Goal: Task Accomplishment & Management: Use online tool/utility

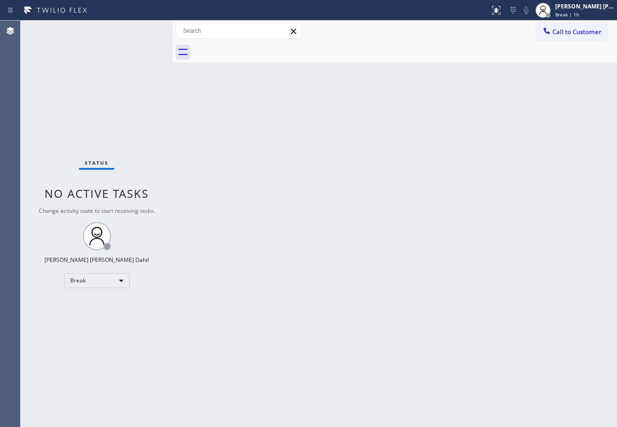
drag, startPoint x: 577, startPoint y: 5, endPoint x: 572, endPoint y: 23, distance: 18.5
click at [577, 6] on div "[PERSON_NAME] [PERSON_NAME] Dahil" at bounding box center [584, 6] width 59 height 8
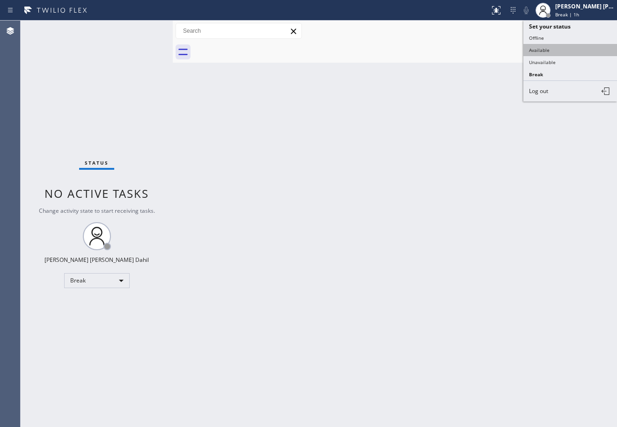
click at [568, 46] on button "Available" at bounding box center [570, 50] width 94 height 12
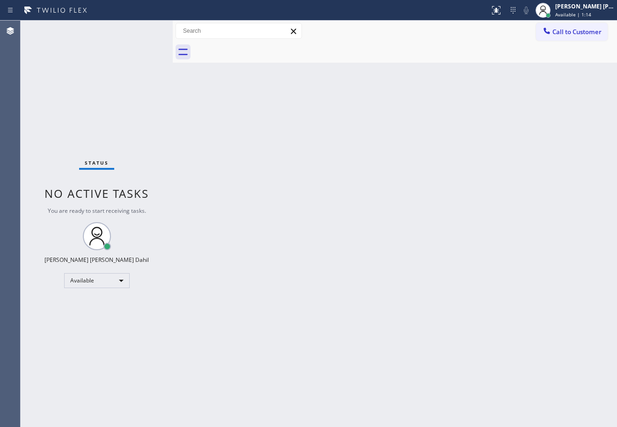
click at [142, 30] on div "Status No active tasks You are ready to start receiving tasks. [PERSON_NAME] [P…" at bounding box center [97, 224] width 152 height 407
drag, startPoint x: 465, startPoint y: 385, endPoint x: 460, endPoint y: 377, distance: 9.7
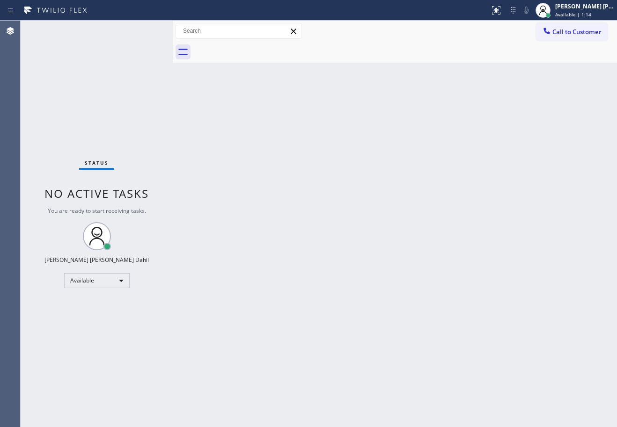
click at [462, 379] on div "Back to Dashboard Change Sender ID Customers Technicians Select a contact Outbo…" at bounding box center [395, 224] width 444 height 407
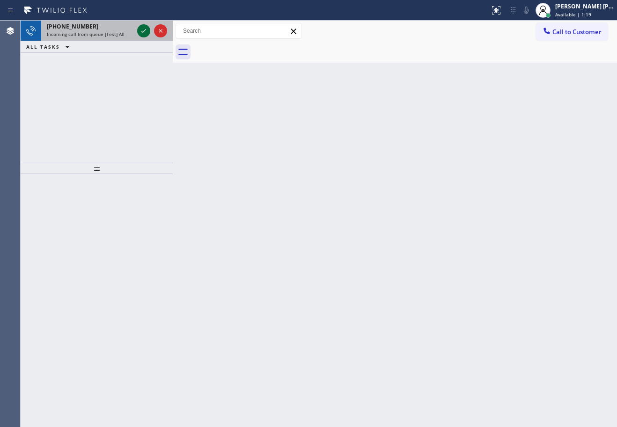
click at [142, 30] on icon at bounding box center [143, 30] width 11 height 11
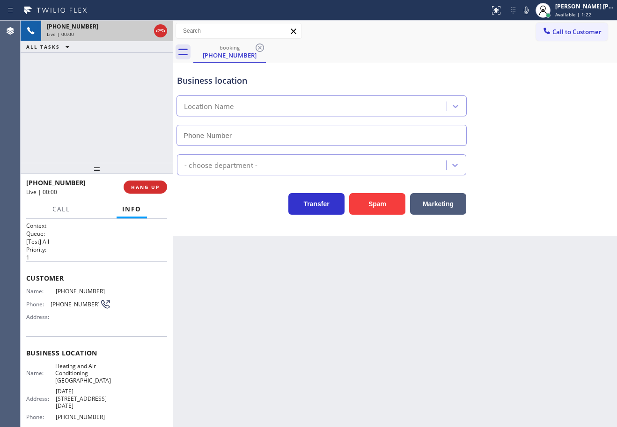
type input "[PHONE_NUMBER]"
click at [152, 174] on div at bounding box center [97, 168] width 152 height 11
click at [152, 184] on button "HANG UP" at bounding box center [146, 187] width 44 height 13
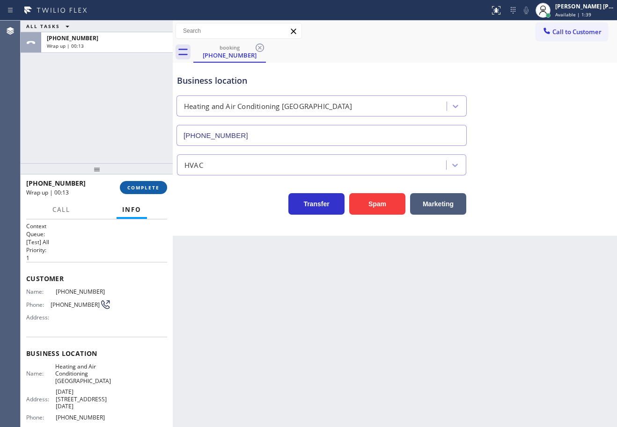
click at [149, 185] on span "COMPLETE" at bounding box center [143, 187] width 32 height 7
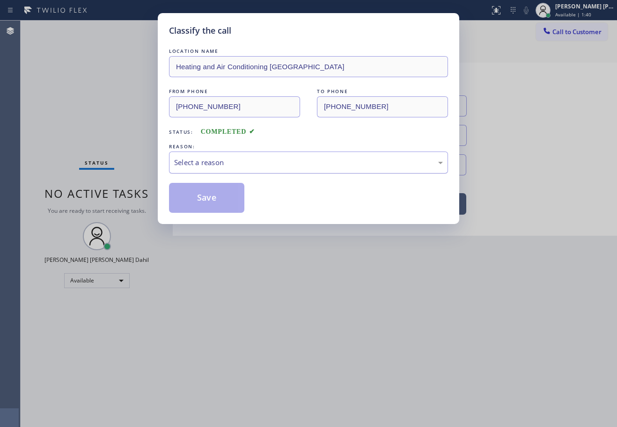
click at [196, 169] on div "Select a reason" at bounding box center [308, 163] width 279 height 22
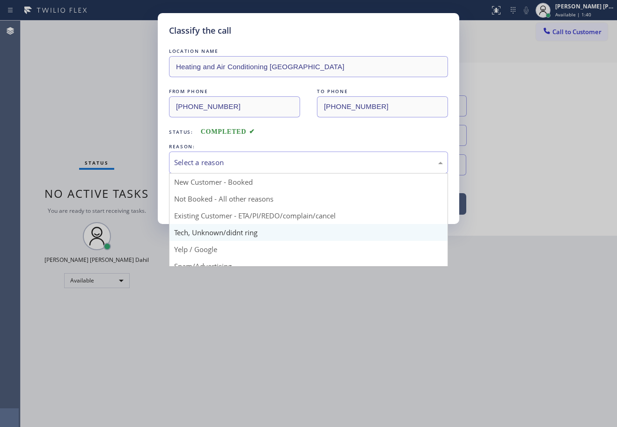
scroll to position [59, 0]
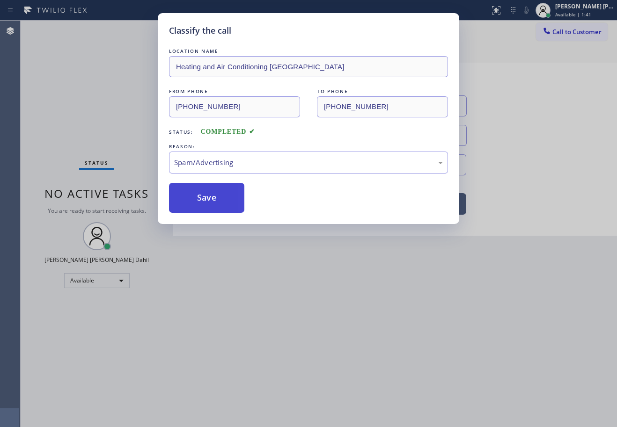
click at [190, 190] on button "Save" at bounding box center [206, 198] width 75 height 30
click at [193, 191] on button "Save" at bounding box center [206, 198] width 75 height 30
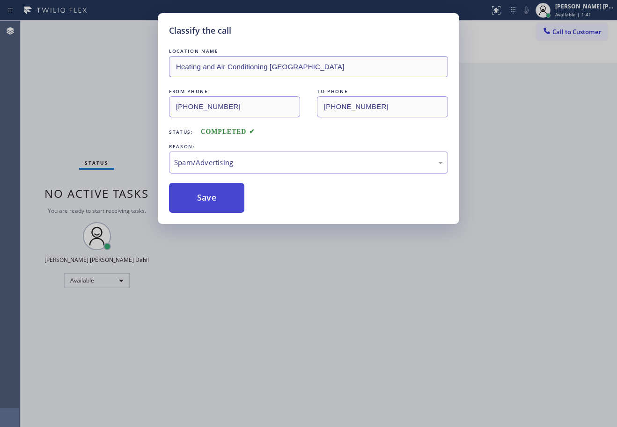
drag, startPoint x: 193, startPoint y: 192, endPoint x: 210, endPoint y: 198, distance: 17.6
click at [194, 192] on button "Save" at bounding box center [206, 198] width 75 height 30
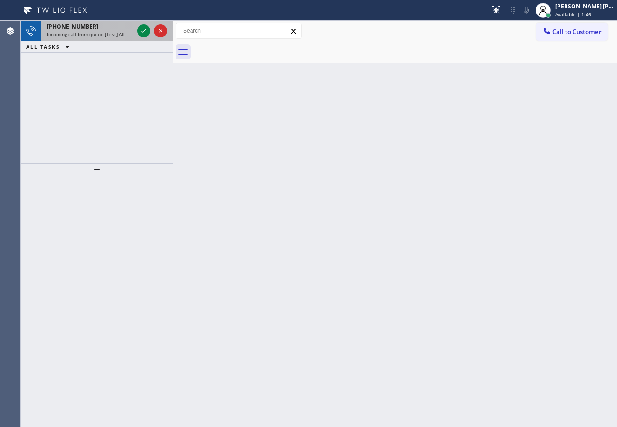
click at [134, 29] on div "+16025582277 Incoming call from queue [Test] All" at bounding box center [88, 31] width 94 height 21
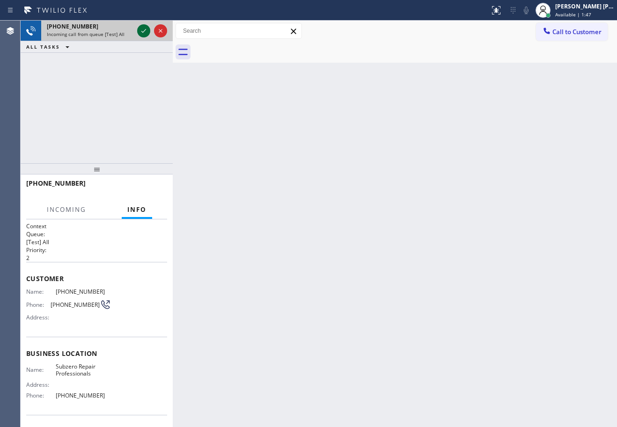
click at [143, 31] on icon at bounding box center [143, 30] width 11 height 11
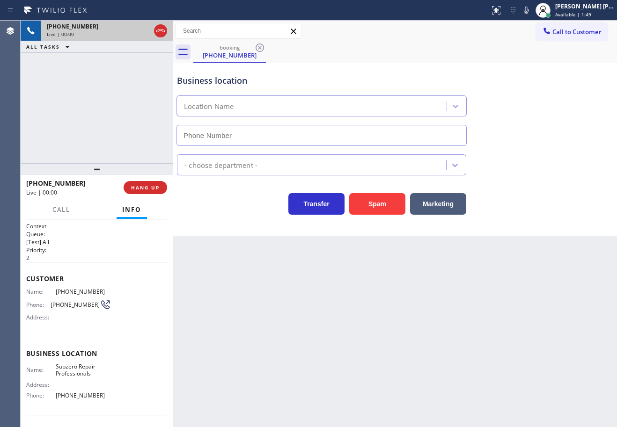
type input "[PHONE_NUMBER]"
drag, startPoint x: 96, startPoint y: 397, endPoint x: 36, endPoint y: 397, distance: 60.9
click at [36, 397] on div "Phone: (602) 691-7988" at bounding box center [68, 395] width 85 height 7
click at [106, 397] on span "[PHONE_NUMBER]" at bounding box center [83, 395] width 55 height 7
drag, startPoint x: 106, startPoint y: 396, endPoint x: 51, endPoint y: 397, distance: 54.8
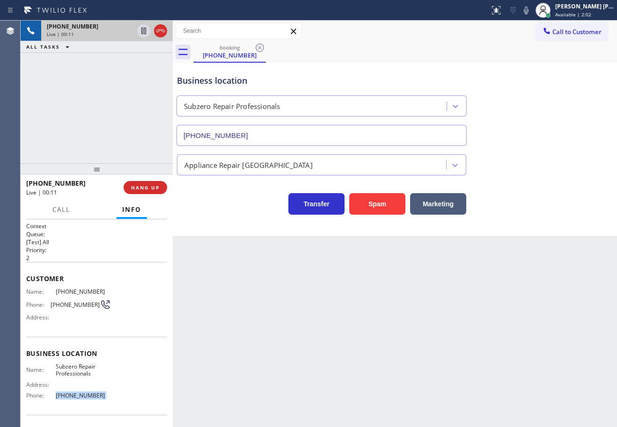
click at [51, 397] on div "Phone: (602) 691-7988" at bounding box center [68, 395] width 85 height 7
click at [229, 343] on div "Back to Dashboard Change Sender ID Customers Technicians Select a contact Outbo…" at bounding box center [395, 224] width 444 height 407
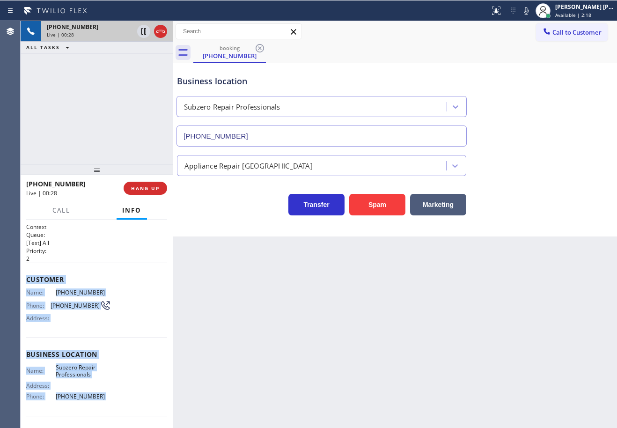
scroll to position [61, 0]
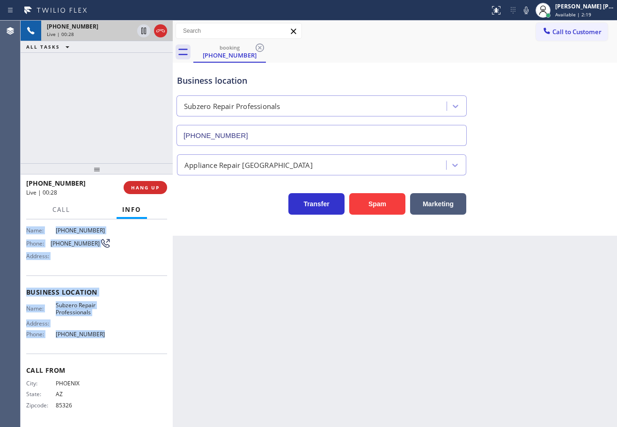
drag, startPoint x: 24, startPoint y: 274, endPoint x: 609, endPoint y: 200, distance: 589.4
click at [98, 333] on div "Context Queue: [Test] All Priority: 2 Customer Name: (602) 558-2277 Phone: (602…" at bounding box center [97, 324] width 152 height 208
copy div "Customer Name: (602) 558-2277 Phone: (602) 558-2277 Address: Business location …"
click at [508, 90] on div "Business location Subzero Repair Professionals (602) 691-7988" at bounding box center [395, 103] width 440 height 85
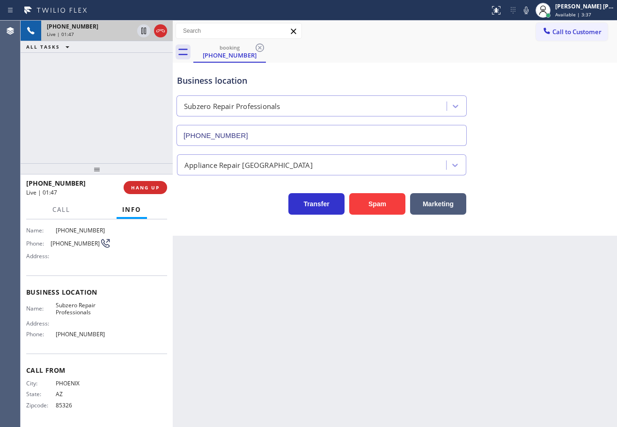
drag, startPoint x: 532, startPoint y: 9, endPoint x: 541, endPoint y: 125, distance: 115.5
click at [533, 16] on button at bounding box center [526, 10] width 13 height 13
click at [544, 128] on div "Business location Subzero Repair Professionals (602) 691-7988" at bounding box center [395, 103] width 440 height 85
click at [145, 31] on icon at bounding box center [143, 30] width 11 height 11
drag, startPoint x: 128, startPoint y: 48, endPoint x: 176, endPoint y: 38, distance: 49.2
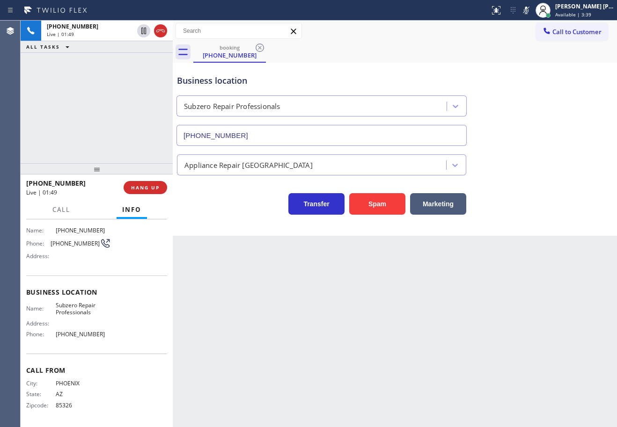
click at [128, 48] on div "ALL TASKS ALL TASKS ACTIVE TASKS TASKS IN WRAP UP" at bounding box center [97, 47] width 152 height 12
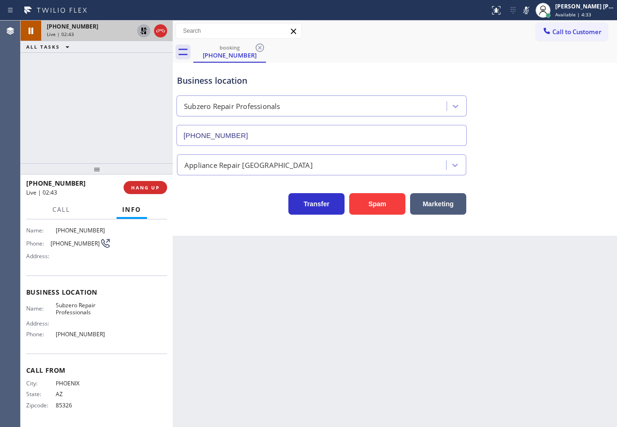
click at [138, 33] on icon at bounding box center [143, 30] width 11 height 11
click at [532, 14] on icon at bounding box center [526, 10] width 11 height 11
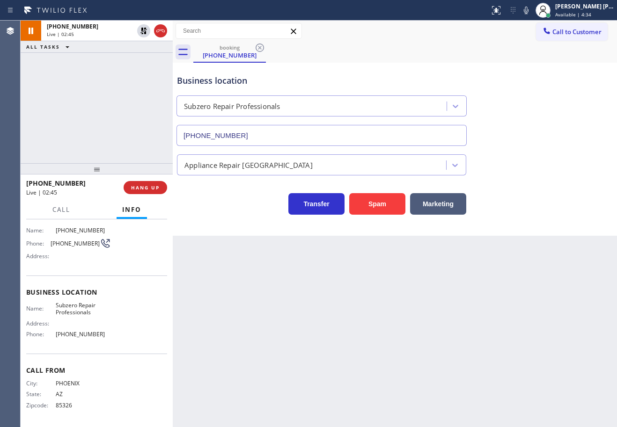
click at [547, 160] on div "Appliance Repair [GEOGRAPHIC_DATA]" at bounding box center [395, 160] width 440 height 29
click at [464, 341] on div "Back to Dashboard Change Sender ID Customers Technicians Select a contact Outbo…" at bounding box center [395, 224] width 444 height 407
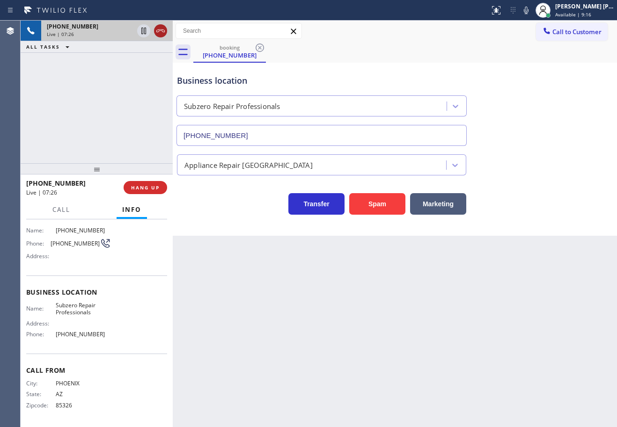
drag, startPoint x: 163, startPoint y: 30, endPoint x: 164, endPoint y: 1, distance: 29.0
click at [164, 30] on icon at bounding box center [160, 30] width 11 height 11
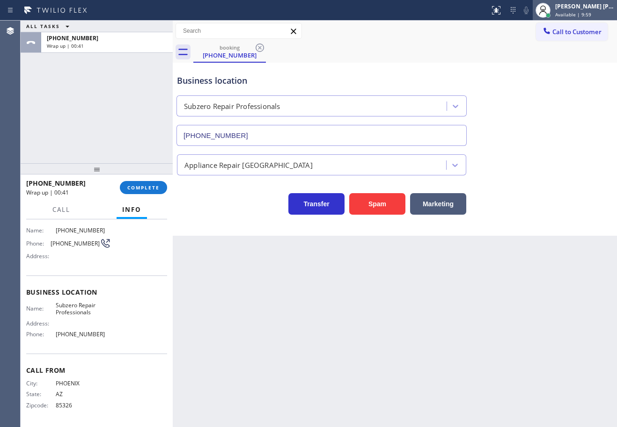
click at [568, 11] on span "Available | 9:59" at bounding box center [573, 14] width 36 height 7
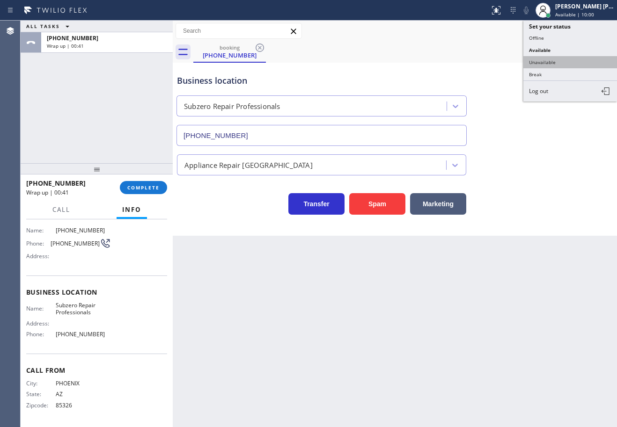
click at [548, 59] on button "Unavailable" at bounding box center [570, 62] width 94 height 12
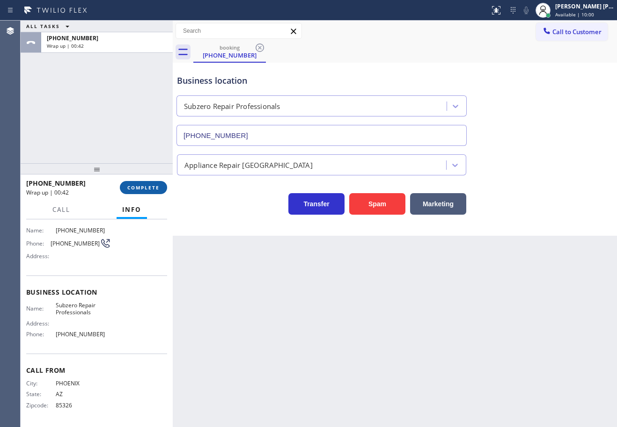
click at [134, 184] on span "COMPLETE" at bounding box center [143, 187] width 32 height 7
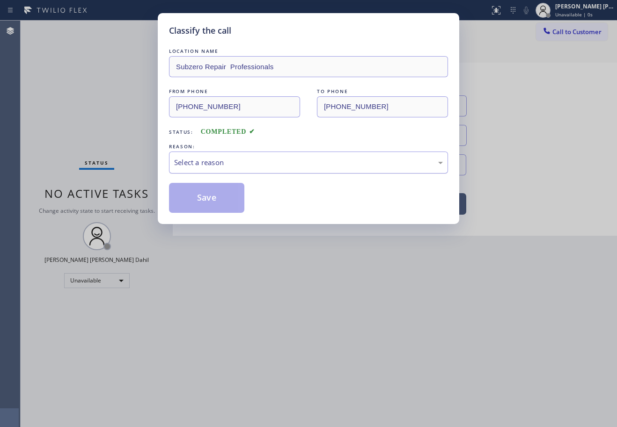
click at [195, 168] on div "Select a reason" at bounding box center [308, 163] width 279 height 22
click at [198, 198] on button "Save" at bounding box center [206, 198] width 75 height 30
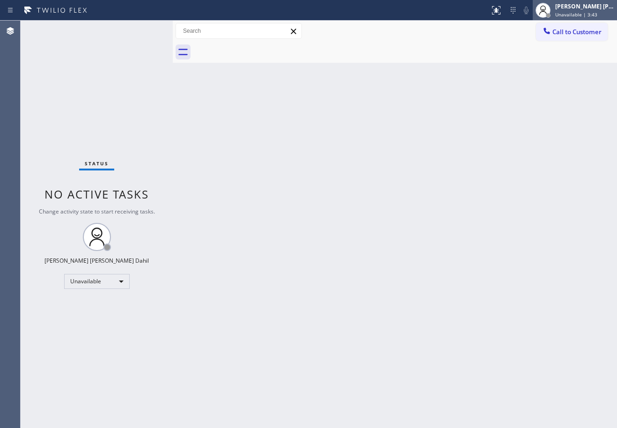
click at [584, 9] on div "[PERSON_NAME] [PERSON_NAME] Dahil" at bounding box center [584, 6] width 59 height 8
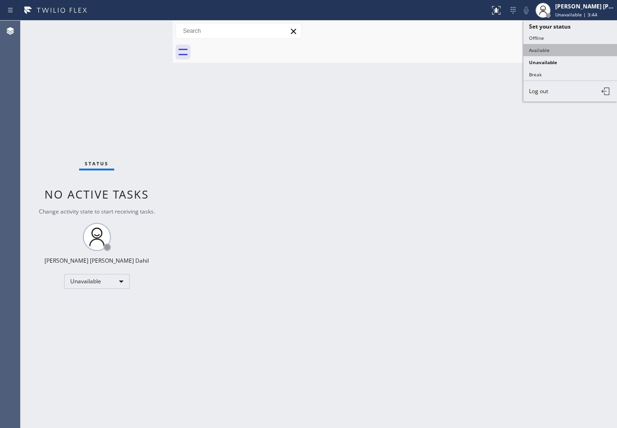
click at [548, 53] on button "Available" at bounding box center [570, 50] width 94 height 12
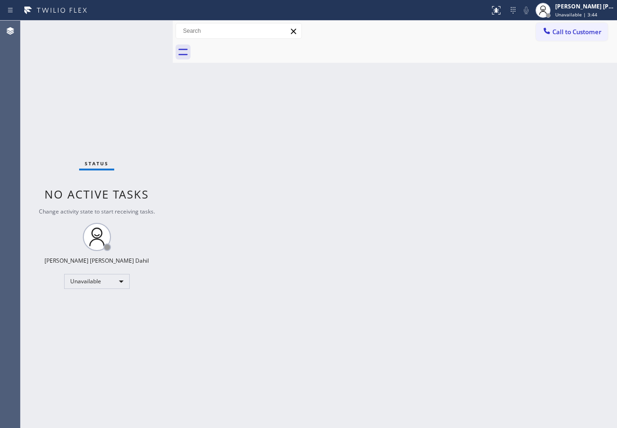
drag, startPoint x: 502, startPoint y: 142, endPoint x: 506, endPoint y: 191, distance: 48.3
click at [501, 148] on div "Back to Dashboard Change Sender ID Customers Technicians Select a contact Outbo…" at bounding box center [395, 224] width 444 height 407
click at [435, 363] on div "Back to Dashboard Change Sender ID Customers Technicians Select a contact Outbo…" at bounding box center [395, 224] width 444 height 407
click at [491, 68] on div "Back to Dashboard Change Sender ID Customers Technicians Select a contact Outbo…" at bounding box center [395, 224] width 444 height 407
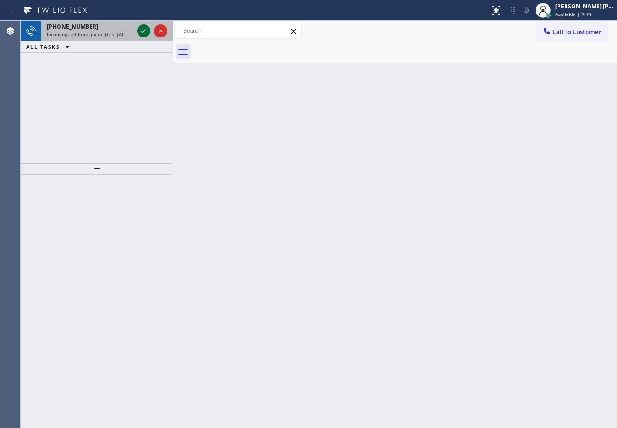
click at [142, 30] on icon at bounding box center [143, 30] width 11 height 11
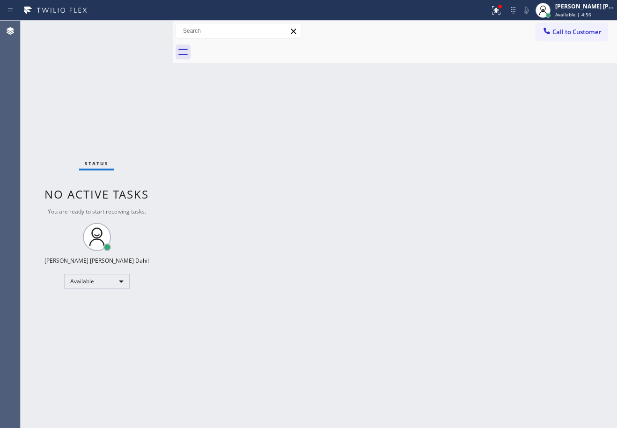
click at [142, 30] on div "Status No active tasks You are ready to start receiving tasks. [PERSON_NAME] [P…" at bounding box center [97, 224] width 152 height 407
click at [502, 11] on icon at bounding box center [496, 10] width 11 height 11
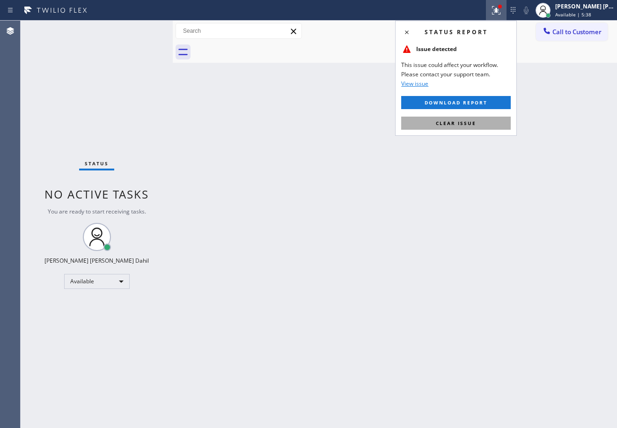
click at [475, 126] on button "Clear issue" at bounding box center [456, 123] width 110 height 13
click at [475, 126] on div "Back to Dashboard Change Sender ID Customers Technicians Select a contact Outbo…" at bounding box center [395, 224] width 444 height 407
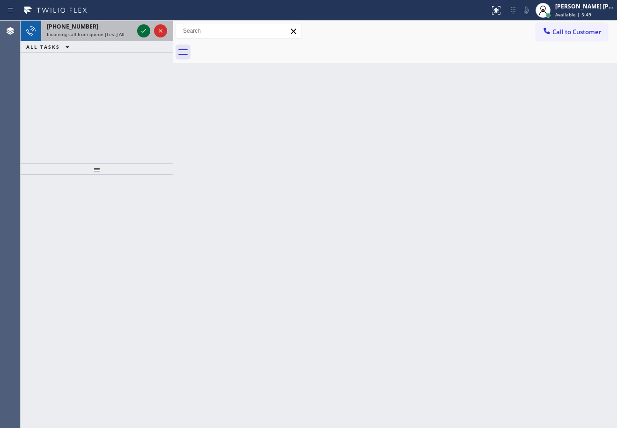
click at [142, 30] on icon at bounding box center [143, 30] width 11 height 11
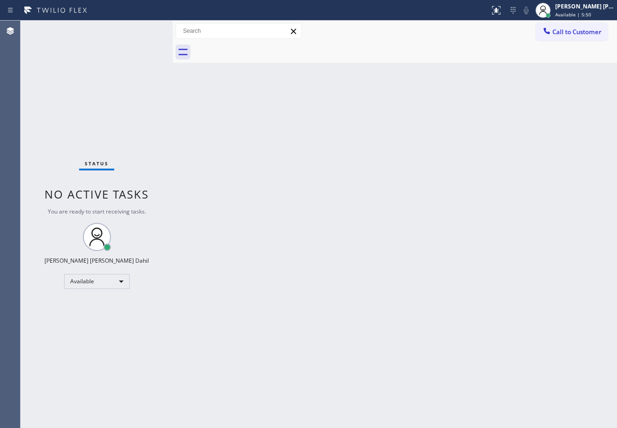
click at [142, 30] on div "Status No active tasks You are ready to start receiving tasks. [PERSON_NAME] [P…" at bounding box center [97, 224] width 152 height 407
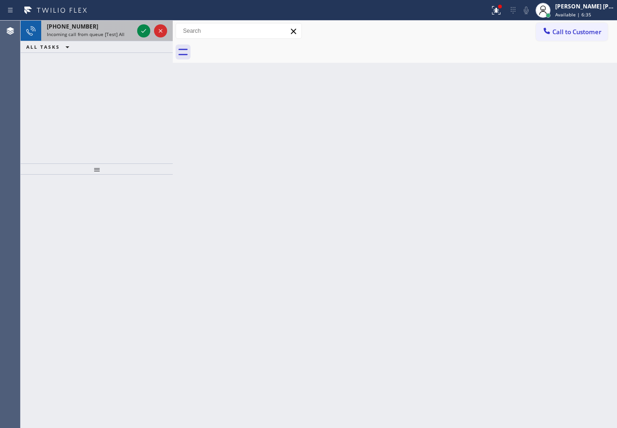
click at [97, 37] on div "+19256550564 Incoming call from queue [Test] All" at bounding box center [88, 31] width 94 height 21
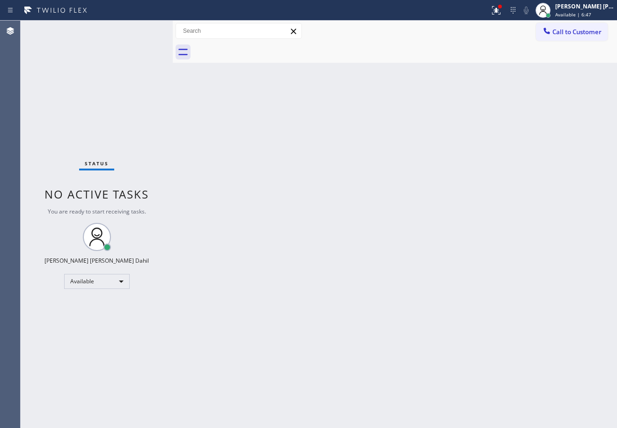
click at [275, 110] on div "Back to Dashboard Change Sender ID Customers Technicians Select a contact Outbo…" at bounding box center [395, 224] width 444 height 407
click at [307, 346] on div "Back to Dashboard Change Sender ID Customers Technicians Select a contact Outbo…" at bounding box center [395, 224] width 444 height 407
drag, startPoint x: 421, startPoint y: 331, endPoint x: 437, endPoint y: 377, distance: 48.1
click at [430, 339] on div "Back to Dashboard Change Sender ID Customers Technicians Select a contact Outbo…" at bounding box center [395, 224] width 444 height 407
click at [282, 62] on div at bounding box center [405, 52] width 424 height 21
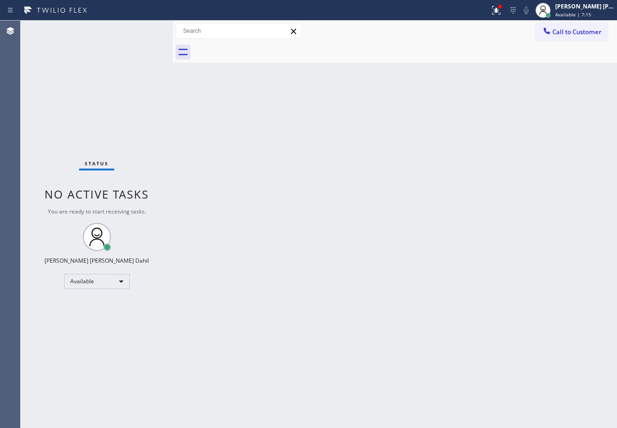
click at [142, 30] on div "Status No active tasks You are ready to start receiving tasks. [PERSON_NAME] [P…" at bounding box center [97, 224] width 152 height 407
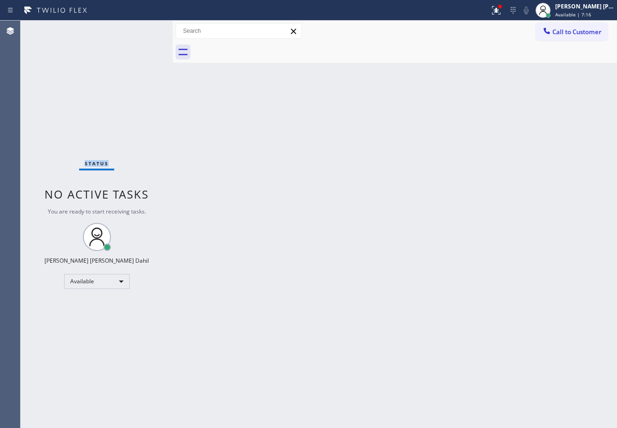
click at [142, 30] on div "Status No active tasks You are ready to start receiving tasks. [PERSON_NAME] [P…" at bounding box center [97, 224] width 152 height 407
click at [143, 36] on div "Status No active tasks You are ready to start receiving tasks. [PERSON_NAME] [P…" at bounding box center [97, 224] width 152 height 407
click at [142, 31] on div "Status No active tasks You are ready to start receiving tasks. [PERSON_NAME] [P…" at bounding box center [97, 224] width 152 height 407
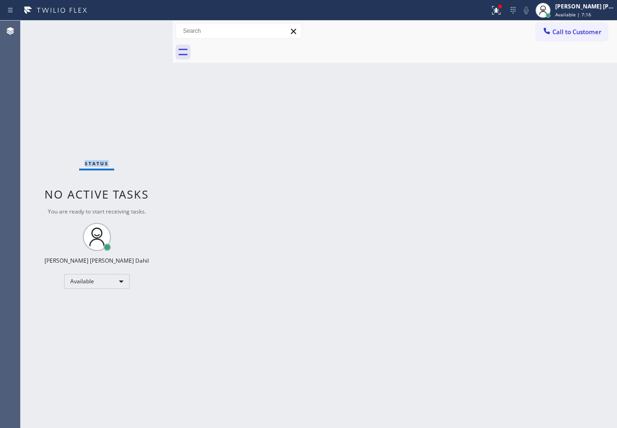
click at [142, 30] on div "Status No active tasks You are ready to start receiving tasks. [PERSON_NAME] [P…" at bounding box center [97, 224] width 152 height 407
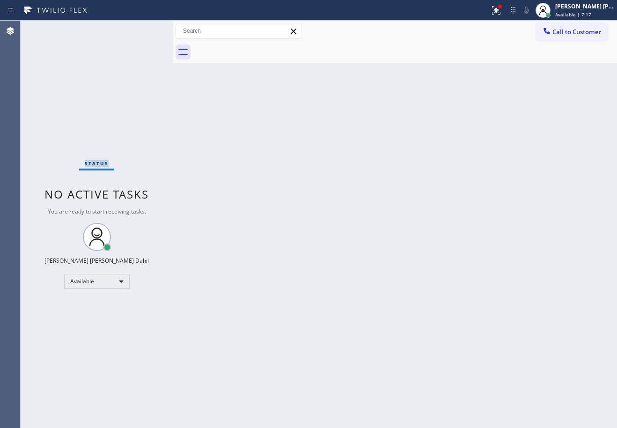
click at [142, 30] on div "Status No active tasks You are ready to start receiving tasks. [PERSON_NAME] [P…" at bounding box center [97, 224] width 152 height 407
drag, startPoint x: 549, startPoint y: 360, endPoint x: 565, endPoint y: 384, distance: 28.4
click at [550, 360] on div "Back to Dashboard Change Sender ID Customers Technicians Select a contact Outbo…" at bounding box center [395, 224] width 444 height 407
click at [347, 297] on div "Back to Dashboard Change Sender ID Customers Technicians Select a contact Outbo…" at bounding box center [395, 224] width 444 height 407
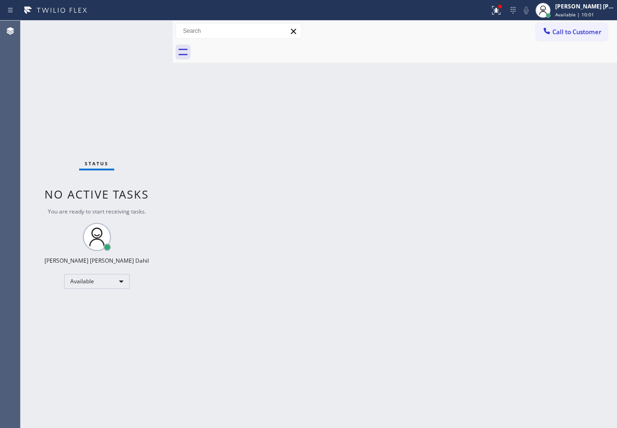
click at [122, 51] on div "Status No active tasks You are ready to start receiving tasks. [PERSON_NAME] [P…" at bounding box center [97, 224] width 152 height 407
click at [142, 30] on div "Status No active tasks You are ready to start receiving tasks. [PERSON_NAME] [P…" at bounding box center [97, 224] width 152 height 407
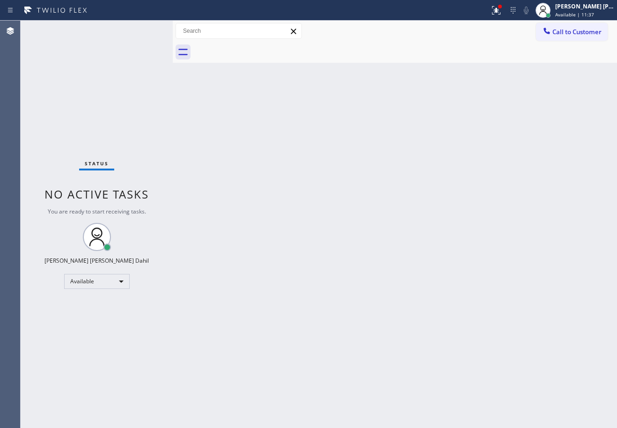
click at [142, 30] on div "Status No active tasks You are ready to start receiving tasks. [PERSON_NAME] [P…" at bounding box center [97, 224] width 152 height 407
click at [372, 220] on div "Back to Dashboard Change Sender ID Customers Technicians Select a contact Outbo…" at bounding box center [395, 224] width 444 height 407
click at [277, 290] on div "Back to Dashboard Change Sender ID Customers Technicians Select a contact Outbo…" at bounding box center [395, 224] width 444 height 407
click at [277, 289] on div "Back to Dashboard Change Sender ID Customers Technicians Select a contact Outbo…" at bounding box center [395, 224] width 444 height 407
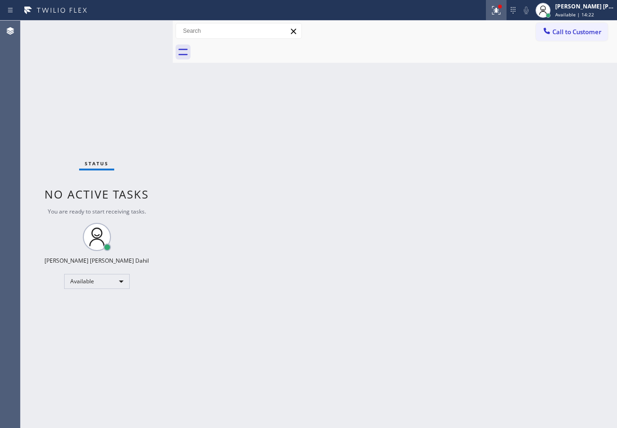
click at [500, 10] on div at bounding box center [496, 10] width 21 height 11
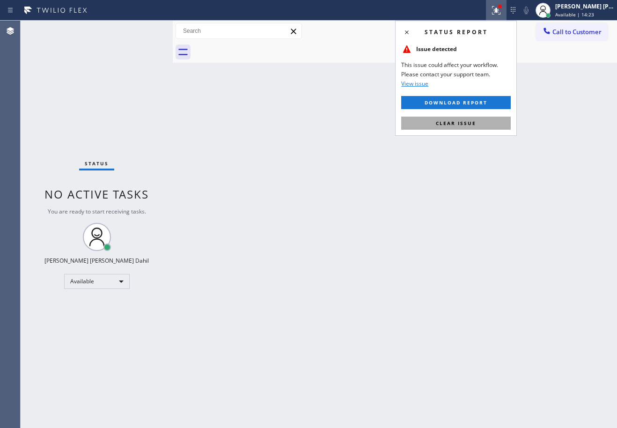
click at [480, 120] on button "Clear issue" at bounding box center [456, 123] width 110 height 13
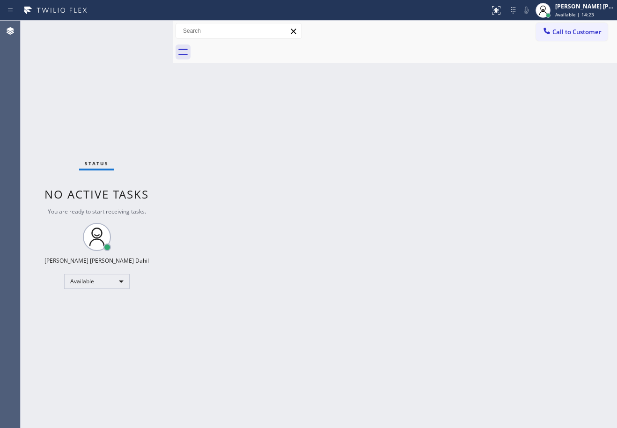
click at [480, 120] on div "Back to Dashboard Change Sender ID Customers Technicians Select a contact Outbo…" at bounding box center [395, 224] width 444 height 407
click at [497, 133] on div "Back to Dashboard Change Sender ID Customers Technicians Select a contact Outbo…" at bounding box center [395, 224] width 444 height 407
click at [507, 344] on div "Back to Dashboard Change Sender ID Customers Technicians Select a contact Outbo…" at bounding box center [395, 224] width 444 height 407
click at [405, 302] on div "Back to Dashboard Change Sender ID Customers Technicians Select a contact Outbo…" at bounding box center [395, 224] width 444 height 407
click at [377, 356] on div "Back to Dashboard Change Sender ID Customers Technicians Select a contact Outbo…" at bounding box center [395, 224] width 444 height 407
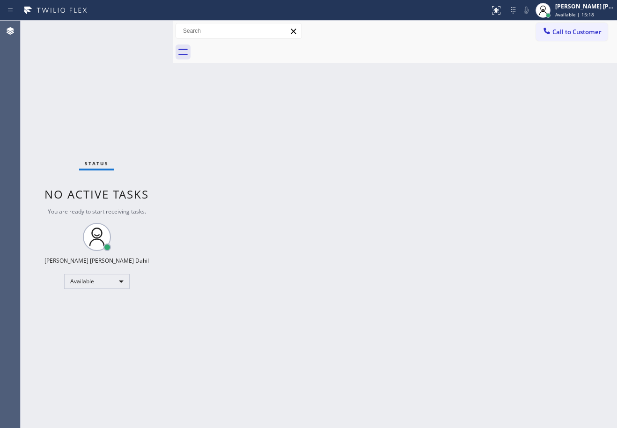
click at [376, 356] on div "Back to Dashboard Change Sender ID Customers Technicians Select a contact Outbo…" at bounding box center [395, 224] width 444 height 407
click at [367, 276] on div "Back to Dashboard Change Sender ID Customers Technicians Select a contact Outbo…" at bounding box center [395, 224] width 444 height 407
click at [473, 329] on div "Back to Dashboard Change Sender ID Customers Technicians Select a contact Outbo…" at bounding box center [395, 224] width 444 height 407
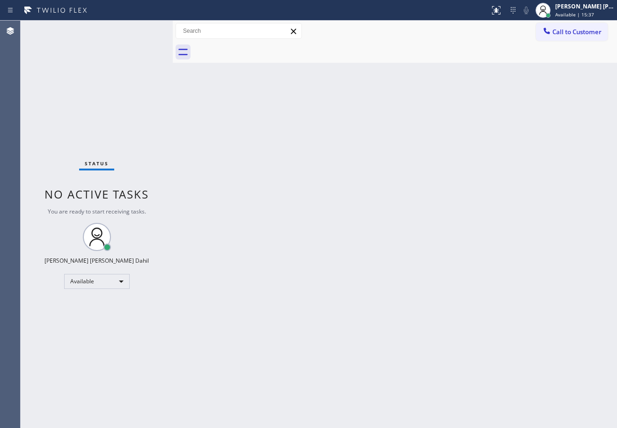
click at [142, 30] on div "Status No active tasks You are ready to start receiving tasks. [PERSON_NAME] [P…" at bounding box center [97, 224] width 152 height 407
drag, startPoint x: 382, startPoint y: 284, endPoint x: 377, endPoint y: 278, distance: 7.3
click at [377, 281] on div "Back to Dashboard Change Sender ID Customers Technicians Select a contact Outbo…" at bounding box center [395, 224] width 444 height 407
drag, startPoint x: 500, startPoint y: 327, endPoint x: 492, endPoint y: 332, distance: 9.1
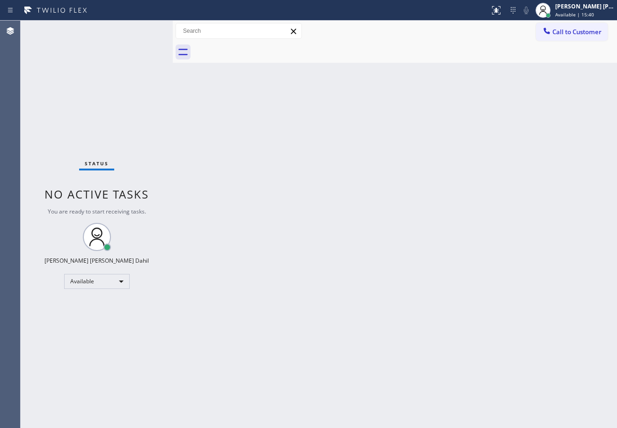
click at [499, 327] on div "Back to Dashboard Change Sender ID Customers Technicians Select a contact Outbo…" at bounding box center [395, 224] width 444 height 407
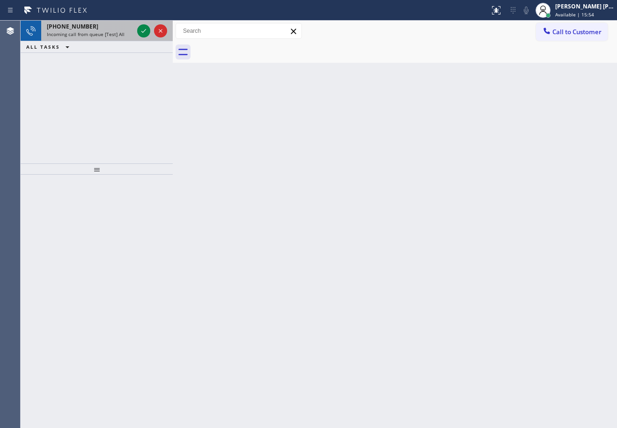
click at [131, 36] on div "Incoming call from queue [Test] All" at bounding box center [90, 34] width 87 height 7
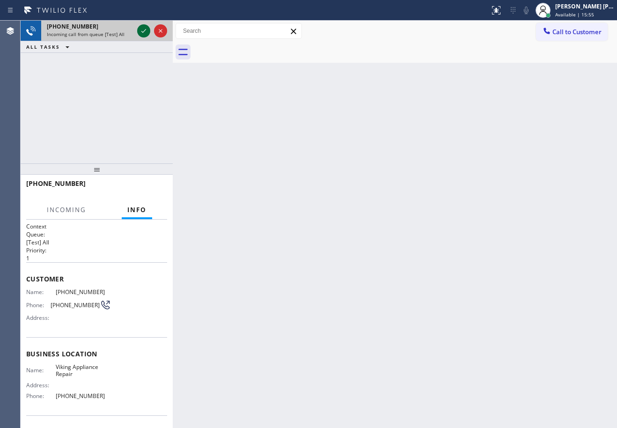
click at [144, 30] on icon at bounding box center [143, 30] width 11 height 11
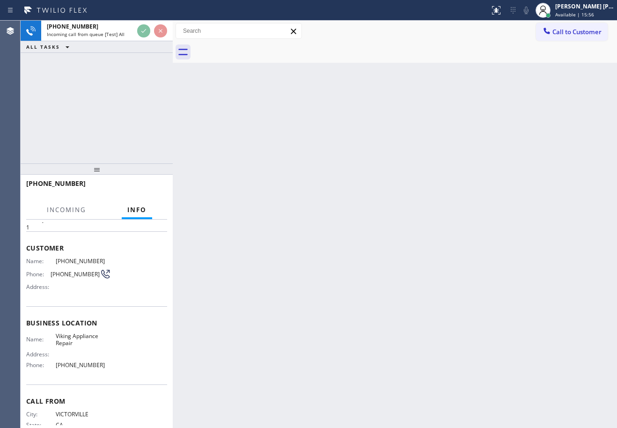
scroll to position [61, 0]
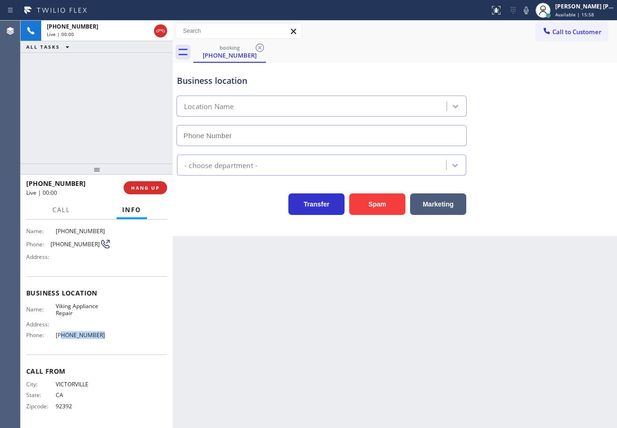
drag, startPoint x: 46, startPoint y: 335, endPoint x: 52, endPoint y: 337, distance: 6.8
click at [52, 337] on div "Phone: (855) 393-3634" at bounding box center [68, 334] width 85 height 7
type input "[PHONE_NUMBER]"
drag, startPoint x: 359, startPoint y: 337, endPoint x: 242, endPoint y: 337, distance: 117.0
click at [360, 337] on div "Back to Dashboard Change Sender ID Customers Technicians Select a contact Outbo…" at bounding box center [395, 224] width 444 height 407
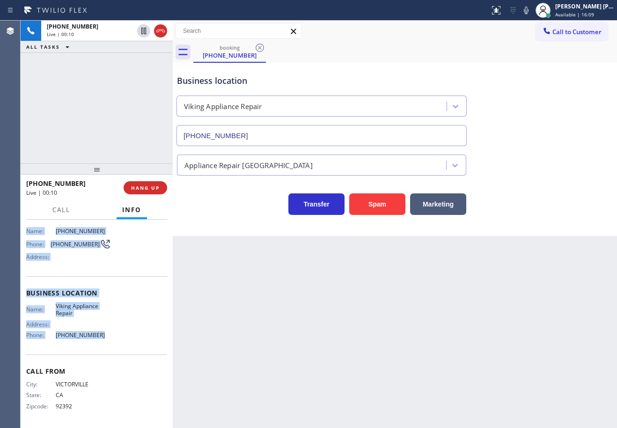
drag, startPoint x: 29, startPoint y: 281, endPoint x: 106, endPoint y: 338, distance: 95.7
click at [106, 338] on div "Context Queue: [Test] All Priority: 1 Customer Name: (760) 490-1030 Phone: (760…" at bounding box center [97, 324] width 152 height 208
copy div "Customer Name: (760) 490-1030 Phone: (760) 490-1030 Address: Business location …"
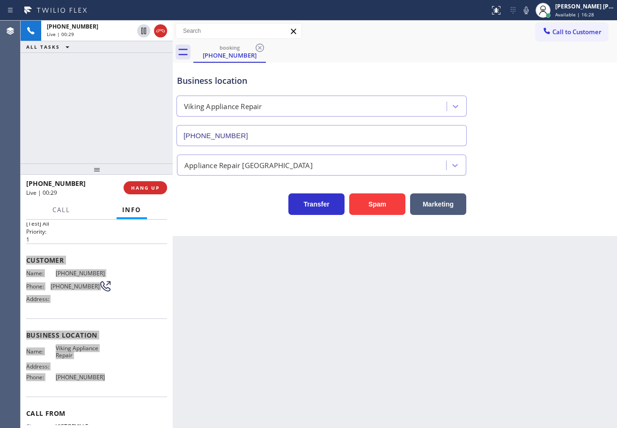
scroll to position [0, 0]
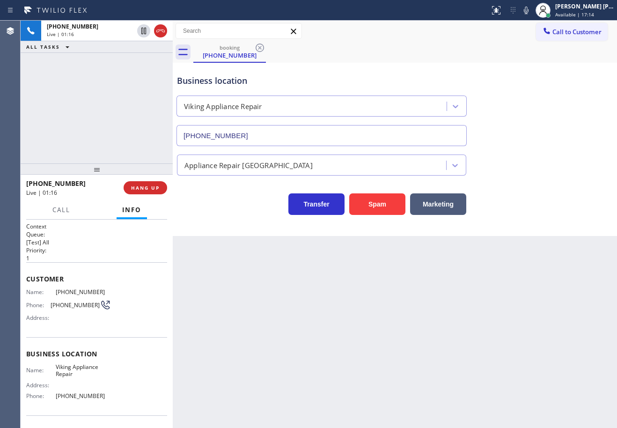
click at [371, 328] on div "Back to Dashboard Change Sender ID Customers Technicians Select a contact Outbo…" at bounding box center [395, 224] width 444 height 407
click at [107, 111] on div "+17604901030 Live | 01:56 ALL TASKS ALL TASKS ACTIVE TASKS TASKS IN WRAP UP" at bounding box center [97, 92] width 152 height 143
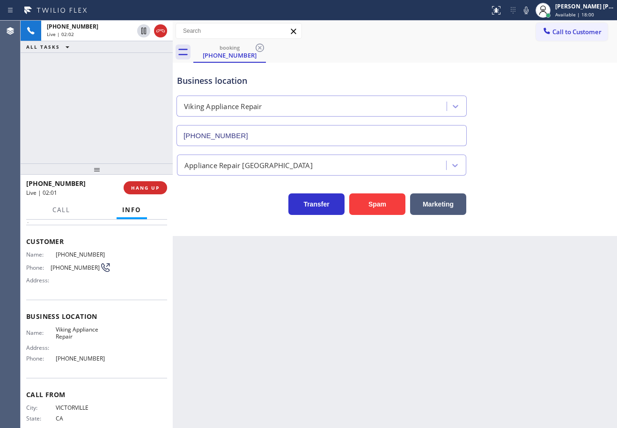
scroll to position [61, 0]
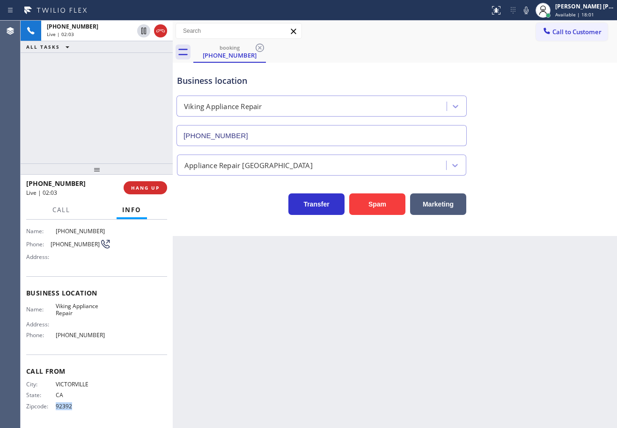
drag, startPoint x: 85, startPoint y: 406, endPoint x: 52, endPoint y: 408, distance: 32.8
click at [52, 408] on div "Zipcode: 92392" at bounding box center [68, 406] width 85 height 7
click at [84, 408] on span "92392" at bounding box center [83, 406] width 55 height 7
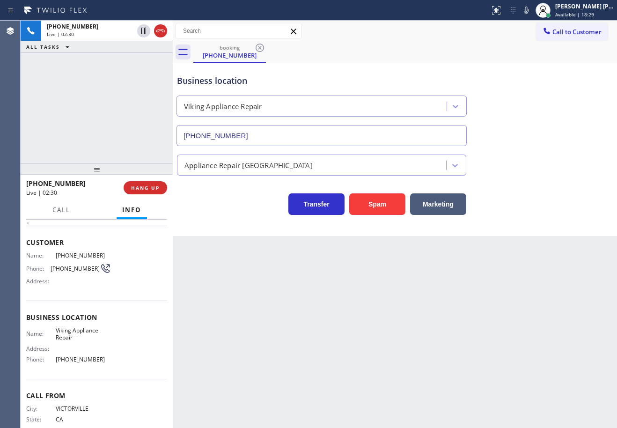
scroll to position [14, 0]
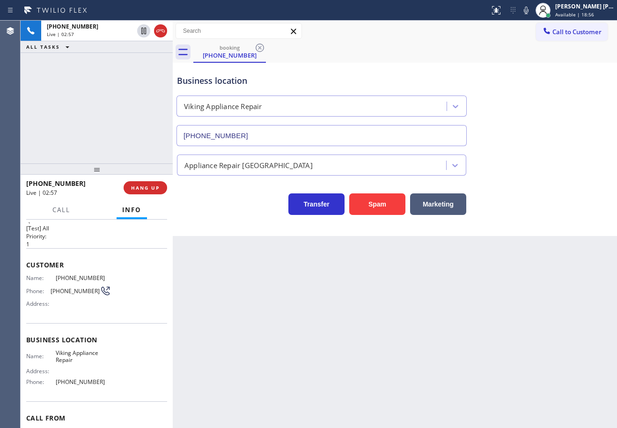
click at [557, 172] on div "Appliance Repair [GEOGRAPHIC_DATA]" at bounding box center [395, 163] width 440 height 25
drag, startPoint x: 529, startPoint y: 131, endPoint x: 533, endPoint y: 118, distance: 14.2
click at [529, 131] on div "Business location Viking Appliance Repair (855) 393-3634" at bounding box center [395, 103] width 440 height 85
drag, startPoint x: 537, startPoint y: 9, endPoint x: 549, endPoint y: 70, distance: 61.9
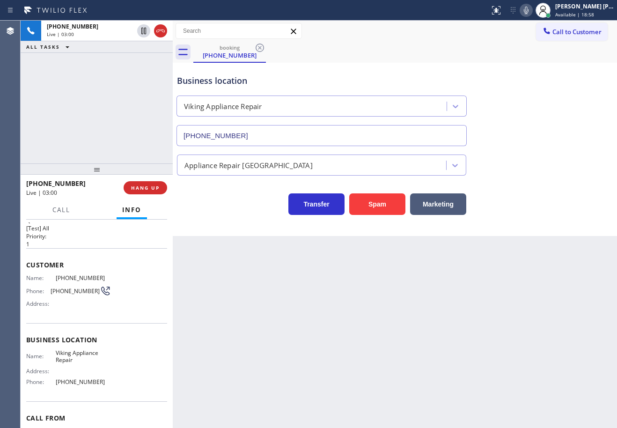
click at [532, 9] on icon at bounding box center [526, 10] width 11 height 11
click at [551, 71] on div "Business location Viking Appliance Repair (855) 393-3634" at bounding box center [395, 103] width 440 height 85
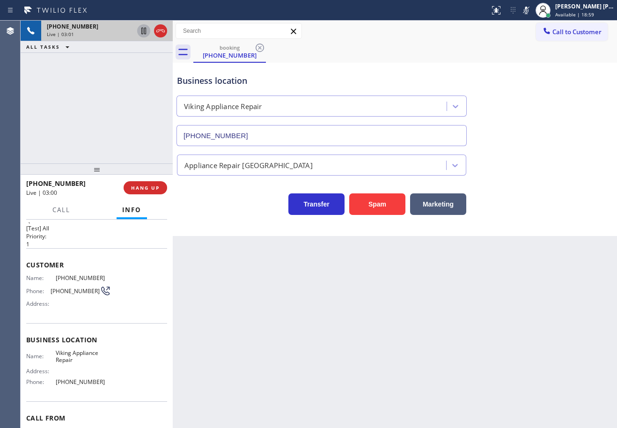
drag, startPoint x: 125, startPoint y: 62, endPoint x: 149, endPoint y: 36, distance: 35.1
click at [132, 57] on div "+17604901030 Live | 03:01 ALL TASKS ALL TASKS ACTIVE TASKS TASKS IN WRAP UP" at bounding box center [97, 92] width 152 height 143
click at [148, 31] on icon at bounding box center [143, 30] width 11 height 11
drag, startPoint x: 101, startPoint y: 72, endPoint x: 150, endPoint y: 37, distance: 60.0
click at [103, 71] on div "(909) 595-0501 Reserved" at bounding box center [88, 63] width 94 height 21
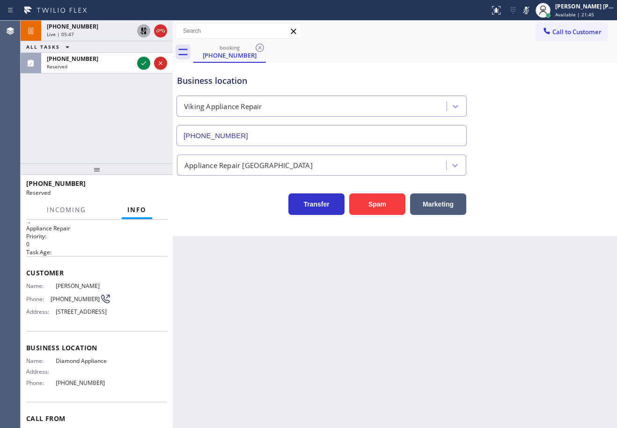
click at [145, 25] on icon at bounding box center [143, 30] width 11 height 11
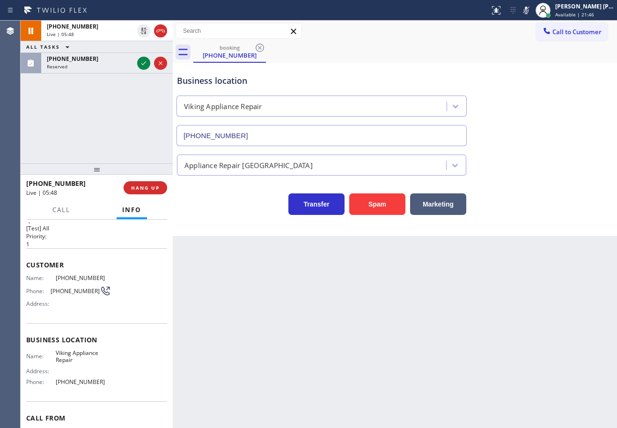
click at [532, 11] on icon at bounding box center [526, 10] width 11 height 11
click at [539, 88] on div "Business location Viking Appliance Repair (855) 393-3634" at bounding box center [395, 103] width 440 height 85
click at [467, 77] on div "Business location Viking Appliance Repair (855) 393-3634" at bounding box center [321, 105] width 293 height 81
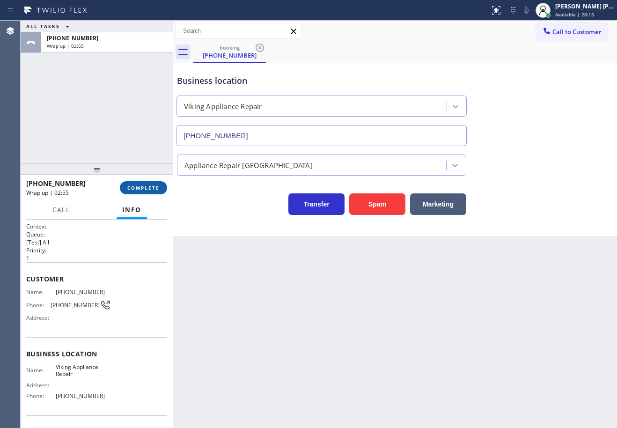
drag, startPoint x: 145, startPoint y: 188, endPoint x: 147, endPoint y: 192, distance: 4.8
click at [147, 192] on button "COMPLETE" at bounding box center [143, 187] width 47 height 13
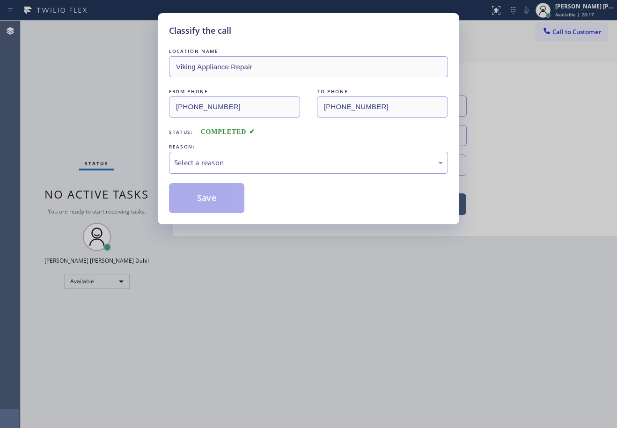
click at [243, 152] on div "Select a reason" at bounding box center [308, 163] width 279 height 22
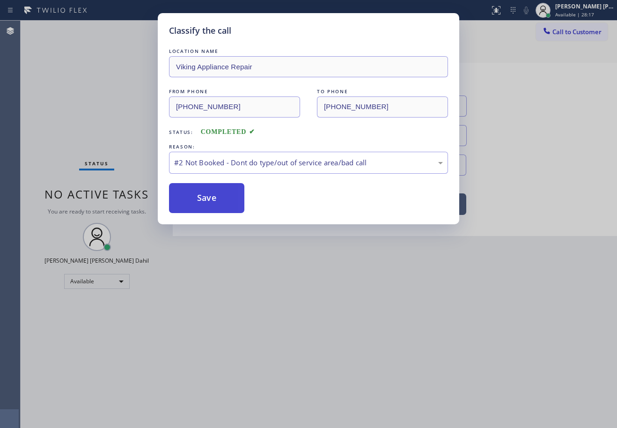
click at [240, 194] on button "Save" at bounding box center [206, 198] width 75 height 30
click at [238, 194] on button "Save" at bounding box center [206, 198] width 75 height 30
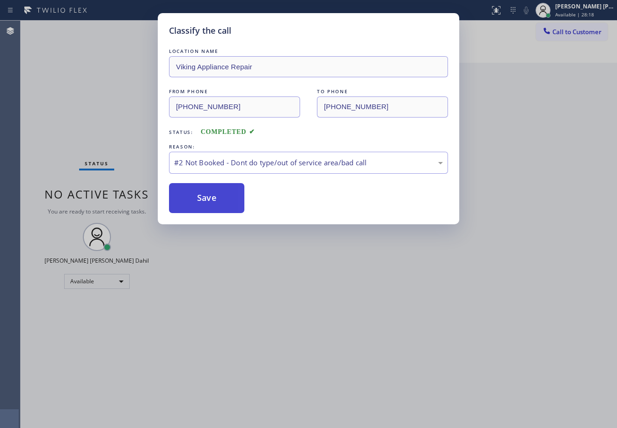
click at [238, 194] on button "Save" at bounding box center [206, 198] width 75 height 30
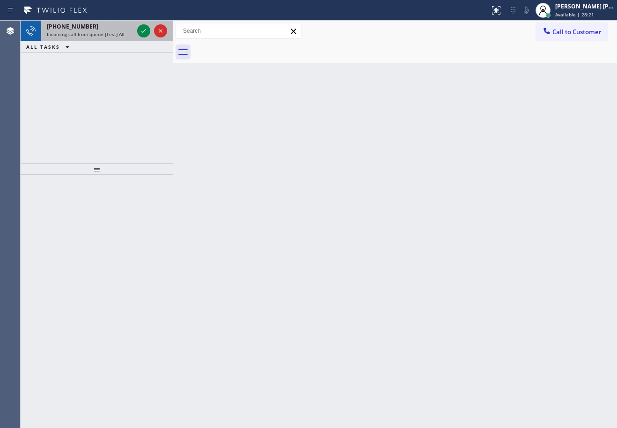
click at [122, 30] on div "+14156731721 Incoming call from queue [Test] All" at bounding box center [88, 31] width 94 height 21
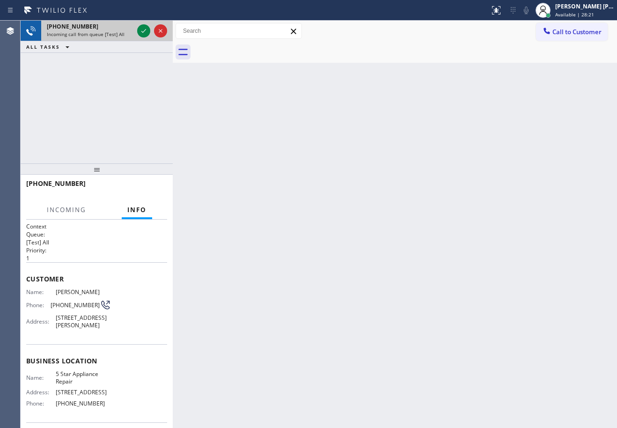
click at [122, 30] on div "+14156731721 Incoming call from queue [Test] All" at bounding box center [88, 31] width 94 height 21
click at [122, 31] on div "Incoming call from queue [Test] All" at bounding box center [90, 34] width 87 height 7
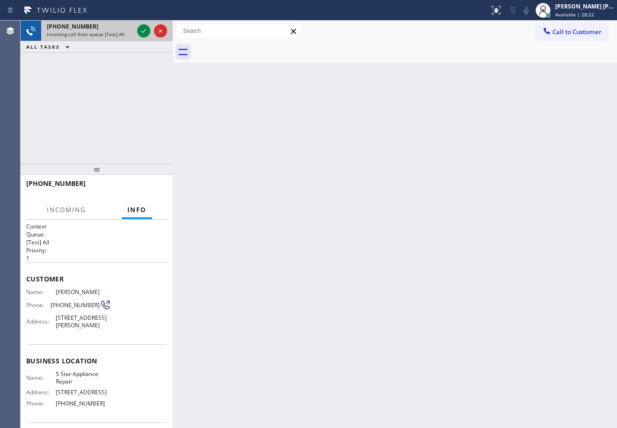
click at [122, 31] on div "Incoming call from queue [Test] All" at bounding box center [90, 34] width 87 height 7
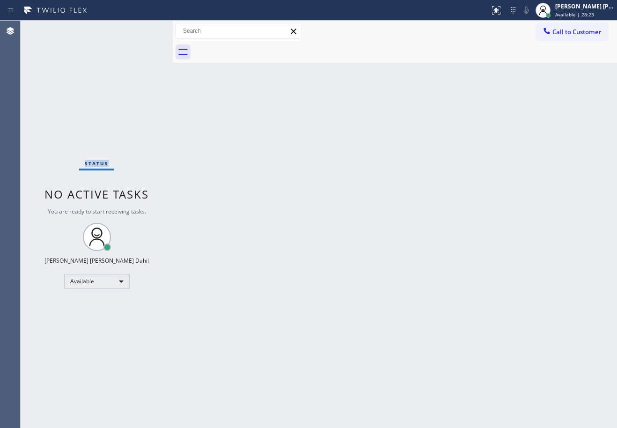
click at [122, 31] on div "Status No active tasks You are ready to start receiving tasks. [PERSON_NAME] [P…" at bounding box center [97, 224] width 152 height 407
click at [416, 210] on div "Back to Dashboard Change Sender ID Customers Technicians Select a contact Outbo…" at bounding box center [395, 224] width 444 height 407
click at [351, 318] on div "Back to Dashboard Change Sender ID Customers Technicians Select a contact Outbo…" at bounding box center [395, 224] width 444 height 407
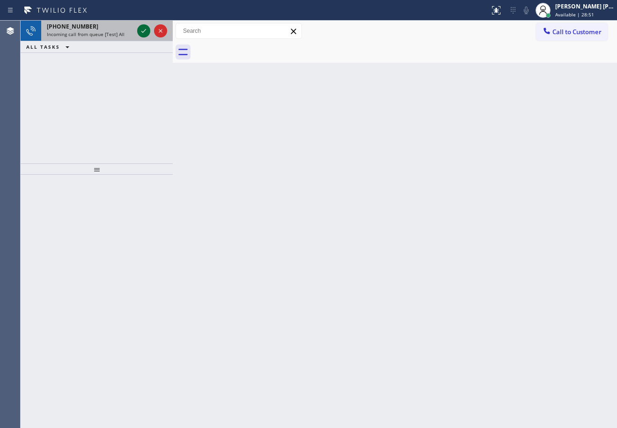
drag, startPoint x: 119, startPoint y: 37, endPoint x: 139, endPoint y: 36, distance: 19.7
click at [120, 37] on div "+12137671405 Incoming call from queue [Test] All" at bounding box center [88, 31] width 94 height 21
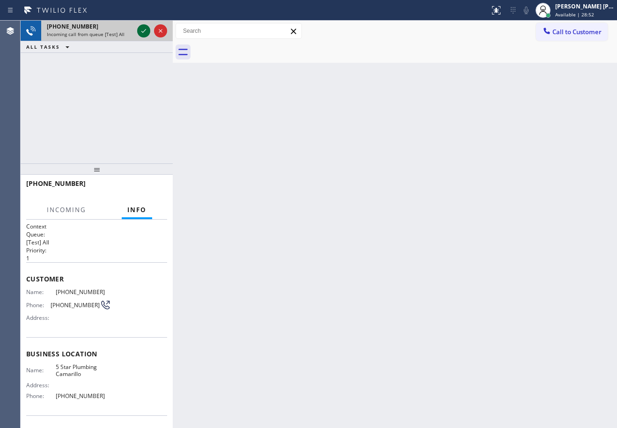
click at [142, 33] on icon at bounding box center [143, 30] width 11 height 11
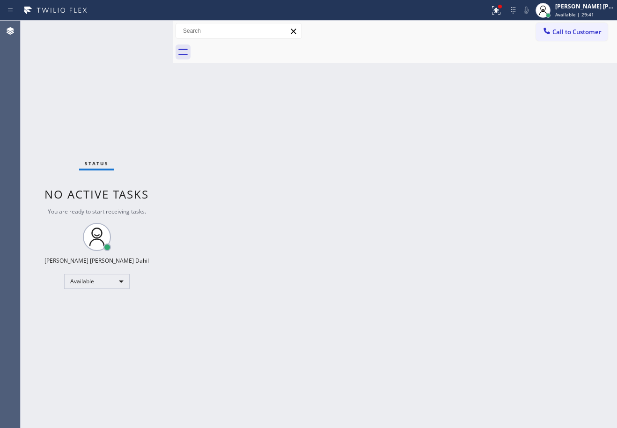
click at [85, 73] on div "Status No active tasks You are ready to start receiving tasks. [PERSON_NAME] [P…" at bounding box center [97, 224] width 152 height 407
click at [480, 354] on div "Back to Dashboard Change Sender ID Customers Technicians Select a contact Outbo…" at bounding box center [395, 224] width 444 height 407
click at [88, 81] on div "Status No active tasks You are ready to start receiving tasks. [PERSON_NAME] [P…" at bounding box center [97, 224] width 152 height 407
click at [300, 211] on div "Back to Dashboard Change Sender ID Customers Technicians Select a contact Outbo…" at bounding box center [395, 224] width 444 height 407
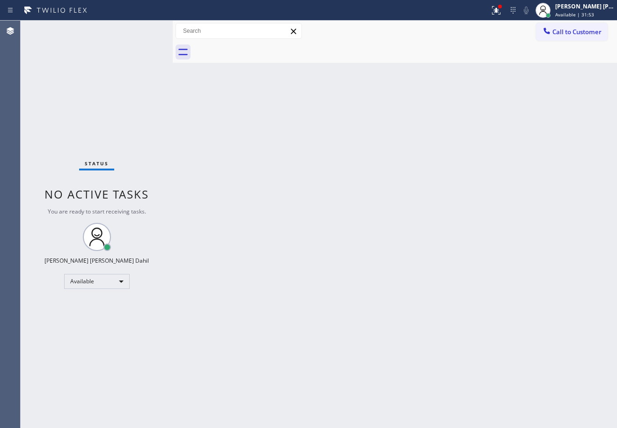
click at [204, 182] on div "Back to Dashboard Change Sender ID Customers Technicians Select a contact Outbo…" at bounding box center [395, 224] width 444 height 407
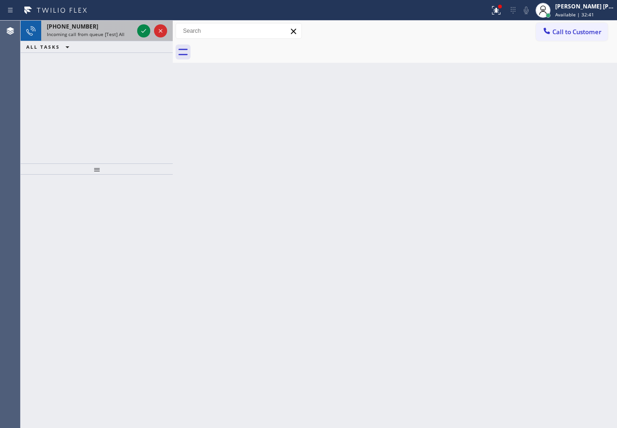
click at [97, 29] on div "+13155091955" at bounding box center [90, 26] width 87 height 8
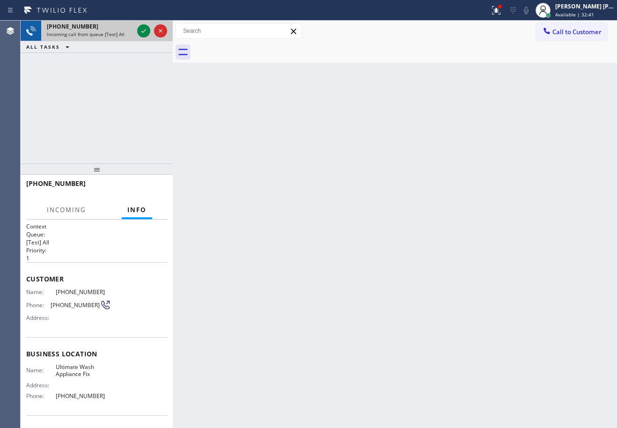
click at [97, 29] on div "+13155091955" at bounding box center [90, 26] width 87 height 8
click at [98, 29] on div "+13155091955" at bounding box center [90, 26] width 87 height 8
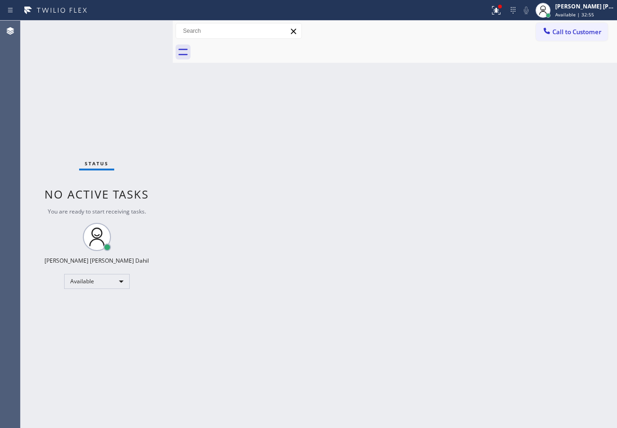
click at [327, 212] on div "Back to Dashboard Change Sender ID Customers Technicians Select a contact Outbo…" at bounding box center [395, 224] width 444 height 407
click at [502, 15] on icon at bounding box center [496, 10] width 11 height 11
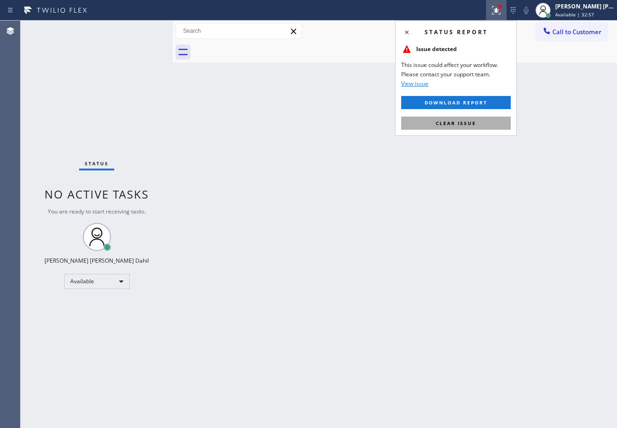
click at [488, 127] on button "Clear issue" at bounding box center [456, 123] width 110 height 13
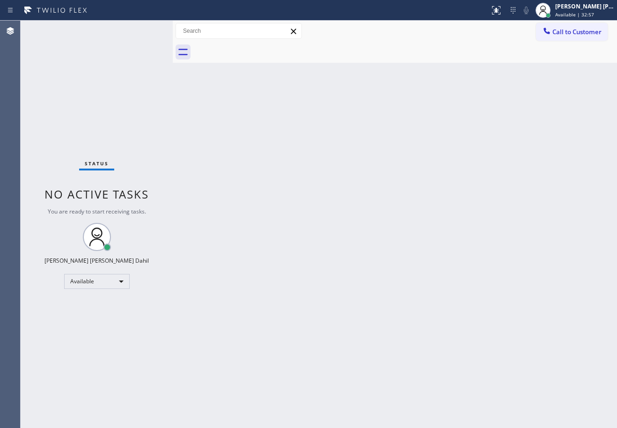
drag, startPoint x: 467, startPoint y: 157, endPoint x: 420, endPoint y: 133, distance: 52.6
click at [466, 157] on div "Back to Dashboard Change Sender ID Customers Technicians Select a contact Outbo…" at bounding box center [395, 224] width 444 height 407
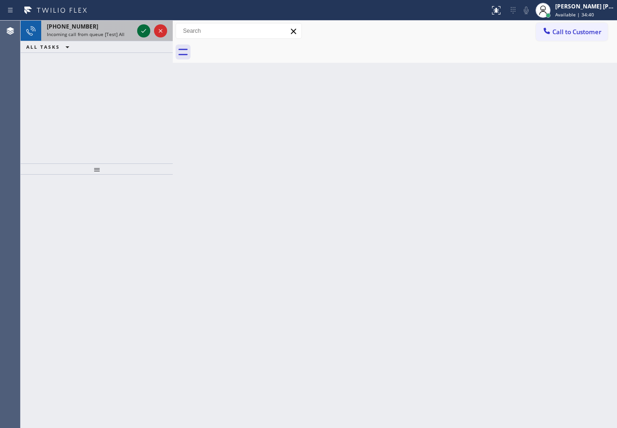
click at [142, 30] on icon at bounding box center [143, 30] width 11 height 11
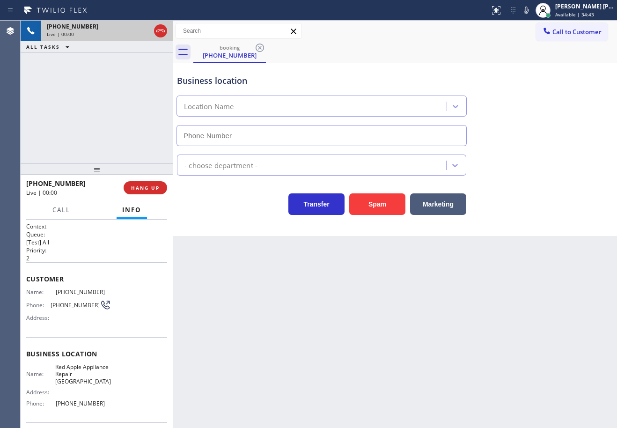
type input "(408) 872-9690"
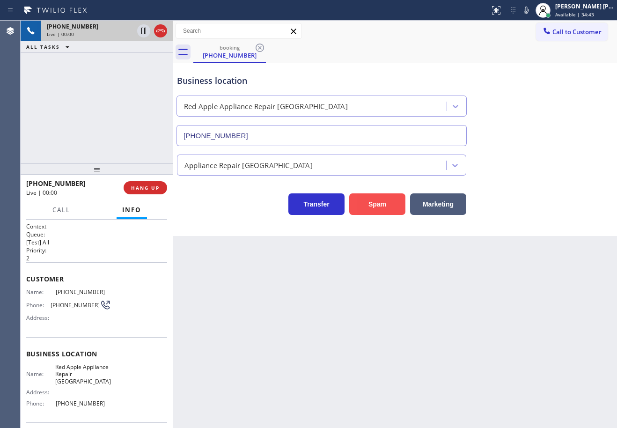
click at [383, 209] on button "Spam" at bounding box center [377, 204] width 56 height 22
click at [382, 208] on button "Spam" at bounding box center [377, 204] width 56 height 22
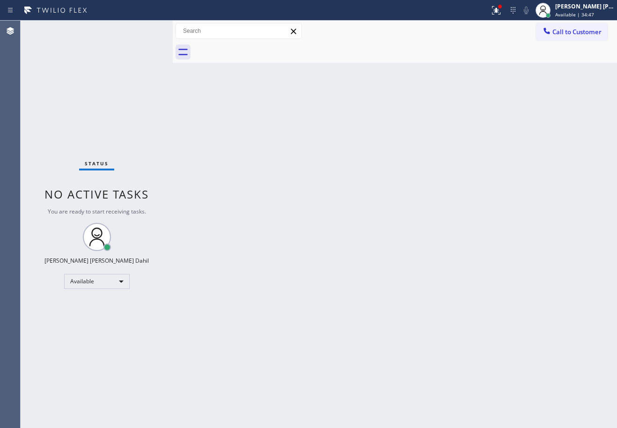
drag, startPoint x: 394, startPoint y: 325, endPoint x: 433, endPoint y: 407, distance: 91.5
click at [394, 331] on div "Back to Dashboard Change Sender ID Customers Technicians Select a contact Outbo…" at bounding box center [395, 224] width 444 height 407
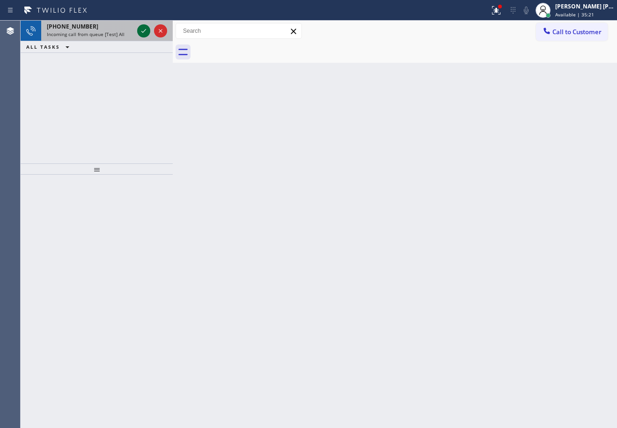
click at [142, 30] on icon at bounding box center [143, 30] width 11 height 11
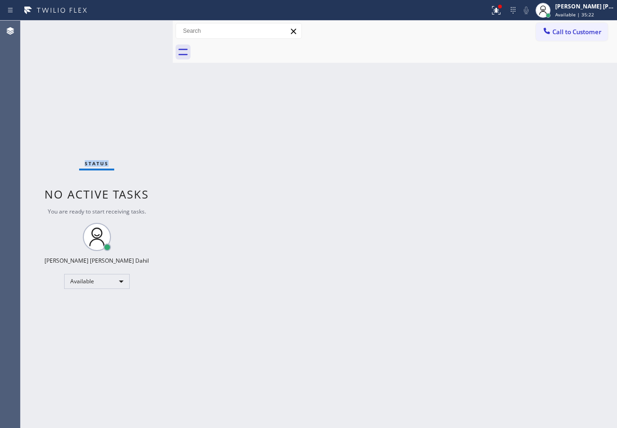
click at [142, 30] on div "Status No active tasks You are ready to start receiving tasks. [PERSON_NAME] [P…" at bounding box center [97, 224] width 152 height 407
click at [361, 204] on div "Back to Dashboard Change Sender ID Customers Technicians Select a contact Outbo…" at bounding box center [395, 224] width 444 height 407
click at [320, 187] on div "Back to Dashboard Change Sender ID Customers Technicians Select a contact Outbo…" at bounding box center [395, 224] width 444 height 407
click at [501, 13] on icon at bounding box center [496, 10] width 11 height 11
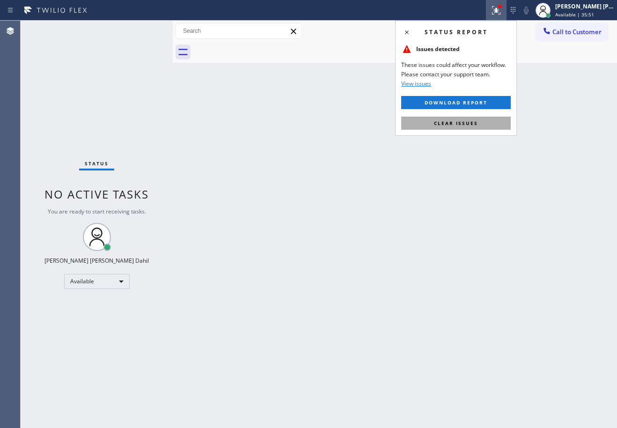
click at [473, 127] on button "Clear issues" at bounding box center [456, 123] width 110 height 13
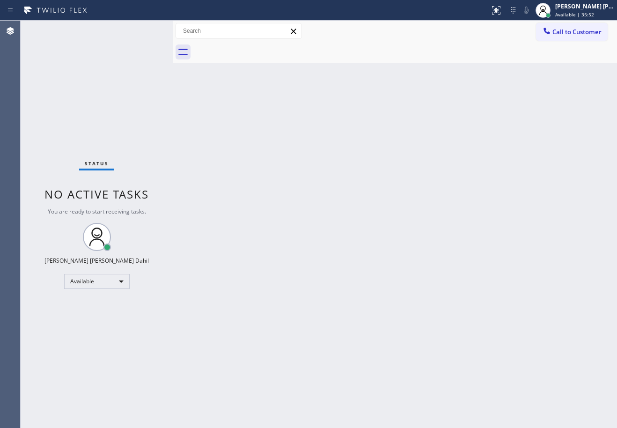
drag, startPoint x: 518, startPoint y: 223, endPoint x: 609, endPoint y: 338, distance: 147.3
click at [524, 236] on div "Back to Dashboard Change Sender ID Customers Technicians Select a contact Outbo…" at bounding box center [395, 224] width 444 height 407
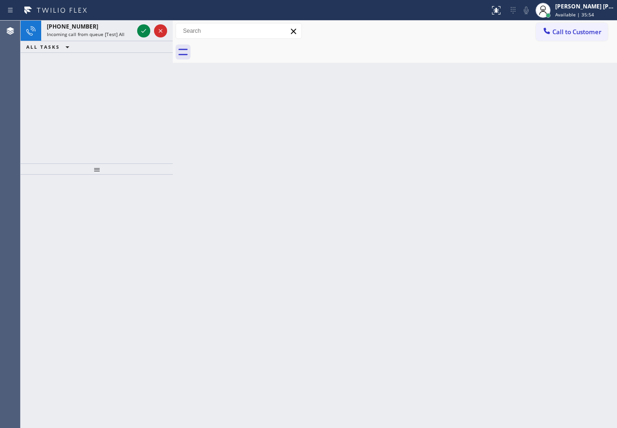
drag, startPoint x: 303, startPoint y: 357, endPoint x: 30, endPoint y: 184, distance: 323.2
click at [303, 355] on div "Back to Dashboard Change Sender ID Customers Technicians Select a contact Outbo…" at bounding box center [395, 224] width 444 height 407
click at [104, 38] on div "+12154548810 Incoming call from queue [Test] All" at bounding box center [88, 31] width 94 height 21
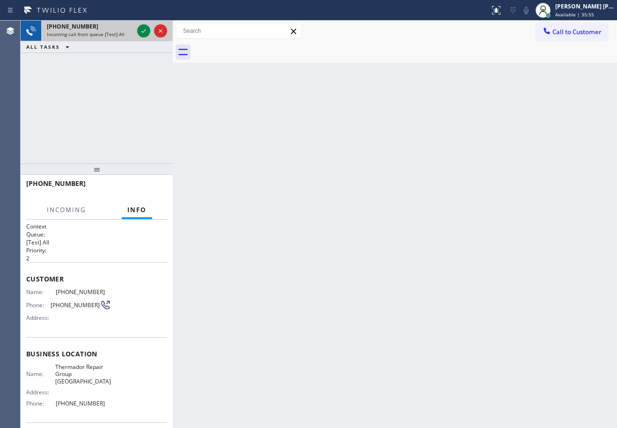
click at [104, 38] on div "+12154548810 Incoming call from queue [Test] All" at bounding box center [88, 31] width 94 height 21
click at [105, 38] on div "+12154548810 Incoming call from queue [Test] All" at bounding box center [88, 31] width 94 height 21
click at [143, 29] on icon at bounding box center [143, 30] width 11 height 11
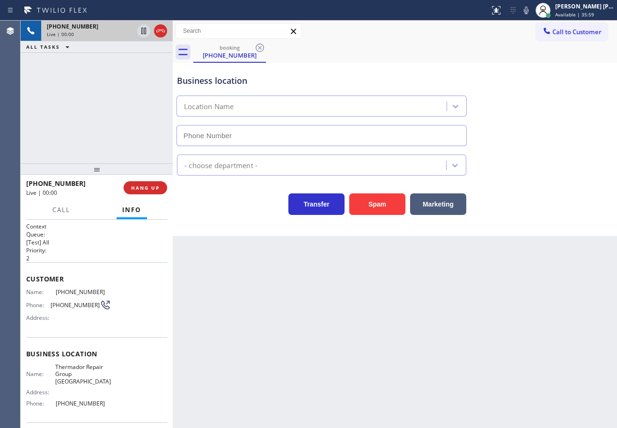
type input "(215) 874-6504"
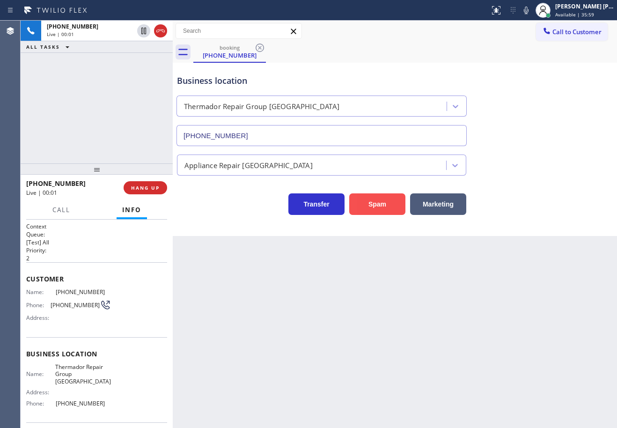
click at [368, 202] on button "Spam" at bounding box center [377, 204] width 56 height 22
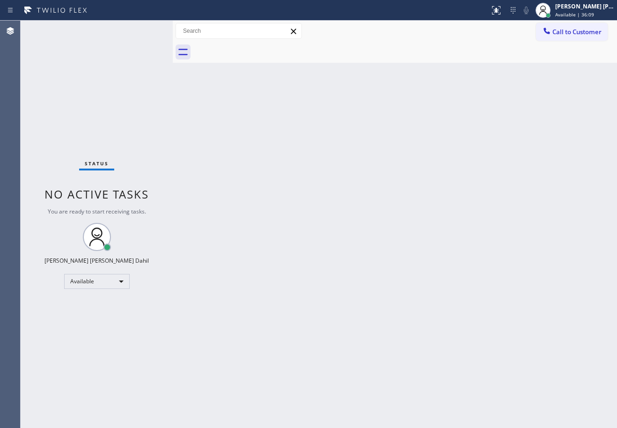
click at [122, 25] on div "Status No active tasks You are ready to start receiving tasks. [PERSON_NAME] [P…" at bounding box center [97, 224] width 152 height 407
click at [339, 231] on div "Back to Dashboard Change Sender ID Customers Technicians Select a contact Outbo…" at bounding box center [395, 224] width 444 height 407
drag, startPoint x: 379, startPoint y: 243, endPoint x: 556, endPoint y: 271, distance: 179.5
click at [384, 245] on div "Back to Dashboard Change Sender ID Customers Technicians Select a contact Outbo…" at bounding box center [395, 224] width 444 height 407
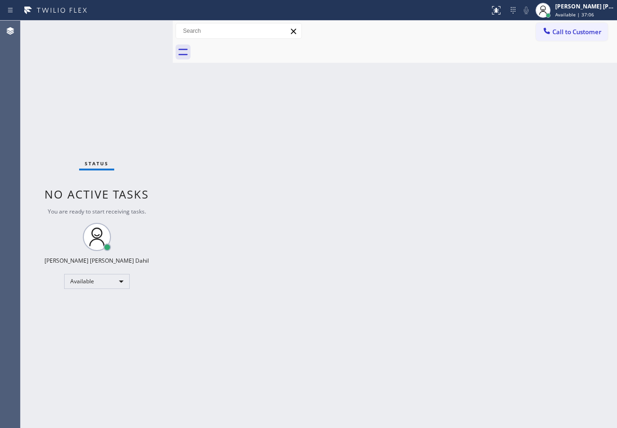
click at [306, 275] on div "Back to Dashboard Change Sender ID Customers Technicians Select a contact Outbo…" at bounding box center [395, 224] width 444 height 407
click at [331, 210] on div "Back to Dashboard Change Sender ID Customers Technicians Select a contact Outbo…" at bounding box center [395, 224] width 444 height 407
click at [331, 212] on div "Back to Dashboard Change Sender ID Customers Technicians Select a contact Outbo…" at bounding box center [395, 224] width 444 height 407
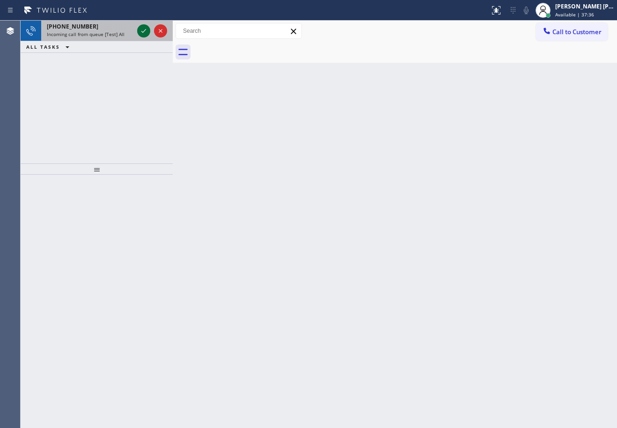
click at [142, 30] on icon at bounding box center [143, 30] width 11 height 11
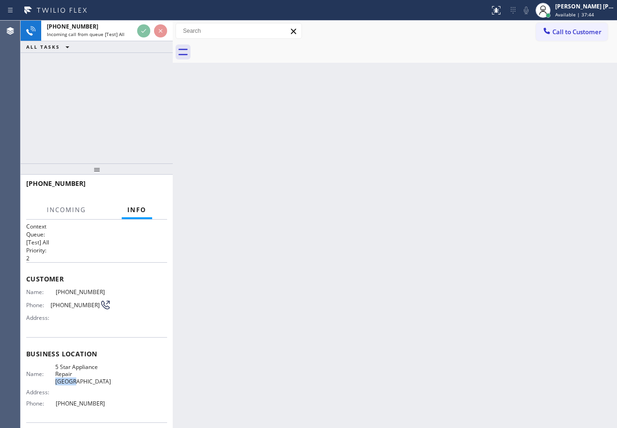
drag, startPoint x: 102, startPoint y: 375, endPoint x: 72, endPoint y: 377, distance: 30.1
click at [72, 377] on span "5 Star Appliance Repair Peoria" at bounding box center [83, 374] width 56 height 22
copy span "Peoria"
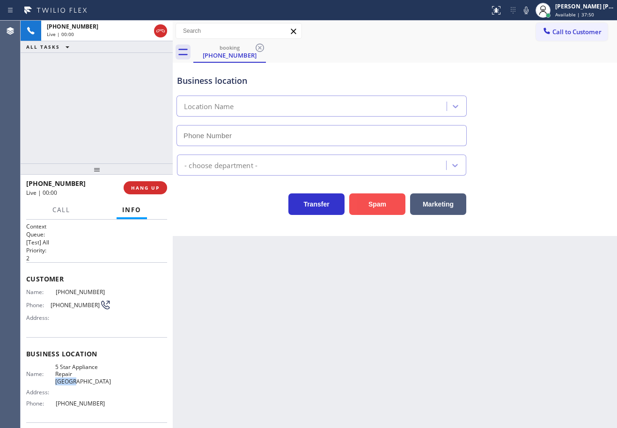
type input "(928) 272-1311"
click at [384, 200] on button "Spam" at bounding box center [377, 204] width 56 height 22
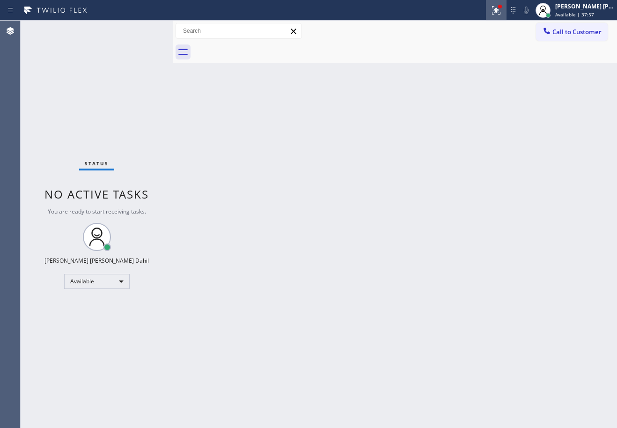
click at [502, 12] on icon at bounding box center [496, 10] width 11 height 11
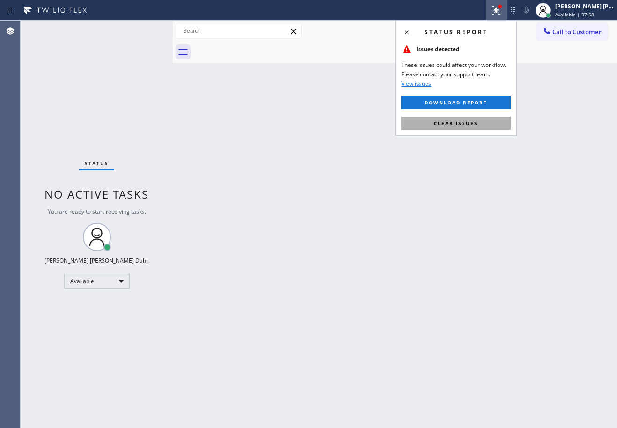
click at [490, 119] on button "Clear issues" at bounding box center [456, 123] width 110 height 13
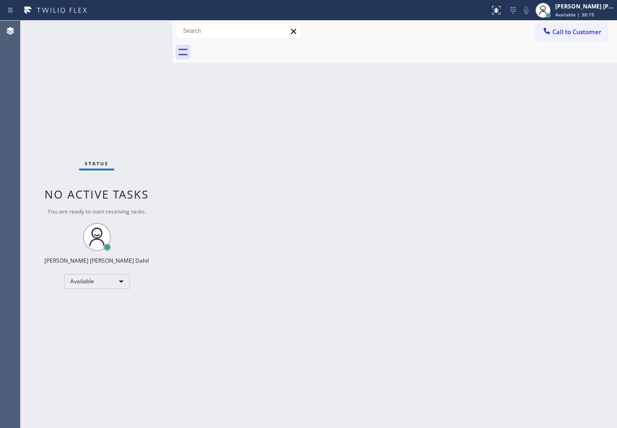
click at [441, 105] on div "Back to Dashboard Change Sender ID Customers Technicians Select a contact Outbo…" at bounding box center [395, 224] width 444 height 407
click at [453, 278] on div "Back to Dashboard Change Sender ID Customers Technicians Select a contact Outbo…" at bounding box center [395, 224] width 444 height 407
click at [406, 287] on div "Back to Dashboard Change Sender ID Customers Technicians Select a contact Outbo…" at bounding box center [395, 224] width 444 height 407
click at [258, 232] on div "Back to Dashboard Change Sender ID Customers Technicians Select a contact Outbo…" at bounding box center [395, 224] width 444 height 407
click at [262, 232] on div "Back to Dashboard Change Sender ID Customers Technicians Select a contact Outbo…" at bounding box center [395, 224] width 444 height 407
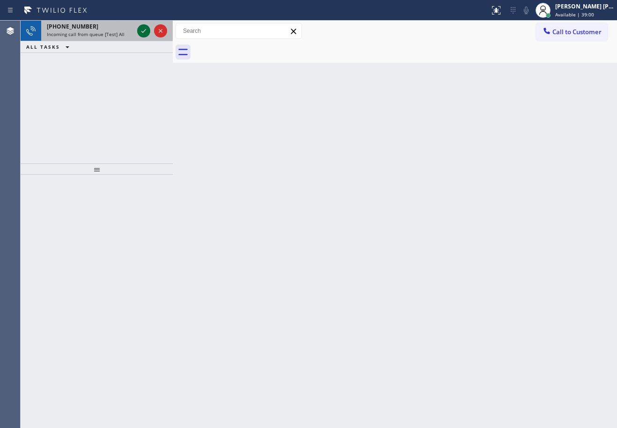
click at [142, 30] on icon at bounding box center [143, 30] width 11 height 11
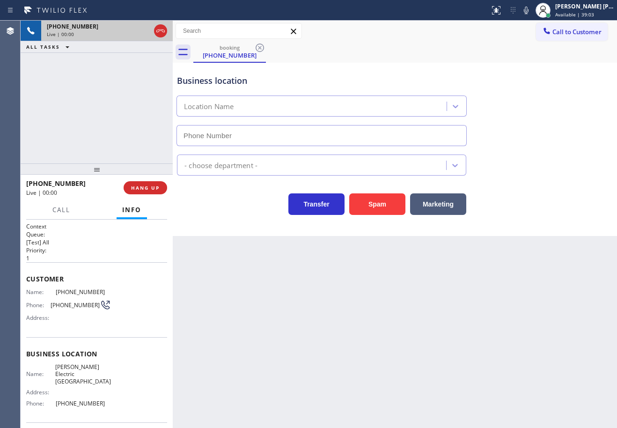
type input "[PHONE_NUMBER]"
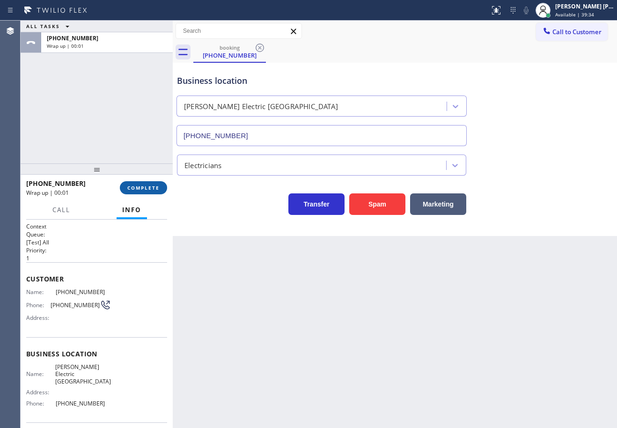
click at [148, 185] on span "COMPLETE" at bounding box center [143, 187] width 32 height 7
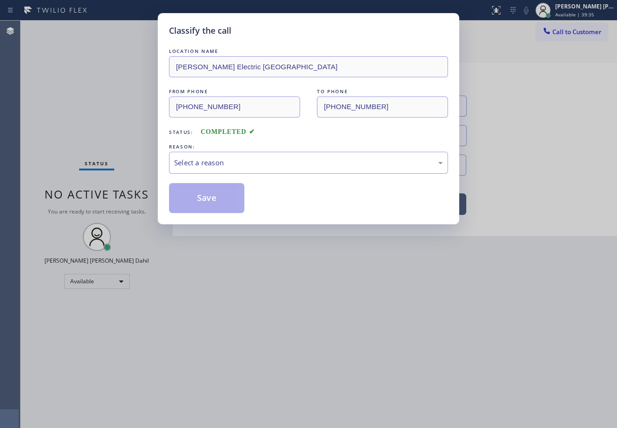
click at [206, 165] on div "Select a reason" at bounding box center [308, 162] width 269 height 11
click at [215, 193] on button "Save" at bounding box center [206, 198] width 75 height 30
drag, startPoint x: 215, startPoint y: 193, endPoint x: 220, endPoint y: 190, distance: 6.0
click at [216, 193] on button "Save" at bounding box center [206, 198] width 75 height 30
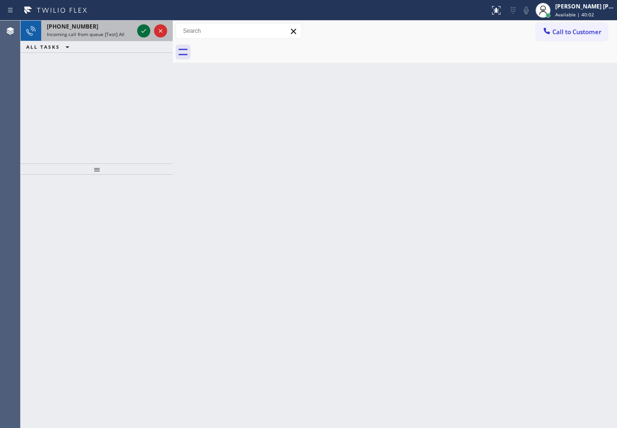
click at [142, 30] on icon at bounding box center [143, 30] width 11 height 11
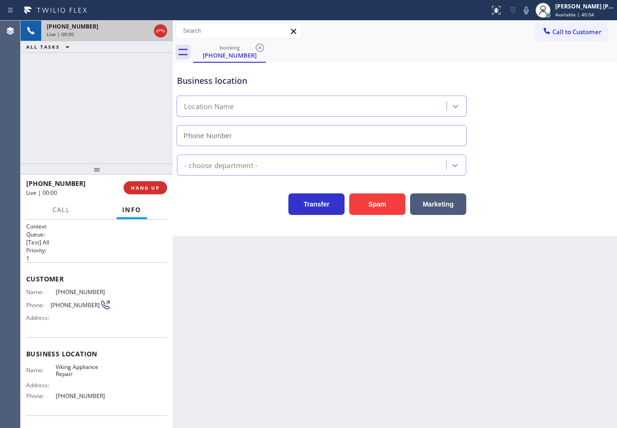
type input "[PHONE_NUMBER]"
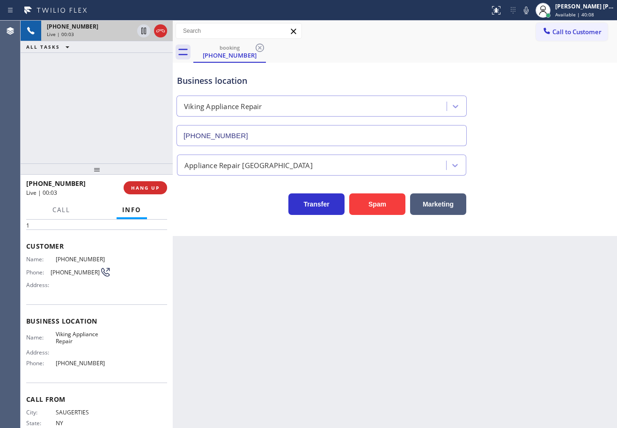
scroll to position [61, 0]
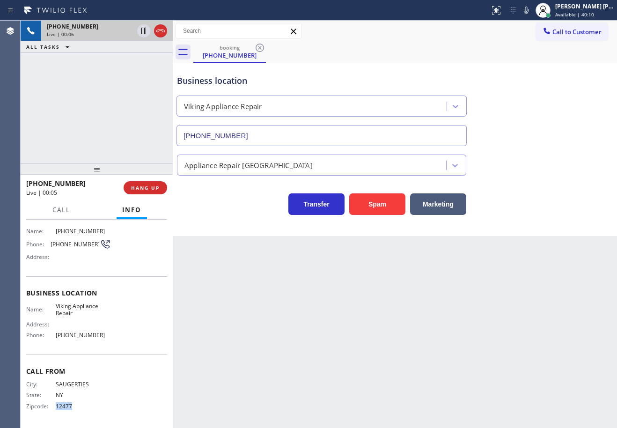
drag, startPoint x: 73, startPoint y: 405, endPoint x: 53, endPoint y: 405, distance: 20.1
click at [53, 405] on div "Zipcode: 12477" at bounding box center [68, 406] width 85 height 7
copy div "12477"
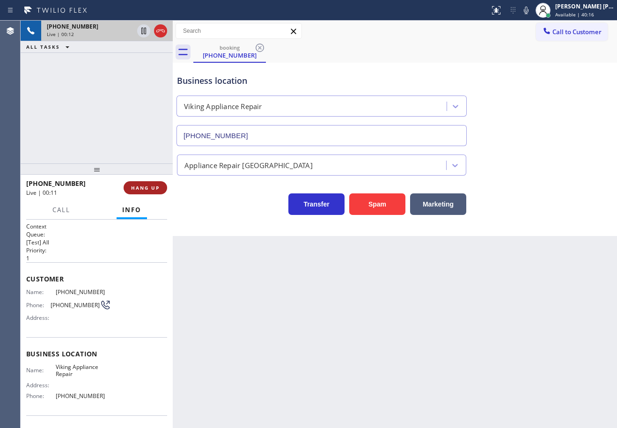
click at [149, 189] on span "HANG UP" at bounding box center [145, 187] width 29 height 7
click at [149, 188] on span "HANG UP" at bounding box center [145, 187] width 29 height 7
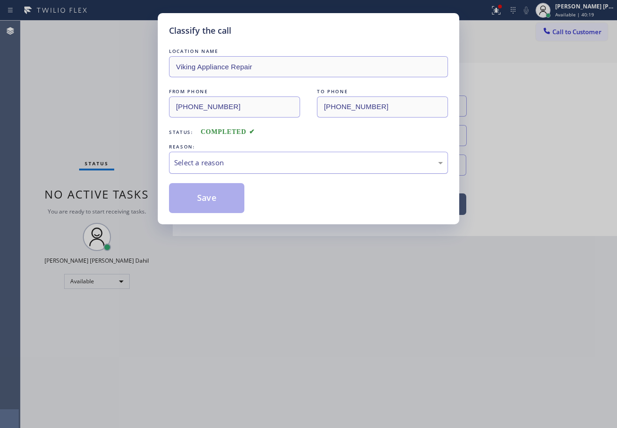
click at [220, 167] on div "Select a reason" at bounding box center [308, 162] width 269 height 11
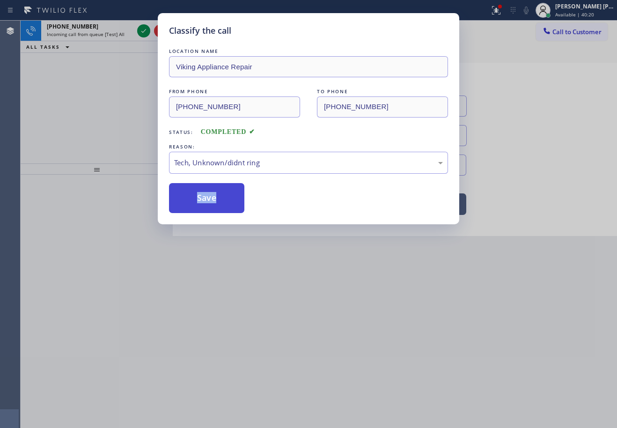
click at [220, 205] on button "Save" at bounding box center [206, 198] width 75 height 30
click at [220, 203] on button "Save" at bounding box center [206, 198] width 75 height 30
click at [219, 203] on button "Save" at bounding box center [206, 198] width 75 height 30
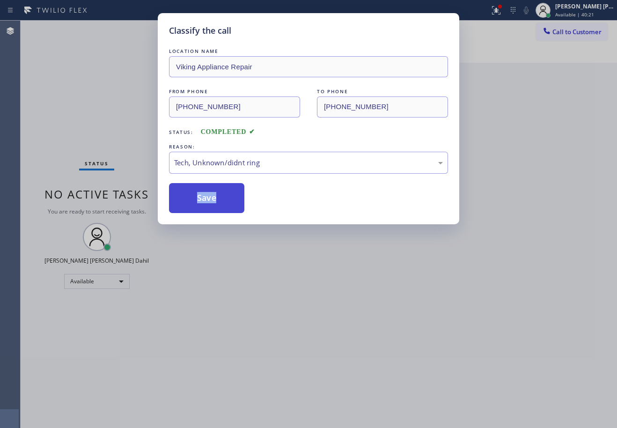
click at [219, 203] on button "Save" at bounding box center [206, 198] width 75 height 30
click at [297, 303] on div "Classify the call LOCATION NAME Viking Appliance Repair FROM PHONE (914) 246-71…" at bounding box center [308, 214] width 617 height 428
drag, startPoint x: 297, startPoint y: 303, endPoint x: 142, endPoint y: 30, distance: 313.4
click at [298, 303] on div "Classify the call LOCATION NAME Clean Ducts Pro Commerce FROM PHONE (619) 431-6…" at bounding box center [319, 224] width 596 height 407
click at [298, 303] on div "Back to Dashboard Change Sender ID Customers Technicians Select a contact Outbo…" at bounding box center [395, 224] width 444 height 407
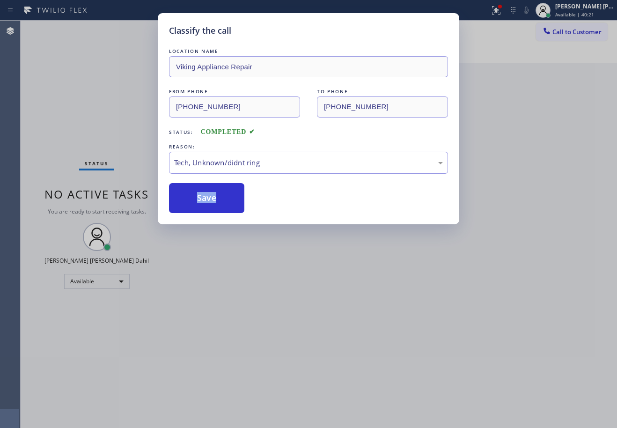
click at [142, 30] on div "Status No active tasks You are ready to start receiving tasks. [PERSON_NAME] [P…" at bounding box center [97, 224] width 152 height 407
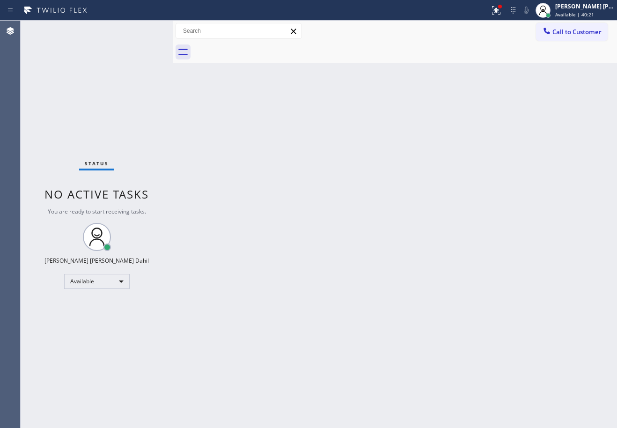
click at [142, 30] on div "Status No active tasks You are ready to start receiving tasks. [PERSON_NAME] [P…" at bounding box center [97, 224] width 152 height 407
click at [428, 268] on div "Back to Dashboard Change Sender ID Customers Technicians Select a contact Outbo…" at bounding box center [395, 224] width 444 height 407
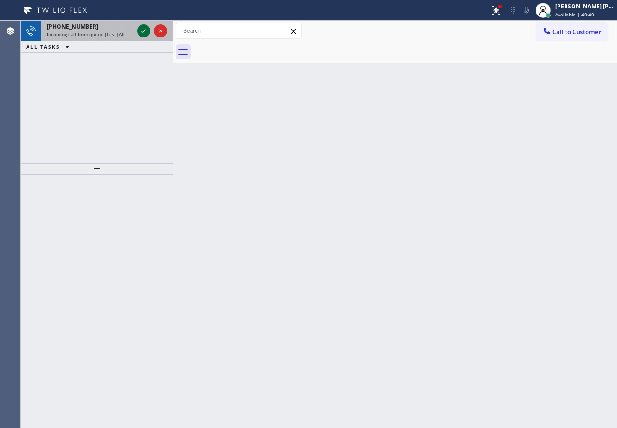
click at [142, 30] on icon at bounding box center [143, 30] width 11 height 11
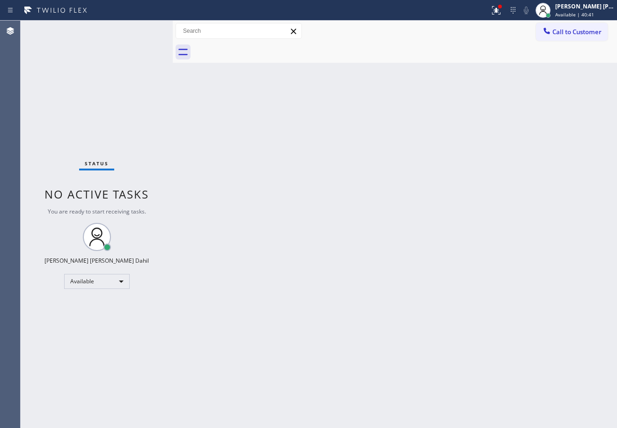
click at [142, 30] on div "Status No active tasks You are ready to start receiving tasks. [PERSON_NAME] [P…" at bounding box center [97, 224] width 152 height 407
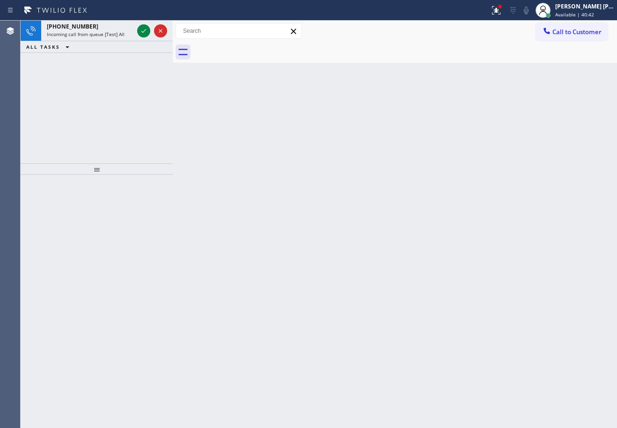
click at [142, 30] on icon at bounding box center [143, 30] width 11 height 11
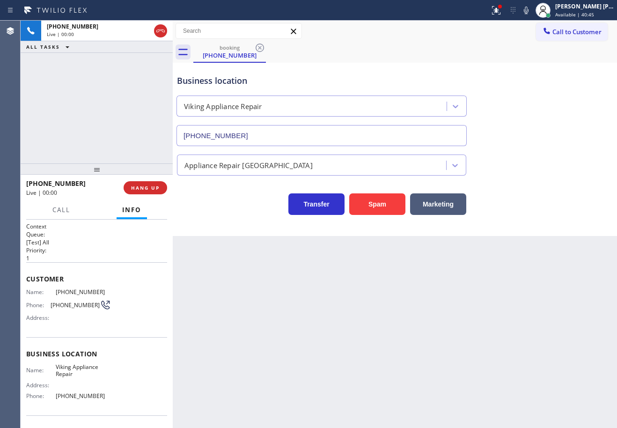
type input "[PHONE_NUMBER]"
drag, startPoint x: 119, startPoint y: 396, endPoint x: 53, endPoint y: 400, distance: 65.6
click at [53, 400] on div "Name: Viking Appliance Repair Address: Phone: (855) 393-3634" at bounding box center [96, 383] width 141 height 40
copy div "[PHONE_NUMBER]"
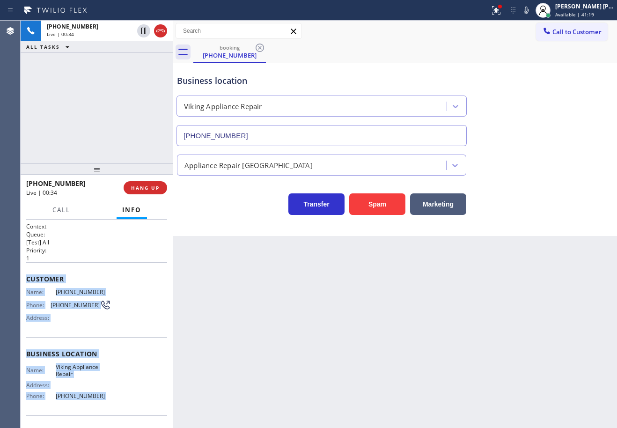
scroll to position [61, 0]
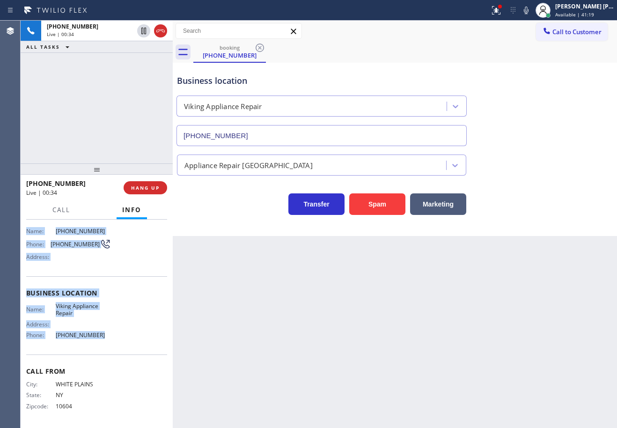
drag, startPoint x: 25, startPoint y: 277, endPoint x: 120, endPoint y: 335, distance: 111.6
click at [120, 335] on div "Context Queue: [Test] All Priority: 1 Customer Name: (914) 219-5058 Phone: (914…" at bounding box center [97, 324] width 152 height 208
copy div "Customer Name: (914) 219-5058 Phone: (914) 219-5058 Address: Business location …"
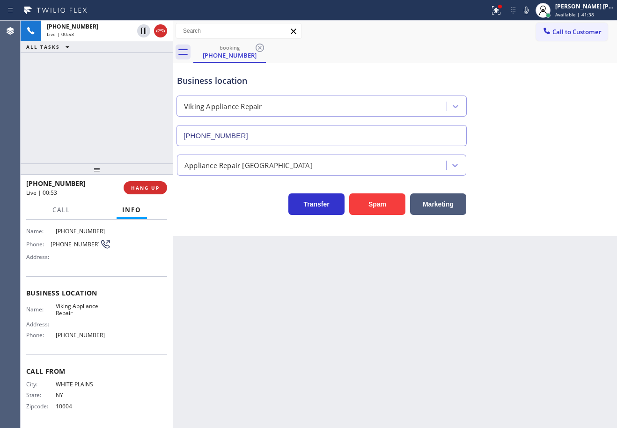
click at [406, 59] on div "booking (914) 219-5058" at bounding box center [405, 52] width 424 height 21
click at [375, 360] on div "Back to Dashboard Change Sender ID Customers Technicians Select a contact Outbo…" at bounding box center [395, 224] width 444 height 407
click at [525, 191] on div "Transfer Spam Marketing" at bounding box center [395, 200] width 440 height 30
drag, startPoint x: 537, startPoint y: 10, endPoint x: 549, endPoint y: 90, distance: 81.3
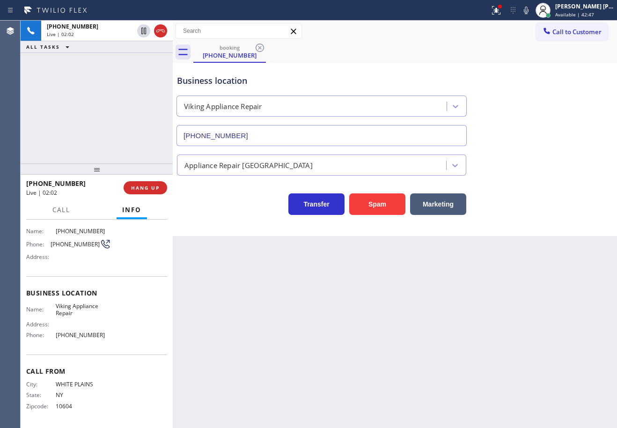
click at [529, 10] on icon at bounding box center [526, 10] width 5 height 7
click at [548, 129] on div "Business location Viking Appliance Repair (855) 393-3634" at bounding box center [395, 103] width 440 height 85
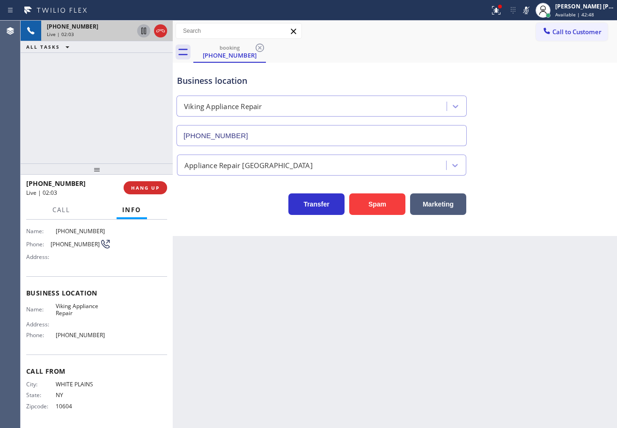
click at [144, 31] on icon at bounding box center [143, 31] width 5 height 7
drag, startPoint x: 536, startPoint y: 11, endPoint x: 544, endPoint y: 45, distance: 35.2
click at [532, 11] on icon at bounding box center [526, 10] width 11 height 11
click at [546, 54] on div "booking (914) 219-5058" at bounding box center [405, 52] width 424 height 21
click at [140, 33] on icon at bounding box center [143, 30] width 11 height 11
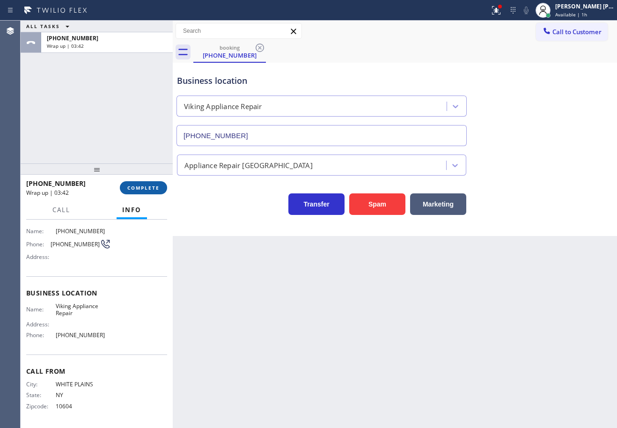
click at [145, 194] on button "COMPLETE" at bounding box center [143, 187] width 47 height 13
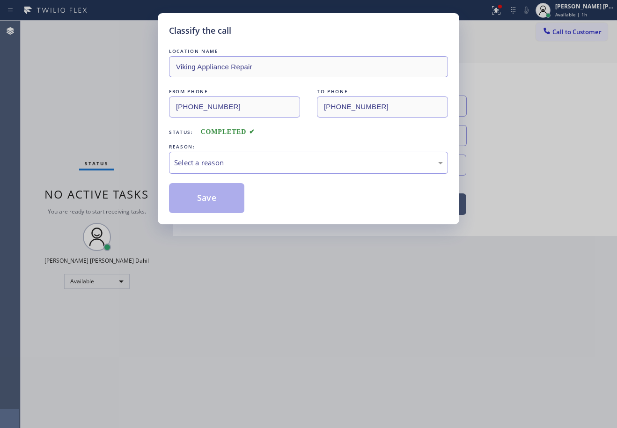
click at [222, 160] on div "Select a reason" at bounding box center [308, 162] width 269 height 11
click at [201, 203] on button "Save" at bounding box center [206, 198] width 75 height 30
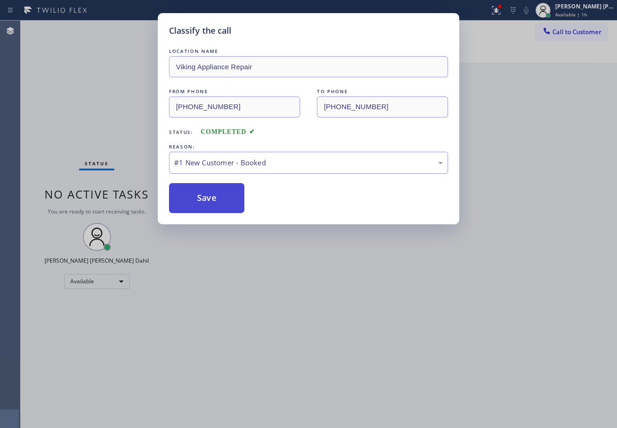
click at [200, 204] on button "Save" at bounding box center [206, 198] width 75 height 30
click at [200, 205] on button "Save" at bounding box center [206, 198] width 75 height 30
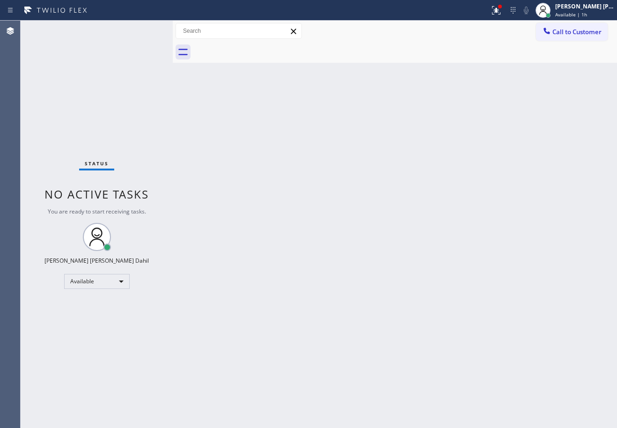
drag, startPoint x: 471, startPoint y: 359, endPoint x: 471, endPoint y: 366, distance: 7.5
click at [471, 360] on div "Back to Dashboard Change Sender ID Customers Technicians Select a contact Outbo…" at bounding box center [395, 224] width 444 height 407
click at [126, 65] on div "Status No active tasks You are ready to start receiving tasks. [PERSON_NAME] [P…" at bounding box center [97, 224] width 152 height 407
click at [500, 11] on div at bounding box center [496, 10] width 21 height 11
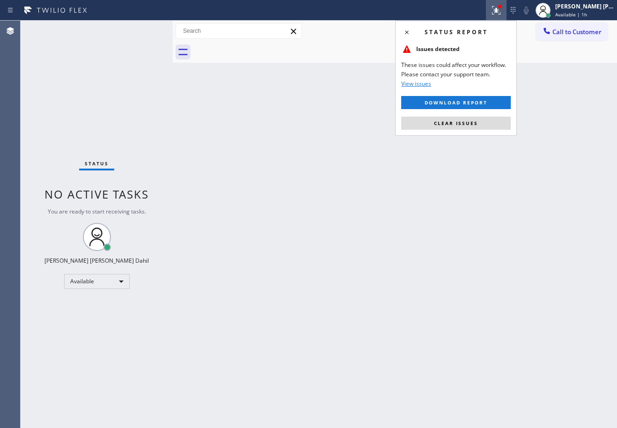
click at [478, 115] on div "Status report Issues detected These issues could affect your workflow. Please c…" at bounding box center [456, 78] width 122 height 115
click at [479, 121] on button "Clear issues" at bounding box center [456, 123] width 110 height 13
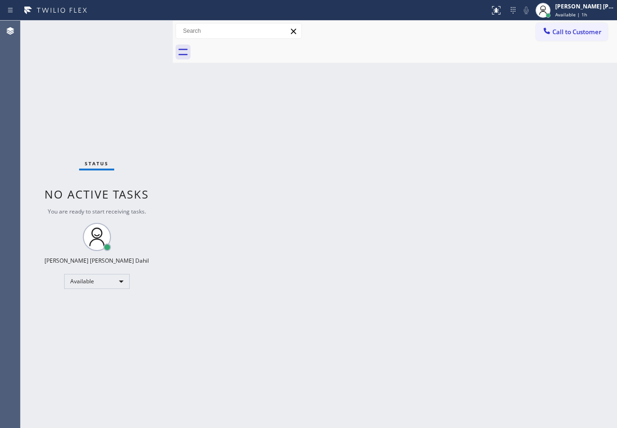
click at [350, 248] on div "Back to Dashboard Change Sender ID Customers Technicians Select a contact Outbo…" at bounding box center [395, 224] width 444 height 407
drag, startPoint x: 471, startPoint y: 350, endPoint x: 439, endPoint y: 417, distance: 74.1
click at [469, 351] on div "Back to Dashboard Change Sender ID Customers Technicians Select a contact Outbo…" at bounding box center [395, 224] width 444 height 407
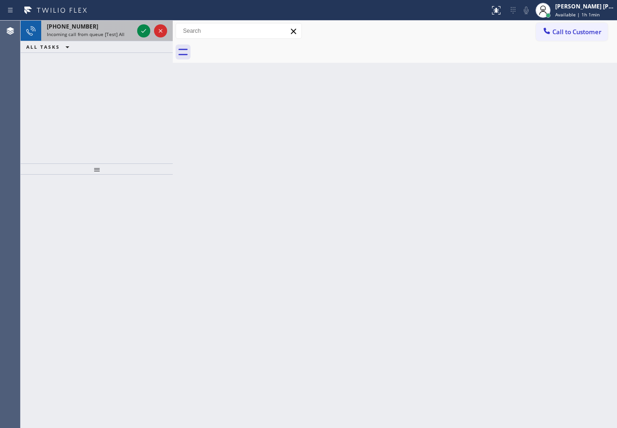
click at [116, 30] on div "+14244851863 Incoming call from queue [Test] All" at bounding box center [88, 31] width 94 height 21
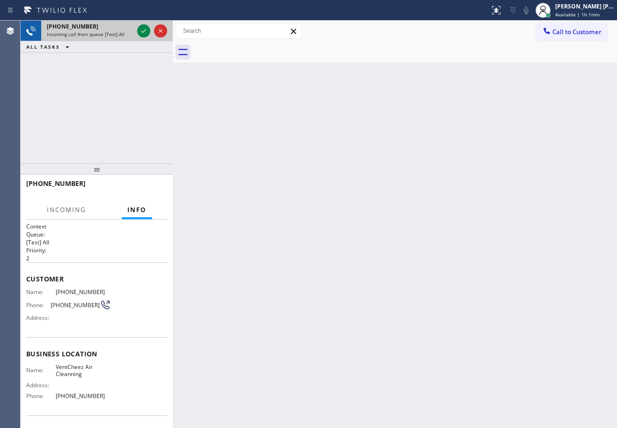
click at [116, 30] on div "+14244851863 Incoming call from queue [Test] All" at bounding box center [88, 31] width 94 height 21
click at [145, 30] on icon at bounding box center [143, 31] width 5 height 4
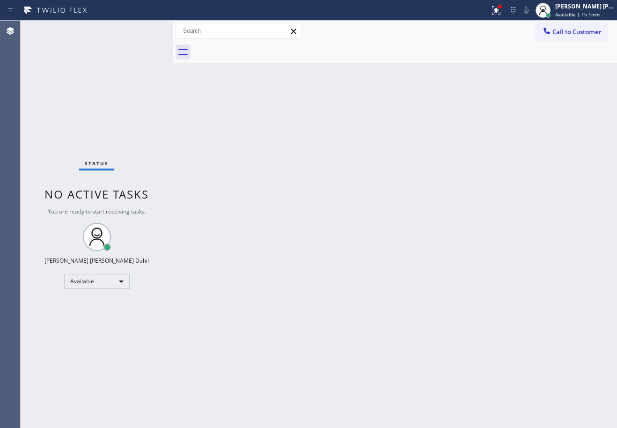
click at [100, 51] on div "Status No active tasks You are ready to start receiving tasks. [PERSON_NAME] [P…" at bounding box center [97, 224] width 152 height 407
drag, startPoint x: 509, startPoint y: 12, endPoint x: 478, endPoint y: 130, distance: 122.1
click at [502, 13] on icon at bounding box center [496, 10] width 11 height 11
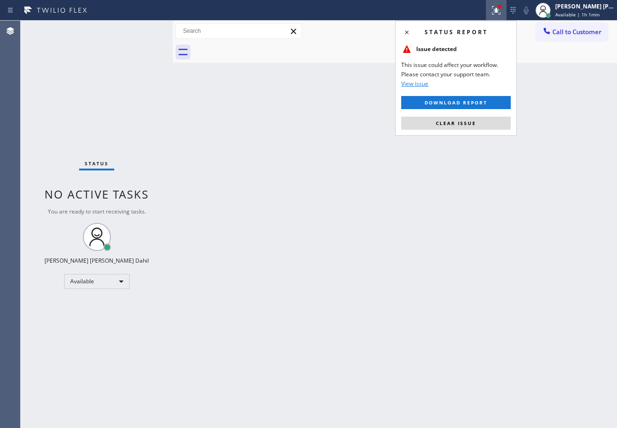
drag, startPoint x: 472, startPoint y: 122, endPoint x: 474, endPoint y: 128, distance: 5.8
click at [472, 123] on span "Clear issue" at bounding box center [456, 123] width 40 height 7
drag, startPoint x: 474, startPoint y: 128, endPoint x: 477, endPoint y: 149, distance: 21.8
click at [475, 132] on div "Back to Dashboard Change Sender ID Customers Technicians Select a contact Outbo…" at bounding box center [395, 224] width 444 height 407
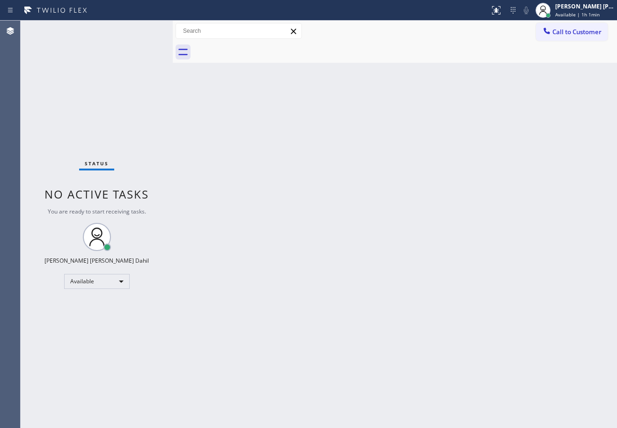
click at [376, 235] on div "Back to Dashboard Change Sender ID Customers Technicians Select a contact Outbo…" at bounding box center [395, 224] width 444 height 407
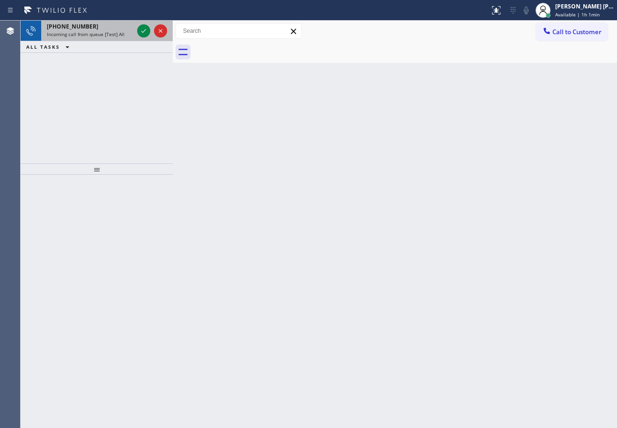
click at [129, 29] on div "+15512335245" at bounding box center [90, 26] width 87 height 8
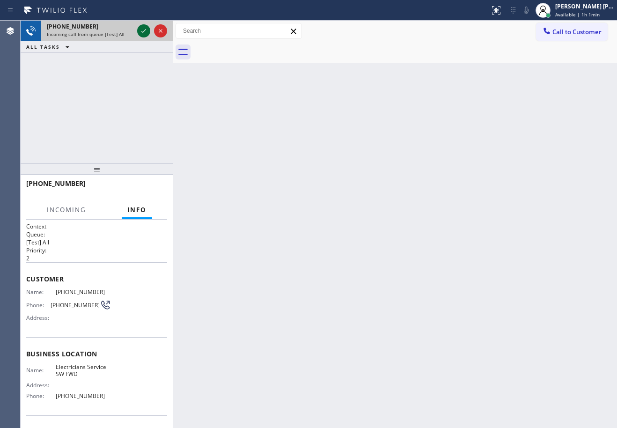
click at [141, 33] on icon at bounding box center [143, 30] width 11 height 11
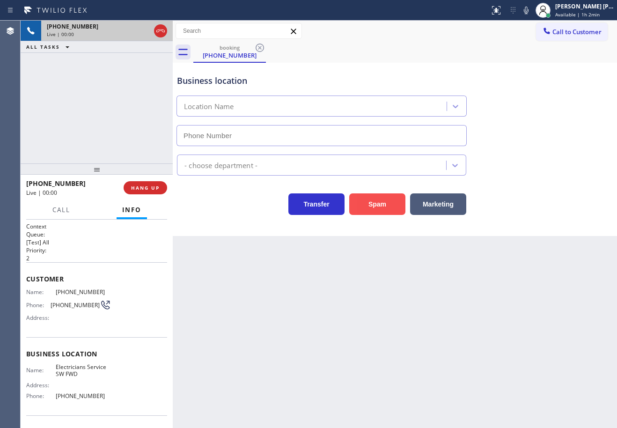
type input "[PHONE_NUMBER]"
click at [384, 197] on button "Spam" at bounding box center [377, 204] width 56 height 22
click at [380, 202] on button "Spam" at bounding box center [377, 204] width 56 height 22
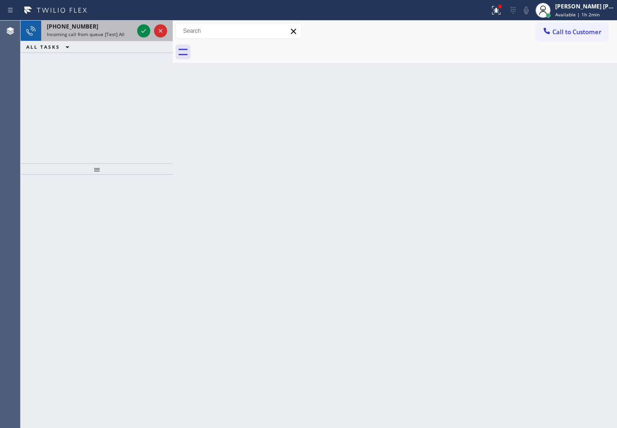
click at [120, 31] on span "Incoming call from queue [Test] All" at bounding box center [86, 34] width 78 height 7
click at [121, 31] on span "Incoming call from queue [Test] All" at bounding box center [86, 34] width 78 height 7
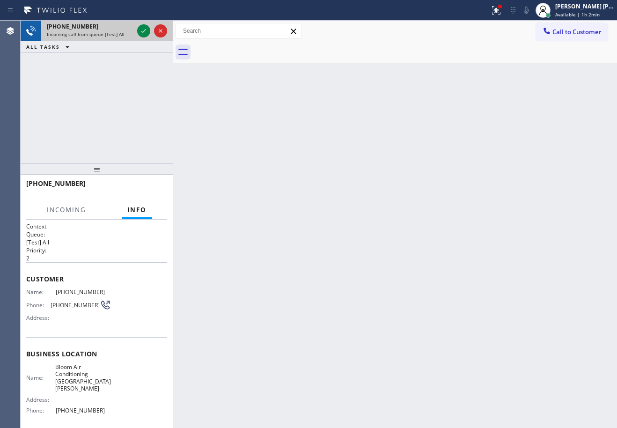
click at [121, 31] on span "Incoming call from queue [Test] All" at bounding box center [86, 34] width 78 height 7
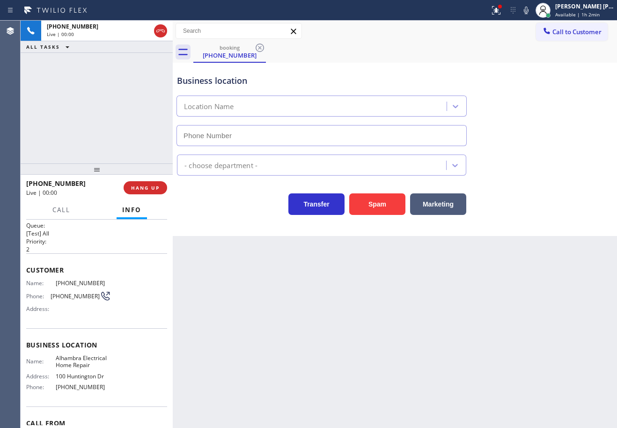
scroll to position [61, 0]
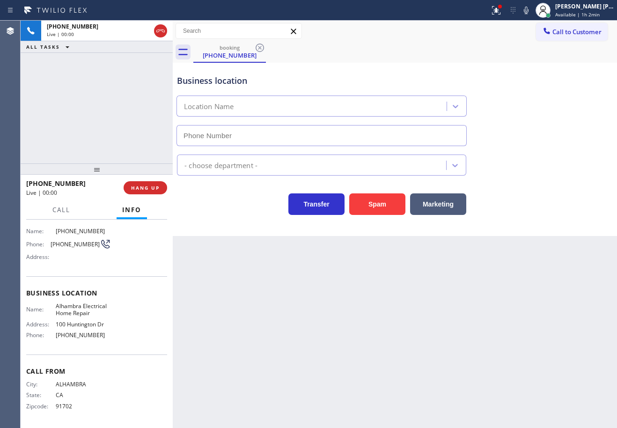
type input "[PHONE_NUMBER]"
click at [502, 8] on icon at bounding box center [496, 10] width 11 height 11
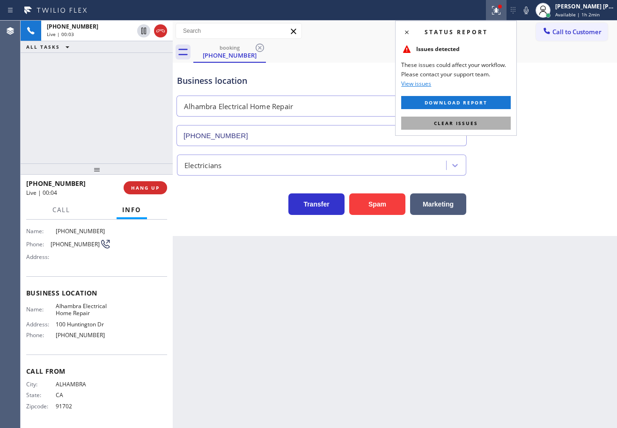
click at [500, 121] on button "Clear issues" at bounding box center [456, 123] width 110 height 13
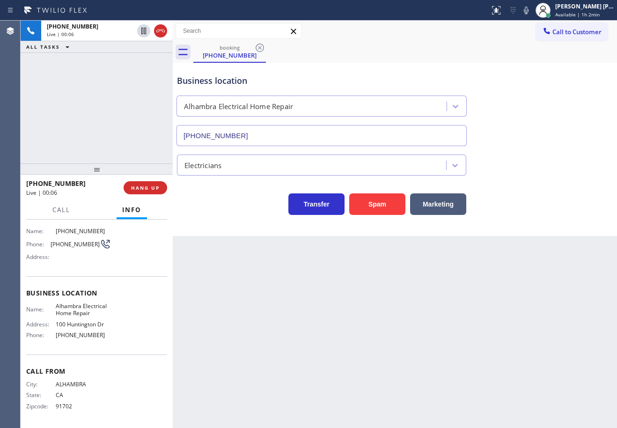
click at [402, 368] on div "Back to Dashboard Change Sender ID Customers Technicians Select a contact Outbo…" at bounding box center [395, 224] width 444 height 407
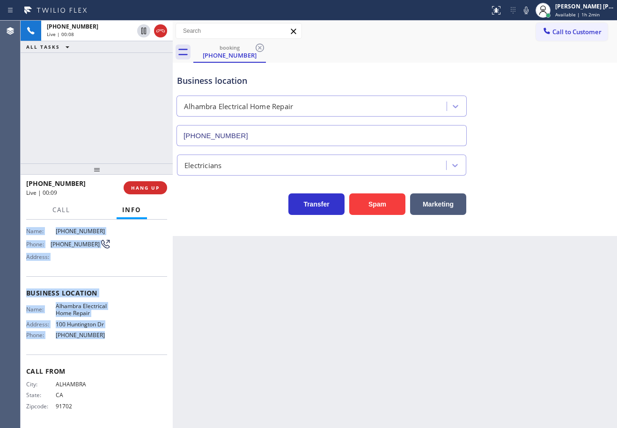
drag, startPoint x: 22, startPoint y: 276, endPoint x: 106, endPoint y: 346, distance: 109.0
click at [106, 346] on div "Context Queue: [Test] All Priority: 2 Customer Name: (626) 825-8200 Phone: (626…" at bounding box center [97, 324] width 152 height 208
copy div "Customer Name: (626) 825-8200 Phone: (626) 825-8200 Address: Business location …"
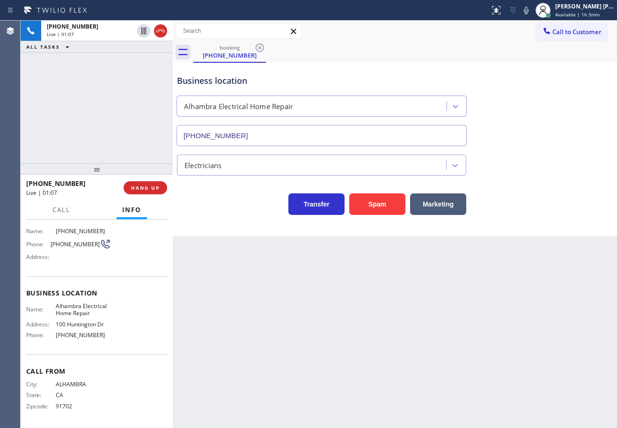
click at [301, 68] on div "Business location Alhambra Electrical Home Repair (626) 551-4139" at bounding box center [321, 105] width 293 height 81
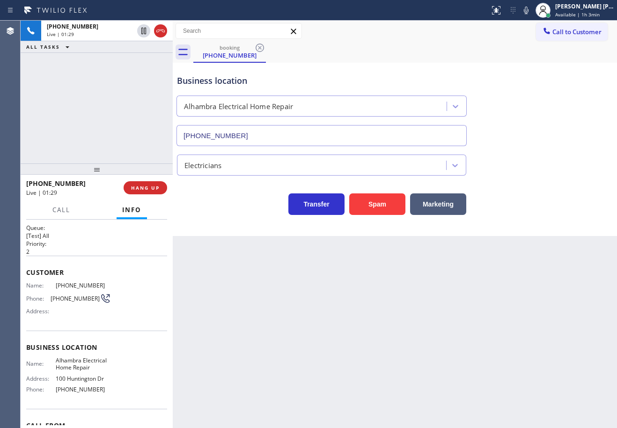
scroll to position [0, 0]
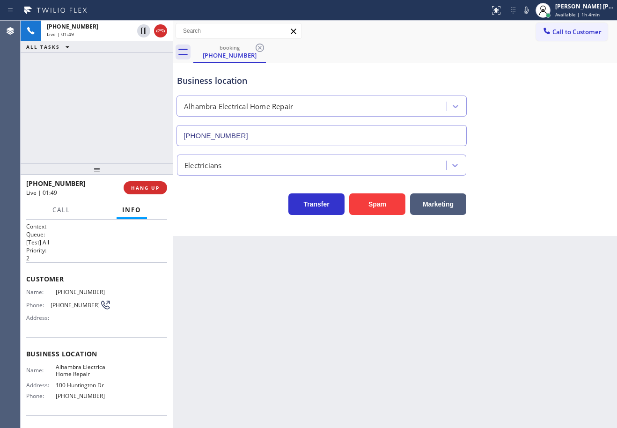
click at [525, 70] on div "Business location Alhambra Electrical Home Repair (626) 551-4139" at bounding box center [395, 103] width 440 height 85
click at [492, 57] on div "booking (626) 825-8200" at bounding box center [405, 52] width 424 height 21
click at [544, 154] on div "Electricians" at bounding box center [395, 163] width 440 height 25
click at [489, 53] on div "booking (626) 825-8200" at bounding box center [405, 52] width 424 height 21
click at [561, 132] on div "Business location Alhambra Electrical Home Repair (626) 551-4139" at bounding box center [395, 103] width 440 height 85
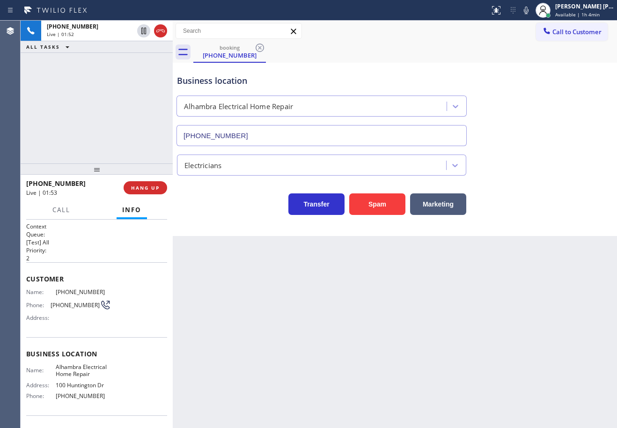
click at [489, 41] on div "Call to Customer Outbound call Location Search location Your caller id phone nu…" at bounding box center [395, 31] width 444 height 21
click at [557, 117] on div "Business location Alhambra Electrical Home Repair (626) 551-4139" at bounding box center [395, 103] width 440 height 85
click at [484, 48] on div "booking (626) 825-8200" at bounding box center [405, 52] width 424 height 21
click at [546, 117] on div "Business location Alhambra Electrical Home Repair (626) 551-4139" at bounding box center [395, 103] width 440 height 85
click at [483, 45] on div "booking (626) 825-8200" at bounding box center [405, 52] width 424 height 21
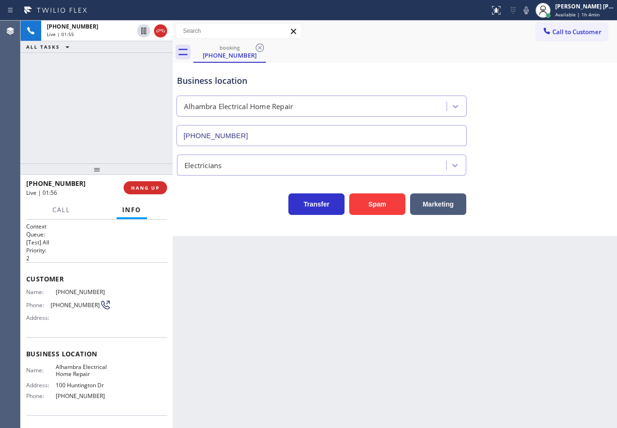
click at [550, 122] on div "Business location Alhambra Electrical Home Repair (626) 551-4139" at bounding box center [395, 103] width 440 height 85
click at [477, 42] on div "booking (626) 825-8200" at bounding box center [405, 52] width 424 height 21
click at [554, 138] on div "Business location Alhambra Electrical Home Repair (626) 551-4139" at bounding box center [395, 103] width 440 height 85
click at [459, 25] on div "Call to Customer Outbound call Location Search location Your caller id phone nu…" at bounding box center [395, 31] width 444 height 16
click at [568, 136] on div "Business location Alhambra Electrical Home Repair (626) 551-4139" at bounding box center [395, 103] width 440 height 85
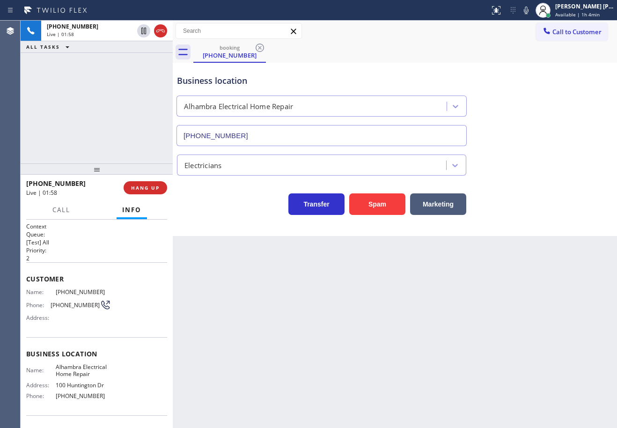
click at [470, 51] on div "booking (626) 825-8200" at bounding box center [405, 52] width 424 height 21
click at [549, 151] on div "Electricians" at bounding box center [395, 163] width 440 height 25
click at [463, 50] on div "booking (626) 825-8200" at bounding box center [405, 52] width 424 height 21
click at [547, 128] on div "Business location Alhambra Electrical Home Repair (626) 551-4139" at bounding box center [395, 103] width 440 height 85
click at [453, 49] on div "booking (626) 825-8200" at bounding box center [405, 52] width 424 height 21
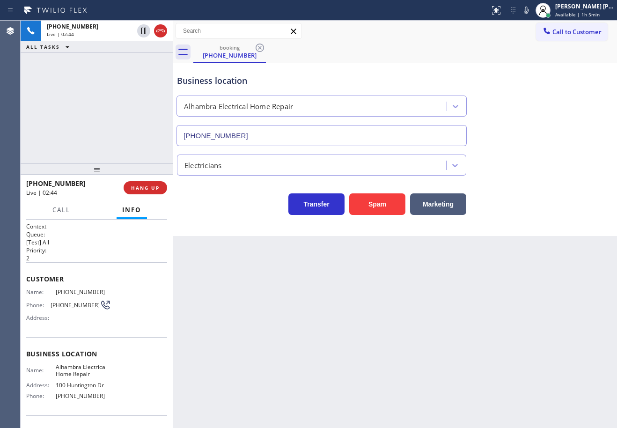
click at [538, 164] on div "Electricians" at bounding box center [395, 163] width 440 height 25
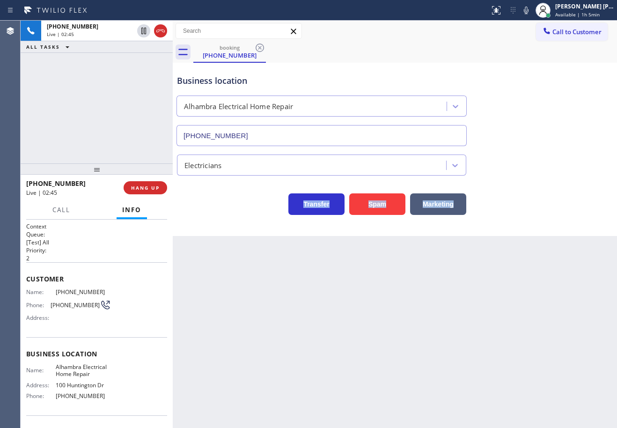
click at [538, 164] on div "Electricians" at bounding box center [395, 163] width 440 height 25
click at [553, 278] on div "Back to Dashboard Change Sender ID Customers Technicians Select a contact Outbo…" at bounding box center [395, 224] width 444 height 407
click at [532, 11] on icon at bounding box center [526, 10] width 11 height 11
click at [546, 54] on div "booking (626) 825-8200" at bounding box center [405, 52] width 424 height 21
drag, startPoint x: 138, startPoint y: 72, endPoint x: 140, endPoint y: 44, distance: 28.2
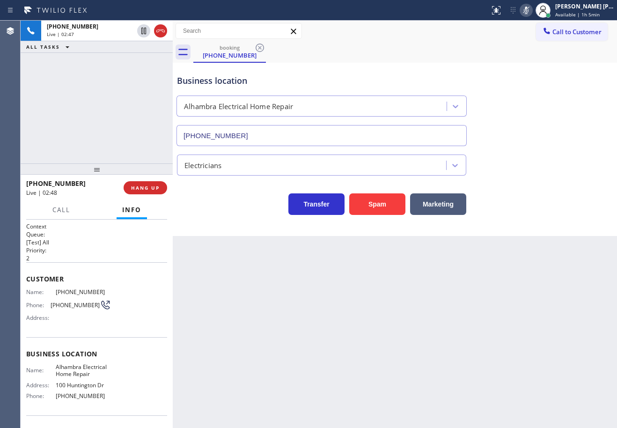
click at [140, 69] on div "+16268258200 Live | 02:47 ALL TASKS ALL TASKS ACTIVE TASKS TASKS IN WRAP UP" at bounding box center [97, 92] width 152 height 143
click at [141, 32] on icon at bounding box center [143, 30] width 11 height 11
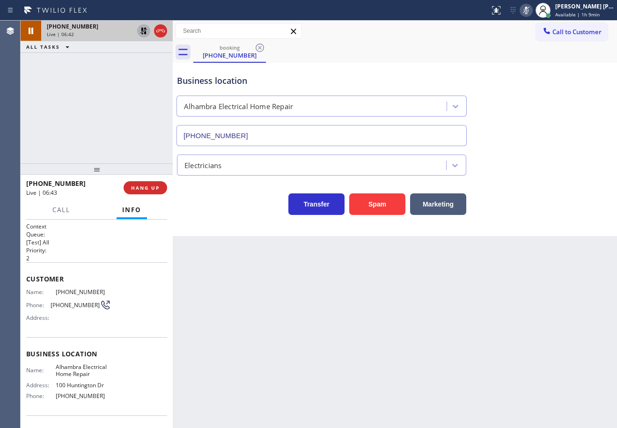
click at [110, 84] on div "+16268258200 Live | 06:42 ALL TASKS ALL TASKS ACTIVE TASKS TASKS IN WRAP UP" at bounding box center [97, 92] width 152 height 143
click at [142, 30] on icon at bounding box center [143, 31] width 7 height 7
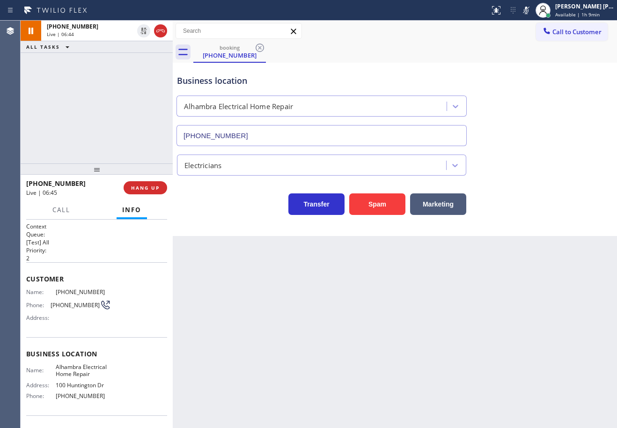
drag, startPoint x: 540, startPoint y: 11, endPoint x: 536, endPoint y: 31, distance: 20.1
click at [532, 11] on icon at bounding box center [526, 10] width 11 height 11
click at [537, 86] on div "Business location Alhambra Electrical Home Repair (626) 551-4139" at bounding box center [395, 103] width 440 height 85
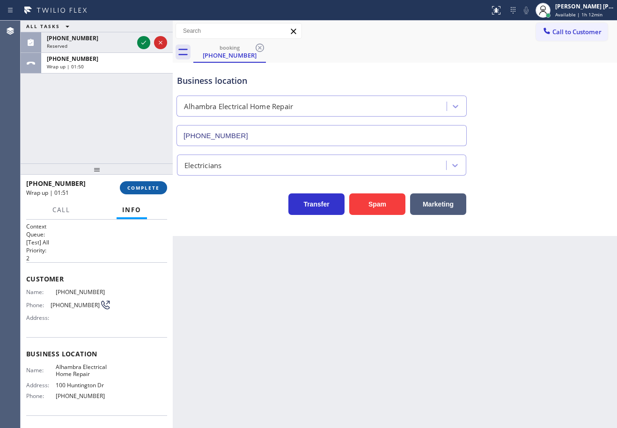
drag, startPoint x: 149, startPoint y: 186, endPoint x: 150, endPoint y: 191, distance: 4.8
click at [150, 191] on span "COMPLETE" at bounding box center [143, 187] width 32 height 7
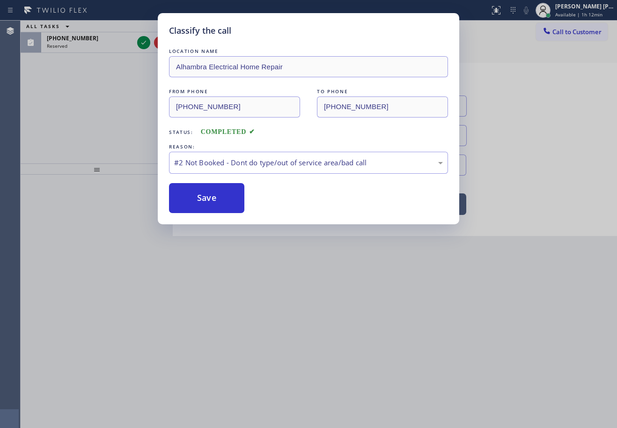
click at [214, 195] on button "Save" at bounding box center [206, 198] width 75 height 30
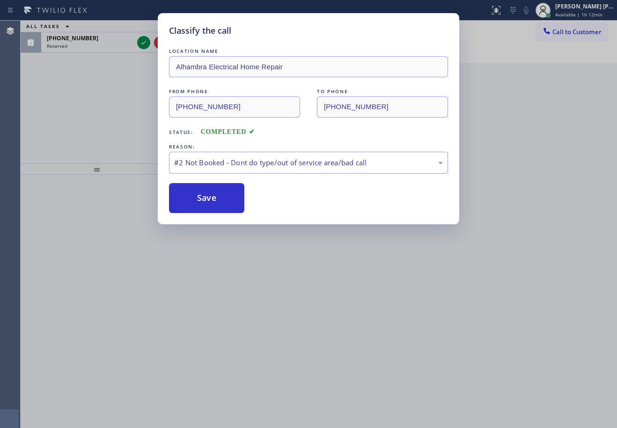
click at [214, 195] on button "Save" at bounding box center [206, 198] width 75 height 30
click at [123, 36] on div "[PHONE_NUMBER]" at bounding box center [90, 38] width 87 height 8
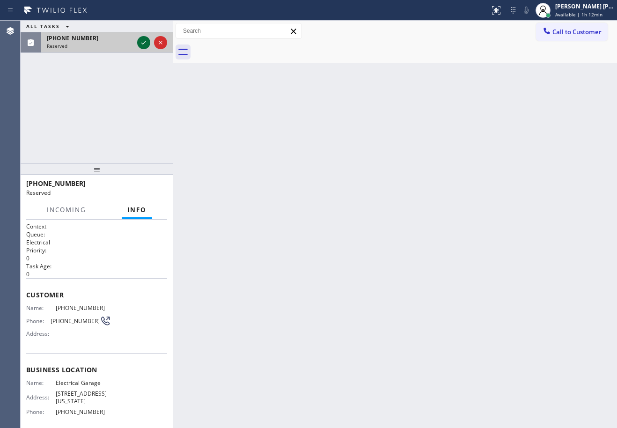
click at [146, 42] on icon at bounding box center [143, 42] width 11 height 11
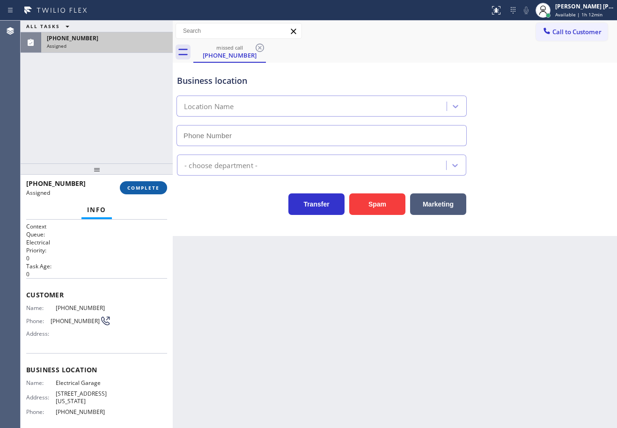
type input "[PHONE_NUMBER]"
click at [149, 182] on button "COMPLETE" at bounding box center [143, 187] width 47 height 13
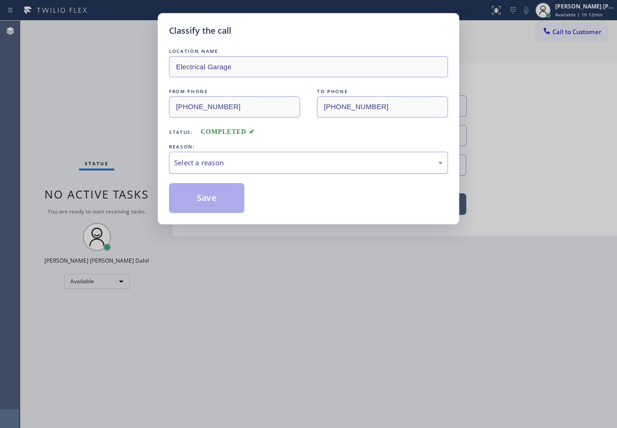
click at [234, 169] on div "Select a reason" at bounding box center [308, 163] width 279 height 22
click at [213, 205] on button "Save" at bounding box center [206, 198] width 75 height 30
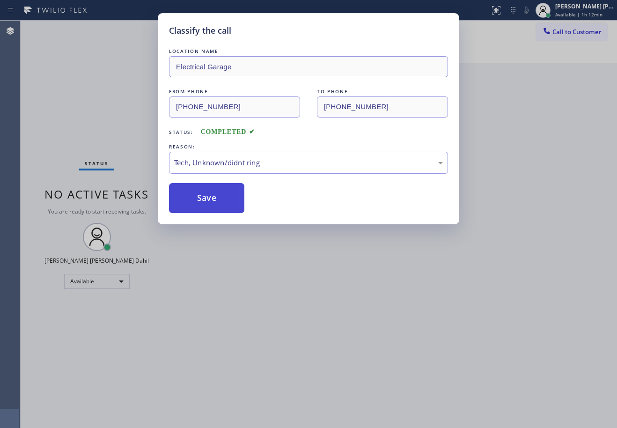
click at [213, 205] on button "Save" at bounding box center [206, 198] width 75 height 30
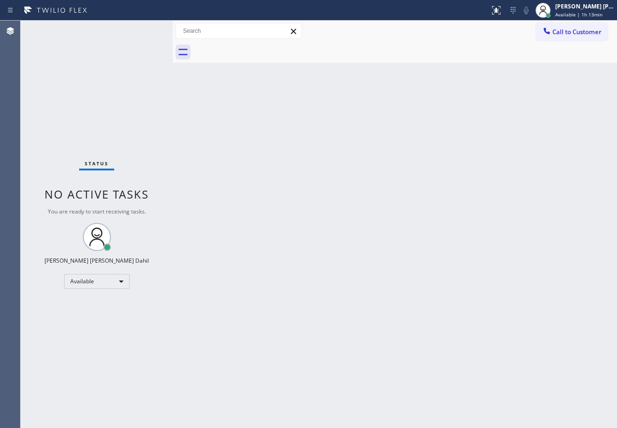
click at [115, 95] on div "Status No active tasks You are ready to start receiving tasks. [PERSON_NAME] [P…" at bounding box center [97, 224] width 152 height 407
click at [367, 156] on div "Back to Dashboard Change Sender ID Customers Technicians Select a contact Outbo…" at bounding box center [395, 224] width 444 height 407
click at [466, 262] on div "Back to Dashboard Change Sender ID Customers Technicians Select a contact Outbo…" at bounding box center [395, 224] width 444 height 407
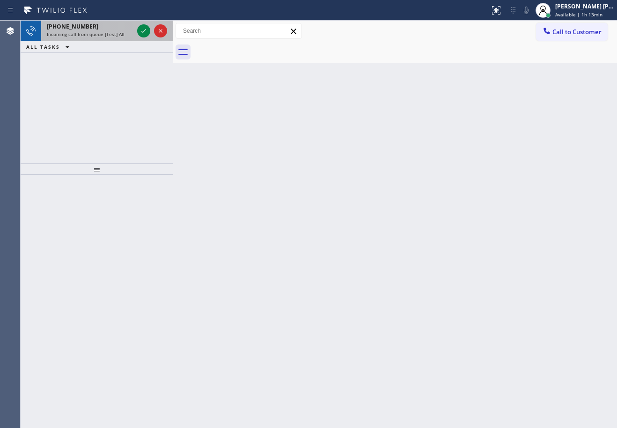
drag, startPoint x: 126, startPoint y: 33, endPoint x: 136, endPoint y: 33, distance: 9.4
click at [126, 33] on div "Incoming call from queue [Test] All" at bounding box center [90, 34] width 87 height 7
click at [142, 30] on icon at bounding box center [143, 30] width 11 height 11
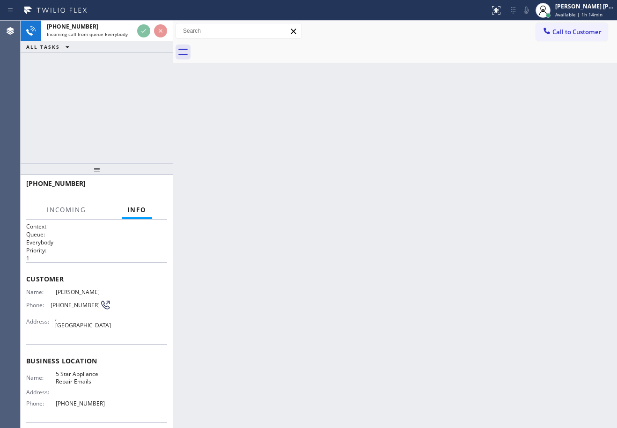
click at [433, 288] on div "Back to Dashboard Change Sender ID Customers Technicians Select a contact Outbo…" at bounding box center [395, 224] width 444 height 407
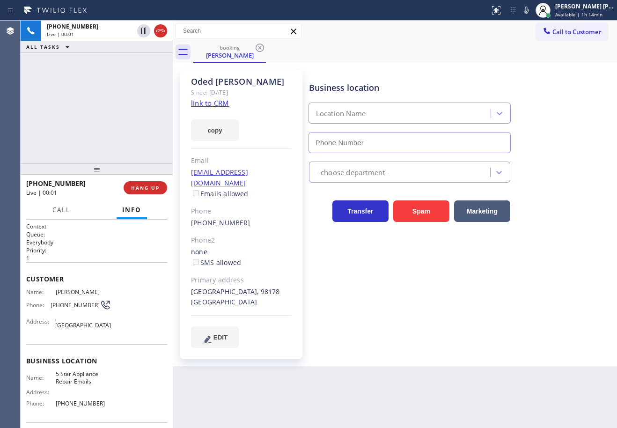
type input "[PHONE_NUMBER]"
click at [204, 107] on link "link to CRM" at bounding box center [210, 102] width 38 height 9
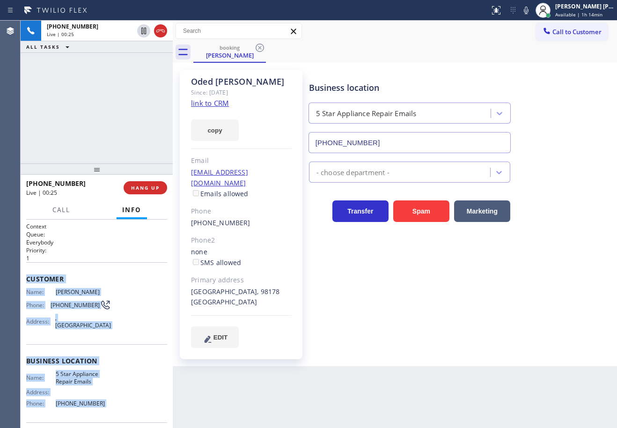
scroll to position [61, 0]
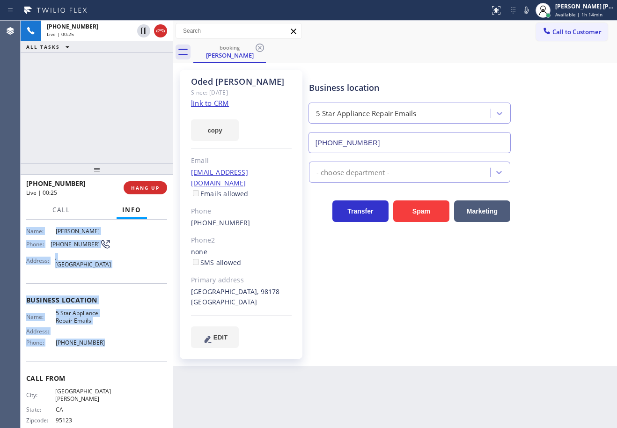
drag, startPoint x: 25, startPoint y: 275, endPoint x: 119, endPoint y: 335, distance: 111.6
click at [119, 335] on div "Context Queue: Everybody Priority: 1 Customer Name: Oded Lerner Phone: (408) 26…" at bounding box center [97, 324] width 152 height 208
copy div "Customer Name: Oded Lerner Phone: (408) 264-4411 Address: , Seattle, WA 98178 B…"
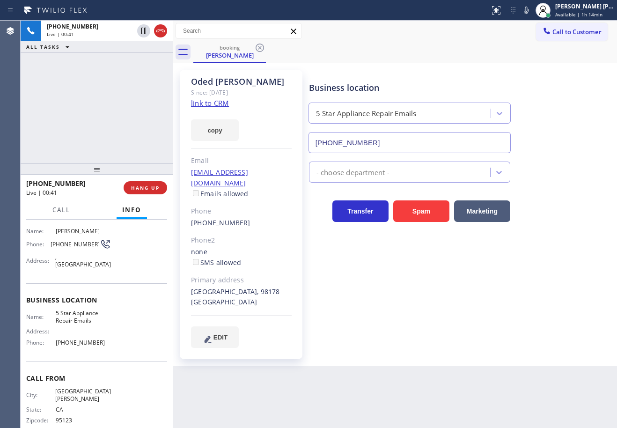
click at [496, 367] on div "Back to Dashboard Change Sender ID Customers Technicians Select a contact Outbo…" at bounding box center [395, 224] width 444 height 407
drag, startPoint x: 113, startPoint y: 81, endPoint x: 114, endPoint y: 77, distance: 4.9
click at [113, 80] on div "+14082644411 Live | 03:17 ALL TASKS ALL TASKS ACTIVE TASKS TASKS IN WRAP UP" at bounding box center [97, 92] width 152 height 143
click at [144, 32] on icon at bounding box center [143, 30] width 11 height 11
click at [532, 11] on icon at bounding box center [526, 10] width 11 height 11
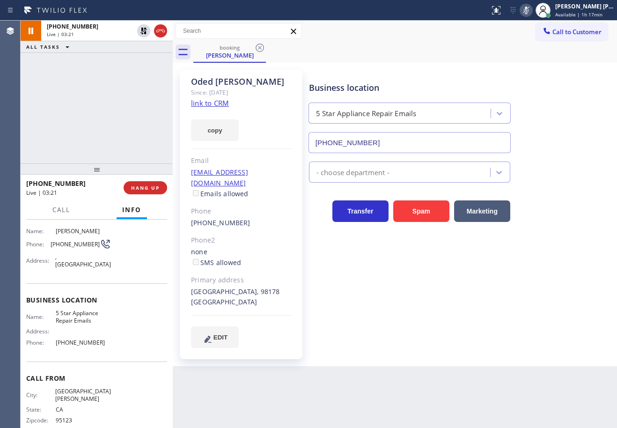
click at [467, 346] on div "Back to Dashboard Change Sender ID Customers Technicians Select a contact Outbo…" at bounding box center [395, 224] width 444 height 407
click at [103, 104] on div "+14082644411 Live | 03:45 ALL TASKS ALL TASKS ACTIVE TASKS TASKS IN WRAP UP" at bounding box center [97, 92] width 152 height 143
click at [117, 77] on div "+14082644411 Live | 06:22 ALL TASKS ALL TASKS ACTIVE TASKS TASKS IN WRAP UP (32…" at bounding box center [97, 92] width 152 height 143
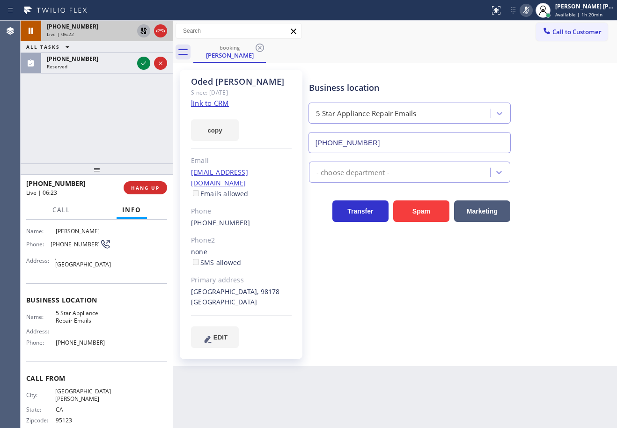
click at [142, 29] on icon at bounding box center [143, 31] width 7 height 7
click at [529, 11] on icon at bounding box center [526, 10] width 5 height 7
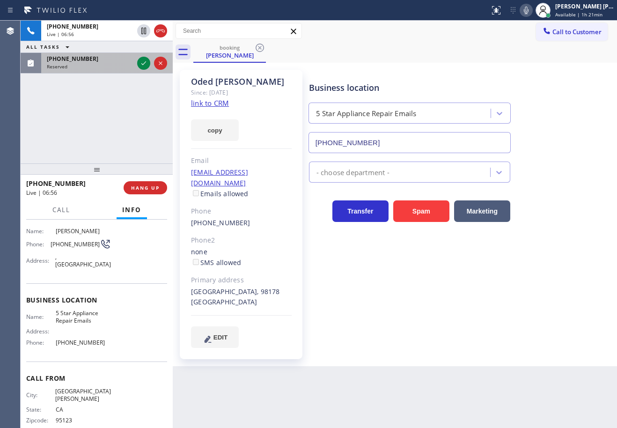
click at [119, 68] on div "Reserved" at bounding box center [90, 66] width 87 height 7
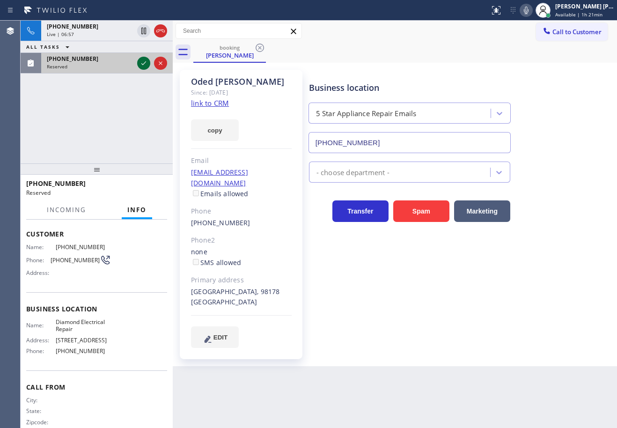
scroll to position [77, 0]
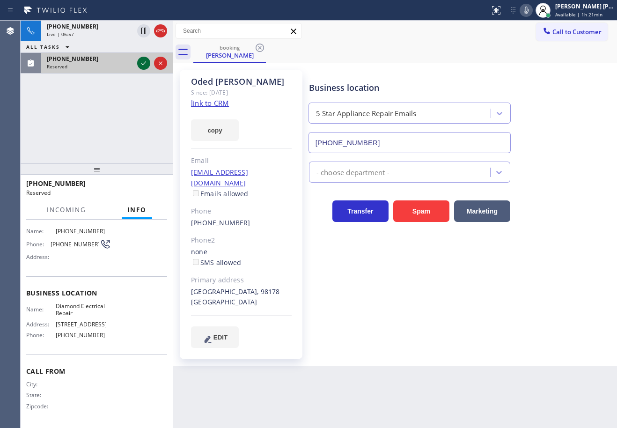
click at [139, 63] on icon at bounding box center [143, 63] width 11 height 11
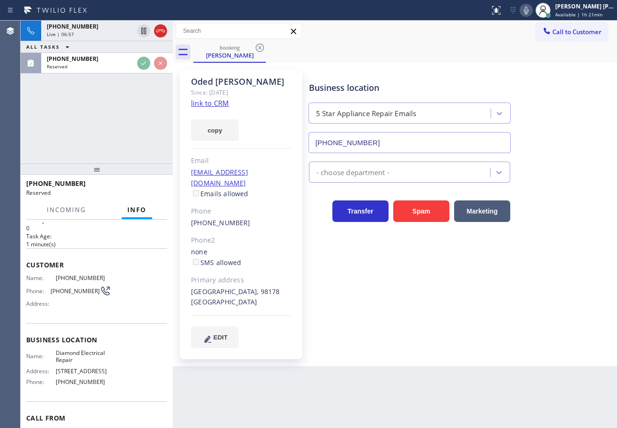
scroll to position [0, 0]
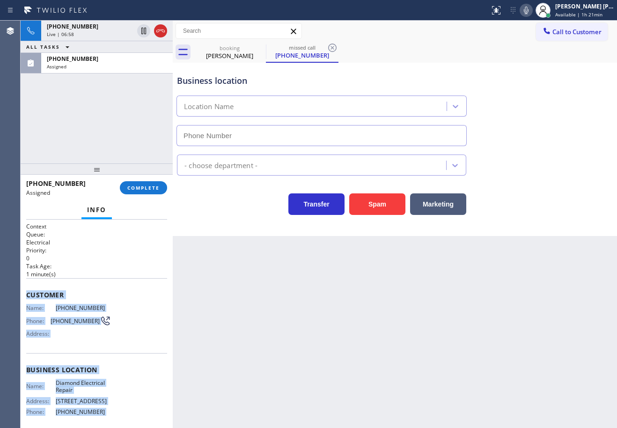
type input "[PHONE_NUMBER]"
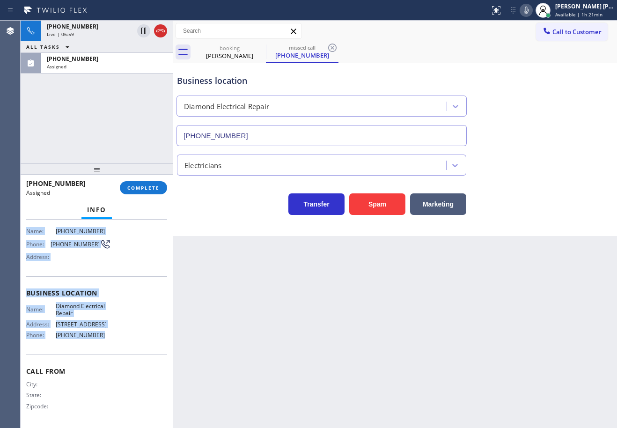
drag, startPoint x: 23, startPoint y: 292, endPoint x: 117, endPoint y: 341, distance: 105.3
click at [117, 345] on div "Context Queue: Electrical Priority: 0 Task Age: 1 minute(s) Customer Name: (321…" at bounding box center [97, 324] width 152 height 208
copy div "Customer Name: (321) 352-6080 Phone: (321) 352-6080 Address: Business location …"
click at [130, 187] on span "COMPLETE" at bounding box center [143, 187] width 32 height 7
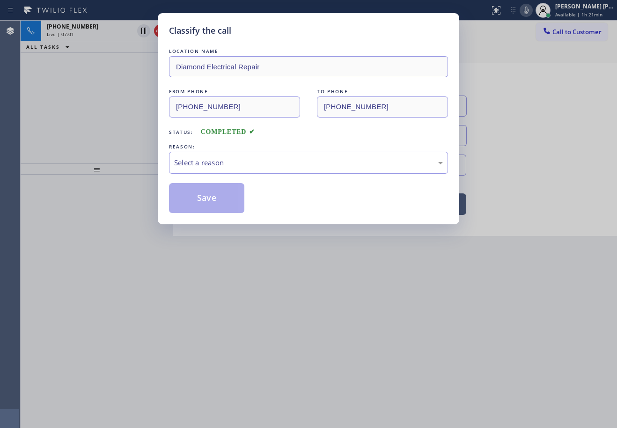
click at [232, 155] on div "Select a reason" at bounding box center [308, 163] width 279 height 22
click at [206, 200] on button "Save" at bounding box center [206, 198] width 75 height 30
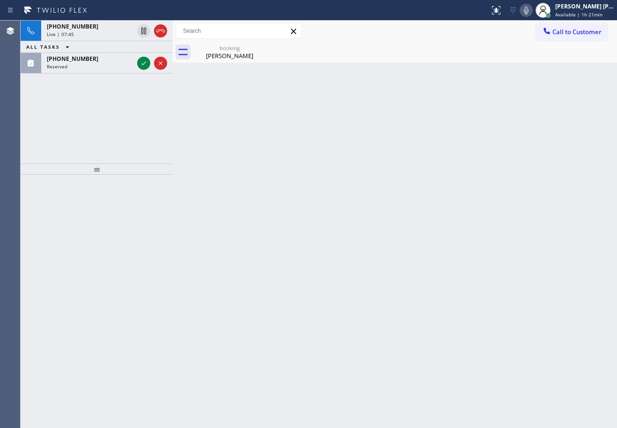
drag, startPoint x: 544, startPoint y: 70, endPoint x: 538, endPoint y: 70, distance: 5.1
click at [544, 70] on div "Back to Dashboard Change Sender ID Customers Technicians Select a contact Outbo…" at bounding box center [395, 224] width 444 height 407
drag, startPoint x: 94, startPoint y: 57, endPoint x: 119, endPoint y: 61, distance: 26.1
click at [94, 57] on div "[PHONE_NUMBER]" at bounding box center [90, 59] width 87 height 8
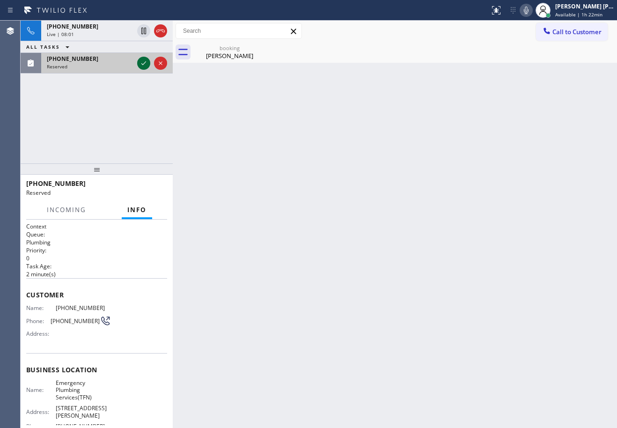
click at [144, 62] on icon at bounding box center [143, 63] width 11 height 11
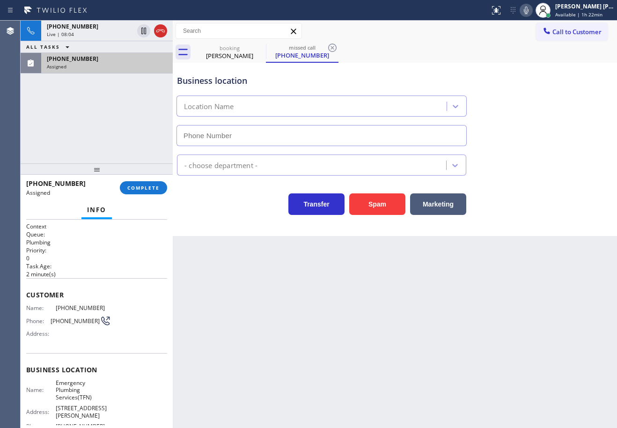
type input "[PHONE_NUMBER]"
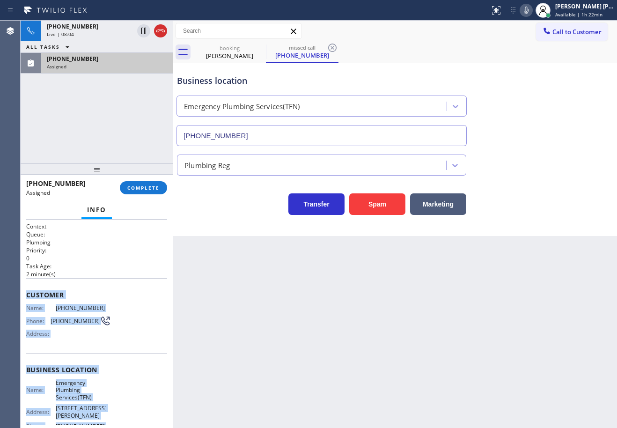
scroll to position [84, 0]
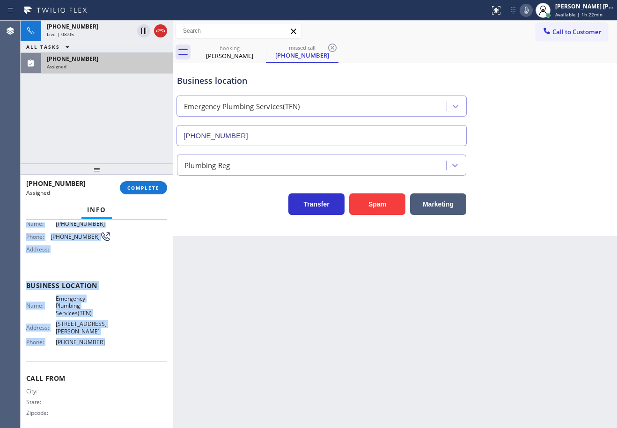
drag, startPoint x: 25, startPoint y: 292, endPoint x: 109, endPoint y: 343, distance: 98.4
click at [109, 343] on div "Context Queue: Plumbing Priority: 0 Task Age: 2 minute(s) Customer Name: (661) …" at bounding box center [97, 324] width 152 height 208
copy div "Customer Name: (661) 612-9710 Phone: (661) 612-9710 Address: Business location …"
click at [146, 184] on button "COMPLETE" at bounding box center [143, 187] width 47 height 13
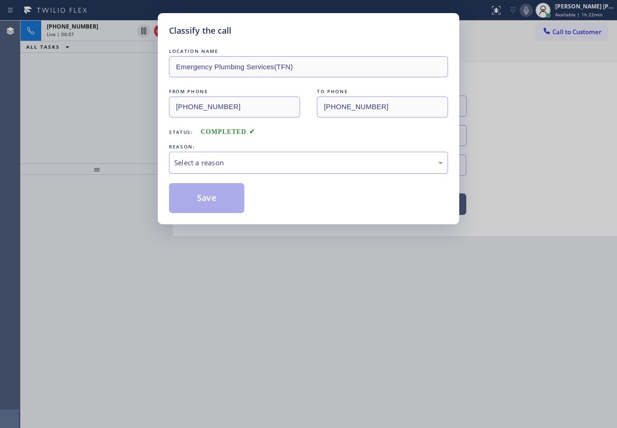
click at [221, 156] on div "Select a reason" at bounding box center [308, 163] width 279 height 22
click at [225, 197] on button "Save" at bounding box center [206, 198] width 75 height 30
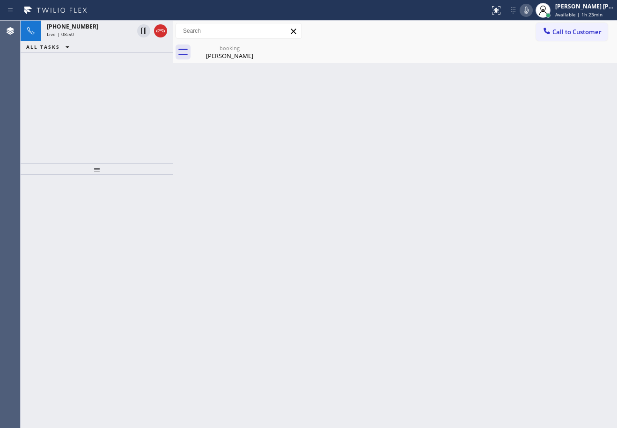
click at [237, 75] on div "Back to Dashboard Change Sender ID Customers Technicians Select a contact Outbo…" at bounding box center [395, 224] width 444 height 407
click at [456, 340] on div "Back to Dashboard Change Sender ID Customers Technicians Select a contact Outbo…" at bounding box center [395, 224] width 444 height 407
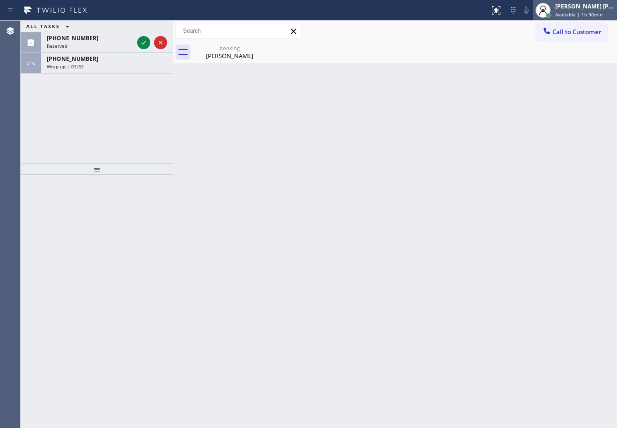
click at [584, 6] on div "[PERSON_NAME] [PERSON_NAME] Dahil" at bounding box center [584, 6] width 59 height 8
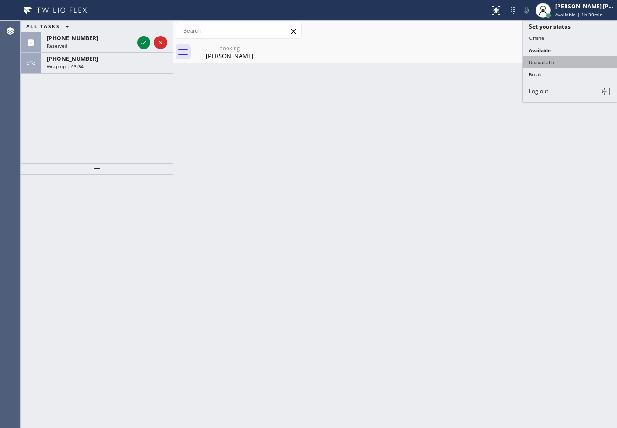
click at [557, 65] on button "Unavailable" at bounding box center [570, 62] width 94 height 12
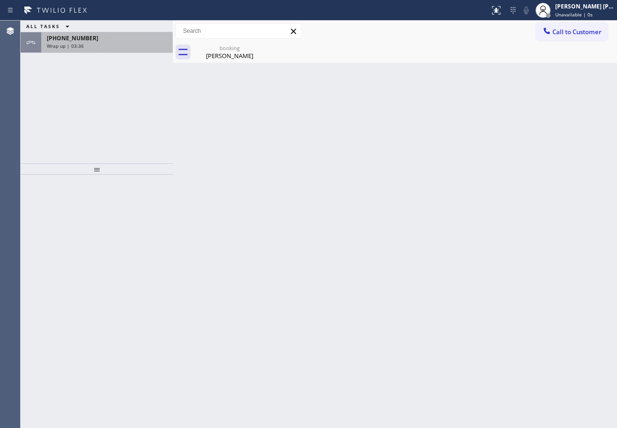
click at [122, 42] on div "+14082644411 Wrap up | 03:36" at bounding box center [105, 42] width 128 height 21
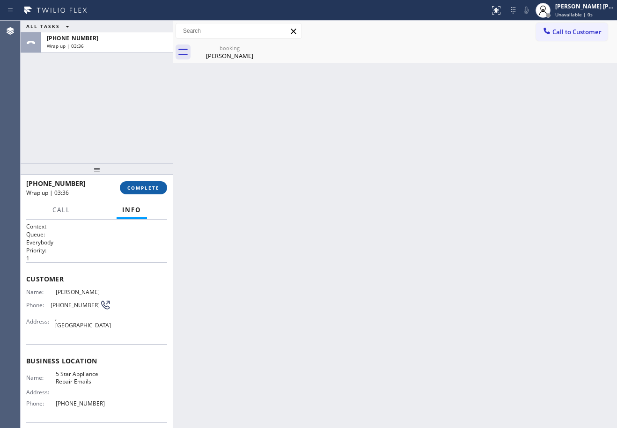
click at [135, 184] on button "COMPLETE" at bounding box center [143, 187] width 47 height 13
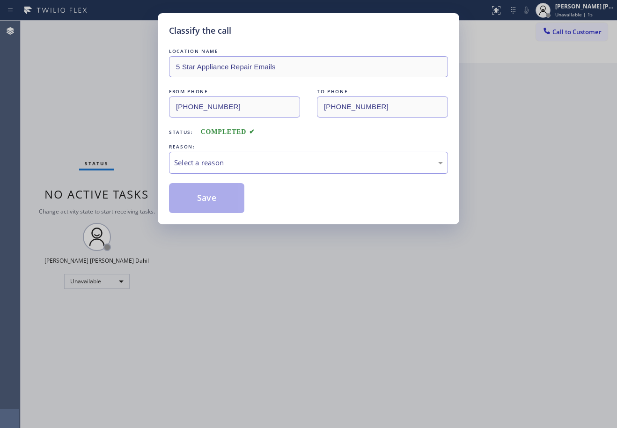
click at [246, 167] on div "Select a reason" at bounding box center [308, 162] width 269 height 11
click at [225, 205] on button "Save" at bounding box center [206, 198] width 75 height 30
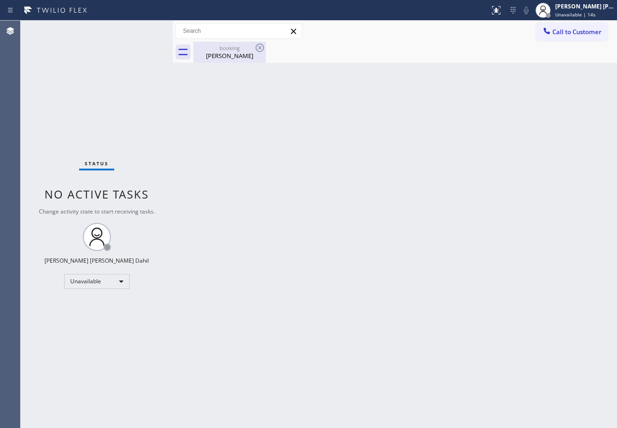
click at [226, 53] on div "Oded Lerner" at bounding box center [229, 55] width 71 height 8
click at [570, 9] on div "[PERSON_NAME] [PERSON_NAME] Dahil" at bounding box center [584, 6] width 59 height 8
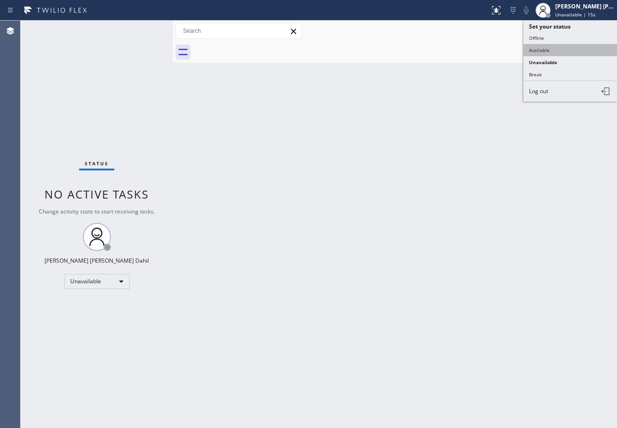
click at [565, 48] on button "Available" at bounding box center [570, 50] width 94 height 12
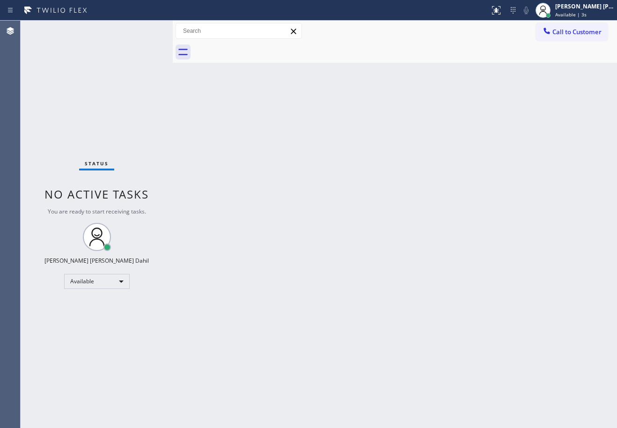
click at [334, 327] on div "Back to Dashboard Change Sender ID Customers Technicians Select a contact Outbo…" at bounding box center [395, 224] width 444 height 407
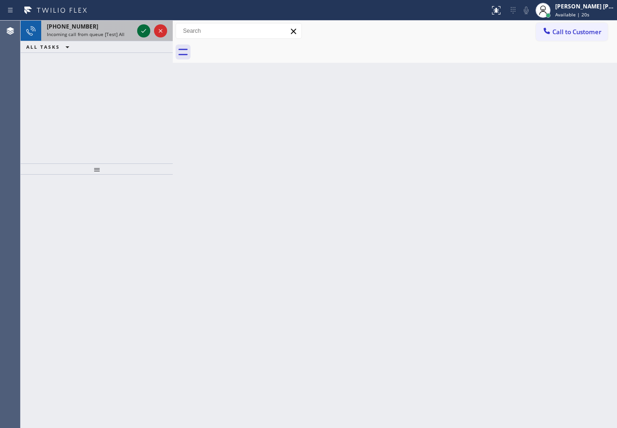
click at [142, 30] on icon at bounding box center [143, 30] width 11 height 11
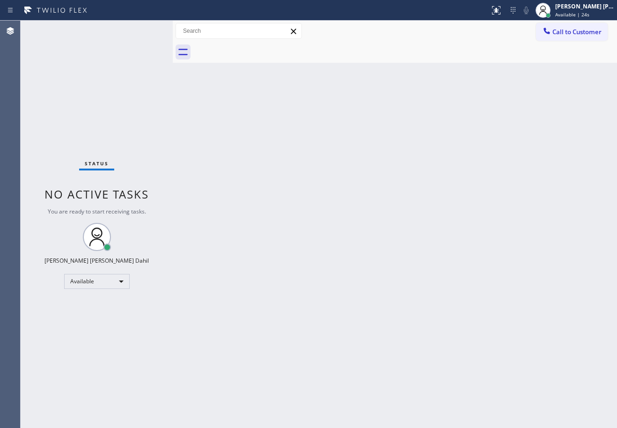
click at [447, 258] on div "Back to Dashboard Change Sender ID Customers Technicians Select a contact Outbo…" at bounding box center [395, 224] width 444 height 407
click at [519, 236] on div "Back to Dashboard Change Sender ID Customers Technicians Select a contact Outbo…" at bounding box center [395, 224] width 444 height 407
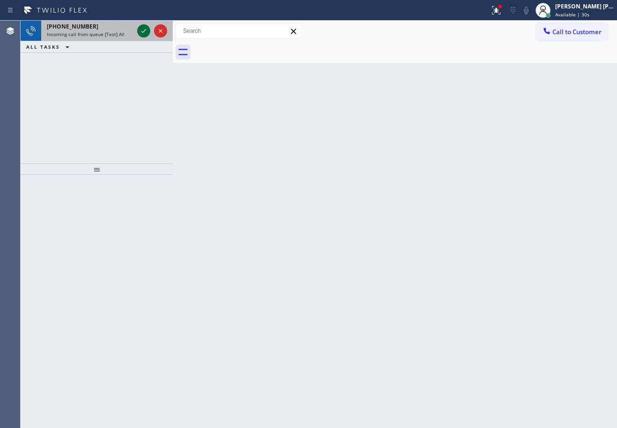
click at [102, 32] on span "Incoming call from queue [Test] All" at bounding box center [86, 34] width 78 height 7
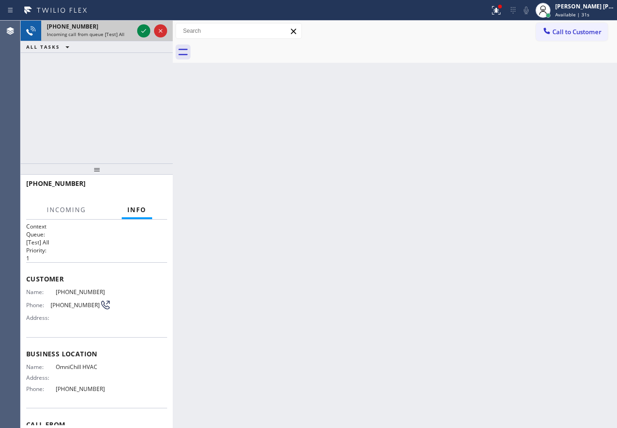
click at [142, 25] on icon at bounding box center [143, 30] width 11 height 11
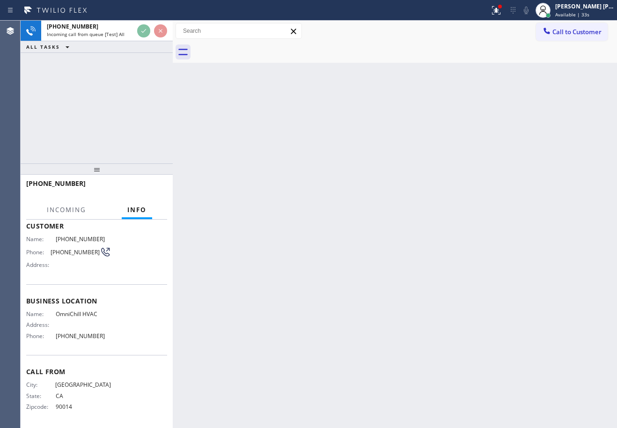
scroll to position [54, 0]
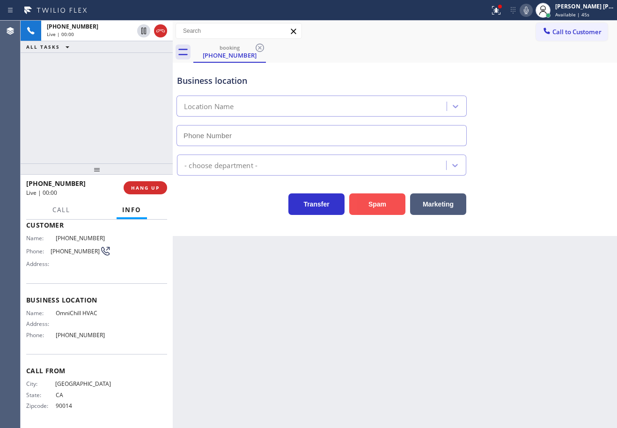
click at [403, 205] on button "Spam" at bounding box center [377, 204] width 56 height 22
click at [389, 204] on button "Spam" at bounding box center [377, 204] width 56 height 22
type input "[PHONE_NUMBER]"
click at [416, 290] on div "Back to Dashboard Change Sender ID Customers Technicians Select a contact Outbo…" at bounding box center [395, 224] width 444 height 407
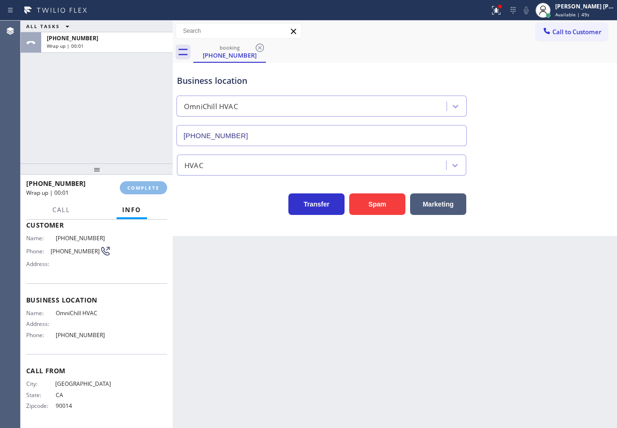
click at [375, 294] on div "Back to Dashboard Change Sender ID Customers Technicians Select a contact Outbo…" at bounding box center [395, 224] width 444 height 407
click at [137, 191] on span "COMPLETE" at bounding box center [143, 187] width 32 height 7
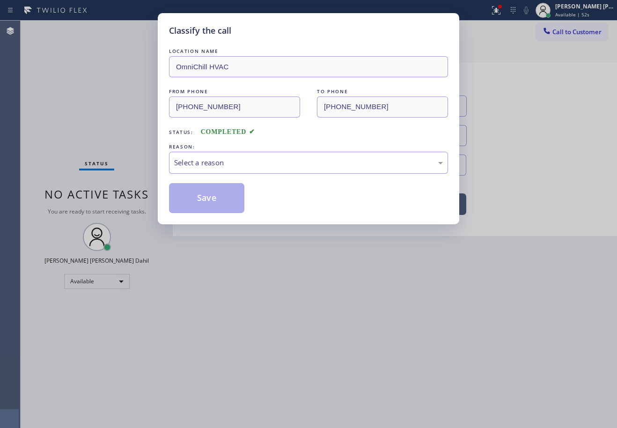
click at [148, 184] on div "Classify the call LOCATION NAME OmniChill HVAC FROM PHONE (323) 318-1638 TO PHO…" at bounding box center [308, 214] width 617 height 428
click at [220, 169] on div "Select a reason" at bounding box center [308, 163] width 279 height 22
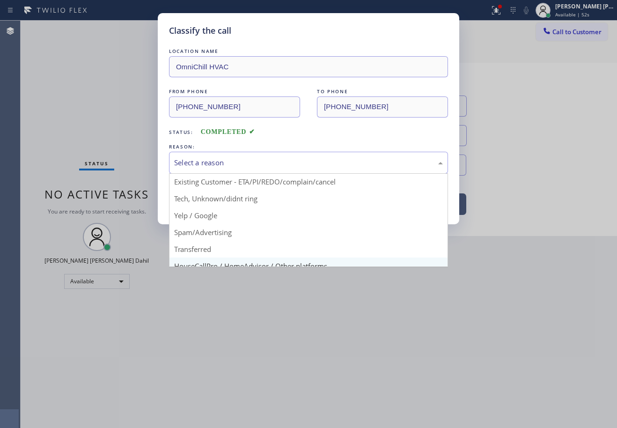
scroll to position [59, 0]
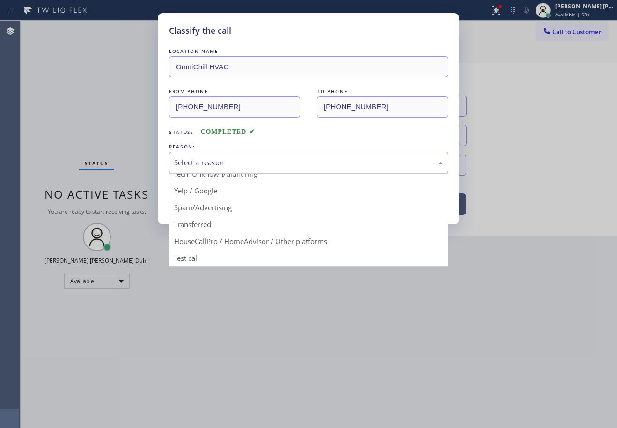
drag, startPoint x: 232, startPoint y: 207, endPoint x: 208, endPoint y: 203, distance: 24.7
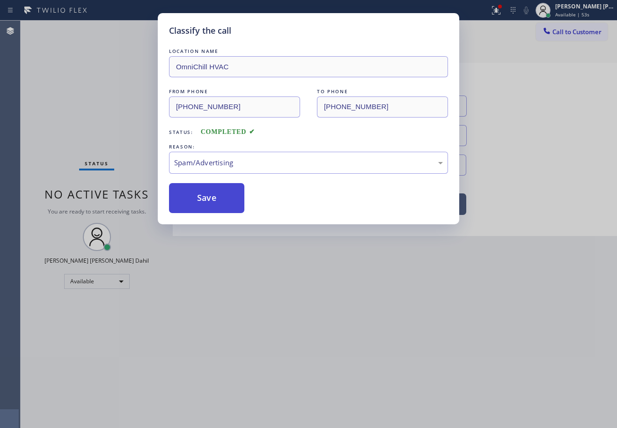
click at [207, 203] on button "Save" at bounding box center [206, 198] width 75 height 30
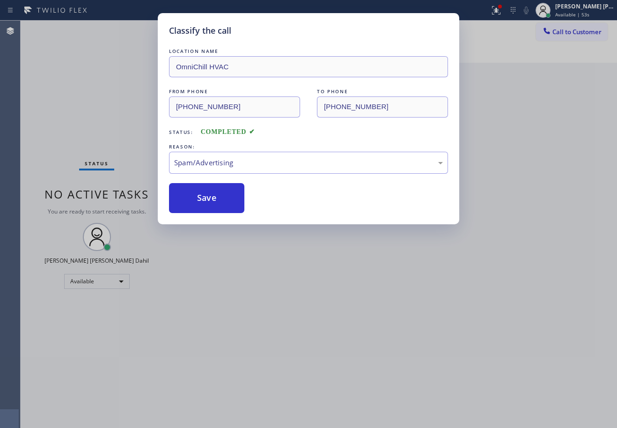
click at [249, 266] on div "Classify the call LOCATION NAME OmniChill HVAC FROM PHONE (323) 318-1638 TO PHO…" at bounding box center [308, 214] width 617 height 428
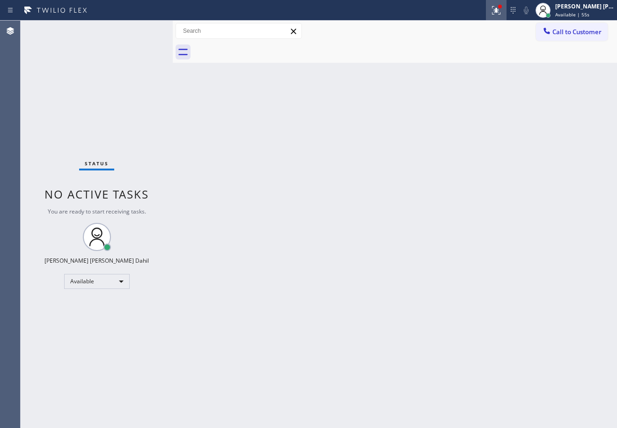
click at [502, 7] on icon at bounding box center [496, 10] width 11 height 11
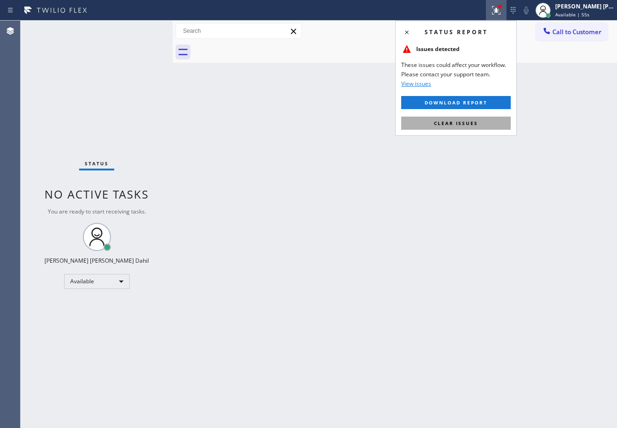
click at [481, 124] on button "Clear issues" at bounding box center [456, 123] width 110 height 13
click at [481, 126] on div "Back to Dashboard Change Sender ID Customers Technicians Select a contact Outbo…" at bounding box center [395, 224] width 444 height 407
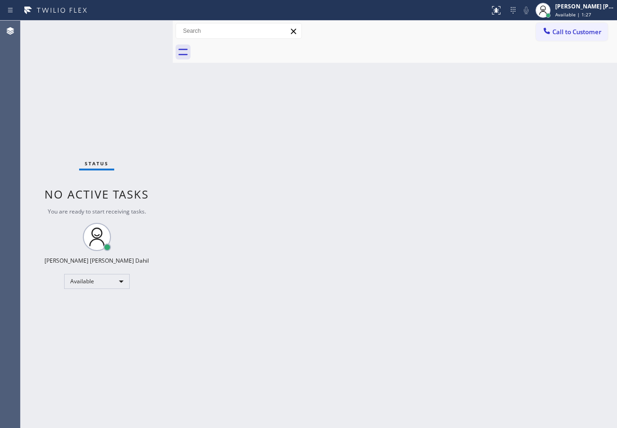
drag, startPoint x: 119, startPoint y: 34, endPoint x: 252, endPoint y: 109, distance: 152.4
click at [119, 33] on div "Status No active tasks You are ready to start receiving tasks. [PERSON_NAME] [P…" at bounding box center [97, 224] width 152 height 407
click at [470, 316] on div "Back to Dashboard Change Sender ID Customers Technicians Select a contact Outbo…" at bounding box center [395, 224] width 444 height 407
click at [350, 216] on div "Back to Dashboard Change Sender ID Customers Technicians Select a contact Outbo…" at bounding box center [395, 224] width 444 height 407
click at [392, 343] on div "Back to Dashboard Change Sender ID Customers Technicians Select a contact Outbo…" at bounding box center [395, 224] width 444 height 407
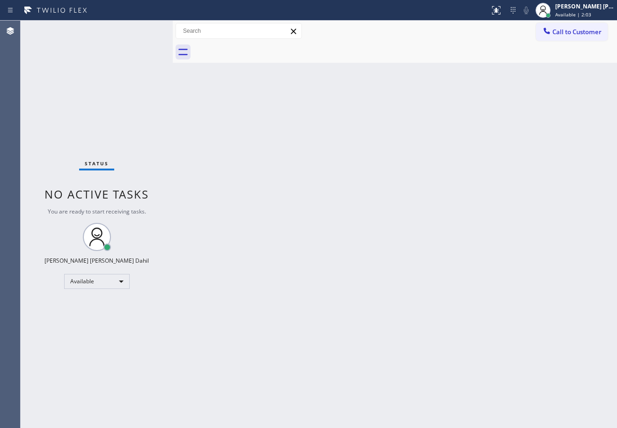
click at [103, 46] on div "Status No active tasks You are ready to start receiving tasks. [PERSON_NAME] [P…" at bounding box center [97, 224] width 152 height 407
click at [188, 118] on div "Back to Dashboard Change Sender ID Customers Technicians Select a contact Outbo…" at bounding box center [395, 224] width 444 height 407
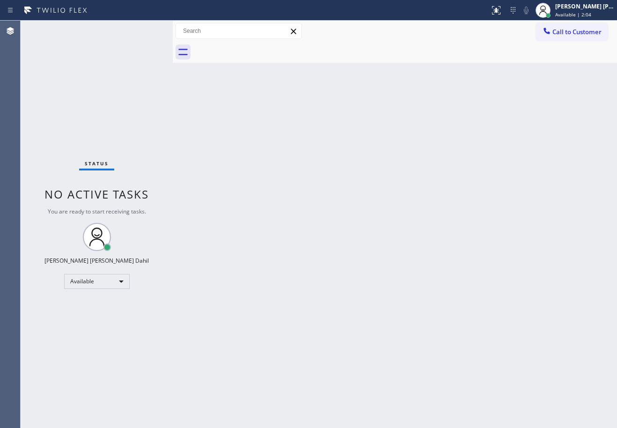
click at [188, 118] on div "Back to Dashboard Change Sender ID Customers Technicians Select a contact Outbo…" at bounding box center [395, 224] width 444 height 407
click at [311, 276] on div "Back to Dashboard Change Sender ID Customers Technicians Select a contact Outbo…" at bounding box center [395, 224] width 444 height 407
click at [324, 291] on div "Back to Dashboard Change Sender ID Customers Technicians Select a contact Outbo…" at bounding box center [395, 224] width 444 height 407
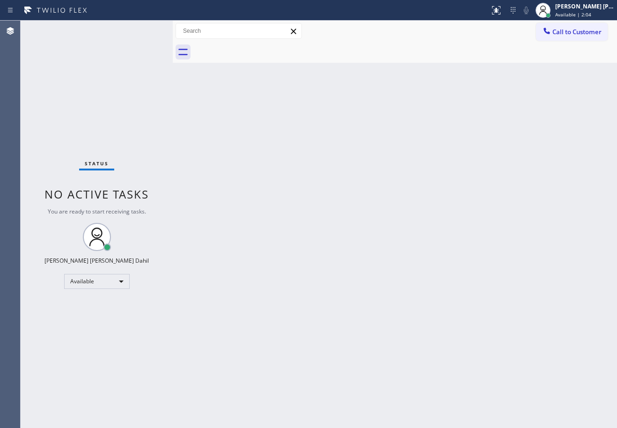
click at [324, 291] on div "Back to Dashboard Change Sender ID Customers Technicians Select a contact Outbo…" at bounding box center [395, 224] width 444 height 407
click at [470, 307] on div "Back to Dashboard Change Sender ID Customers Technicians Select a contact Outbo…" at bounding box center [395, 224] width 444 height 407
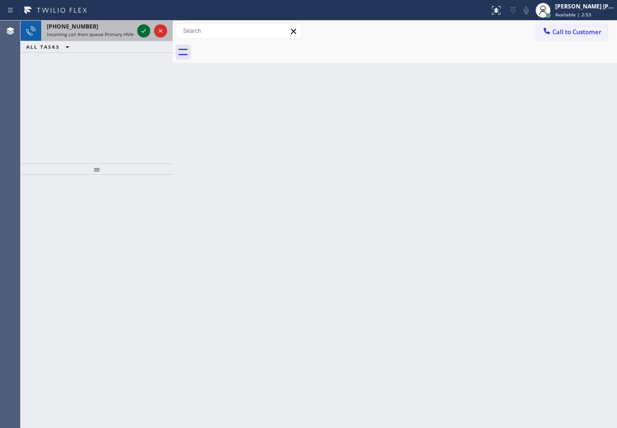
click at [142, 30] on icon at bounding box center [143, 30] width 11 height 11
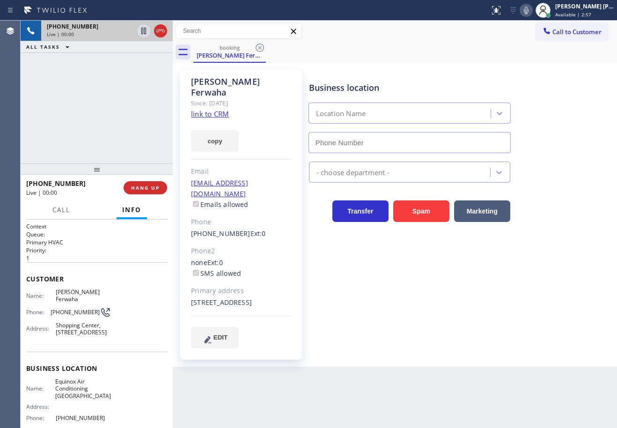
type input "[PHONE_NUMBER]"
click at [212, 109] on link "link to CRM" at bounding box center [210, 113] width 38 height 9
click at [548, 186] on div "Transfer Spam Marketing" at bounding box center [461, 202] width 308 height 39
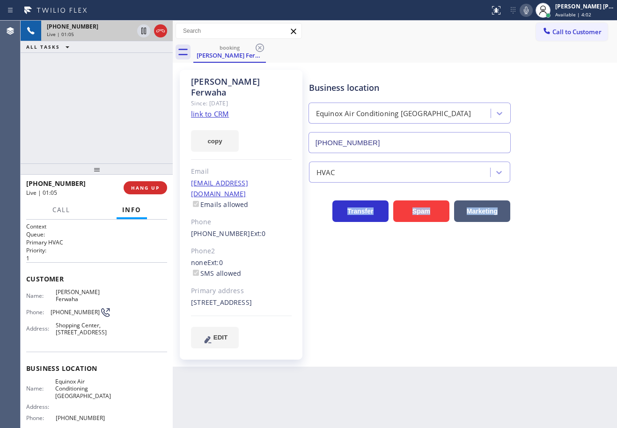
click at [548, 186] on div "Transfer Spam Marketing" at bounding box center [461, 202] width 308 height 39
click at [540, 186] on div "Transfer Spam Marketing" at bounding box center [461, 202] width 308 height 39
click at [539, 184] on div "Transfer Spam Marketing" at bounding box center [461, 202] width 308 height 39
click at [532, 11] on icon at bounding box center [526, 10] width 11 height 11
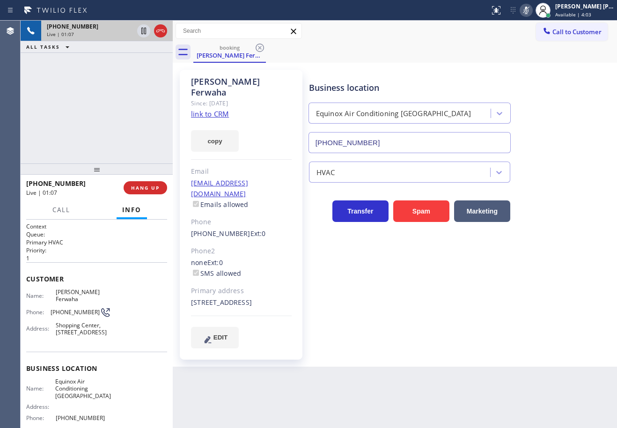
click at [540, 51] on div "booking Mandeep Ferwaha" at bounding box center [405, 52] width 424 height 21
drag, startPoint x: 137, startPoint y: 98, endPoint x: 137, endPoint y: 45, distance: 52.9
click at [137, 93] on div "+16787612811 Live | 01:07 ALL TASKS ALL TASKS ACTIVE TASKS TASKS IN WRAP UP" at bounding box center [97, 92] width 152 height 143
click at [143, 28] on icon at bounding box center [143, 31] width 5 height 7
click at [145, 33] on icon at bounding box center [143, 31] width 7 height 7
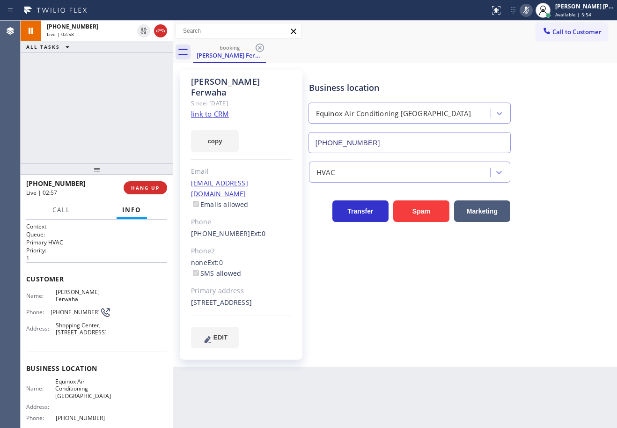
click at [132, 68] on div "+16787612811 Live | 02:58 ALL TASKS ALL TASKS ACTIVE TASKS TASKS IN WRAP UP" at bounding box center [97, 92] width 152 height 143
click at [532, 11] on icon at bounding box center [526, 10] width 11 height 11
click at [90, 136] on div "+16787612811 Live | 03:36 ALL TASKS ALL TASKS ACTIVE TASKS TASKS IN WRAP UP" at bounding box center [97, 92] width 152 height 143
click at [83, 88] on div "+16787612811 Live | 03:39 ALL TASKS ALL TASKS ACTIVE TASKS TASKS IN WRAP UP" at bounding box center [97, 92] width 152 height 143
click at [119, 125] on div "+16787612811 Live | 03:41 ALL TASKS ALL TASKS ACTIVE TASKS TASKS IN WRAP UP" at bounding box center [97, 92] width 152 height 143
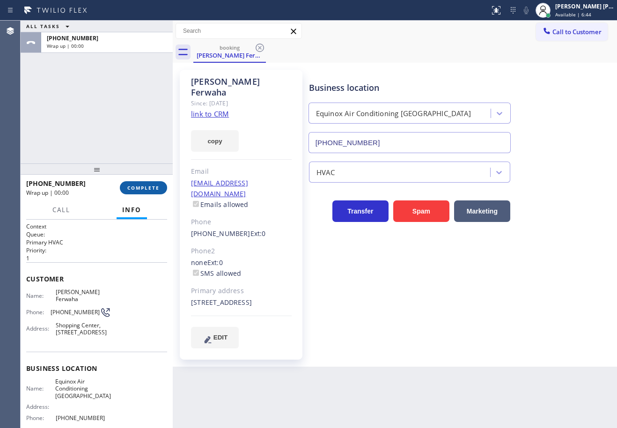
click at [137, 193] on button "COMPLETE" at bounding box center [143, 187] width 47 height 13
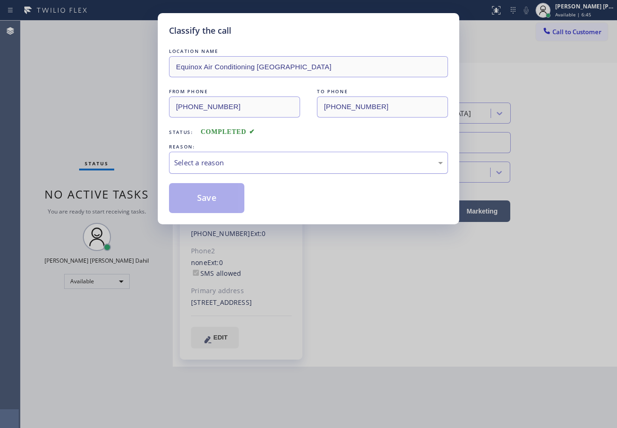
click at [249, 158] on div "Select a reason" at bounding box center [308, 162] width 269 height 11
click at [215, 205] on button "Save" at bounding box center [206, 198] width 75 height 30
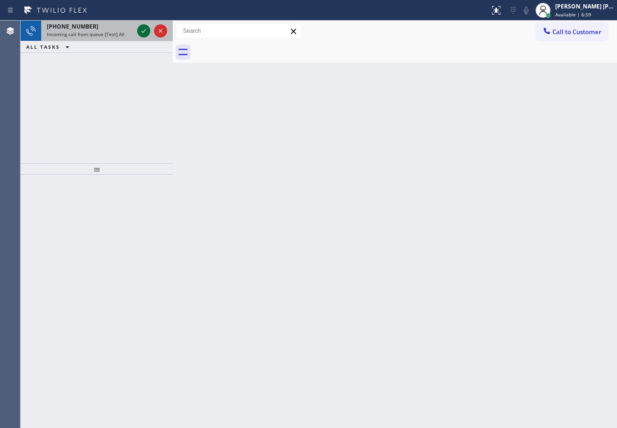
click at [142, 30] on icon at bounding box center [143, 30] width 11 height 11
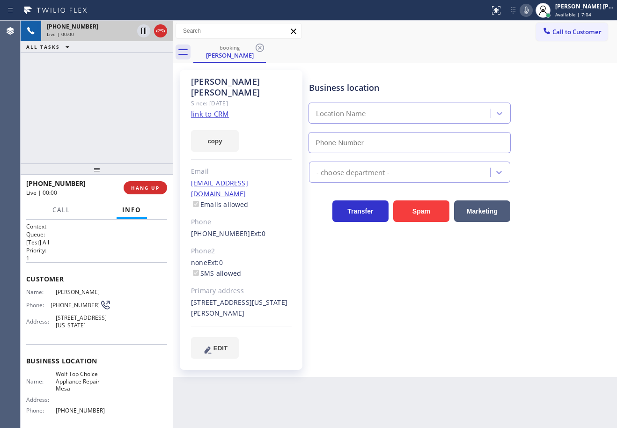
type input "[PHONE_NUMBER]"
click at [515, 59] on div "booking Keith Bailey" at bounding box center [405, 52] width 424 height 21
click at [196, 109] on link "link to CRM" at bounding box center [210, 113] width 38 height 9
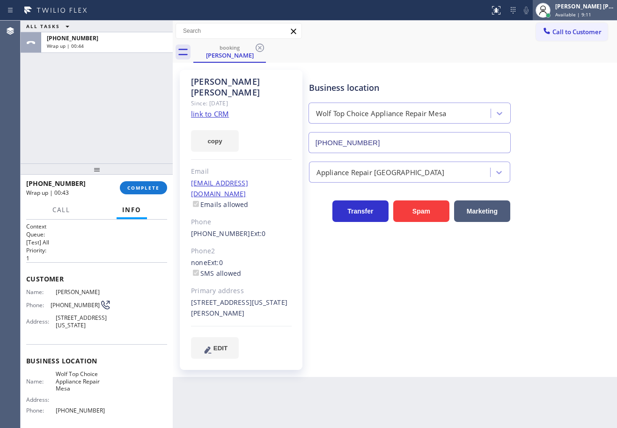
drag, startPoint x: 591, startPoint y: 7, endPoint x: 556, endPoint y: 60, distance: 63.5
click at [590, 8] on div "[PERSON_NAME] [PERSON_NAME] Dahil" at bounding box center [584, 6] width 59 height 8
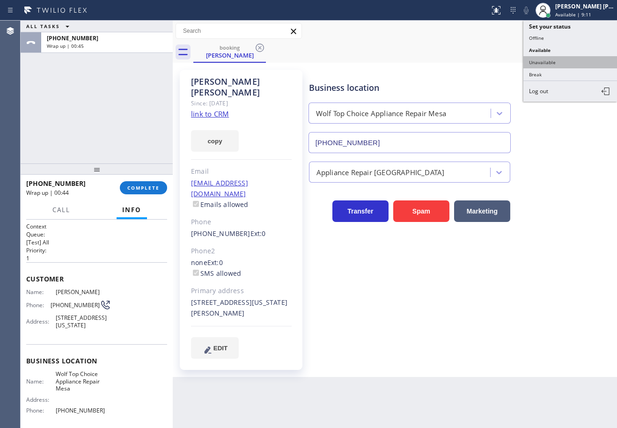
click at [544, 62] on button "Unavailable" at bounding box center [570, 62] width 94 height 12
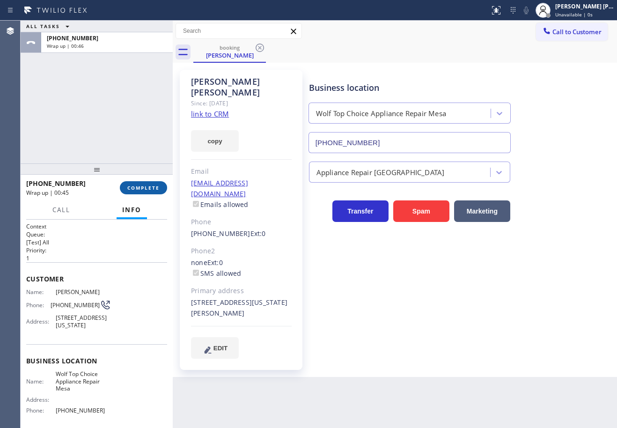
click at [145, 188] on span "COMPLETE" at bounding box center [143, 187] width 32 height 7
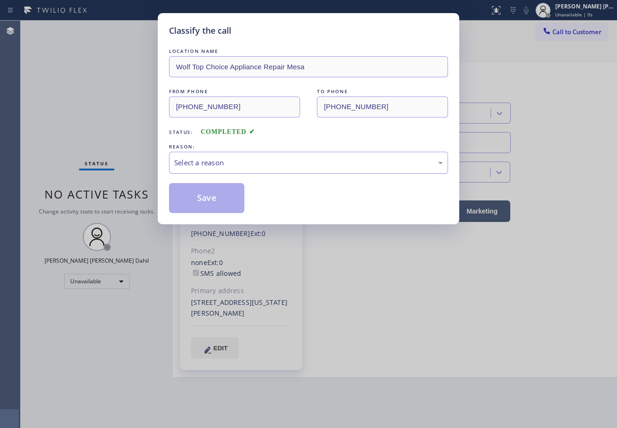
click at [223, 163] on div "Select a reason" at bounding box center [308, 162] width 269 height 11
click at [202, 192] on button "Save" at bounding box center [206, 198] width 75 height 30
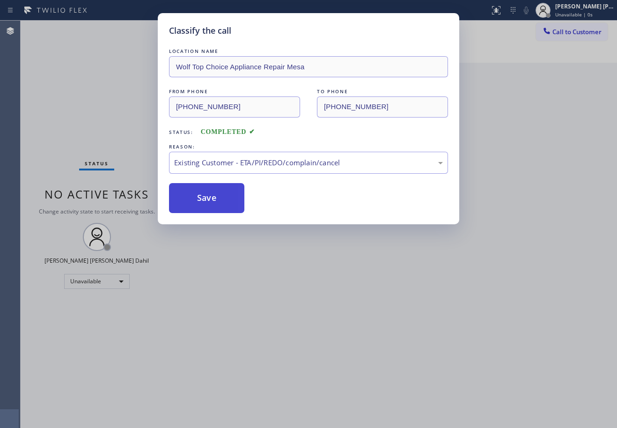
click at [202, 192] on button "Save" at bounding box center [206, 198] width 75 height 30
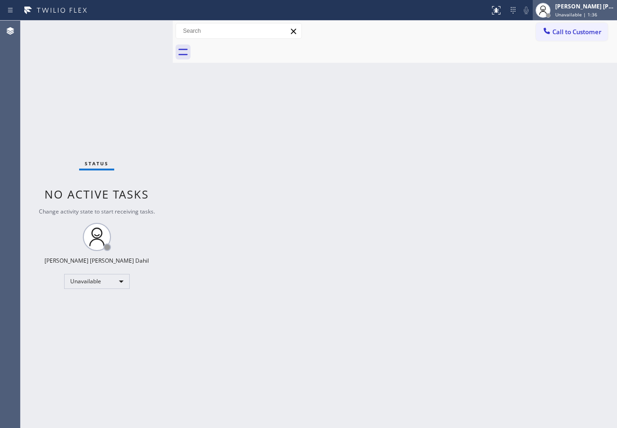
click at [569, 16] on span "Unavailable | 1:36" at bounding box center [576, 14] width 42 height 7
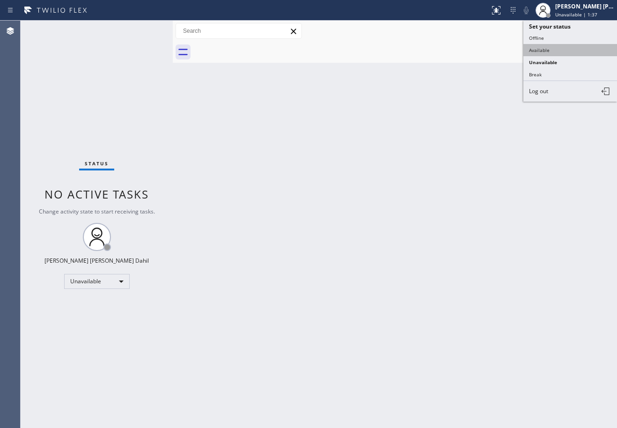
click at [561, 47] on button "Available" at bounding box center [570, 50] width 94 height 12
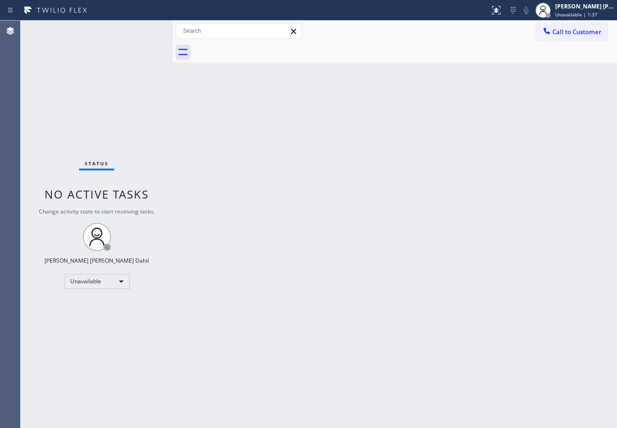
drag, startPoint x: 503, startPoint y: 130, endPoint x: 608, endPoint y: 318, distance: 215.0
click at [503, 131] on div "Back to Dashboard Change Sender ID Customers Technicians Select a contact Outbo…" at bounding box center [395, 224] width 444 height 407
click at [418, 304] on div "Back to Dashboard Change Sender ID Customers Technicians Select a contact Outbo…" at bounding box center [395, 224] width 444 height 407
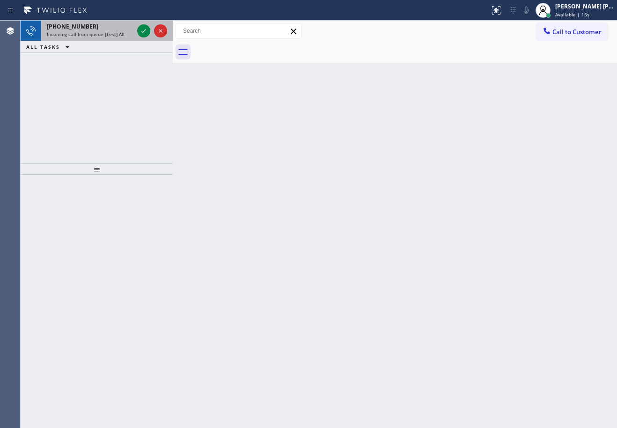
click at [128, 34] on div "Incoming call from queue [Test] All" at bounding box center [90, 34] width 87 height 7
click at [124, 31] on div "Incoming call from queue [Test] All" at bounding box center [90, 34] width 87 height 7
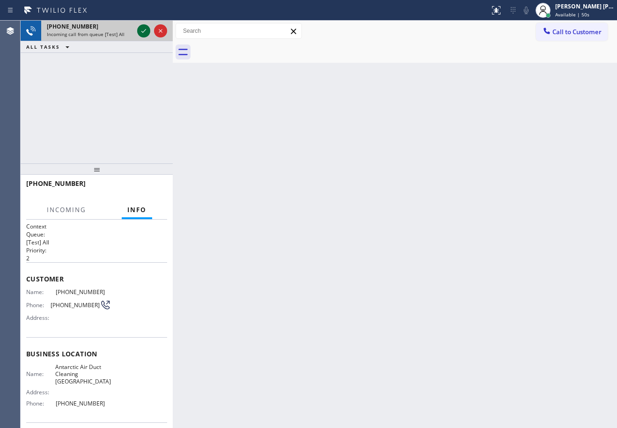
click at [145, 31] on icon at bounding box center [143, 31] width 5 height 4
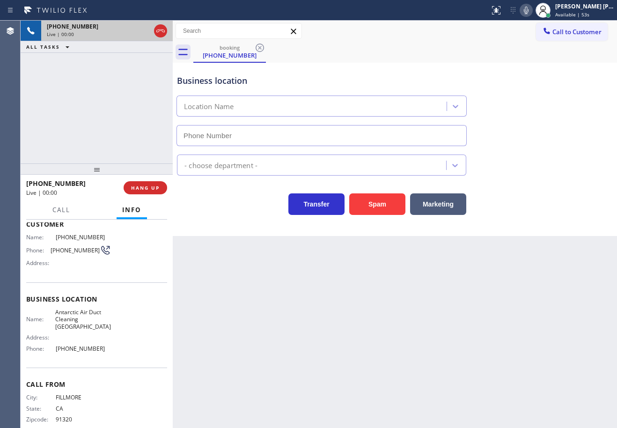
type input "[PHONE_NUMBER]"
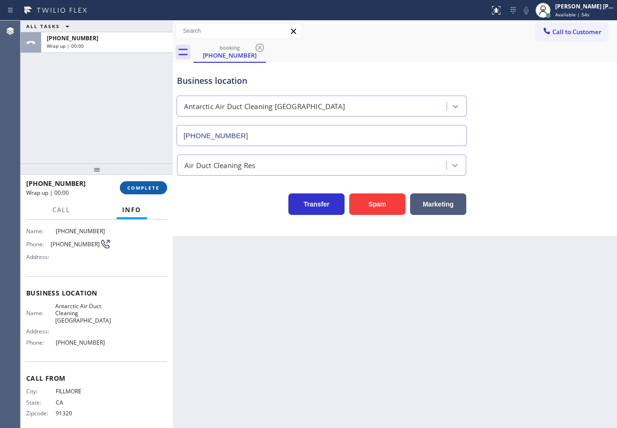
click at [145, 190] on span "COMPLETE" at bounding box center [143, 187] width 32 height 7
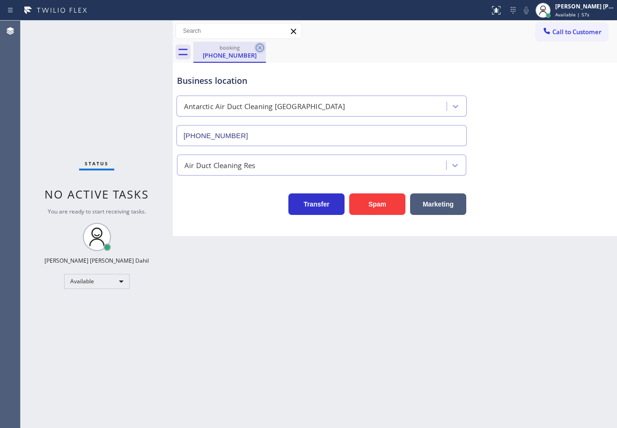
click at [259, 45] on icon at bounding box center [259, 47] width 11 height 11
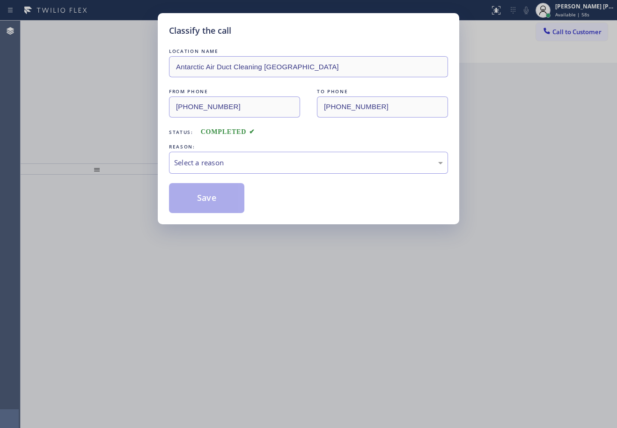
click at [400, 184] on div "Save" at bounding box center [308, 198] width 279 height 30
click at [349, 171] on div "Select a reason" at bounding box center [308, 163] width 279 height 22
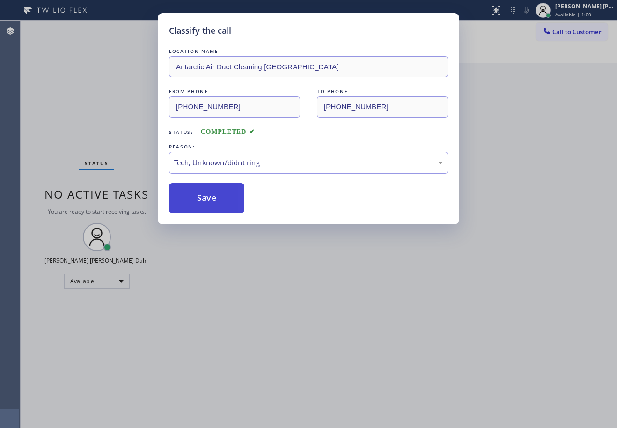
click at [214, 201] on button "Save" at bounding box center [206, 198] width 75 height 30
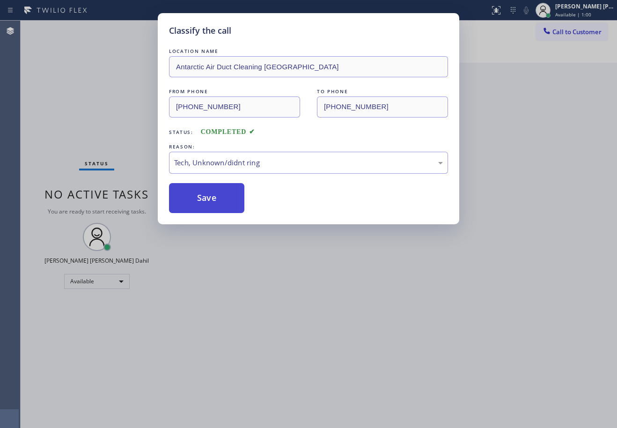
click at [214, 201] on button "Save" at bounding box center [206, 198] width 75 height 30
click at [348, 340] on div "Back to Dashboard Change Sender ID Customers Technicians Select a contact Outbo…" at bounding box center [395, 224] width 444 height 407
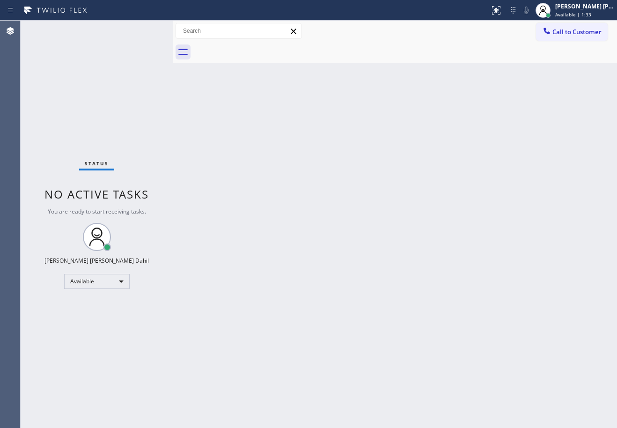
click at [411, 234] on div "Back to Dashboard Change Sender ID Customers Technicians Select a contact Outbo…" at bounding box center [395, 224] width 444 height 407
click at [455, 301] on div "Back to Dashboard Change Sender ID Customers Technicians Select a contact Outbo…" at bounding box center [395, 224] width 444 height 407
click at [116, 82] on div "Status No active tasks You are ready to start receiving tasks. [PERSON_NAME] [P…" at bounding box center [97, 224] width 152 height 407
click at [577, 7] on div "[PERSON_NAME] [PERSON_NAME] Dahil" at bounding box center [584, 6] width 59 height 8
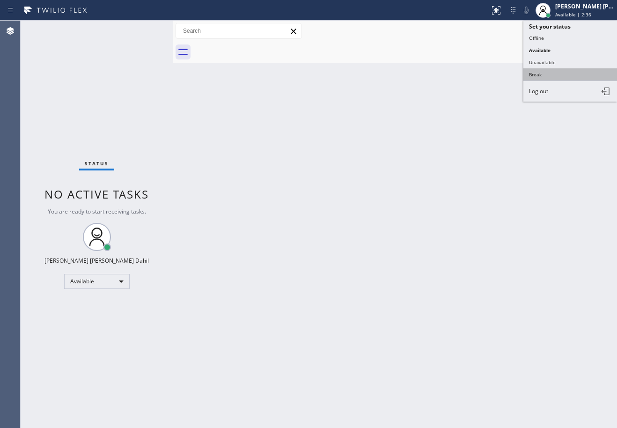
click at [551, 75] on button "Break" at bounding box center [570, 74] width 94 height 12
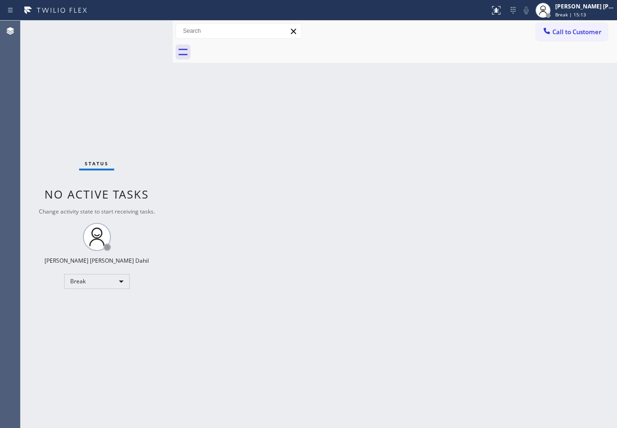
click at [553, 0] on div at bounding box center [543, 10] width 21 height 21
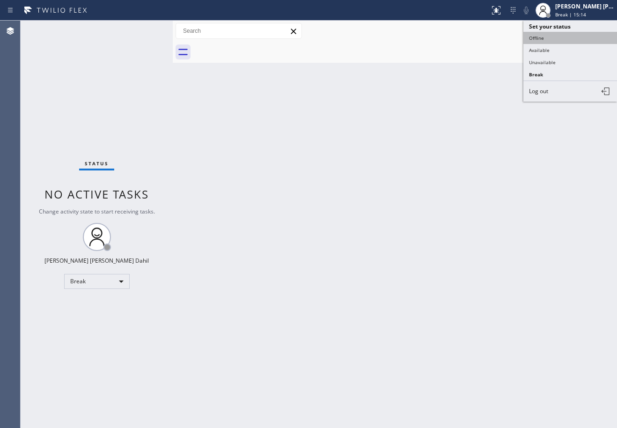
click at [558, 43] on button "Offline" at bounding box center [570, 38] width 94 height 12
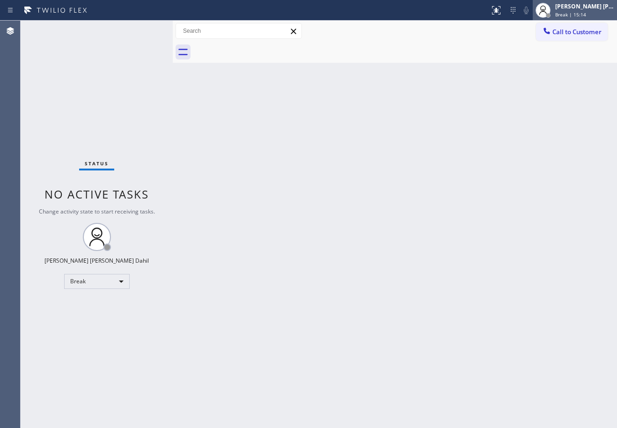
click at [576, 12] on span "Break | 15:14" at bounding box center [570, 14] width 31 height 7
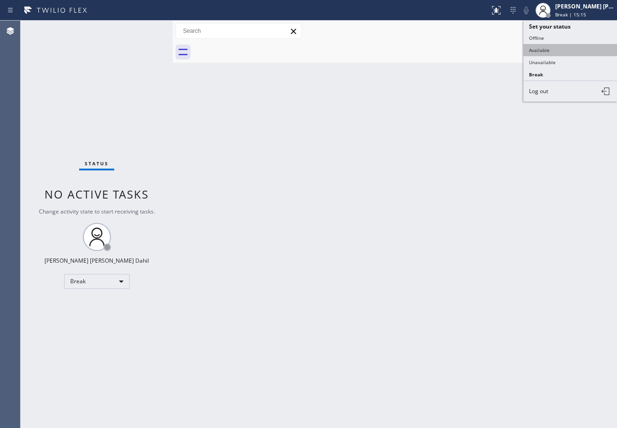
click at [566, 51] on button "Available" at bounding box center [570, 50] width 94 height 12
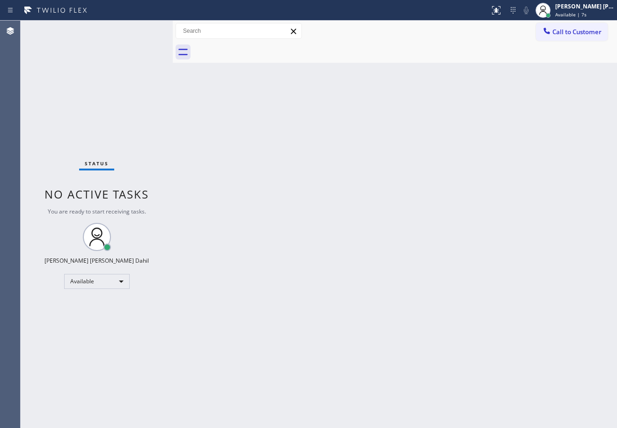
drag, startPoint x: 520, startPoint y: 59, endPoint x: 520, endPoint y: 54, distance: 5.1
click at [520, 58] on div at bounding box center [405, 52] width 424 height 21
drag, startPoint x: 448, startPoint y: 321, endPoint x: 465, endPoint y: 420, distance: 100.1
click at [448, 322] on div "Back to Dashboard Change Sender ID Customers Technicians Select a contact Outbo…" at bounding box center [395, 224] width 444 height 407
click at [118, 29] on div "Status No active tasks You are ready to start receiving tasks. [PERSON_NAME] [P…" at bounding box center [97, 224] width 152 height 407
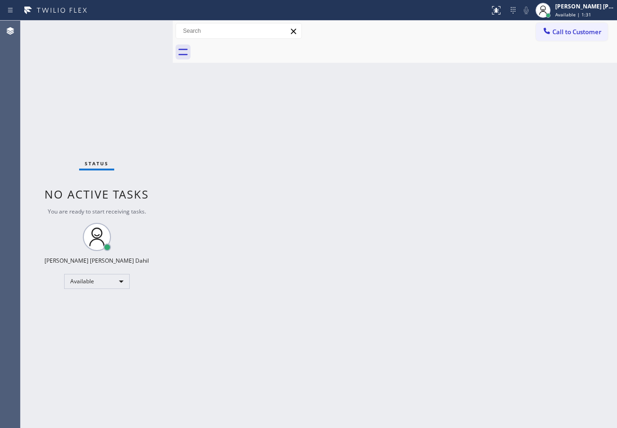
click at [296, 274] on div "Back to Dashboard Change Sender ID Customers Technicians Select a contact Outbo…" at bounding box center [395, 224] width 444 height 407
drag, startPoint x: 299, startPoint y: 73, endPoint x: 332, endPoint y: 112, distance: 51.8
click at [299, 73] on div "Back to Dashboard Change Sender ID Customers Technicians Select a contact Outbo…" at bounding box center [395, 224] width 444 height 407
click at [339, 304] on div "Back to Dashboard Change Sender ID Customers Technicians Select a contact Outbo…" at bounding box center [395, 224] width 444 height 407
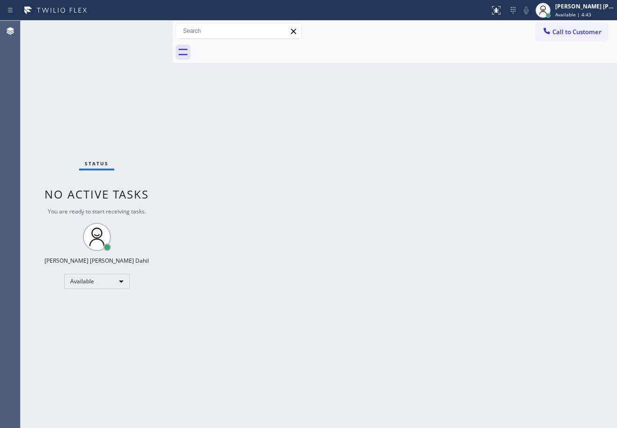
click at [142, 30] on div "Status No active tasks You are ready to start receiving tasks. [PERSON_NAME] [P…" at bounding box center [97, 224] width 152 height 407
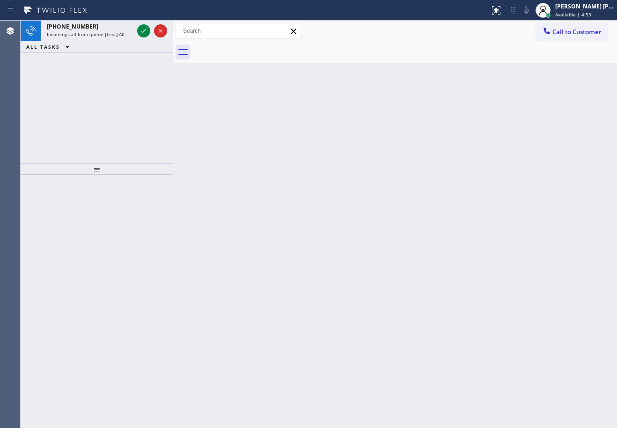
click at [142, 30] on icon at bounding box center [143, 30] width 11 height 11
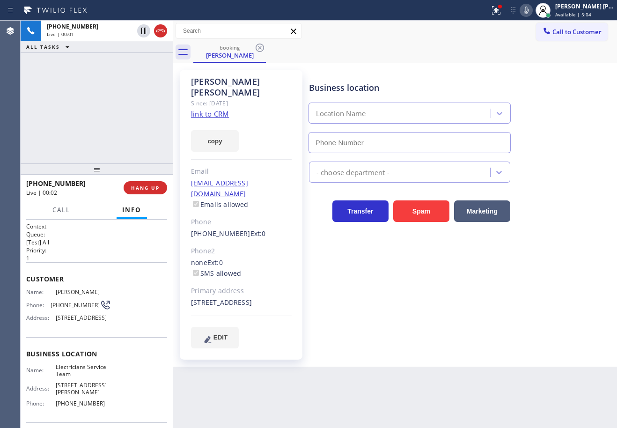
type input "[PHONE_NUMBER]"
drag, startPoint x: 502, startPoint y: 14, endPoint x: 500, endPoint y: 28, distance: 14.2
click at [502, 15] on icon at bounding box center [496, 10] width 11 height 11
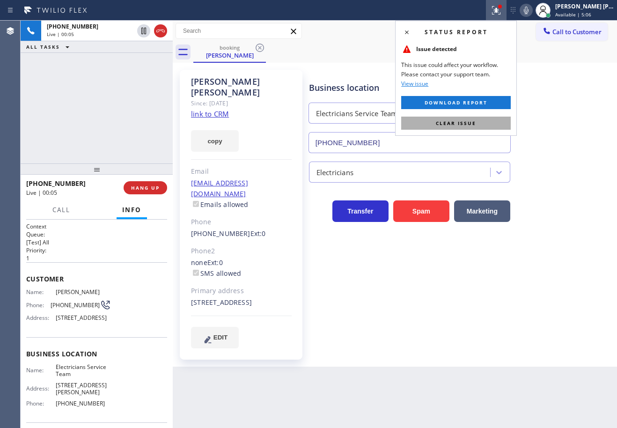
click at [477, 125] on button "Clear issue" at bounding box center [456, 123] width 110 height 13
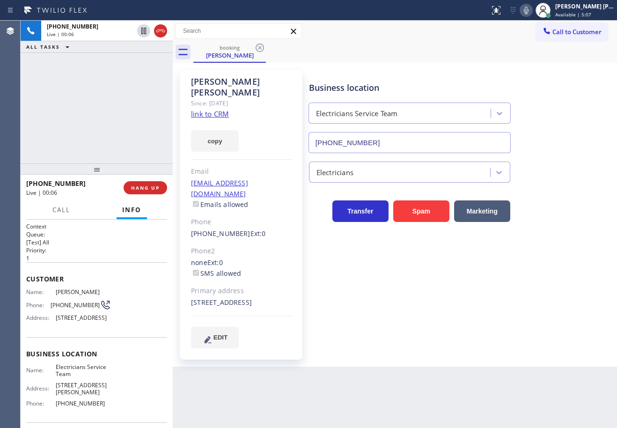
click at [216, 109] on link "link to CRM" at bounding box center [210, 113] width 38 height 9
click at [125, 103] on div "+17815895908 Live | 00:49 ALL TASKS ALL TASKS ACTIVE TASKS TASKS IN WRAP UP" at bounding box center [97, 92] width 152 height 143
click at [141, 31] on icon at bounding box center [143, 30] width 11 height 11
click at [151, 70] on div "+17815895908 Live | 00:51 ALL TASKS ALL TASKS ACTIVE TASKS TASKS IN WRAP UP" at bounding box center [97, 92] width 152 height 143
click at [532, 8] on icon at bounding box center [526, 10] width 11 height 11
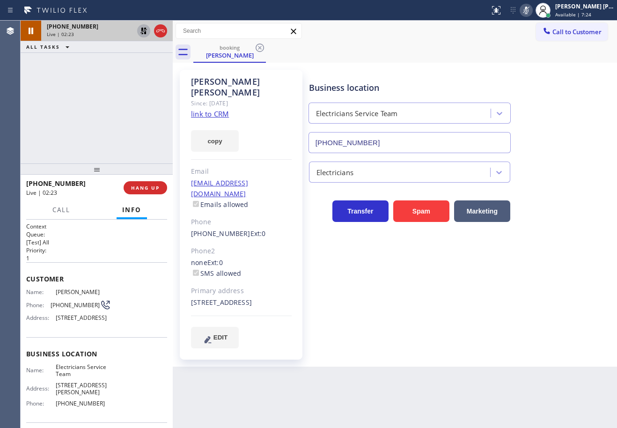
click at [144, 29] on icon at bounding box center [143, 30] width 11 height 11
click at [532, 14] on icon at bounding box center [526, 10] width 11 height 11
click at [144, 33] on icon at bounding box center [143, 30] width 11 height 11
click at [500, 12] on div at bounding box center [496, 10] width 21 height 11
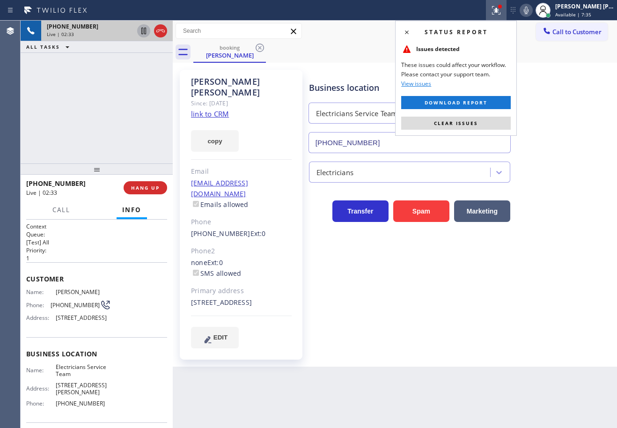
click at [472, 132] on div "Status report Issues detected These issues could affect your workflow. Please c…" at bounding box center [456, 78] width 122 height 115
click at [472, 126] on span "Clear issues" at bounding box center [456, 123] width 44 height 7
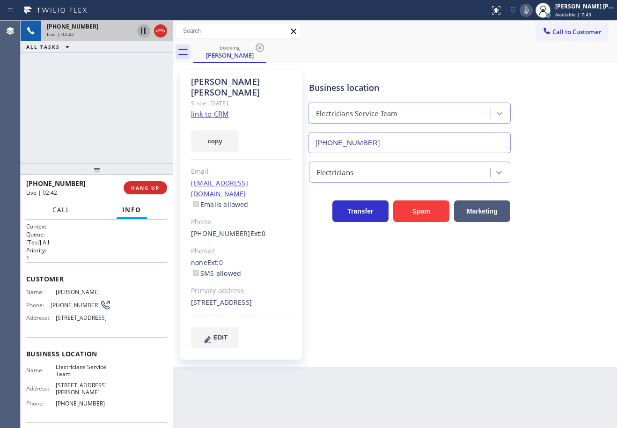
click at [59, 213] on span "Call" at bounding box center [61, 210] width 18 height 8
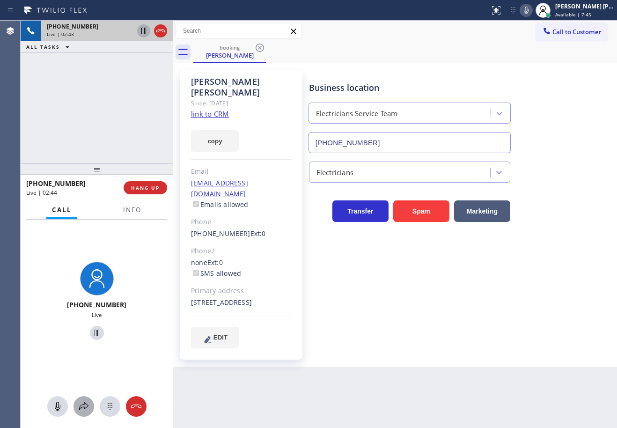
click at [88, 408] on icon at bounding box center [83, 406] width 11 height 11
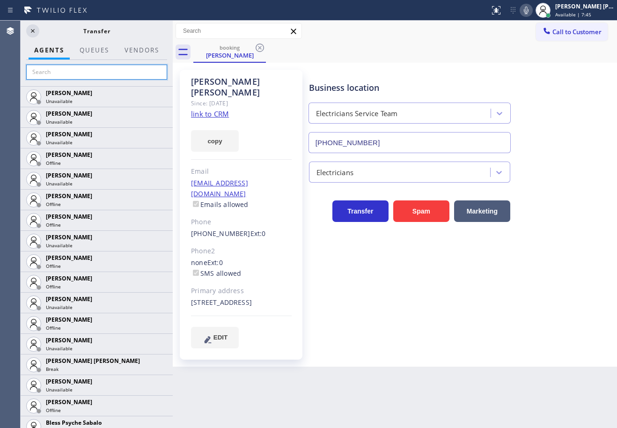
click at [115, 73] on input "text" at bounding box center [96, 72] width 141 height 15
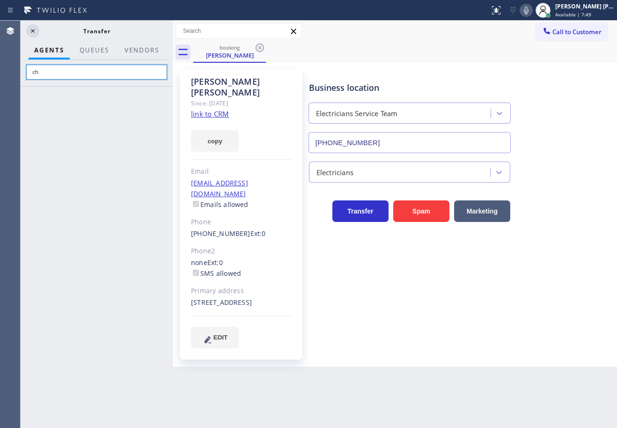
type input "c"
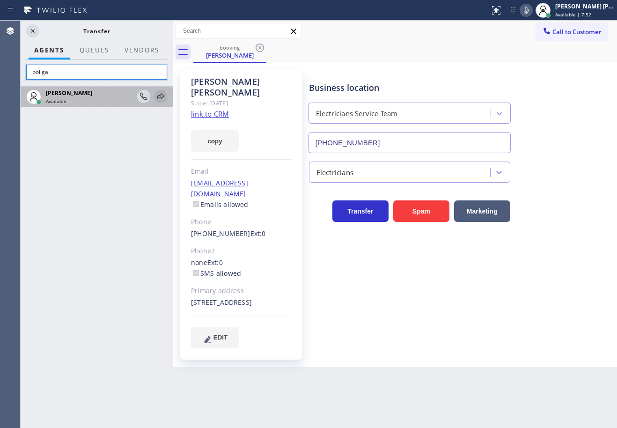
type input "boliga"
click at [163, 95] on icon at bounding box center [160, 96] width 11 height 11
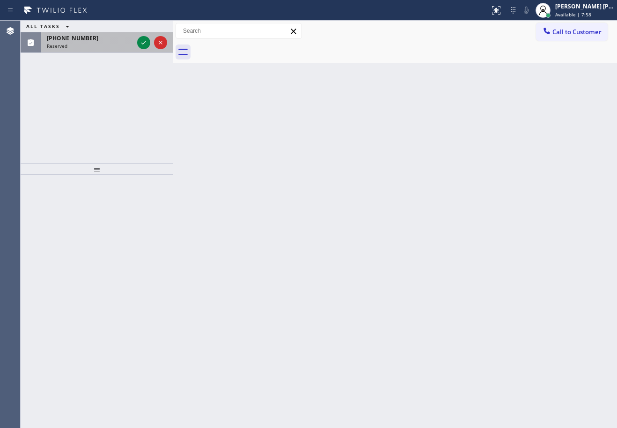
drag, startPoint x: 113, startPoint y: 43, endPoint x: 153, endPoint y: 42, distance: 40.3
click at [114, 42] on div "(610) 461-9975 Reserved" at bounding box center [88, 42] width 94 height 21
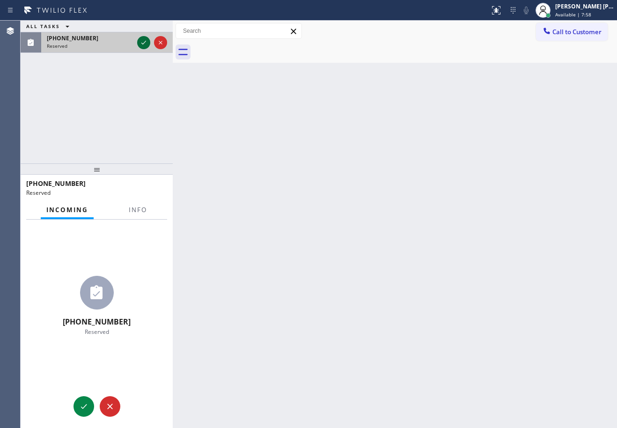
click at [142, 42] on icon at bounding box center [143, 42] width 11 height 11
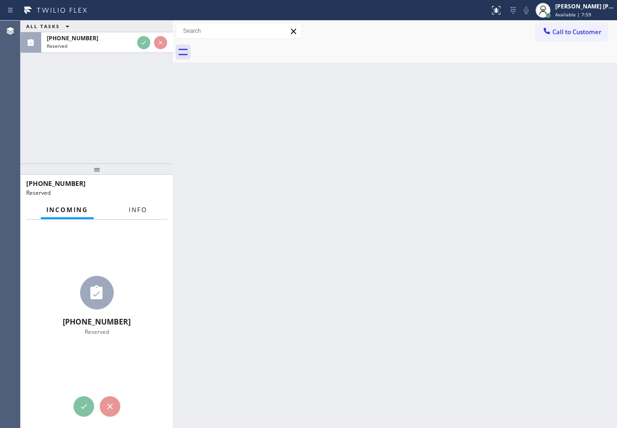
click at [129, 212] on span "Info" at bounding box center [138, 210] width 18 height 8
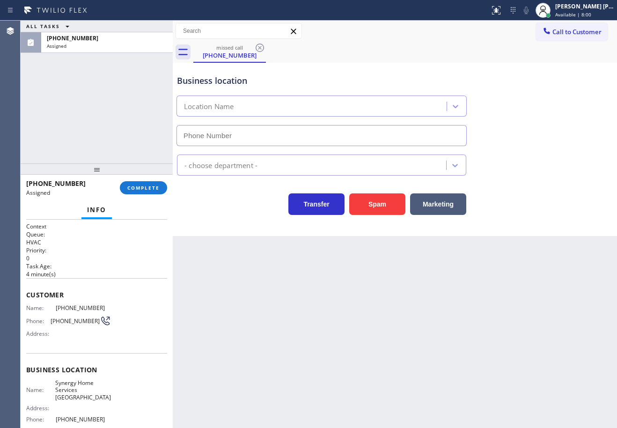
type input "[PHONE_NUMBER]"
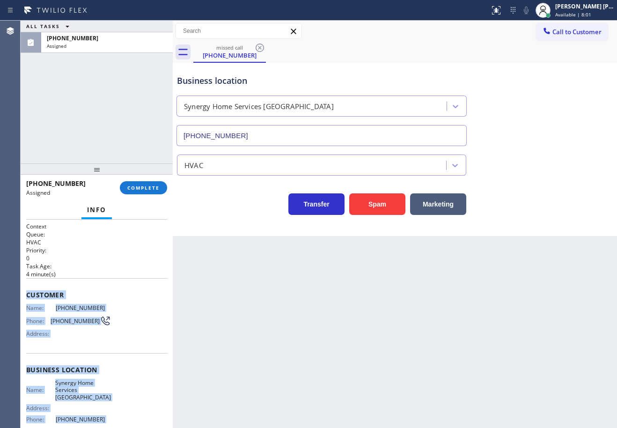
scroll to position [77, 0]
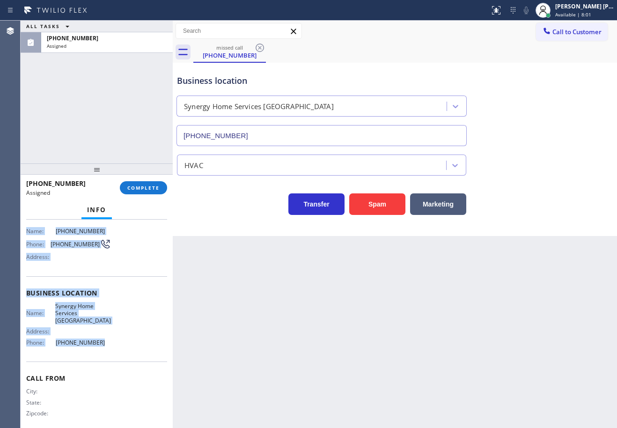
drag, startPoint x: 25, startPoint y: 292, endPoint x: 117, endPoint y: 331, distance: 99.0
click at [117, 331] on div "Context Queue: HVAC Priority: 0 Task Age: 4 minute(s) Customer Name: (610) 461-…" at bounding box center [97, 324] width 152 height 208
click at [154, 182] on button "COMPLETE" at bounding box center [143, 187] width 47 height 13
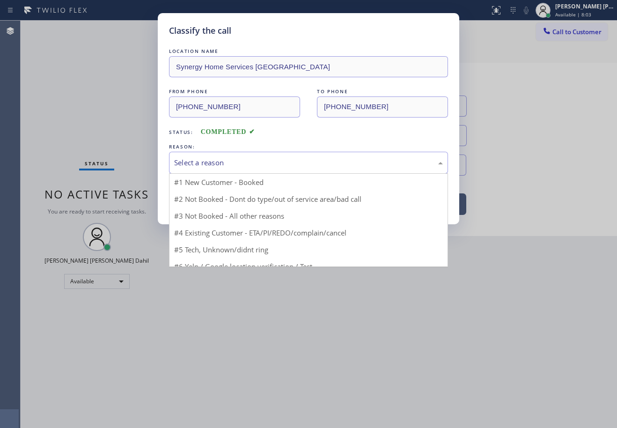
drag, startPoint x: 254, startPoint y: 162, endPoint x: 273, endPoint y: 204, distance: 45.7
click at [256, 161] on div "Select a reason" at bounding box center [308, 162] width 269 height 11
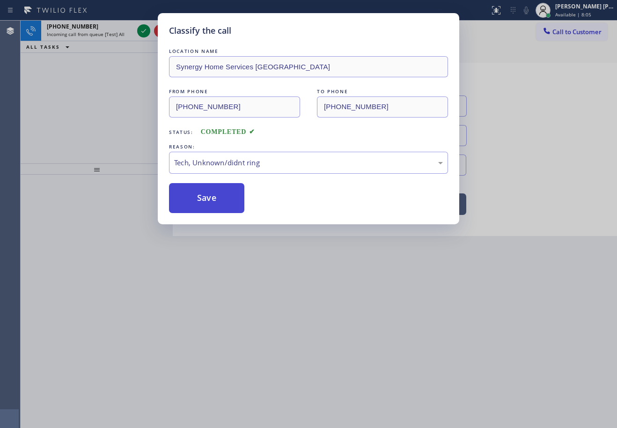
click at [225, 204] on button "Save" at bounding box center [206, 198] width 75 height 30
click at [225, 203] on button "Save" at bounding box center [206, 198] width 75 height 30
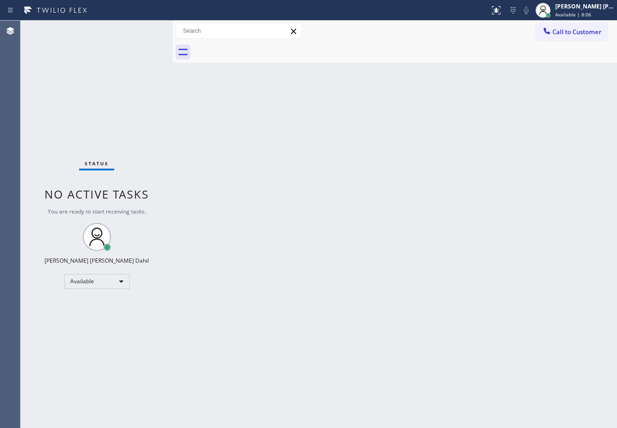
click at [140, 30] on div "Status No active tasks You are ready to start receiving tasks. [PERSON_NAME] [P…" at bounding box center [97, 224] width 152 height 407
click at [562, 37] on button "Call to Customer" at bounding box center [572, 32] width 72 height 18
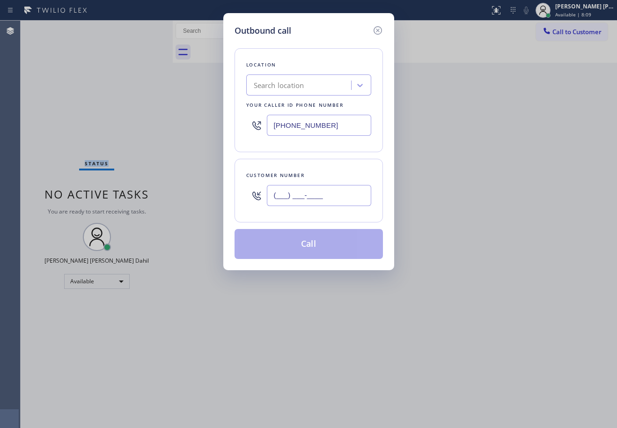
click at [323, 200] on input "(___) ___-____" at bounding box center [319, 195] width 104 height 21
paste input "610) 461-9975"
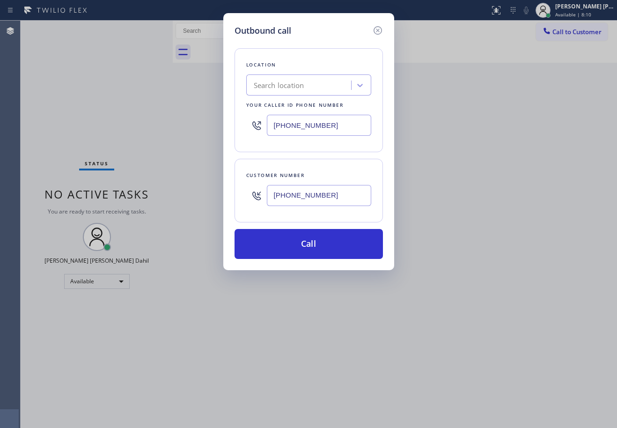
type input "[PHONE_NUMBER]"
click at [342, 121] on input "[PHONE_NUMBER]" at bounding box center [319, 125] width 104 height 21
paste input "714) 360-0636"
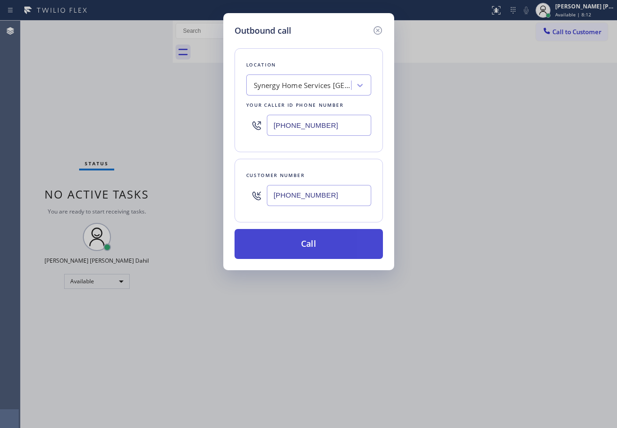
type input "[PHONE_NUMBER]"
click at [334, 237] on button "Call" at bounding box center [309, 244] width 148 height 30
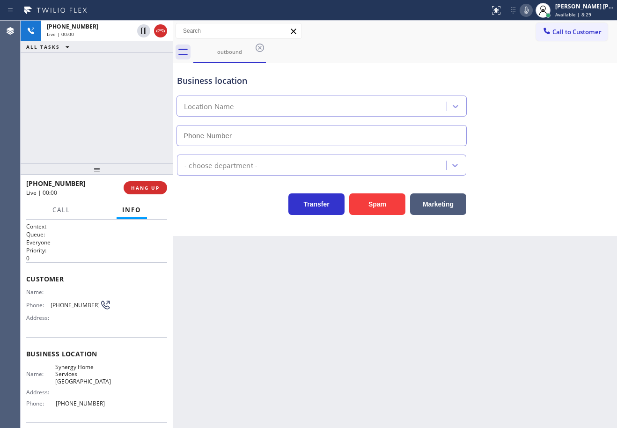
type input "[PHONE_NUMBER]"
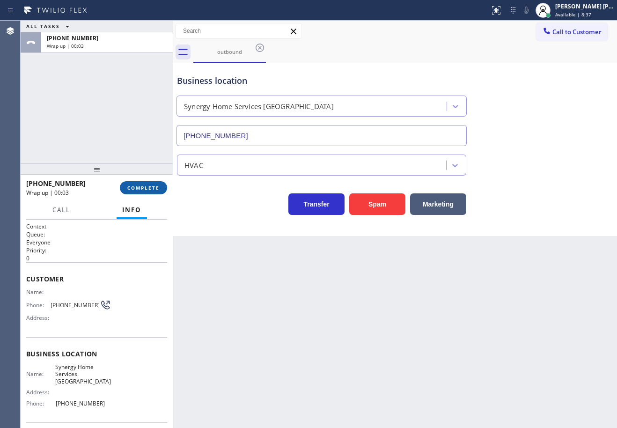
click at [147, 185] on span "COMPLETE" at bounding box center [143, 187] width 32 height 7
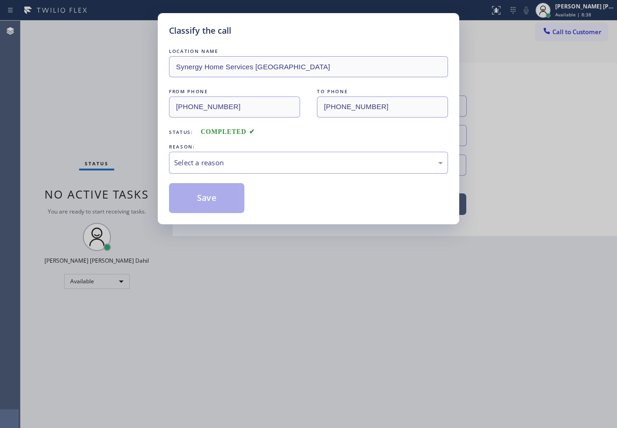
click at [232, 148] on div "REASON:" at bounding box center [308, 147] width 279 height 10
click at [245, 163] on div "Select a reason" at bounding box center [308, 162] width 269 height 11
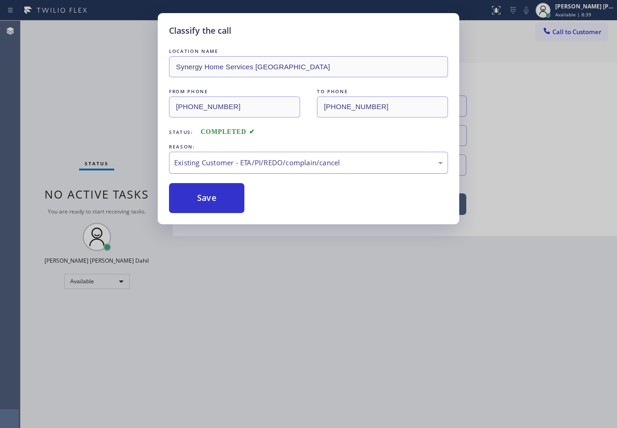
click at [250, 169] on div "Existing Customer - ETA/PI/REDO/complain/cancel" at bounding box center [308, 163] width 279 height 22
click at [206, 204] on button "Save" at bounding box center [206, 198] width 75 height 30
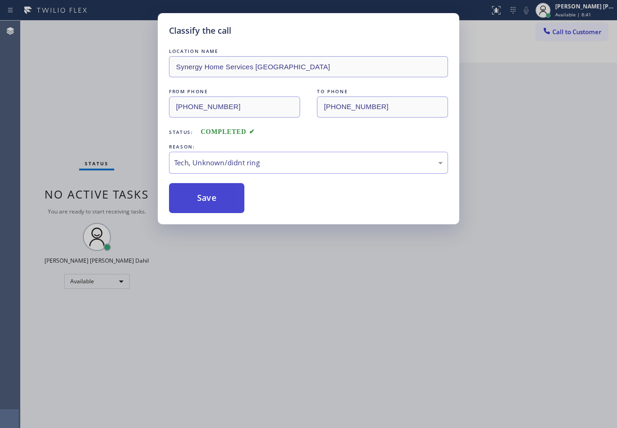
click at [206, 202] on button "Save" at bounding box center [206, 198] width 75 height 30
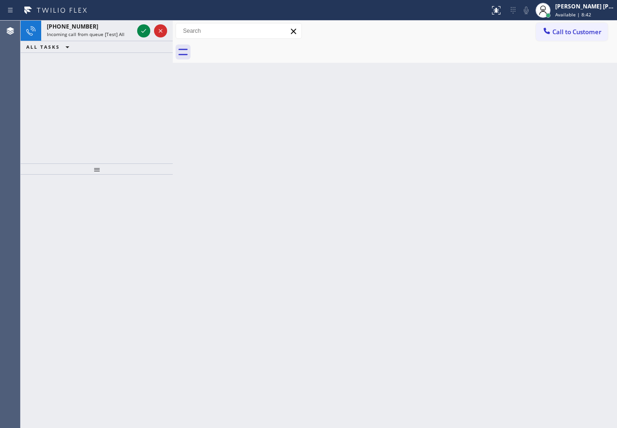
click at [353, 213] on div "Back to Dashboard Change Sender ID Customers Technicians Select a contact Outbo…" at bounding box center [395, 224] width 444 height 407
drag, startPoint x: 353, startPoint y: 213, endPoint x: 193, endPoint y: 126, distance: 182.2
click at [354, 213] on div "Back to Dashboard Change Sender ID Customers Technicians Select a contact Outbo…" at bounding box center [395, 224] width 444 height 407
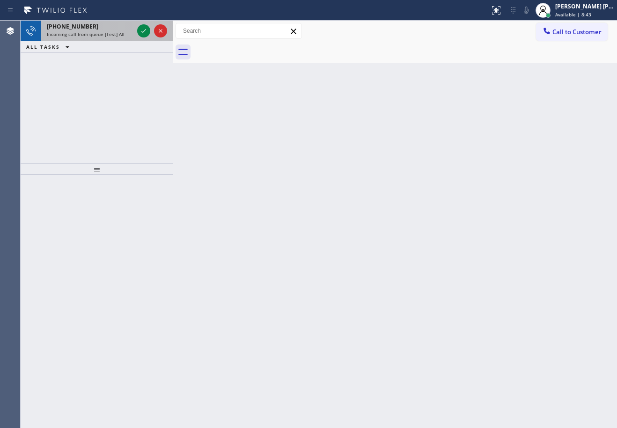
click at [111, 35] on span "Incoming call from queue [Test] All" at bounding box center [86, 34] width 78 height 7
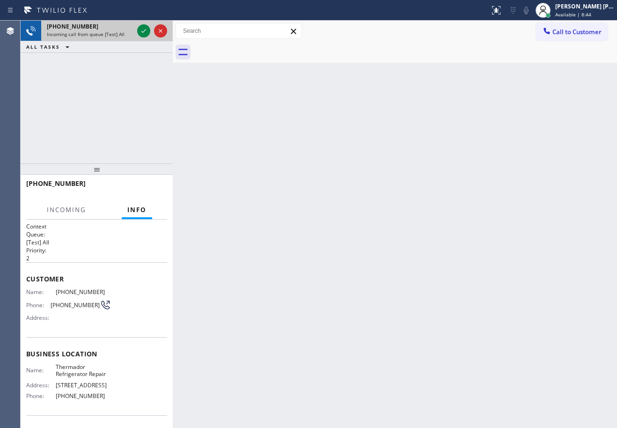
click at [111, 35] on span "Incoming call from queue [Test] All" at bounding box center [86, 34] width 78 height 7
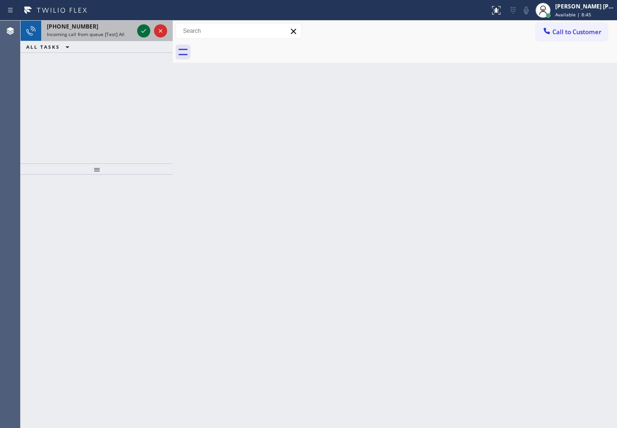
click at [142, 30] on icon at bounding box center [143, 30] width 11 height 11
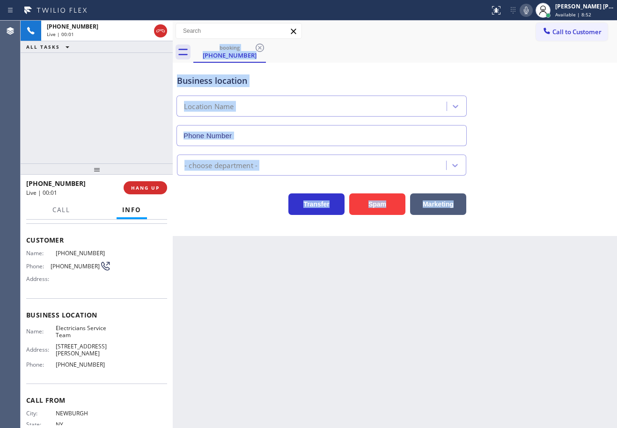
type input "[PHONE_NUMBER]"
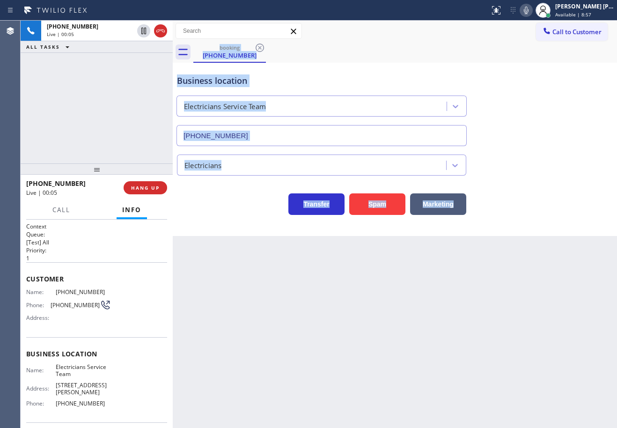
click at [286, 283] on div "Back to Dashboard Change Sender ID Customers Technicians Select a contact Outbo…" at bounding box center [395, 224] width 444 height 407
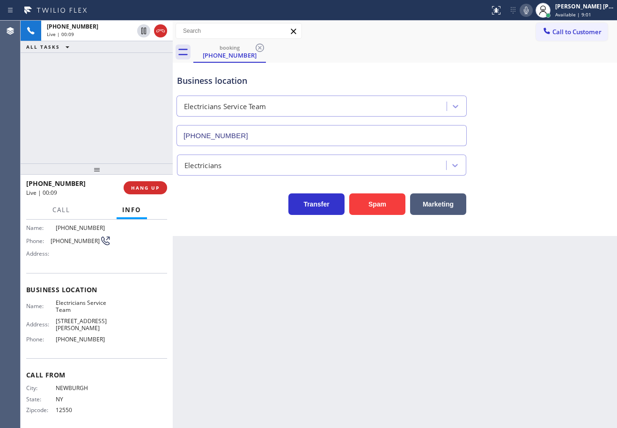
scroll to position [68, 0]
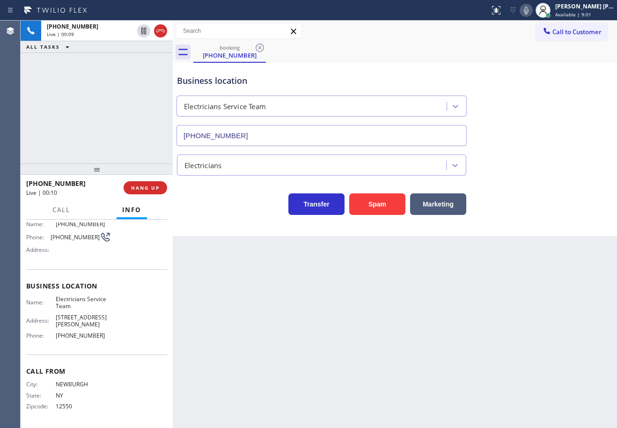
click at [118, 123] on div "+18452203156 Live | 00:09 ALL TASKS ALL TASKS ACTIVE TASKS TASKS IN WRAP UP" at bounding box center [97, 92] width 152 height 143
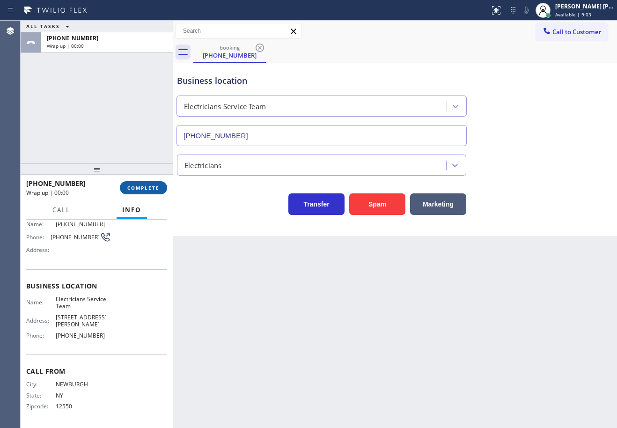
click at [156, 189] on span "COMPLETE" at bounding box center [143, 187] width 32 height 7
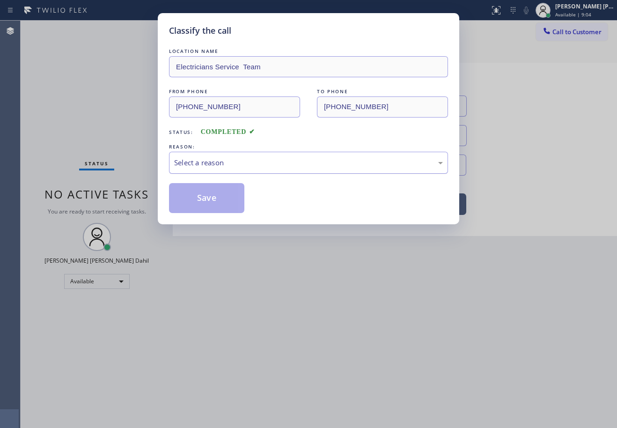
click at [209, 164] on div "Select a reason" at bounding box center [308, 162] width 269 height 11
click at [212, 210] on button "Save" at bounding box center [206, 198] width 75 height 30
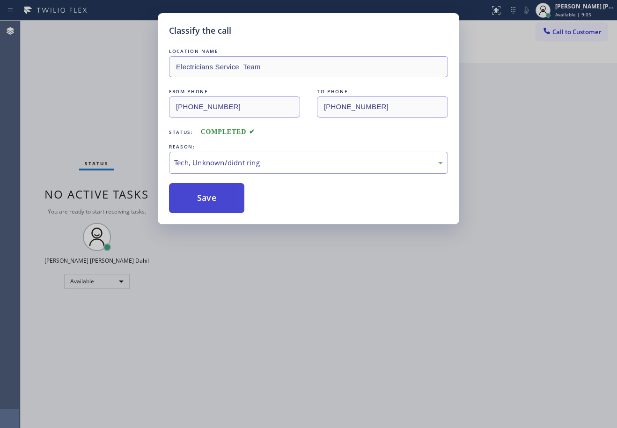
click at [211, 205] on button "Save" at bounding box center [206, 198] width 75 height 30
click at [211, 204] on button "Save" at bounding box center [206, 198] width 75 height 30
drag, startPoint x: 281, startPoint y: 266, endPoint x: 342, endPoint y: 288, distance: 64.1
click at [289, 271] on div "Classify the call LOCATION NAME Electricians Service Team FROM PHONE (845) 220-…" at bounding box center [308, 214] width 617 height 428
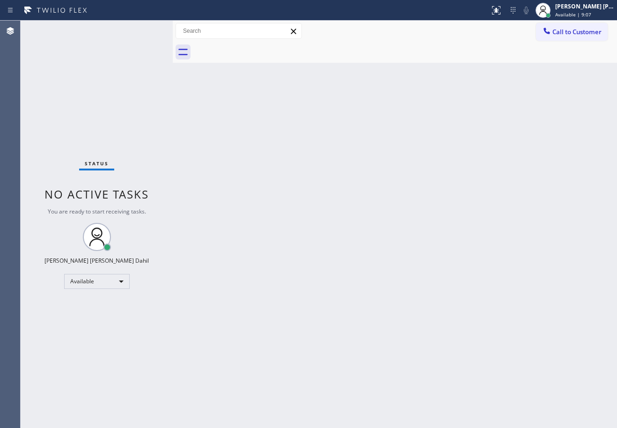
click at [492, 322] on div "Back to Dashboard Change Sender ID Customers Technicians Select a contact Outbo…" at bounding box center [395, 224] width 444 height 407
click at [142, 30] on div "Status No active tasks You are ready to start receiving tasks. [PERSON_NAME] [P…" at bounding box center [97, 224] width 152 height 407
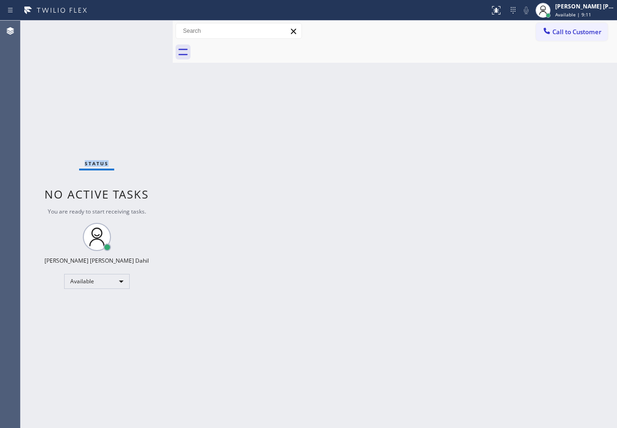
click at [142, 30] on div "Status No active tasks You are ready to start receiving tasks. [PERSON_NAME] [P…" at bounding box center [97, 224] width 152 height 407
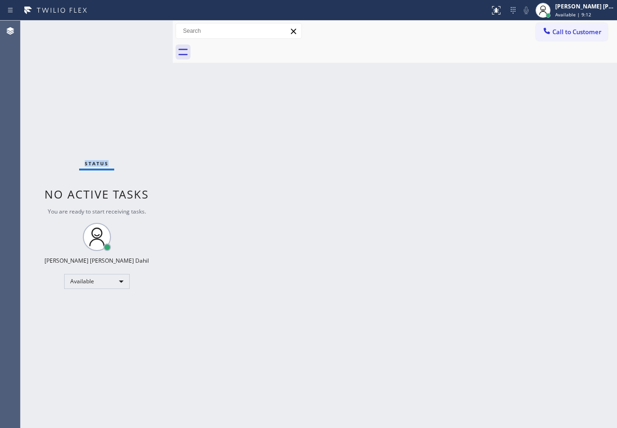
click at [142, 30] on div "Status No active tasks You are ready to start receiving tasks. [PERSON_NAME] [P…" at bounding box center [97, 224] width 152 height 407
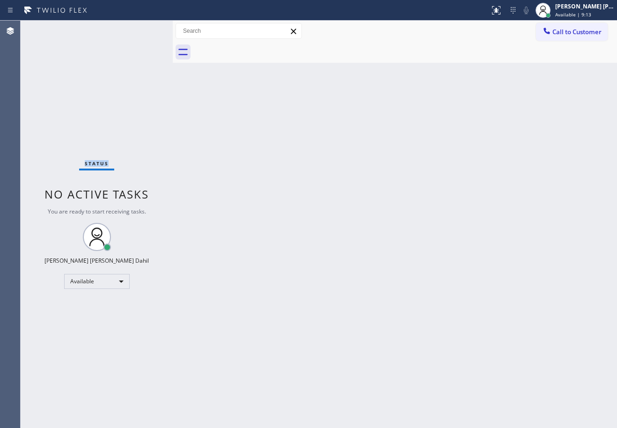
click at [142, 30] on div "Status No active tasks You are ready to start receiving tasks. [PERSON_NAME] [P…" at bounding box center [97, 224] width 152 height 407
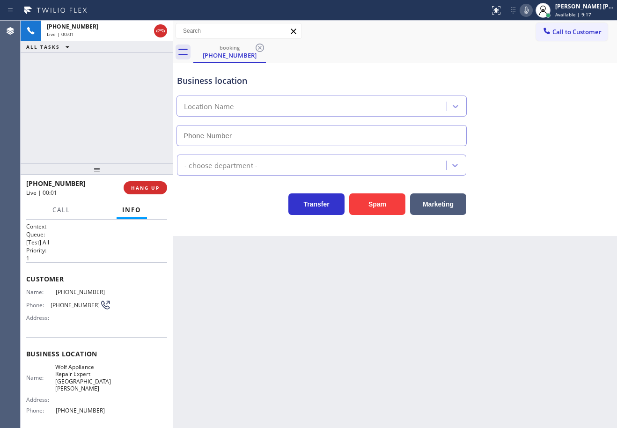
type input "[PHONE_NUMBER]"
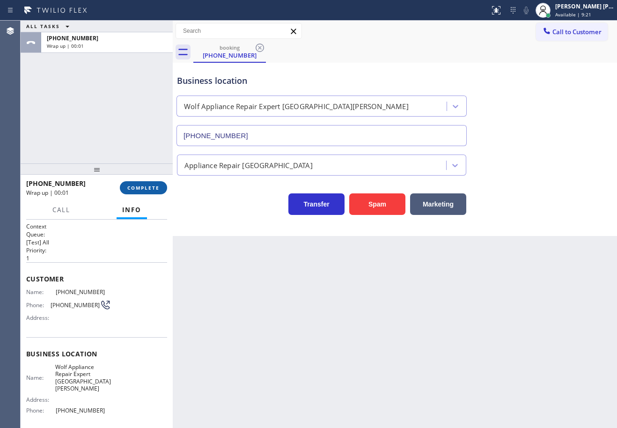
click at [140, 188] on span "COMPLETE" at bounding box center [143, 187] width 32 height 7
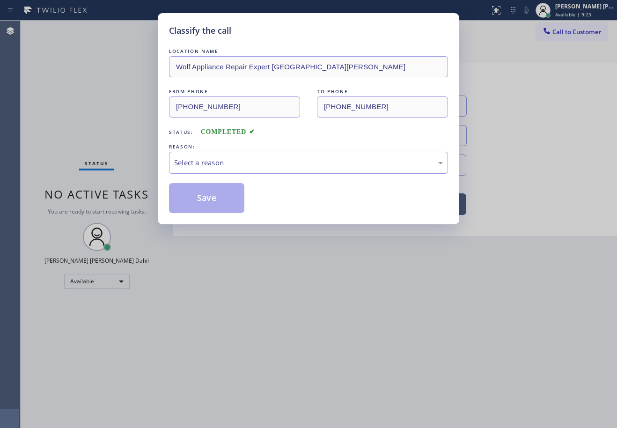
click at [216, 170] on div "Select a reason" at bounding box center [308, 163] width 279 height 22
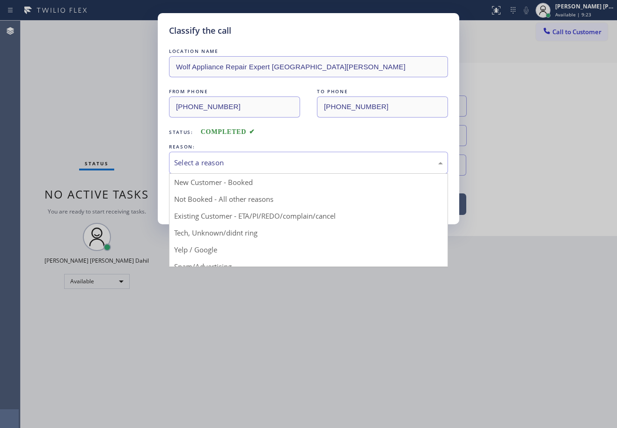
drag, startPoint x: 234, startPoint y: 230, endPoint x: 233, endPoint y: 223, distance: 7.5
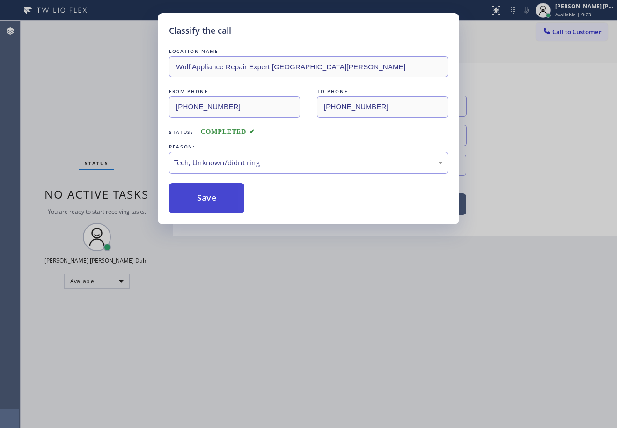
click at [219, 207] on button "Save" at bounding box center [206, 198] width 75 height 30
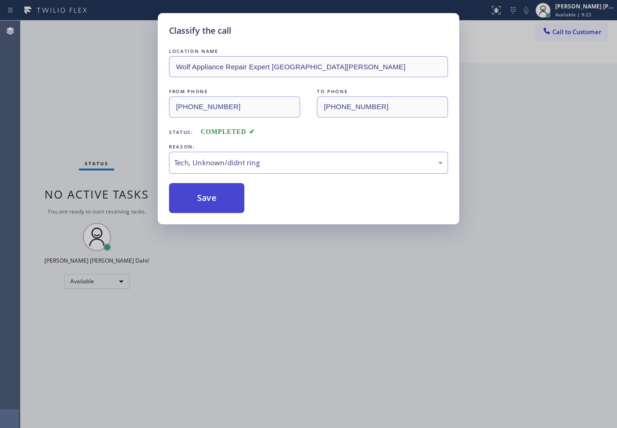
click at [219, 207] on button "Save" at bounding box center [206, 198] width 75 height 30
click at [293, 275] on div "Classify the call LOCATION NAME Clean Ducts Pro Commerce FROM PHONE (619) 431-6…" at bounding box center [319, 224] width 596 height 407
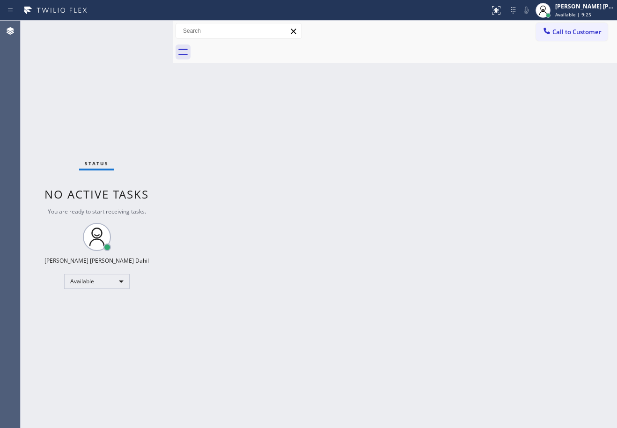
click at [142, 30] on div "Status No active tasks You are ready to start receiving tasks. [PERSON_NAME] [P…" at bounding box center [97, 224] width 152 height 407
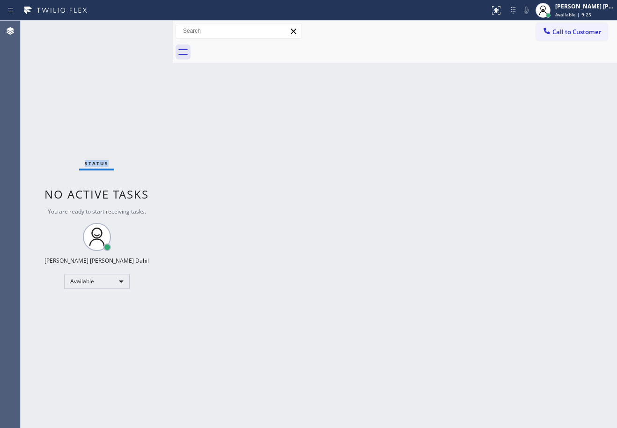
click at [142, 30] on div "Status No active tasks You are ready to start receiving tasks. [PERSON_NAME] [P…" at bounding box center [97, 224] width 152 height 407
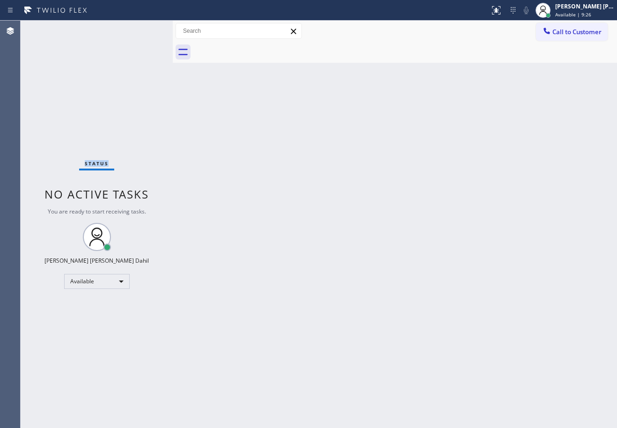
click at [142, 30] on div "Status No active tasks You are ready to start receiving tasks. [PERSON_NAME] [P…" at bounding box center [97, 224] width 152 height 407
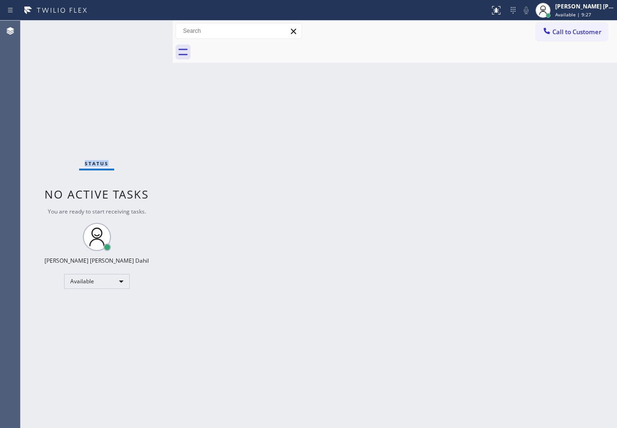
click at [142, 30] on div "Status No active tasks You are ready to start receiving tasks. [PERSON_NAME] [P…" at bounding box center [97, 224] width 152 height 407
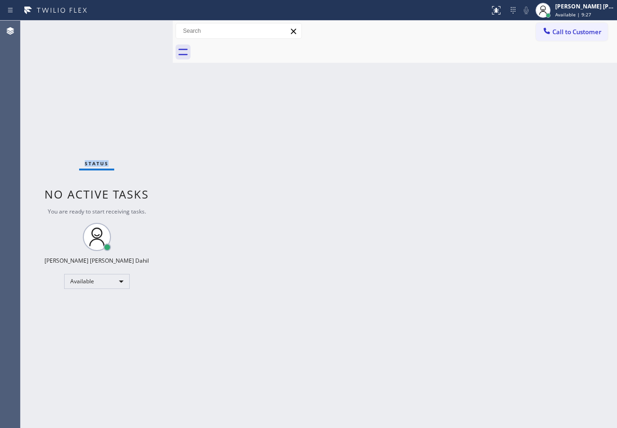
click at [142, 30] on div "Status No active tasks You are ready to start receiving tasks. [PERSON_NAME] [P…" at bounding box center [97, 224] width 152 height 407
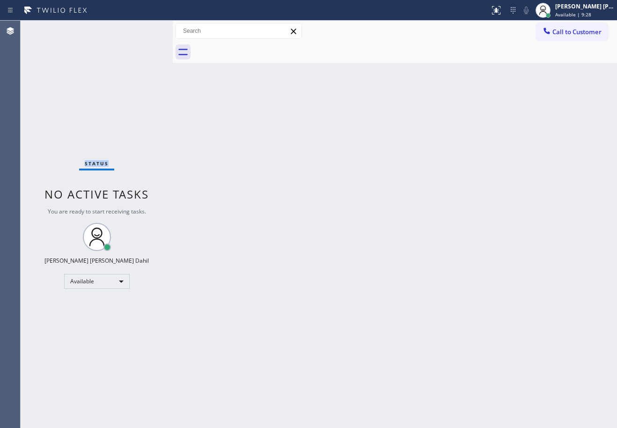
click at [142, 30] on div "Status No active tasks You are ready to start receiving tasks. [PERSON_NAME] [P…" at bounding box center [97, 224] width 152 height 407
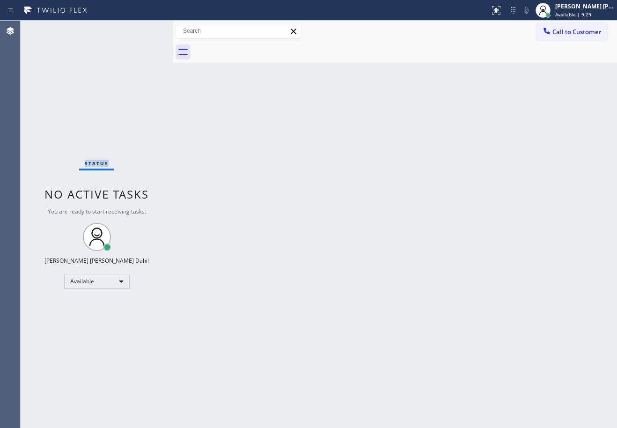
click at [142, 30] on div "Status No active tasks You are ready to start receiving tasks. [PERSON_NAME] [P…" at bounding box center [97, 224] width 152 height 407
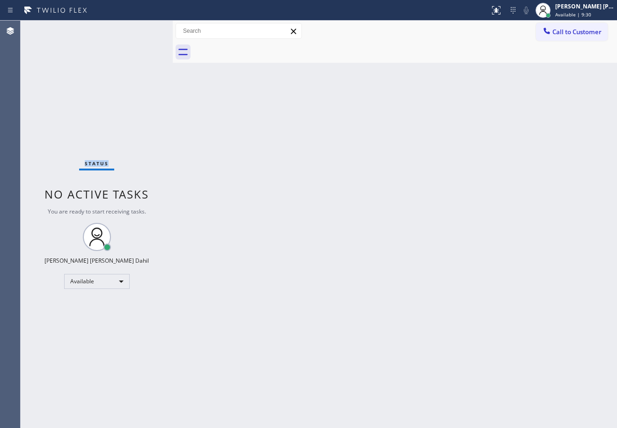
click at [142, 30] on div "Status No active tasks You are ready to start receiving tasks. [PERSON_NAME] [P…" at bounding box center [97, 224] width 152 height 407
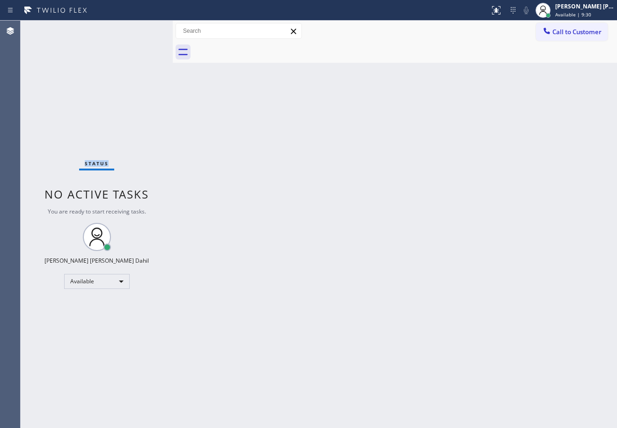
click at [142, 30] on div "Status No active tasks You are ready to start receiving tasks. [PERSON_NAME] [P…" at bounding box center [97, 224] width 152 height 407
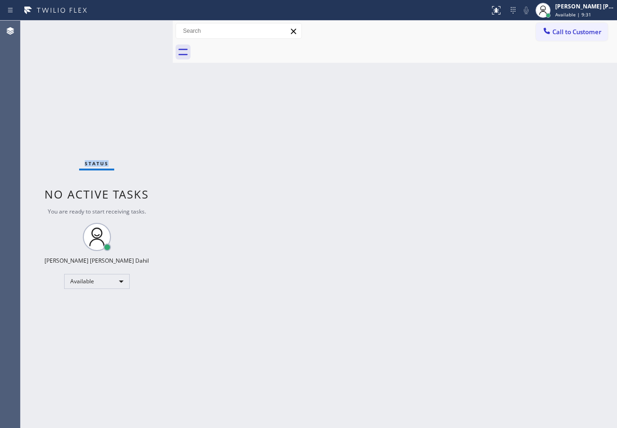
click at [142, 30] on div "Status No active tasks You are ready to start receiving tasks. [PERSON_NAME] [P…" at bounding box center [97, 224] width 152 height 407
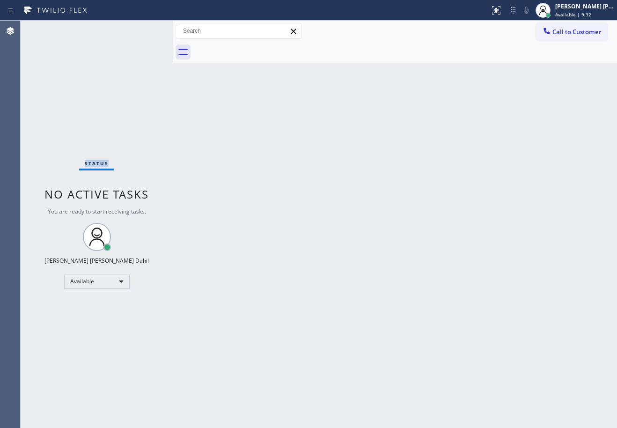
click at [143, 32] on div "Status No active tasks You are ready to start receiving tasks. [PERSON_NAME] [P…" at bounding box center [97, 224] width 152 height 407
click at [142, 31] on div "Status No active tasks You are ready to start receiving tasks. [PERSON_NAME] [P…" at bounding box center [97, 224] width 152 height 407
click at [142, 30] on div "Status No active tasks You are ready to start receiving tasks. [PERSON_NAME] [P…" at bounding box center [97, 224] width 152 height 407
click at [142, 33] on div "Status No active tasks You are ready to start receiving tasks. [PERSON_NAME] [P…" at bounding box center [97, 224] width 152 height 407
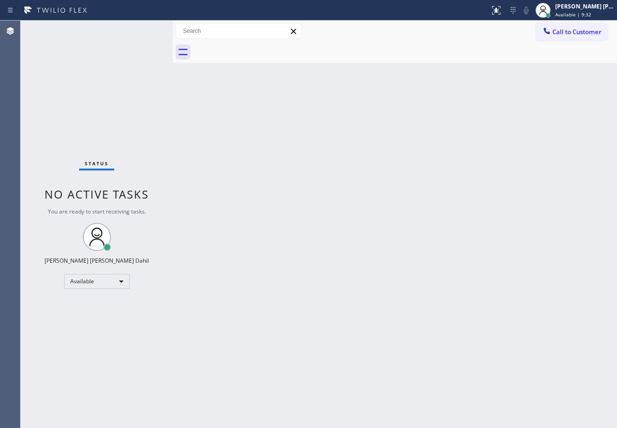
click at [142, 30] on div "Status No active tasks You are ready to start receiving tasks. [PERSON_NAME] [P…" at bounding box center [97, 224] width 152 height 407
click at [141, 32] on div "Status No active tasks You are ready to start receiving tasks. [PERSON_NAME] [P…" at bounding box center [97, 224] width 152 height 407
click at [142, 33] on div "Status No active tasks You are ready to start receiving tasks. [PERSON_NAME] [P…" at bounding box center [97, 224] width 152 height 407
click at [142, 32] on div "Status No active tasks You are ready to start receiving tasks. [PERSON_NAME] [P…" at bounding box center [97, 224] width 152 height 407
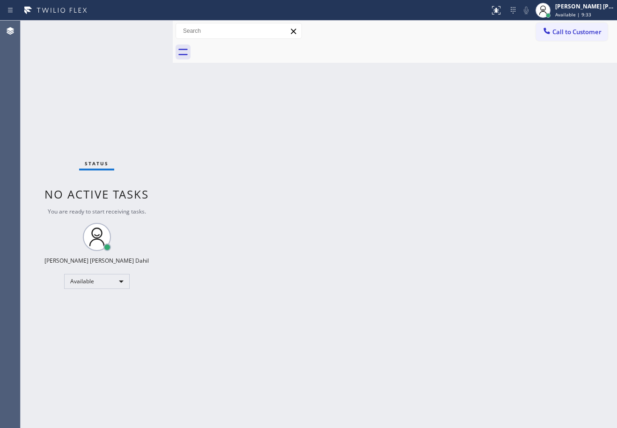
click at [142, 31] on div "Status No active tasks You are ready to start receiving tasks. [PERSON_NAME] [P…" at bounding box center [97, 224] width 152 height 407
click at [142, 30] on div "Status No active tasks You are ready to start receiving tasks. [PERSON_NAME] [P…" at bounding box center [97, 224] width 152 height 407
click at [142, 29] on div "Status No active tasks You are ready to start receiving tasks. [PERSON_NAME] [P…" at bounding box center [97, 224] width 152 height 407
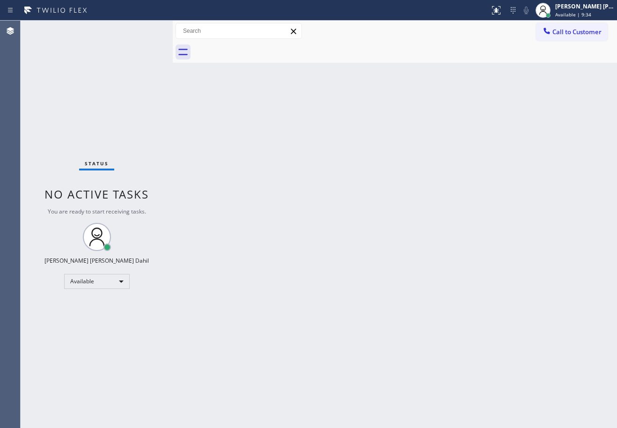
click at [142, 29] on div "Status No active tasks You are ready to start receiving tasks. [PERSON_NAME] [P…" at bounding box center [97, 224] width 152 height 407
click at [142, 28] on div "Status No active tasks You are ready to start receiving tasks. [PERSON_NAME] [P…" at bounding box center [97, 224] width 152 height 407
click at [142, 29] on div "Status No active tasks You are ready to start receiving tasks. [PERSON_NAME] [P…" at bounding box center [97, 224] width 152 height 407
click at [142, 28] on div "Status No active tasks You are ready to start receiving tasks. [PERSON_NAME] [P…" at bounding box center [97, 224] width 152 height 407
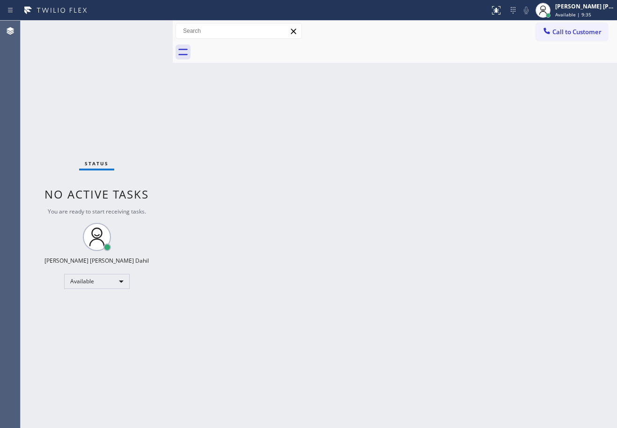
click at [142, 29] on div "Status No active tasks You are ready to start receiving tasks. [PERSON_NAME] [P…" at bounding box center [97, 224] width 152 height 407
click at [142, 30] on div "Status No active tasks You are ready to start receiving tasks. [PERSON_NAME] [P…" at bounding box center [97, 224] width 152 height 407
click at [145, 30] on div "Status No active tasks You are ready to start receiving tasks. [PERSON_NAME] [P…" at bounding box center [97, 224] width 152 height 407
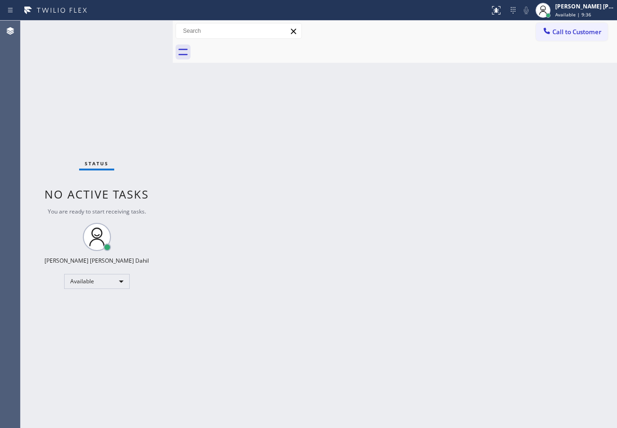
click at [144, 31] on div "Status No active tasks You are ready to start receiving tasks. [PERSON_NAME] [P…" at bounding box center [97, 224] width 152 height 407
click at [142, 30] on div "Status No active tasks You are ready to start receiving tasks. [PERSON_NAME] [P…" at bounding box center [97, 224] width 152 height 407
drag, startPoint x: 135, startPoint y: 30, endPoint x: 128, endPoint y: 30, distance: 6.6
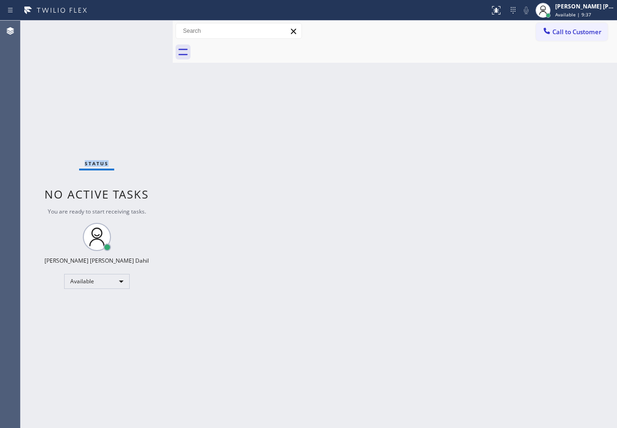
click at [133, 30] on div "Status No active tasks You are ready to start receiving tasks. [PERSON_NAME] [P…" at bounding box center [97, 224] width 152 height 407
click at [137, 30] on div "Status No active tasks You are ready to start receiving tasks. [PERSON_NAME] [P…" at bounding box center [97, 224] width 152 height 407
click at [142, 30] on div "Status No active tasks You are ready to start receiving tasks. [PERSON_NAME] [P…" at bounding box center [97, 224] width 152 height 407
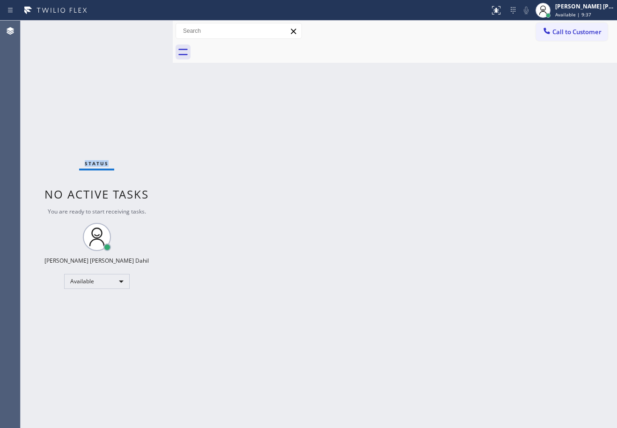
click at [142, 30] on div "Status No active tasks You are ready to start receiving tasks. [PERSON_NAME] [P…" at bounding box center [97, 224] width 152 height 407
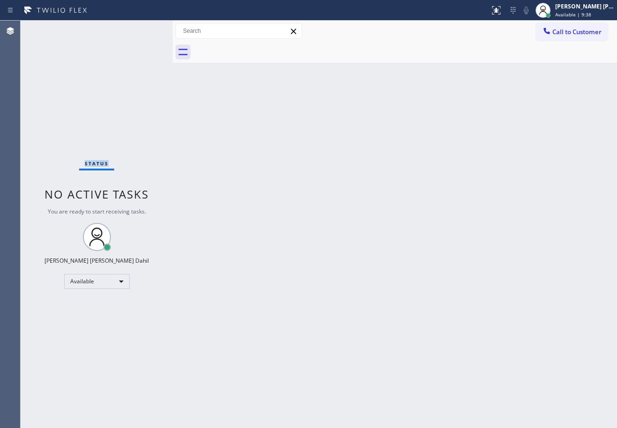
click at [142, 30] on div "Status No active tasks You are ready to start receiving tasks. [PERSON_NAME] [P…" at bounding box center [97, 224] width 152 height 407
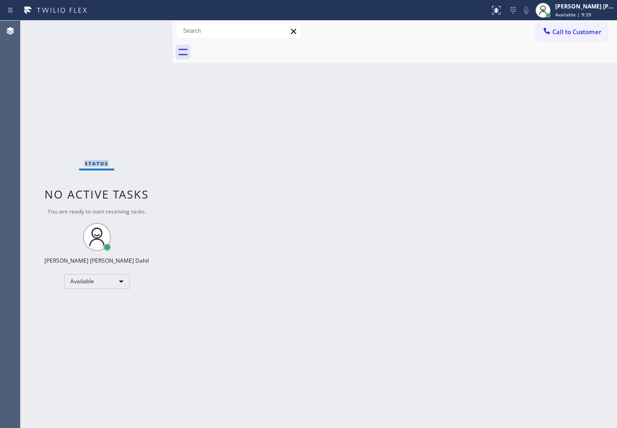
click at [142, 30] on div "Status No active tasks You are ready to start receiving tasks. [PERSON_NAME] [P…" at bounding box center [97, 224] width 152 height 407
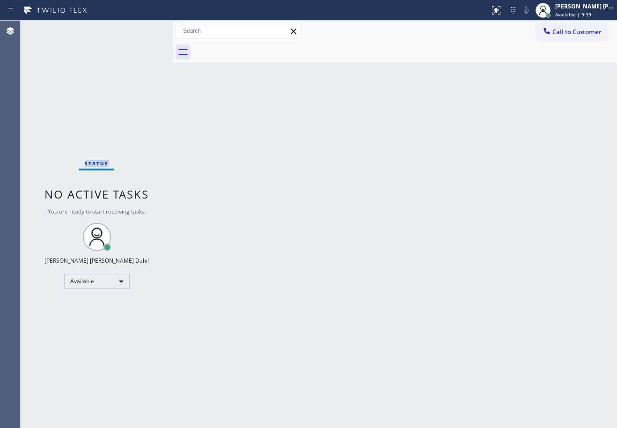
click at [142, 30] on div "Status No active tasks You are ready to start receiving tasks. [PERSON_NAME] [P…" at bounding box center [97, 224] width 152 height 407
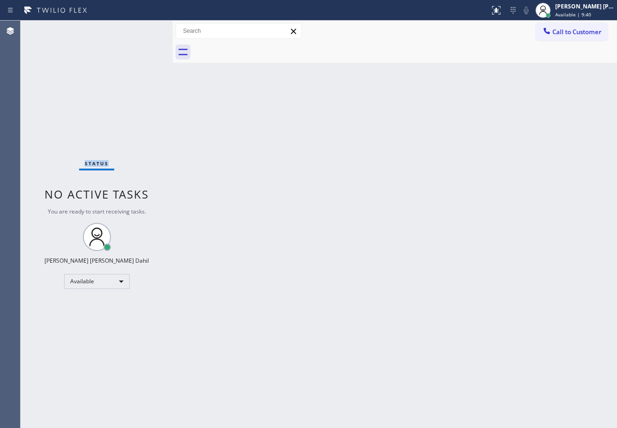
click at [142, 30] on div "Status No active tasks You are ready to start receiving tasks. [PERSON_NAME] [P…" at bounding box center [97, 224] width 152 height 407
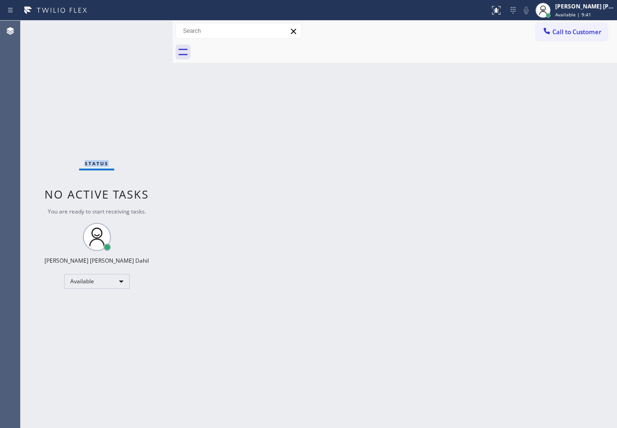
click at [142, 30] on div "Status No active tasks You are ready to start receiving tasks. [PERSON_NAME] [P…" at bounding box center [97, 224] width 152 height 407
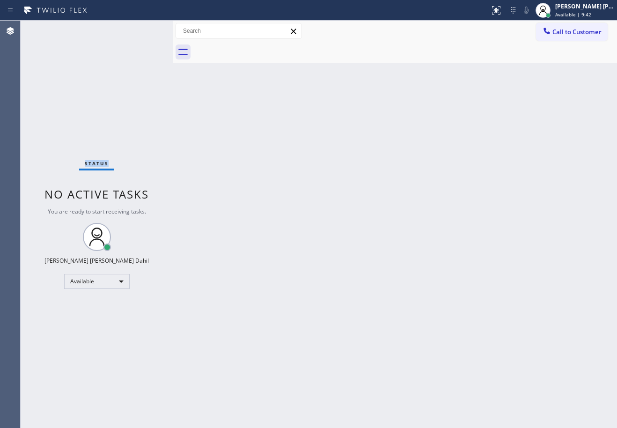
click at [142, 30] on div "Status No active tasks You are ready to start receiving tasks. [PERSON_NAME] [P…" at bounding box center [97, 224] width 152 height 407
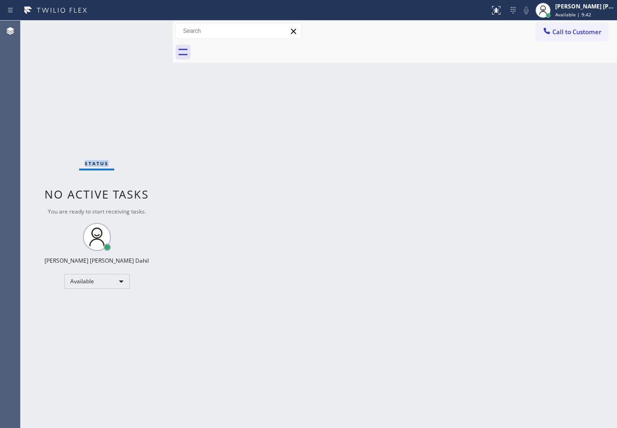
click at [142, 30] on div "Status No active tasks You are ready to start receiving tasks. [PERSON_NAME] [P…" at bounding box center [97, 224] width 152 height 407
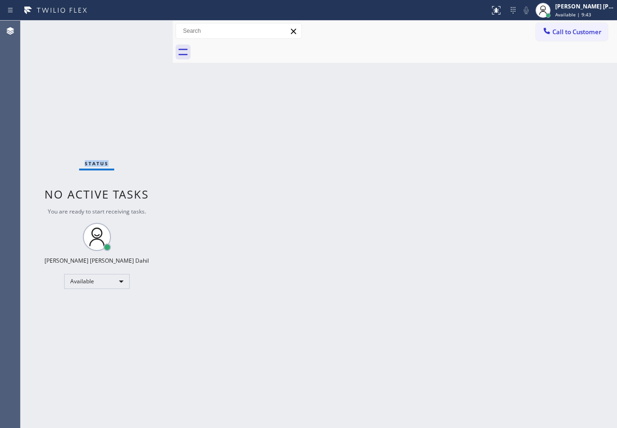
click at [142, 30] on div "Status No active tasks You are ready to start receiving tasks. [PERSON_NAME] [P…" at bounding box center [97, 224] width 152 height 407
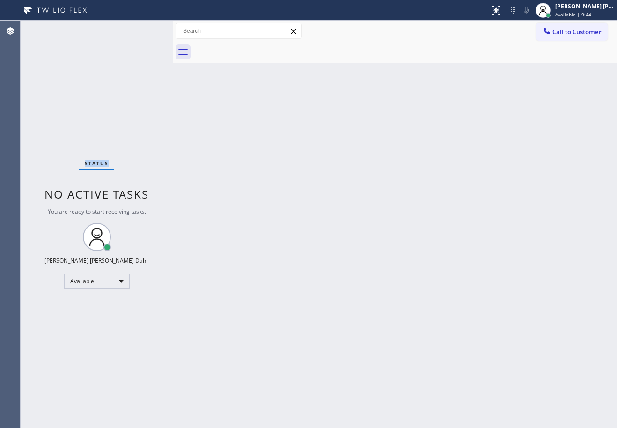
click at [142, 30] on div "Status No active tasks You are ready to start receiving tasks. [PERSON_NAME] [P…" at bounding box center [97, 224] width 152 height 407
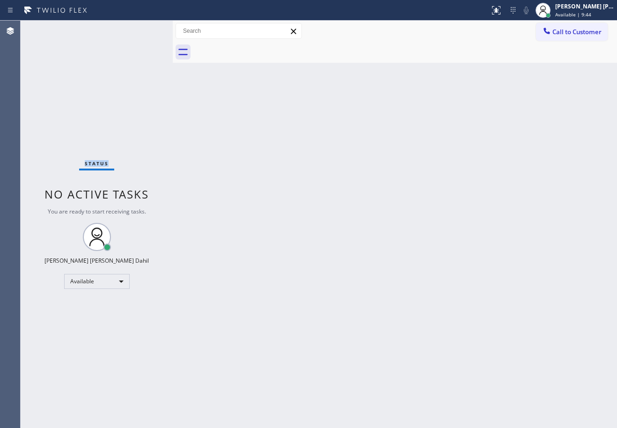
click at [142, 30] on div "Status No active tasks You are ready to start receiving tasks. [PERSON_NAME] [P…" at bounding box center [97, 224] width 152 height 407
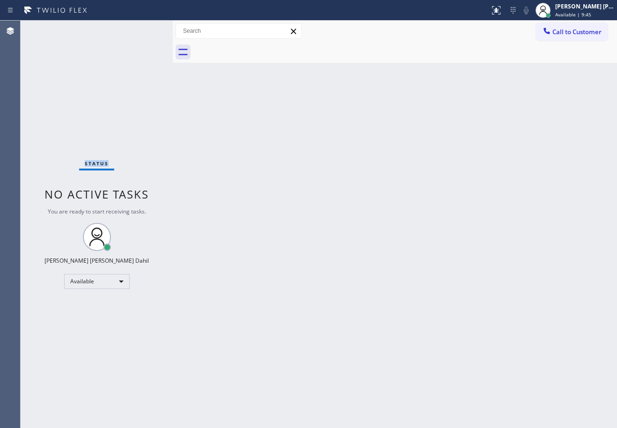
click at [142, 30] on div "Status No active tasks You are ready to start receiving tasks. [PERSON_NAME] [P…" at bounding box center [97, 224] width 152 height 407
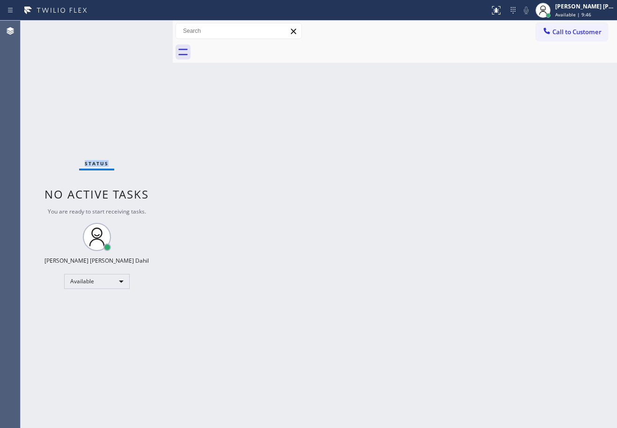
click at [142, 30] on div "Status No active tasks You are ready to start receiving tasks. [PERSON_NAME] [P…" at bounding box center [97, 224] width 152 height 407
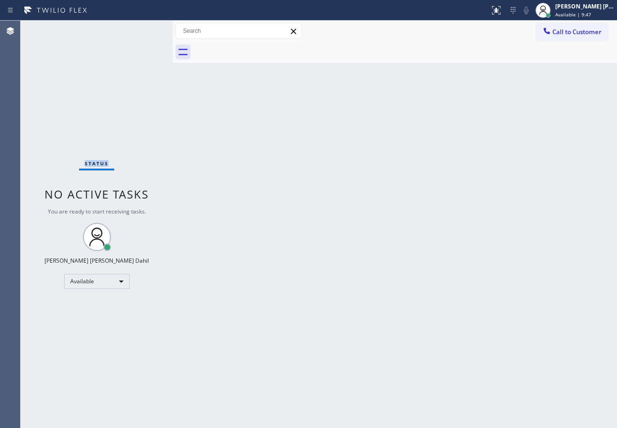
click at [142, 30] on div "Status No active tasks You are ready to start receiving tasks. [PERSON_NAME] [P…" at bounding box center [97, 224] width 152 height 407
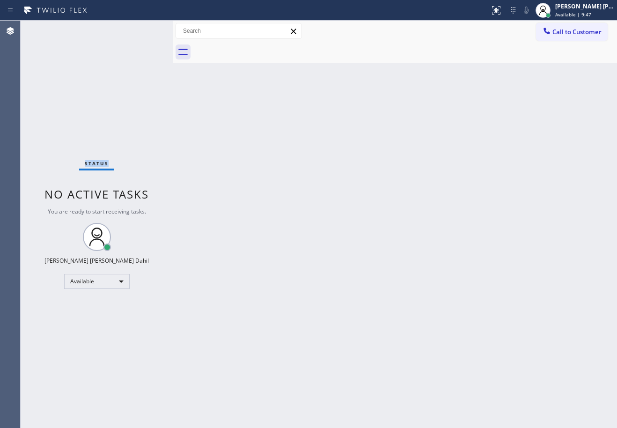
click at [142, 30] on div "Status No active tasks You are ready to start receiving tasks. [PERSON_NAME] [P…" at bounding box center [97, 224] width 152 height 407
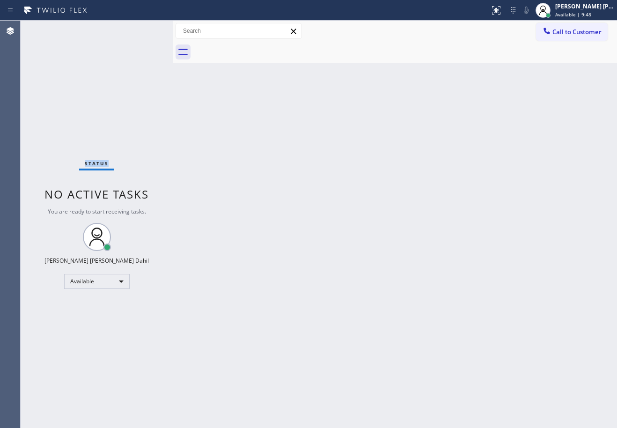
click at [142, 30] on div "Status No active tasks You are ready to start receiving tasks. [PERSON_NAME] [P…" at bounding box center [97, 224] width 152 height 407
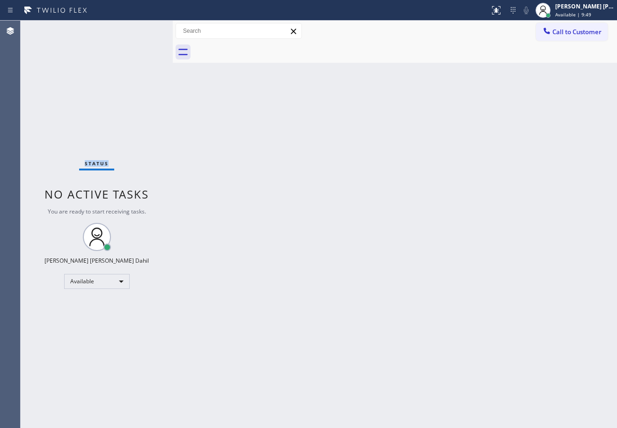
click at [142, 30] on div "Status No active tasks You are ready to start receiving tasks. [PERSON_NAME] [P…" at bounding box center [97, 224] width 152 height 407
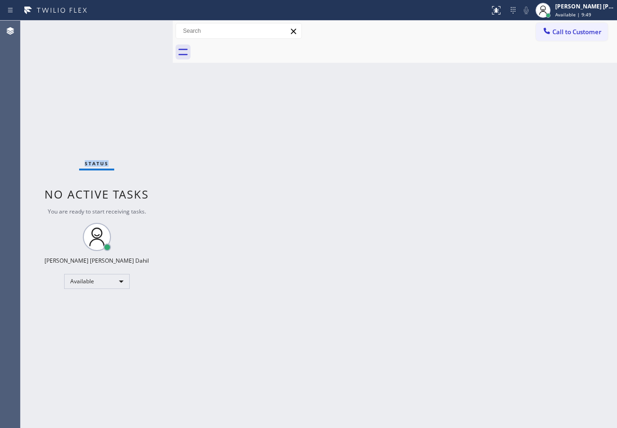
click at [142, 30] on div "Status No active tasks You are ready to start receiving tasks. [PERSON_NAME] [P…" at bounding box center [97, 224] width 152 height 407
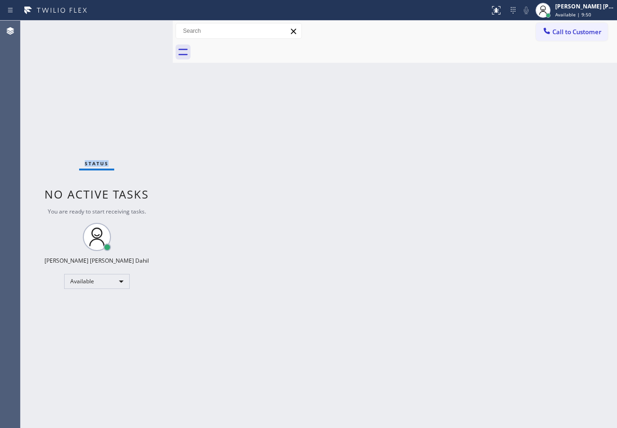
click at [142, 30] on div "Status No active tasks You are ready to start receiving tasks. [PERSON_NAME] [P…" at bounding box center [97, 224] width 152 height 407
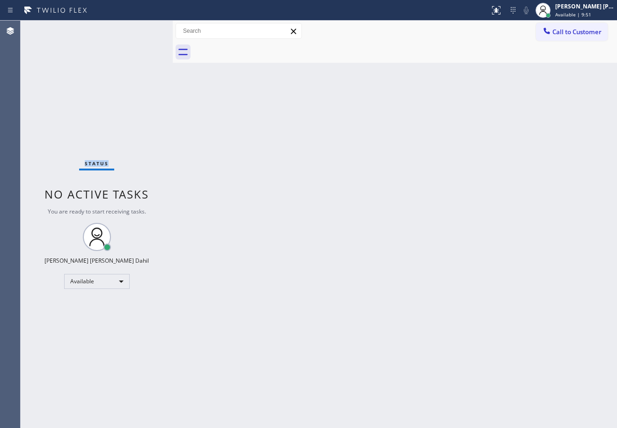
click at [142, 30] on div "Status No active tasks You are ready to start receiving tasks. [PERSON_NAME] [P…" at bounding box center [97, 224] width 152 height 407
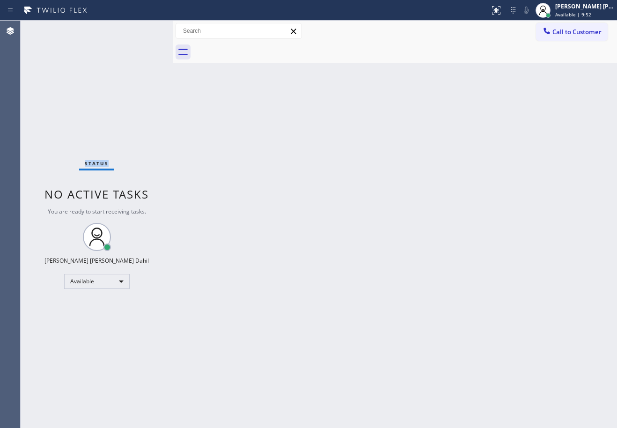
click at [142, 30] on div "Status No active tasks You are ready to start receiving tasks. [PERSON_NAME] [P…" at bounding box center [97, 224] width 152 height 407
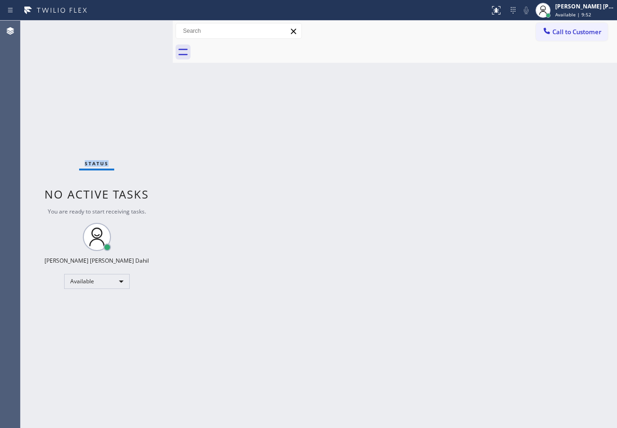
click at [142, 30] on div "Status No active tasks You are ready to start receiving tasks. [PERSON_NAME] [P…" at bounding box center [97, 224] width 152 height 407
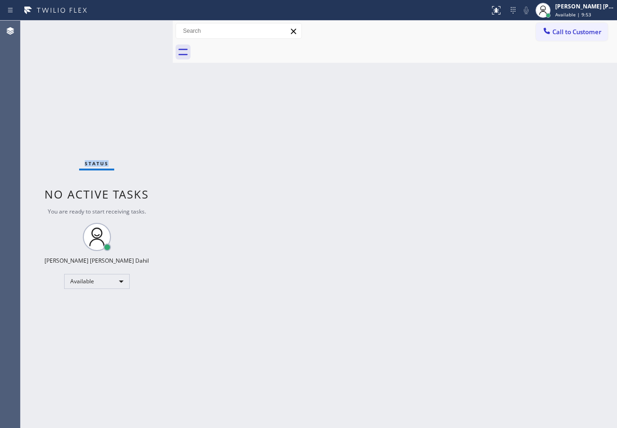
click at [142, 30] on div "Status No active tasks You are ready to start receiving tasks. [PERSON_NAME] [P…" at bounding box center [97, 224] width 152 height 407
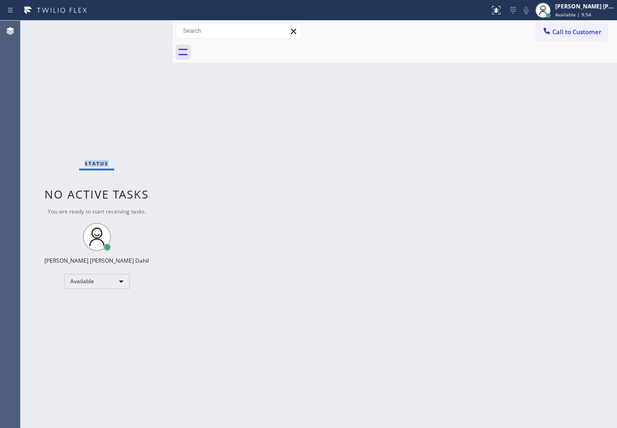
click at [142, 30] on div "Status No active tasks You are ready to start receiving tasks. [PERSON_NAME] [P…" at bounding box center [97, 224] width 152 height 407
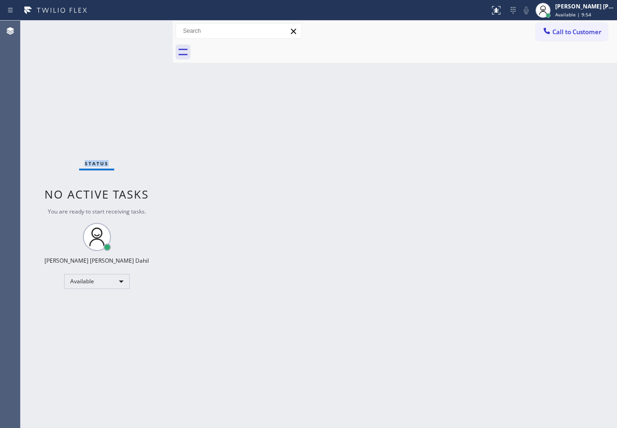
click at [142, 30] on div "Status No active tasks You are ready to start receiving tasks. [PERSON_NAME] [P…" at bounding box center [97, 224] width 152 height 407
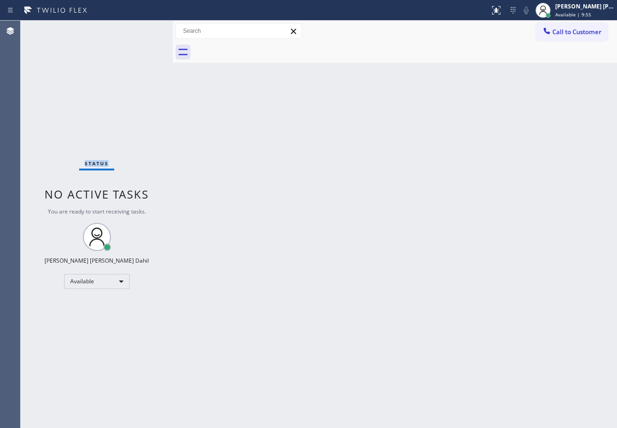
click at [142, 30] on div "Status No active tasks You are ready to start receiving tasks. [PERSON_NAME] [P…" at bounding box center [97, 224] width 152 height 407
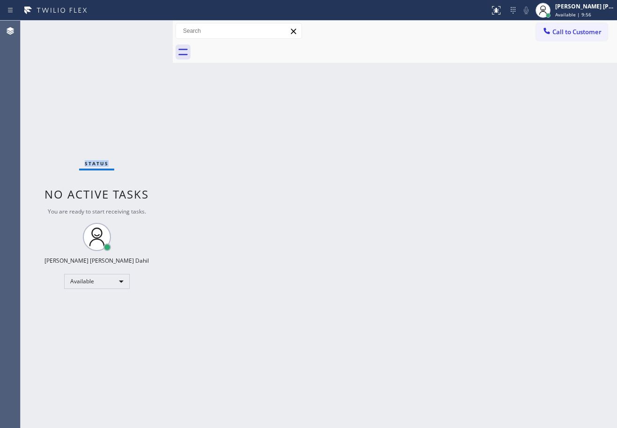
click at [142, 30] on div "Status No active tasks You are ready to start receiving tasks. [PERSON_NAME] [P…" at bounding box center [97, 224] width 152 height 407
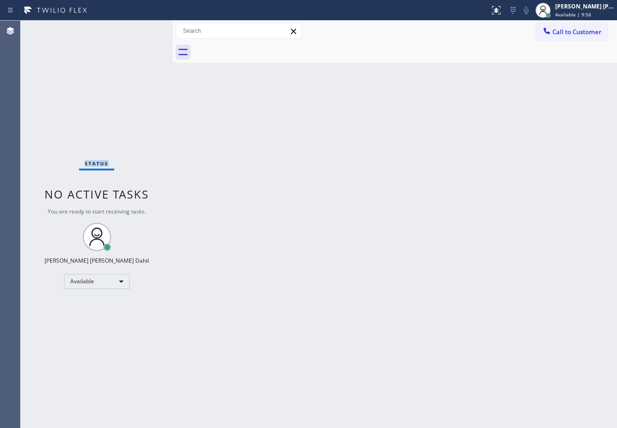
click at [142, 30] on div "Status No active tasks You are ready to start receiving tasks. [PERSON_NAME] [P…" at bounding box center [97, 224] width 152 height 407
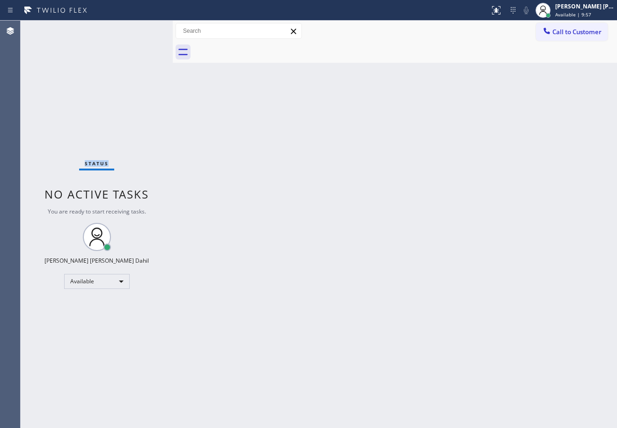
click at [142, 30] on div "Status No active tasks You are ready to start receiving tasks. [PERSON_NAME] [P…" at bounding box center [97, 224] width 152 height 407
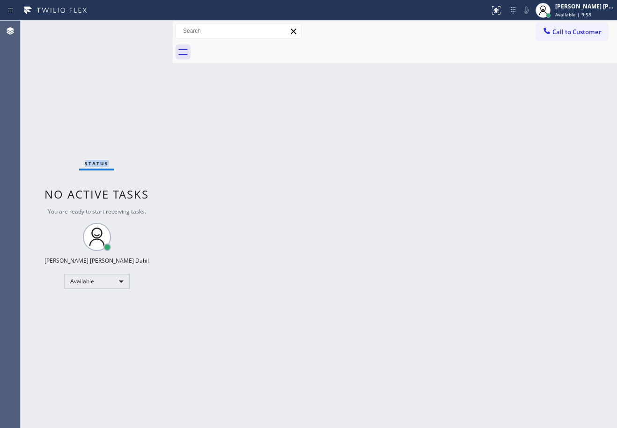
click at [142, 30] on div "Status No active tasks You are ready to start receiving tasks. [PERSON_NAME] [P…" at bounding box center [97, 224] width 152 height 407
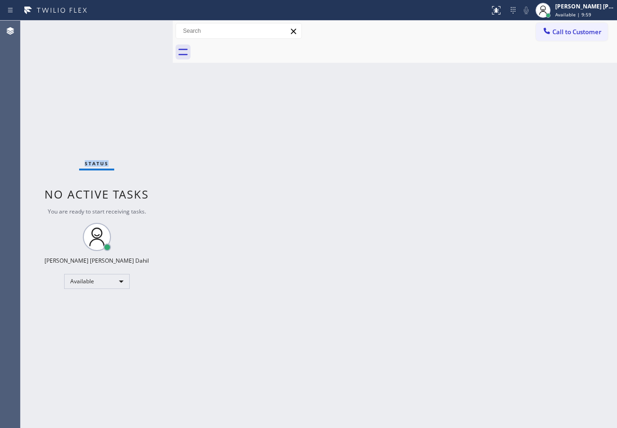
click at [142, 30] on div "Status No active tasks You are ready to start receiving tasks. [PERSON_NAME] [P…" at bounding box center [97, 224] width 152 height 407
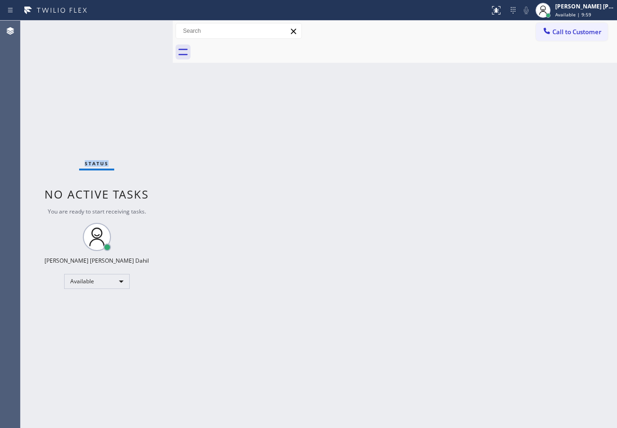
click at [142, 30] on div "Status No active tasks You are ready to start receiving tasks. [PERSON_NAME] [P…" at bounding box center [97, 224] width 152 height 407
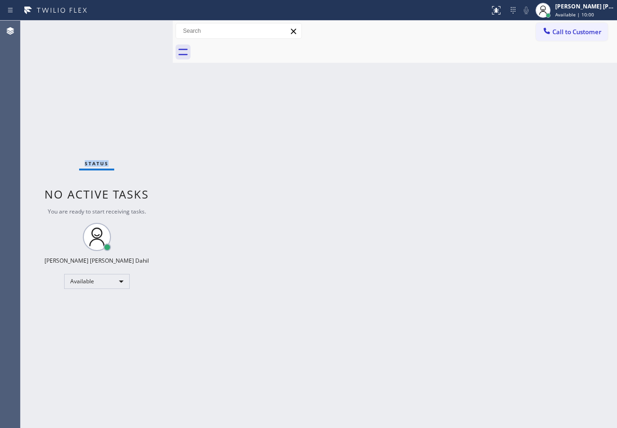
click at [142, 30] on div "Status No active tasks You are ready to start receiving tasks. [PERSON_NAME] [P…" at bounding box center [97, 224] width 152 height 407
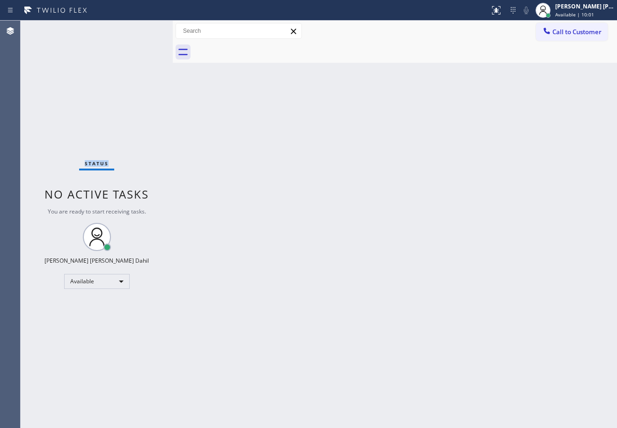
click at [142, 30] on div "Status No active tasks You are ready to start receiving tasks. [PERSON_NAME] [P…" at bounding box center [97, 224] width 152 height 407
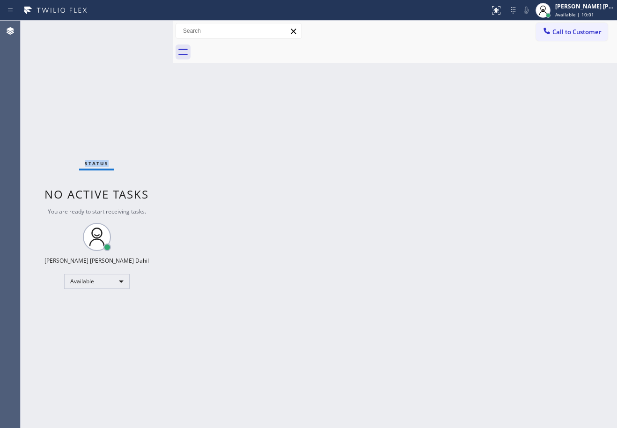
click at [142, 30] on div "Status No active tasks You are ready to start receiving tasks. [PERSON_NAME] [P…" at bounding box center [97, 224] width 152 height 407
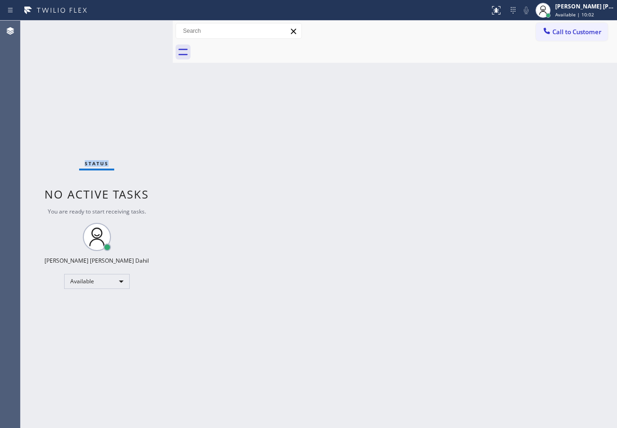
click at [142, 30] on div "Status No active tasks You are ready to start receiving tasks. [PERSON_NAME] [P…" at bounding box center [97, 224] width 152 height 407
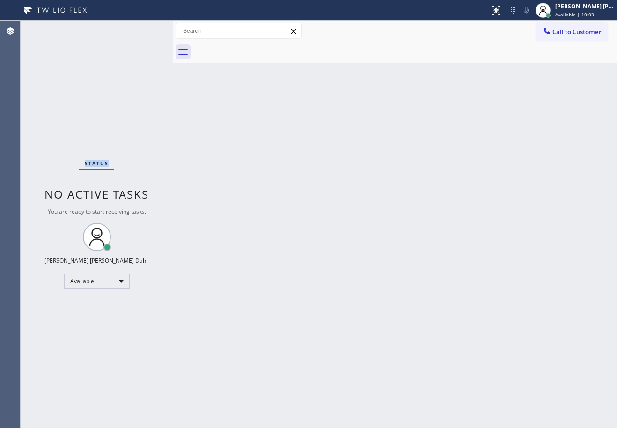
click at [142, 30] on div "Status No active tasks You are ready to start receiving tasks. [PERSON_NAME] [P…" at bounding box center [97, 224] width 152 height 407
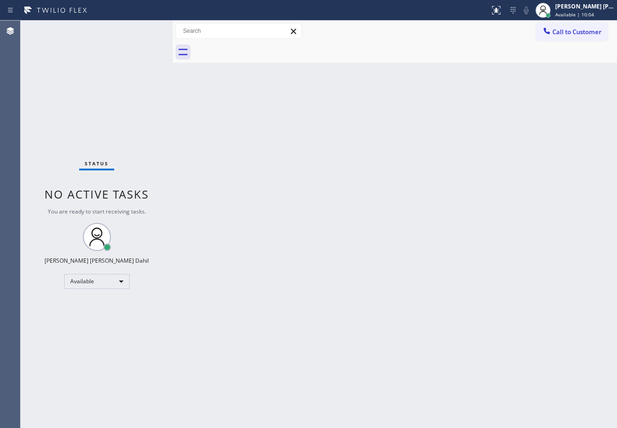
click at [433, 242] on div "Back to Dashboard Change Sender ID Customers Technicians Select a contact Outbo…" at bounding box center [395, 224] width 444 height 407
click at [469, 334] on div "Back to Dashboard Change Sender ID Customers Technicians Select a contact Outbo…" at bounding box center [395, 224] width 444 height 407
click at [142, 30] on div "Status No active tasks You are ready to start receiving tasks. [PERSON_NAME] [P…" at bounding box center [97, 224] width 152 height 407
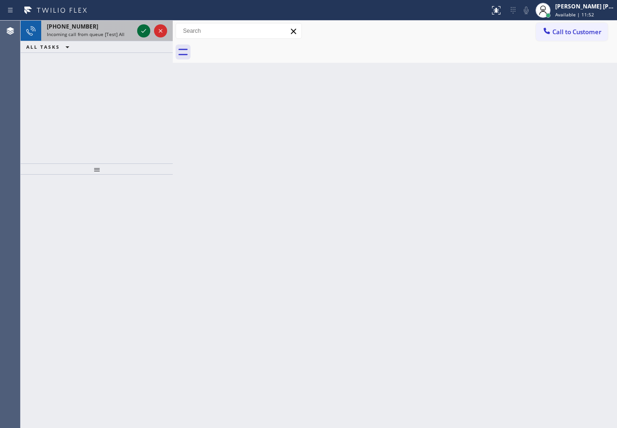
click at [142, 30] on icon at bounding box center [143, 30] width 11 height 11
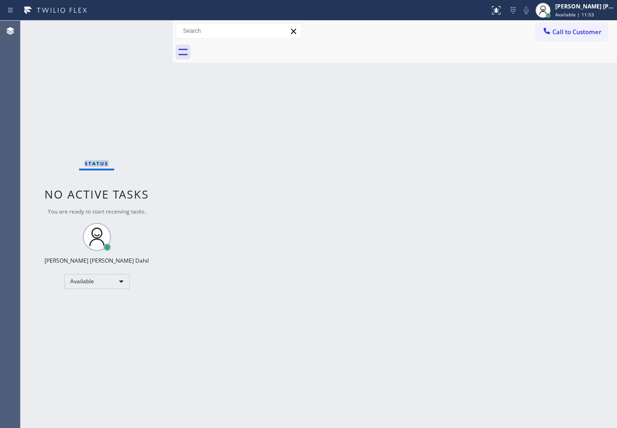
click at [142, 30] on div "Status No active tasks You are ready to start receiving tasks. [PERSON_NAME] [P…" at bounding box center [97, 224] width 152 height 407
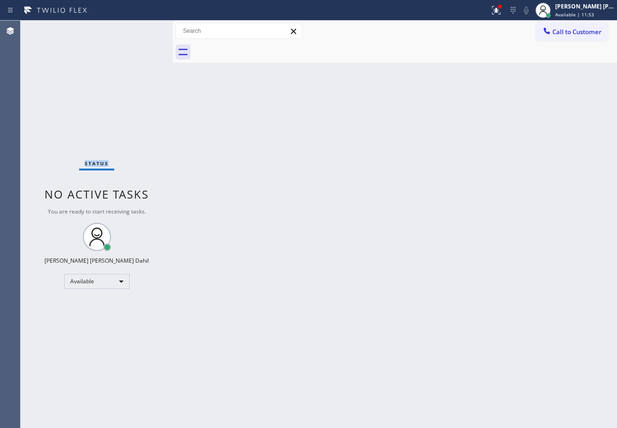
click at [142, 30] on div "Status No active tasks You are ready to start receiving tasks. [PERSON_NAME] [P…" at bounding box center [97, 224] width 152 height 407
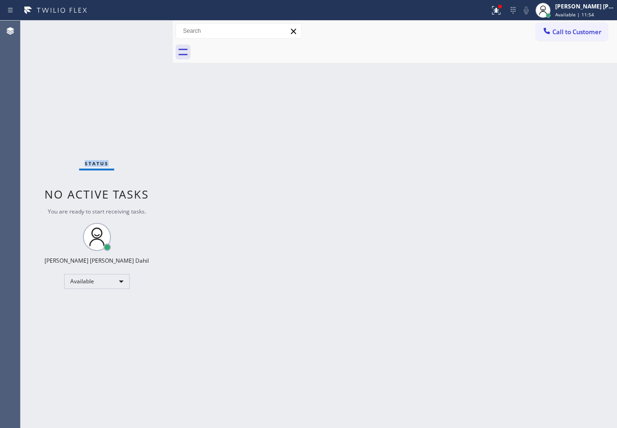
click at [142, 30] on div "Status No active tasks You are ready to start receiving tasks. [PERSON_NAME] [P…" at bounding box center [97, 224] width 152 height 407
click at [502, 8] on icon at bounding box center [496, 10] width 11 height 11
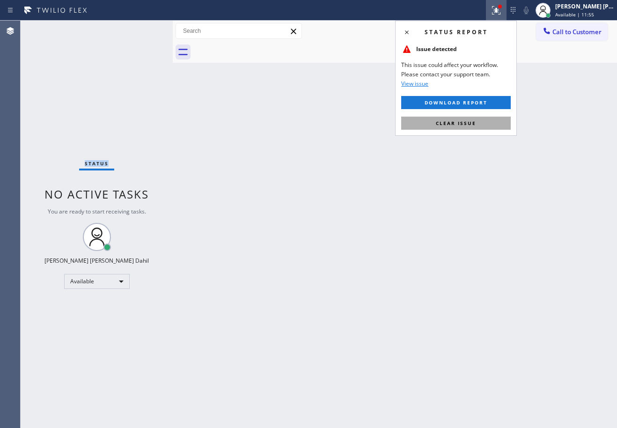
click at [477, 123] on button "Clear issue" at bounding box center [456, 123] width 110 height 13
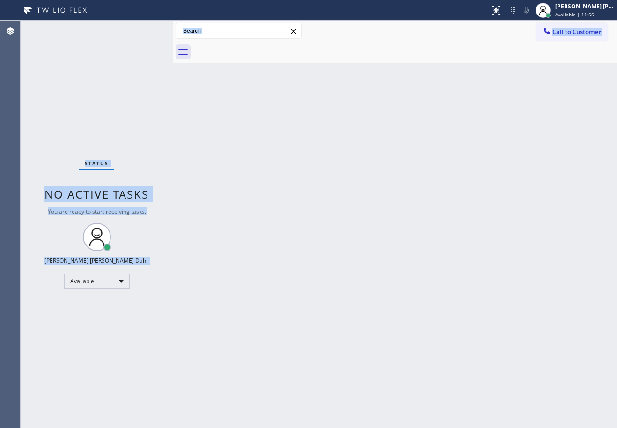
click at [474, 124] on div "Back to Dashboard Change Sender ID Customers Technicians Select a contact Outbo…" at bounding box center [395, 224] width 444 height 407
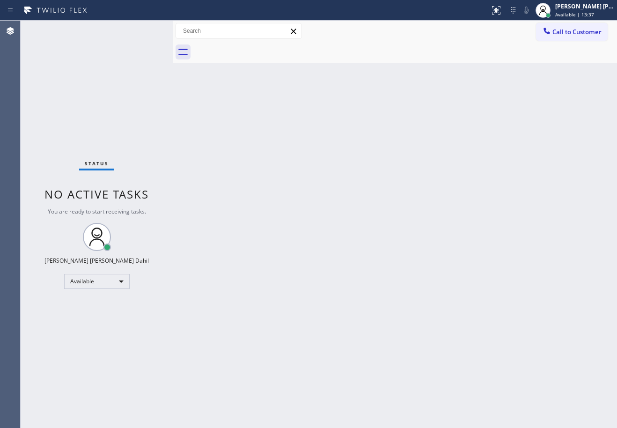
click at [142, 30] on div "Status No active tasks You are ready to start receiving tasks. [PERSON_NAME] [P…" at bounding box center [97, 224] width 152 height 407
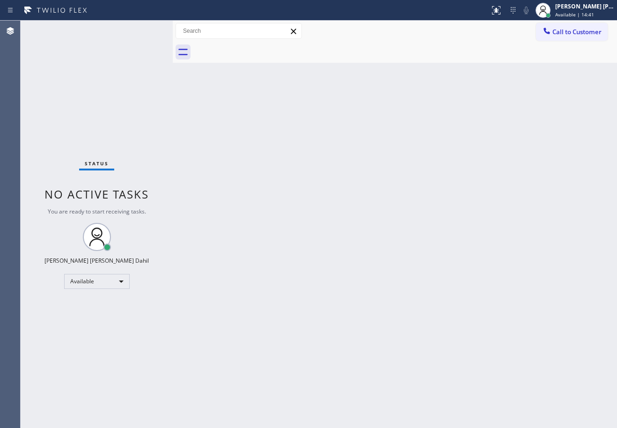
click at [142, 30] on div "Status No active tasks You are ready to start receiving tasks. [PERSON_NAME] [P…" at bounding box center [97, 224] width 152 height 407
click at [508, 273] on div "Back to Dashboard Change Sender ID Customers Technicians Select a contact Outbo…" at bounding box center [395, 224] width 444 height 407
click at [391, 378] on div "Back to Dashboard Change Sender ID Customers Technicians Select a contact Outbo…" at bounding box center [395, 224] width 444 height 407
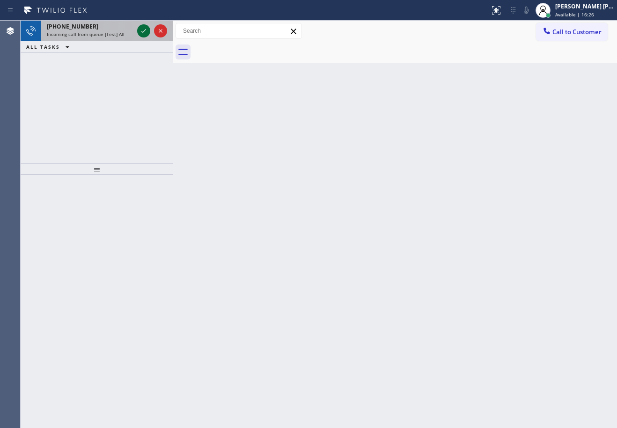
click at [142, 30] on icon at bounding box center [143, 30] width 11 height 11
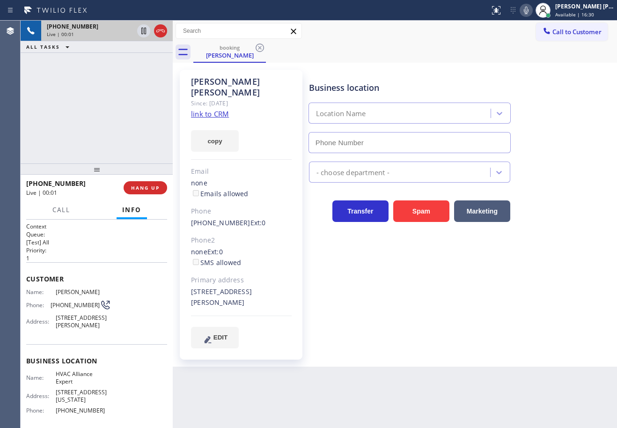
type input "[PHONE_NUMBER]"
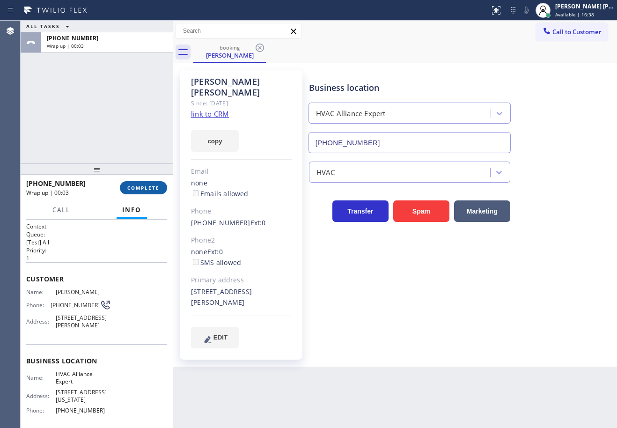
click at [137, 192] on button "COMPLETE" at bounding box center [143, 187] width 47 height 13
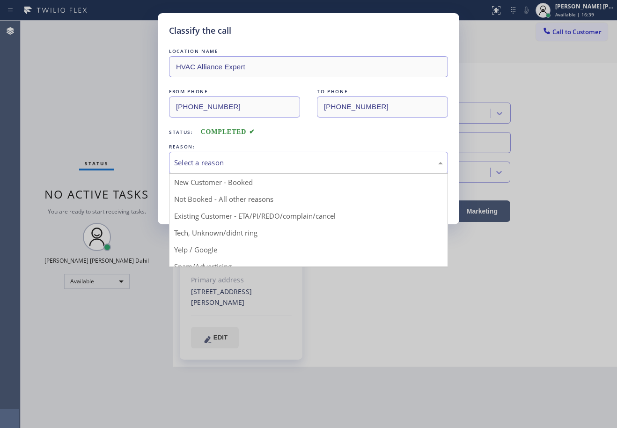
click at [238, 156] on div "Select a reason" at bounding box center [308, 163] width 279 height 22
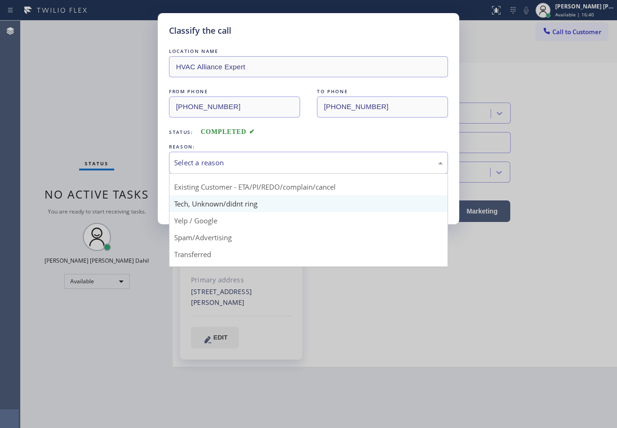
scroll to position [12, 0]
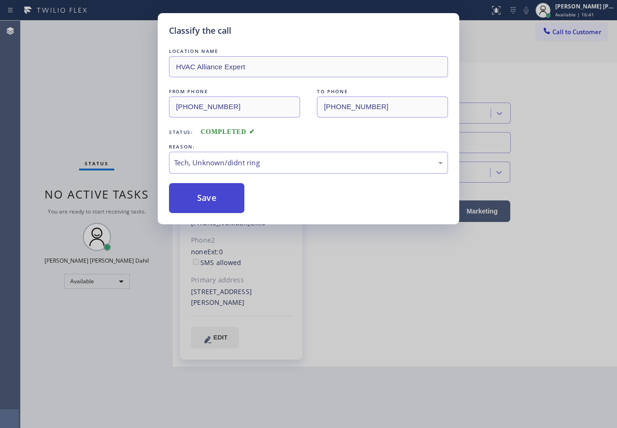
click at [203, 202] on button "Save" at bounding box center [206, 198] width 75 height 30
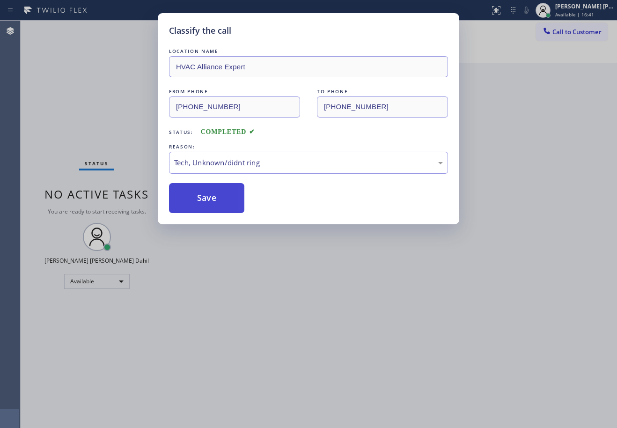
click at [203, 202] on button "Save" at bounding box center [206, 198] width 75 height 30
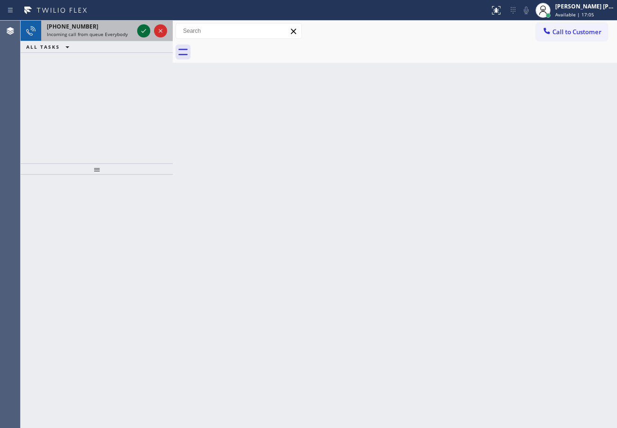
click at [142, 30] on icon at bounding box center [143, 30] width 11 height 11
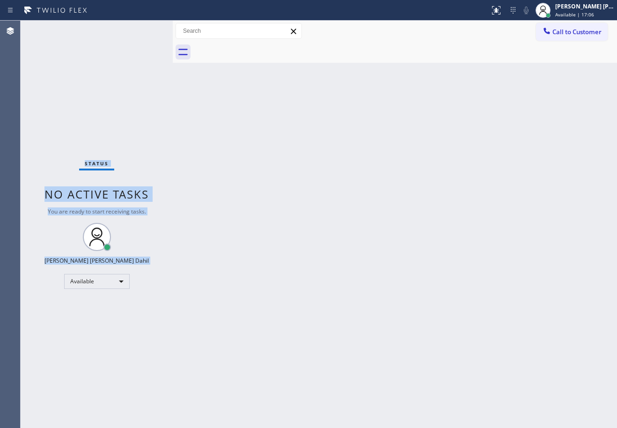
click at [142, 30] on div "Status No active tasks You are ready to start receiving tasks. [PERSON_NAME] [P…" at bounding box center [97, 224] width 152 height 407
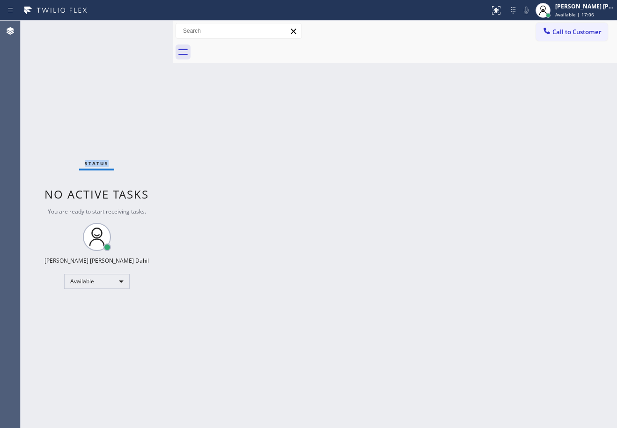
click at [142, 30] on div "Status No active tasks You are ready to start receiving tasks. [PERSON_NAME] [P…" at bounding box center [97, 224] width 152 height 407
click at [354, 116] on div "Back to Dashboard Change Sender ID Customers Technicians Select a contact Outbo…" at bounding box center [395, 224] width 444 height 407
click at [502, 12] on icon at bounding box center [496, 10] width 11 height 11
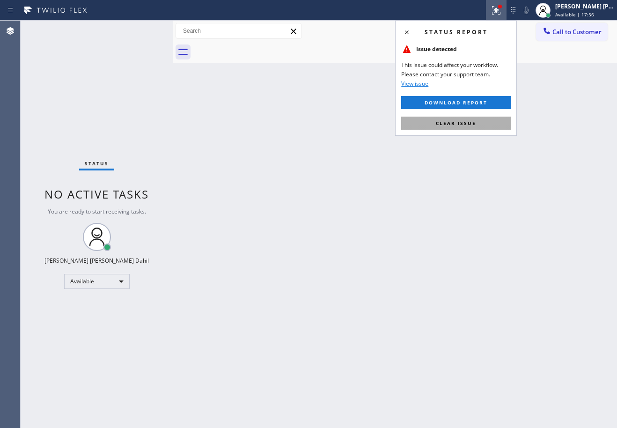
click at [491, 120] on button "Clear issue" at bounding box center [456, 123] width 110 height 13
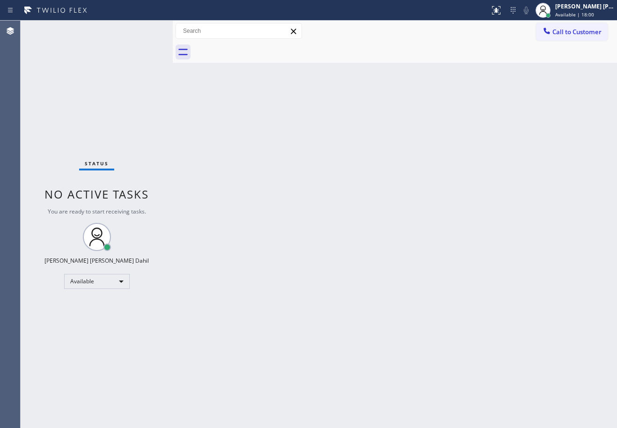
click at [211, 132] on div "Back to Dashboard Change Sender ID Customers Technicians Select a contact Outbo…" at bounding box center [395, 224] width 444 height 407
click at [328, 172] on div "Back to Dashboard Change Sender ID Customers Technicians Select a contact Outbo…" at bounding box center [395, 224] width 444 height 407
click at [299, 137] on div "Back to Dashboard Change Sender ID Customers Technicians Select a contact Outbo…" at bounding box center [395, 224] width 444 height 407
click at [250, 140] on div "Back to Dashboard Change Sender ID Customers Technicians Select a contact Outbo…" at bounding box center [395, 224] width 444 height 407
click at [342, 257] on div "Back to Dashboard Change Sender ID Customers Technicians Select a contact Outbo…" at bounding box center [395, 224] width 444 height 407
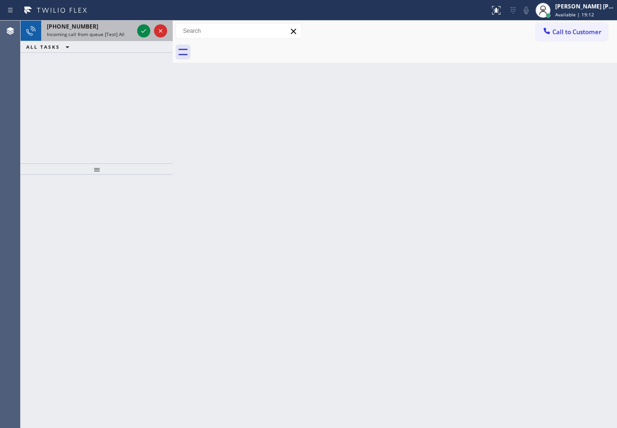
click at [122, 31] on div "Incoming call from queue [Test] All" at bounding box center [90, 34] width 87 height 7
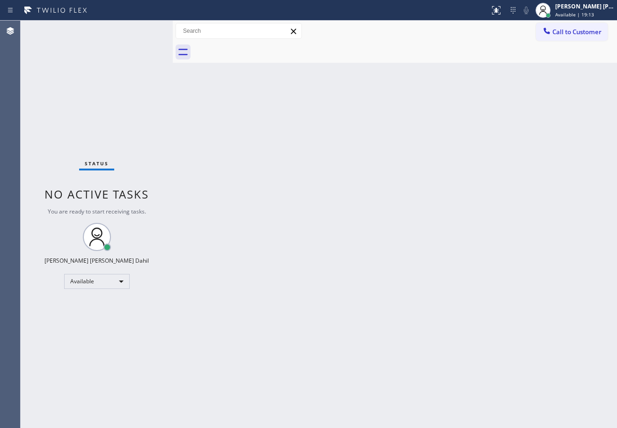
click at [121, 31] on div "Status No active tasks You are ready to start receiving tasks. [PERSON_NAME] [P…" at bounding box center [97, 224] width 152 height 407
click at [307, 190] on div "Back to Dashboard Change Sender ID Customers Technicians Select a contact Outbo…" at bounding box center [395, 224] width 444 height 407
click at [142, 30] on div "Status No active tasks You are ready to start receiving tasks. [PERSON_NAME] [P…" at bounding box center [97, 224] width 152 height 407
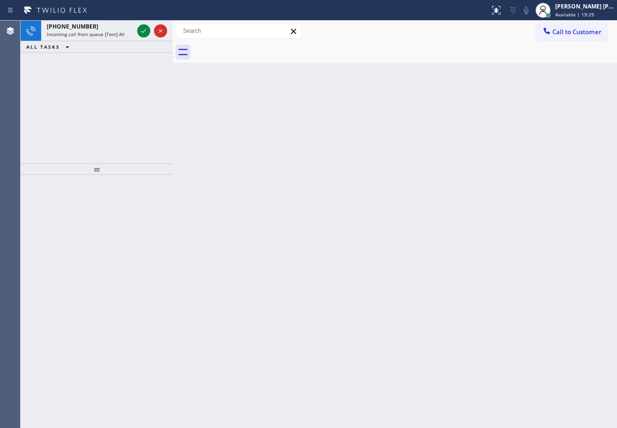
click at [128, 50] on div "ALL TASKS ALL TASKS ACTIVE TASKS TASKS IN WRAP UP" at bounding box center [97, 47] width 152 height 12
click at [211, 128] on div at bounding box center [211, 224] width 0 height 407
click at [213, 129] on div "Back to Dashboard Change Sender ID Customers Technicians Select a contact Outbo…" at bounding box center [414, 224] width 406 height 407
drag, startPoint x: 213, startPoint y: 129, endPoint x: 190, endPoint y: 98, distance: 38.1
click at [213, 126] on div "Back to Dashboard Change Sender ID Customers Technicians Select a contact Outbo…" at bounding box center [414, 224] width 406 height 407
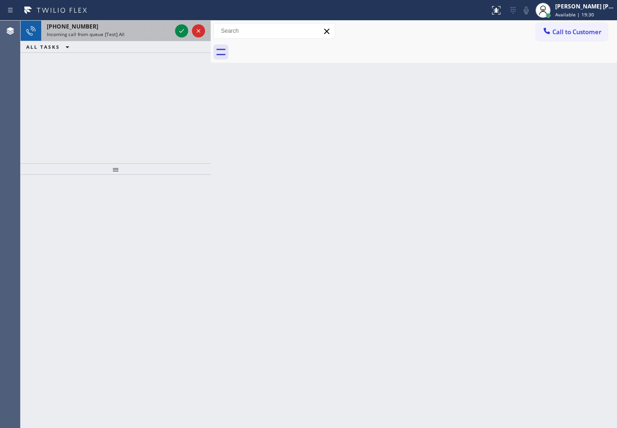
click at [164, 31] on div "Incoming call from queue [Test] All" at bounding box center [109, 34] width 125 height 7
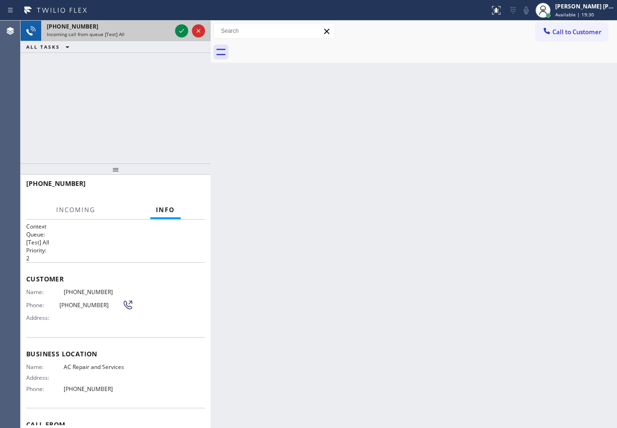
click at [164, 31] on div "Incoming call from queue [Test] All" at bounding box center [109, 34] width 125 height 7
click at [184, 28] on icon at bounding box center [181, 30] width 11 height 11
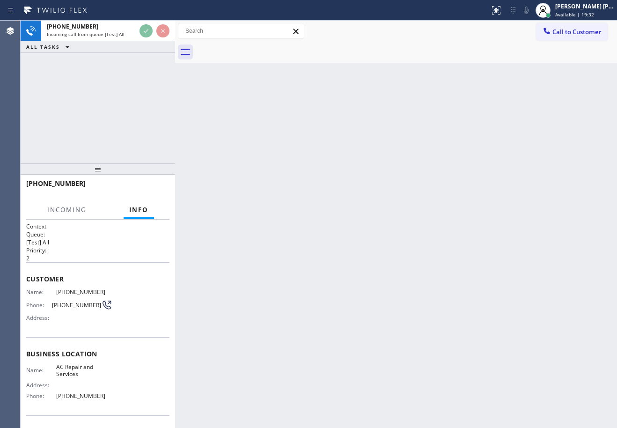
drag, startPoint x: 211, startPoint y: 38, endPoint x: 175, endPoint y: 51, distance: 37.9
click at [175, 51] on div at bounding box center [175, 224] width 0 height 407
click at [295, 197] on div "Back to Dashboard Change Sender ID Customers Technicians Select a contact Outbo…" at bounding box center [396, 224] width 442 height 407
click at [295, 198] on div "Back to Dashboard Change Sender ID Customers Technicians Select a contact Outbo…" at bounding box center [396, 224] width 442 height 407
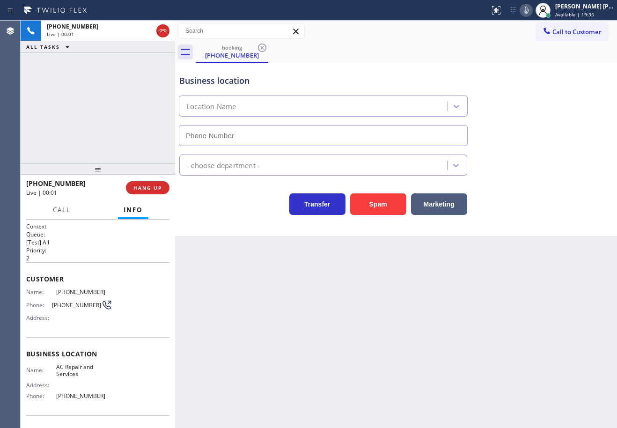
type input "(909) 543-4867"
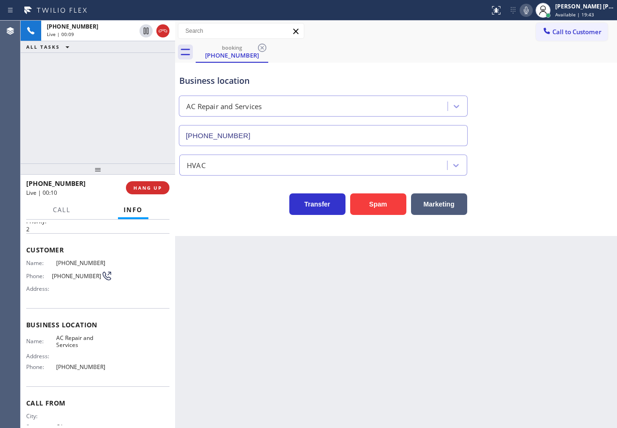
scroll to position [61, 0]
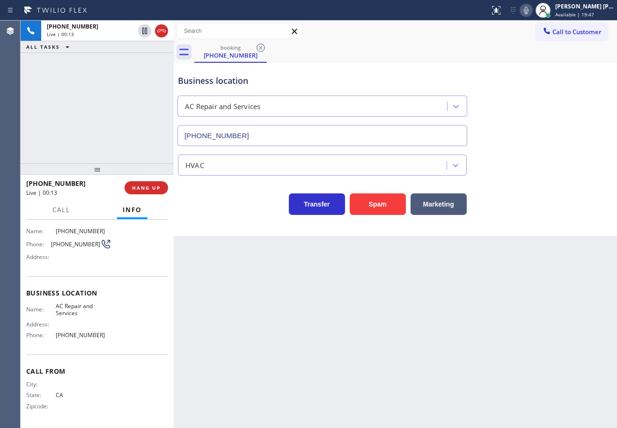
click at [174, 38] on div at bounding box center [174, 224] width 0 height 407
click at [451, 347] on div "Back to Dashboard Change Sender ID Customers Technicians Select a contact Outbo…" at bounding box center [395, 224] width 443 height 407
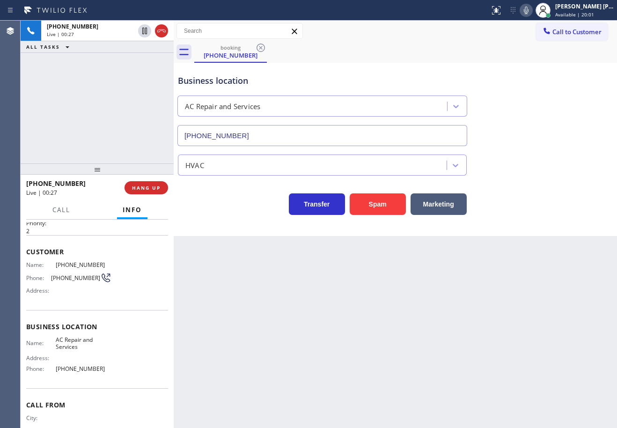
scroll to position [0, 0]
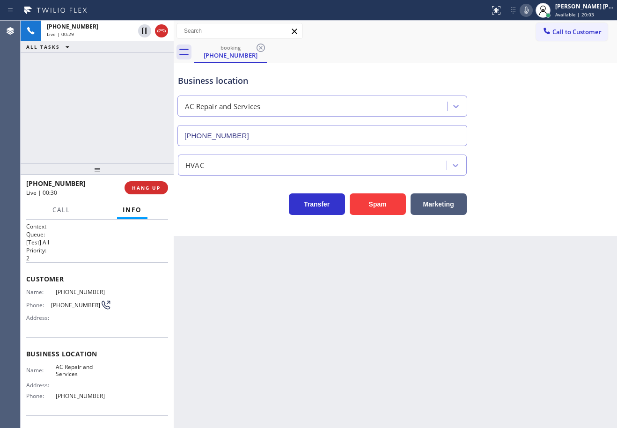
click at [439, 323] on div "Back to Dashboard Change Sender ID Customers Technicians Select a contact Outbo…" at bounding box center [395, 224] width 443 height 407
click at [445, 202] on button "Marketing" at bounding box center [439, 204] width 56 height 22
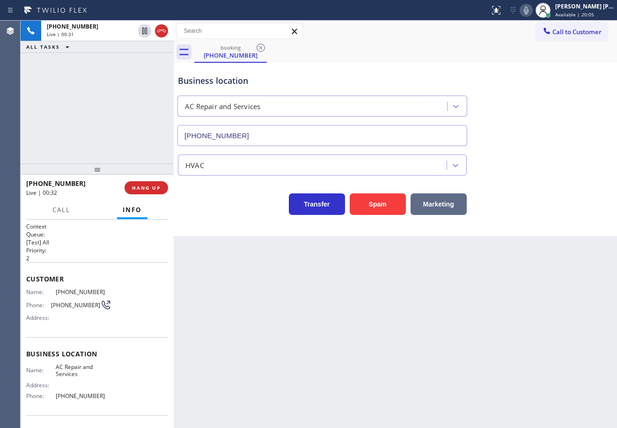
click at [445, 202] on button "Marketing" at bounding box center [439, 204] width 56 height 22
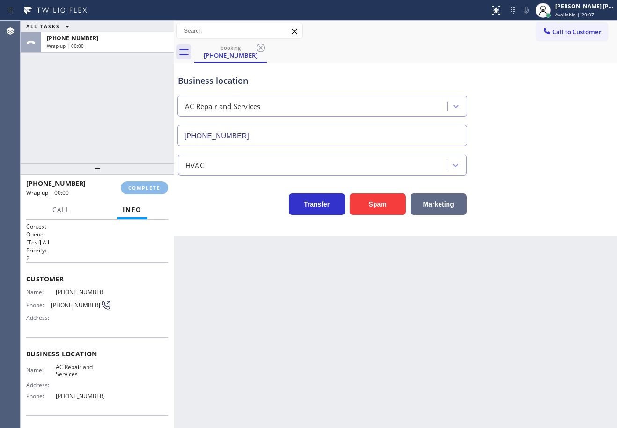
click at [445, 202] on button "Marketing" at bounding box center [439, 204] width 56 height 22
click at [445, 202] on div "Back to Dashboard Change Sender ID Customers Technicians Select a contact Outbo…" at bounding box center [395, 224] width 443 height 407
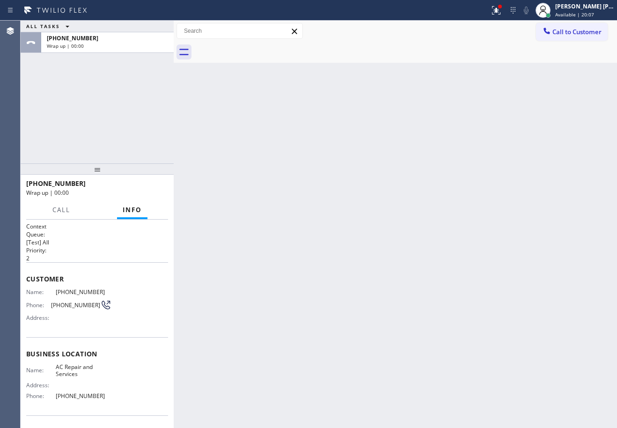
click at [445, 202] on div "Back to Dashboard Change Sender ID Customers Technicians Select a contact Outbo…" at bounding box center [395, 224] width 443 height 407
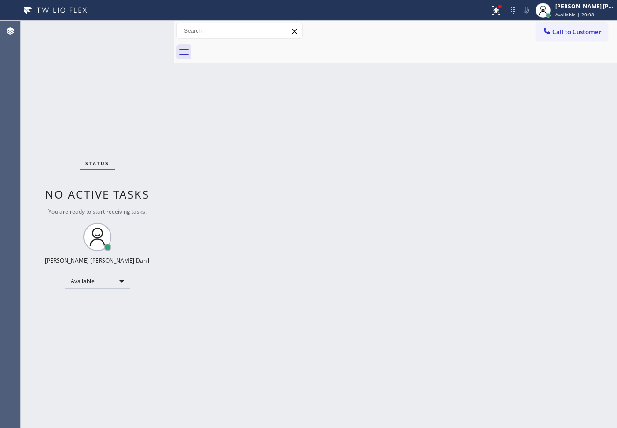
click at [445, 202] on div "Back to Dashboard Change Sender ID Customers Technicians Select a contact Outbo…" at bounding box center [395, 224] width 443 height 407
click at [523, 178] on div "Back to Dashboard Change Sender ID Customers Technicians Select a contact Outbo…" at bounding box center [395, 224] width 443 height 407
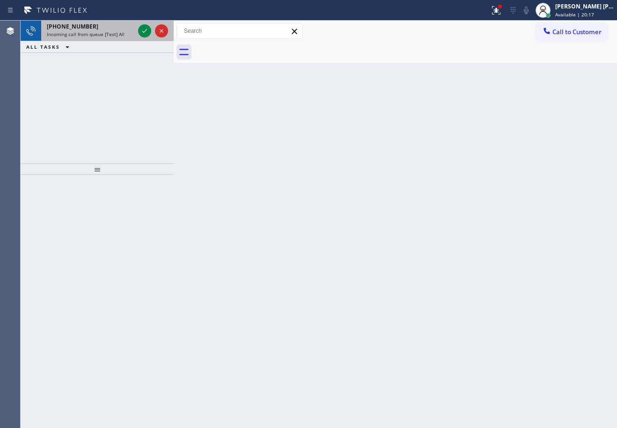
click at [114, 40] on div "+15626462682 Incoming call from queue [Test] All" at bounding box center [88, 31] width 95 height 21
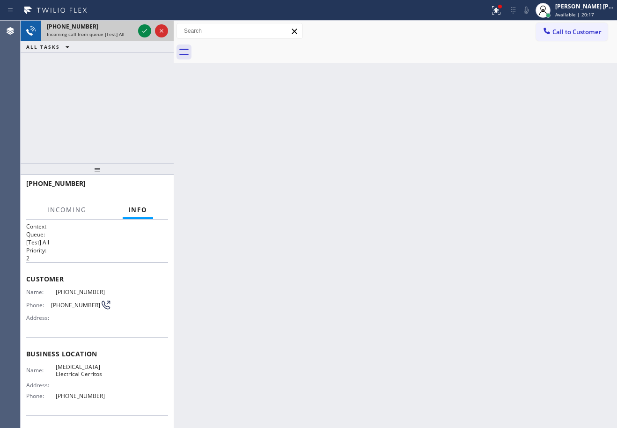
click at [115, 37] on span "Incoming call from queue [Test] All" at bounding box center [86, 34] width 78 height 7
click at [147, 30] on icon at bounding box center [144, 30] width 11 height 11
click at [343, 255] on div "Back to Dashboard Change Sender ID Customers Technicians Select a contact Outbo…" at bounding box center [395, 224] width 443 height 407
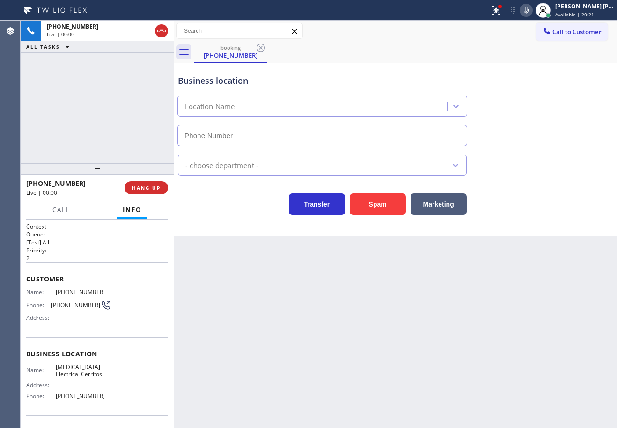
type input "[PHONE_NUMBER]"
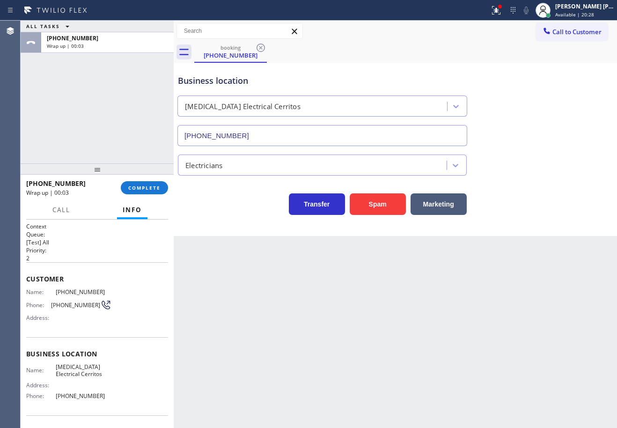
click at [373, 305] on div "Back to Dashboard Change Sender ID Customers Technicians Select a contact Outbo…" at bounding box center [395, 224] width 443 height 407
drag, startPoint x: 75, startPoint y: 93, endPoint x: 81, endPoint y: 105, distance: 13.2
click at [76, 96] on div "ALL TASKS ALL TASKS ACTIVE TASKS TASKS IN WRAP UP +15626462682 Wrap up | 00:29" at bounding box center [97, 92] width 153 height 143
drag, startPoint x: 132, startPoint y: 185, endPoint x: 132, endPoint y: 193, distance: 8.4
click at [132, 191] on span "COMPLETE" at bounding box center [144, 187] width 32 height 7
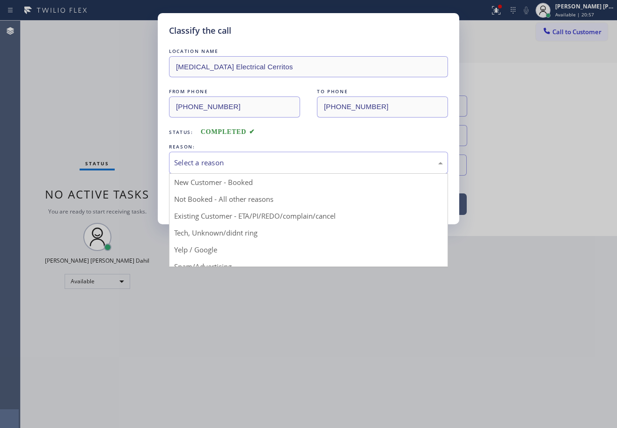
click at [307, 160] on div "Select a reason" at bounding box center [308, 162] width 269 height 11
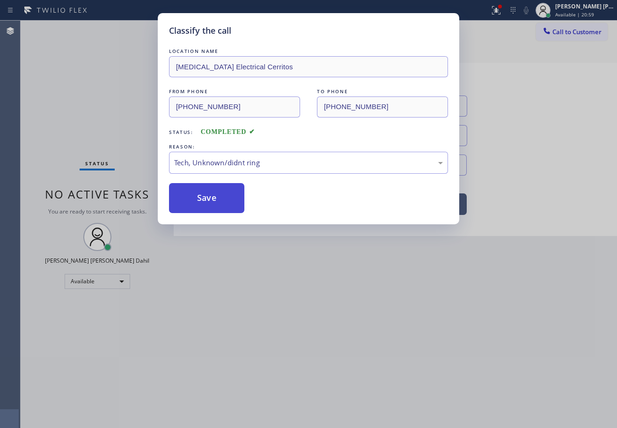
click at [206, 204] on button "Save" at bounding box center [206, 198] width 75 height 30
click at [196, 218] on div "Classify the call LOCATION NAME High Voltage Electrical Cerritos FROM PHONE (56…" at bounding box center [308, 118] width 301 height 211
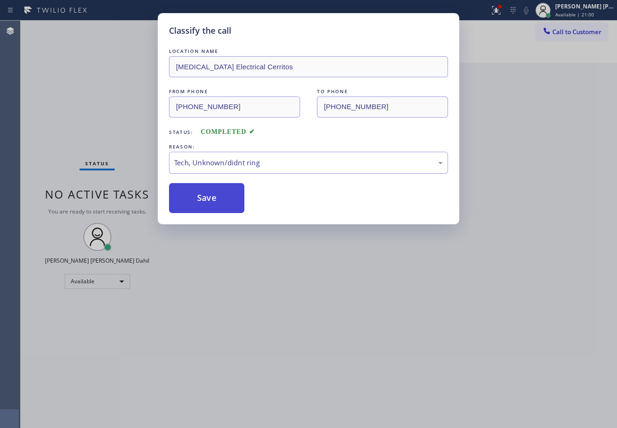
click at [199, 209] on button "Save" at bounding box center [206, 198] width 75 height 30
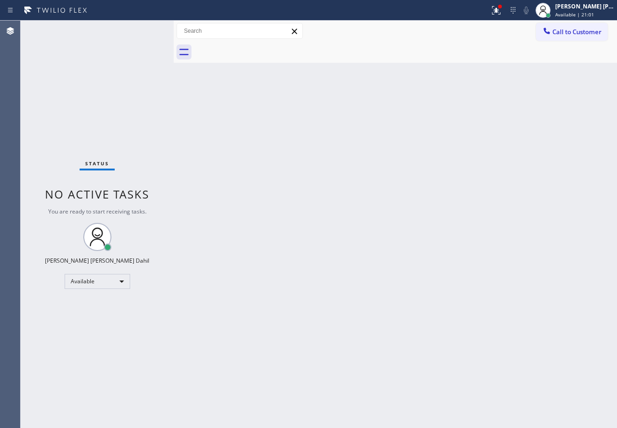
click at [369, 326] on div "Back to Dashboard Change Sender ID Customers Technicians Select a contact Outbo…" at bounding box center [395, 224] width 443 height 407
click at [467, 279] on div "Back to Dashboard Change Sender ID Customers Technicians Select a contact Outbo…" at bounding box center [395, 224] width 443 height 407
click at [379, 65] on div "Back to Dashboard Change Sender ID Customers Technicians Select a contact Outbo…" at bounding box center [395, 224] width 443 height 407
click at [386, 275] on div "Back to Dashboard Change Sender ID Customers Technicians Select a contact Outbo…" at bounding box center [395, 224] width 443 height 407
click at [418, 59] on div at bounding box center [405, 52] width 423 height 21
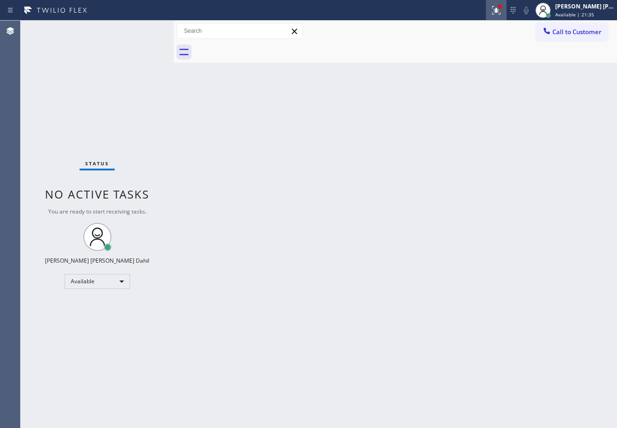
click at [502, 9] on icon at bounding box center [496, 10] width 11 height 11
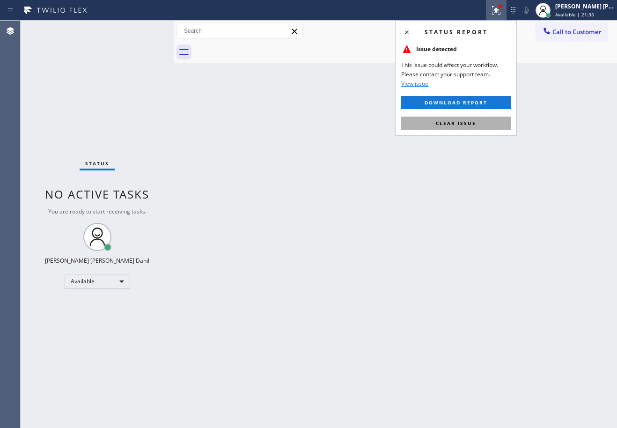
click at [472, 127] on button "Clear issue" at bounding box center [456, 123] width 110 height 13
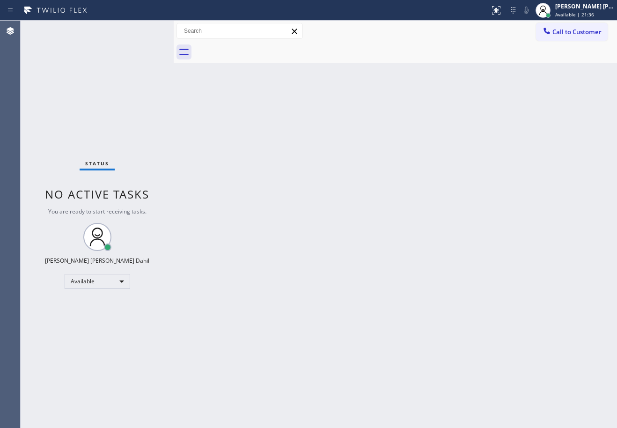
click at [491, 254] on div "Back to Dashboard Change Sender ID Customers Technicians Select a contact Outbo…" at bounding box center [395, 224] width 443 height 407
click at [371, 291] on div "Back to Dashboard Change Sender ID Customers Technicians Select a contact Outbo…" at bounding box center [395, 224] width 443 height 407
click at [368, 202] on div "Back to Dashboard Change Sender ID Customers Technicians Select a contact Outbo…" at bounding box center [395, 224] width 443 height 407
click at [366, 220] on div "Back to Dashboard Change Sender ID Customers Technicians Select a contact Outbo…" at bounding box center [395, 224] width 443 height 407
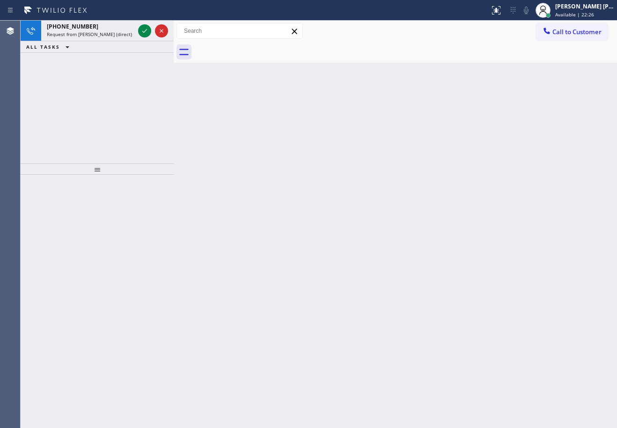
click at [324, 202] on div "Back to Dashboard Change Sender ID Customers Technicians Select a contact Outbo…" at bounding box center [395, 224] width 443 height 407
click at [115, 36] on span "Request from Judy Anne Bernaldez (direct)" at bounding box center [89, 34] width 85 height 7
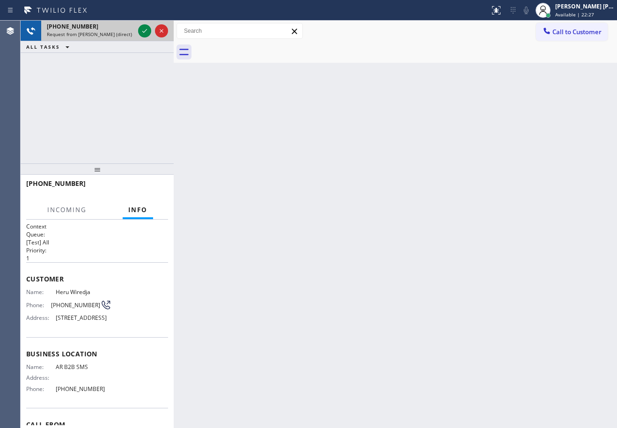
click at [113, 36] on span "Request from Judy Anne Bernaldez (direct)" at bounding box center [89, 34] width 85 height 7
click at [113, 35] on span "Request from Judy Anne Bernaldez (direct)" at bounding box center [89, 34] width 85 height 7
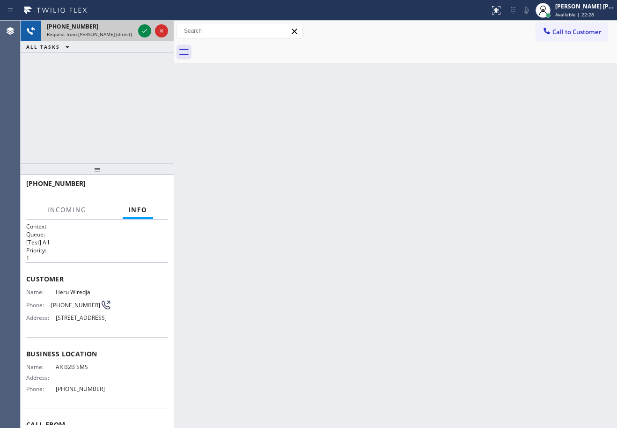
click at [113, 35] on span "Request from Judy Anne Bernaldez (direct)" at bounding box center [89, 34] width 85 height 7
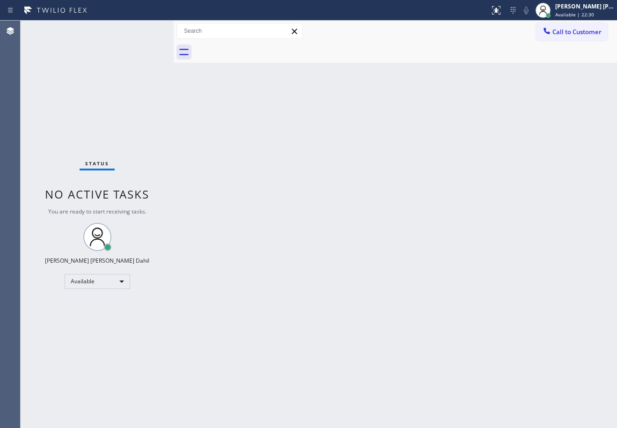
click at [417, 198] on div "Back to Dashboard Change Sender ID Customers Technicians Select a contact Outbo…" at bounding box center [395, 224] width 443 height 407
click at [433, 344] on div "Back to Dashboard Change Sender ID Customers Technicians Select a contact Outbo…" at bounding box center [395, 224] width 443 height 407
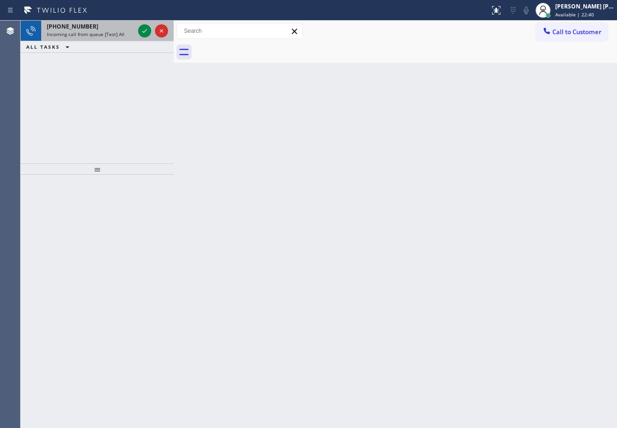
click at [109, 36] on span "Incoming call from queue [Test] All" at bounding box center [86, 34] width 78 height 7
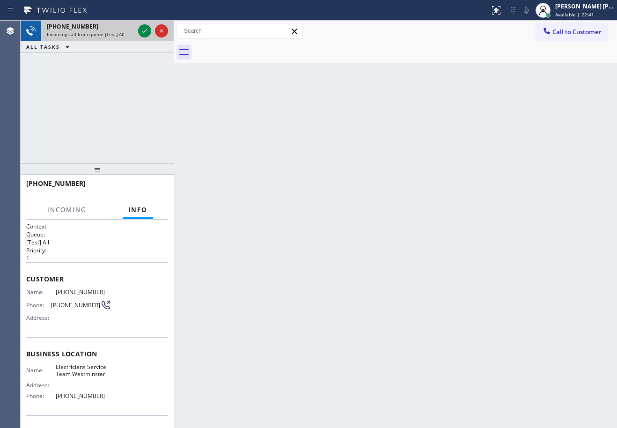
click at [109, 36] on span "Incoming call from queue [Test] All" at bounding box center [86, 34] width 78 height 7
click at [144, 30] on icon at bounding box center [144, 30] width 11 height 11
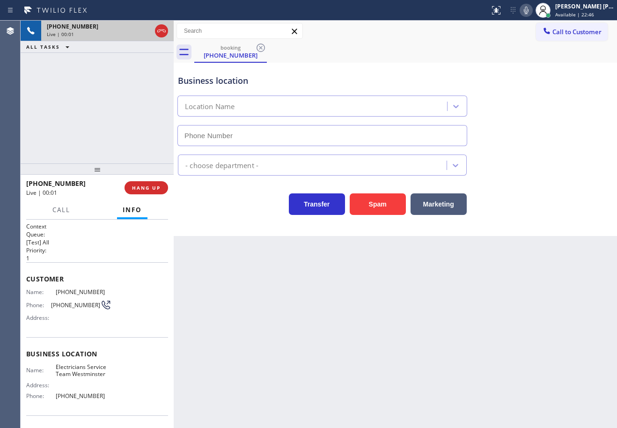
type input "[PHONE_NUMBER]"
click at [129, 103] on div "+12039131110 Live | 00:09 ALL TASKS ALL TASKS ACTIVE TASKS TASKS IN WRAP UP" at bounding box center [97, 92] width 153 height 143
click at [129, 103] on div "+12039131110 Live | 00:10 ALL TASKS ALL TASKS ACTIVE TASKS TASKS IN WRAP UP" at bounding box center [97, 92] width 153 height 143
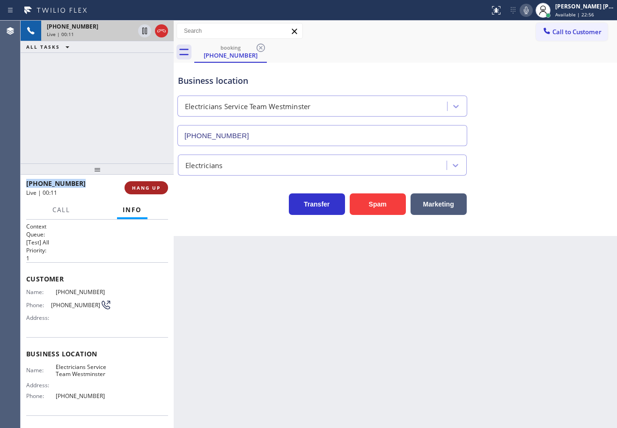
click at [150, 188] on span "HANG UP" at bounding box center [146, 187] width 29 height 7
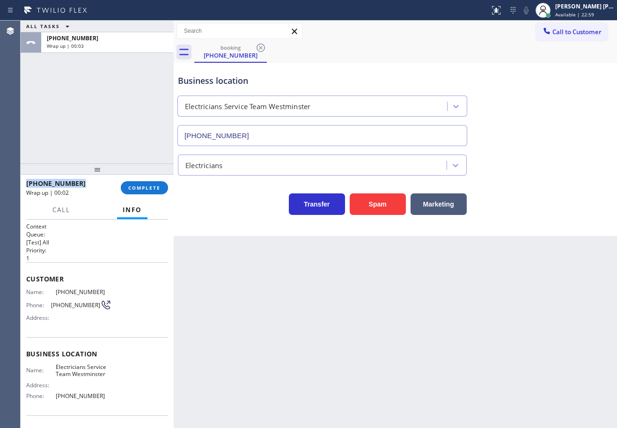
click at [531, 414] on div "Back to Dashboard Change Sender ID Customers Technicians Select a contact Outbo…" at bounding box center [395, 224] width 443 height 407
click at [87, 139] on div "ALL TASKS ALL TASKS ACTIVE TASKS TASKS IN WRAP UP +12039131110 Wrap up | 00:07" at bounding box center [97, 92] width 153 height 143
drag, startPoint x: 349, startPoint y: 323, endPoint x: 365, endPoint y: 323, distance: 15.9
click at [353, 323] on div "Back to Dashboard Change Sender ID Customers Technicians Select a contact Outbo…" at bounding box center [395, 224] width 443 height 407
click at [367, 323] on div "Back to Dashboard Change Sender ID Customers Technicians Select a contact Outbo…" at bounding box center [395, 224] width 443 height 407
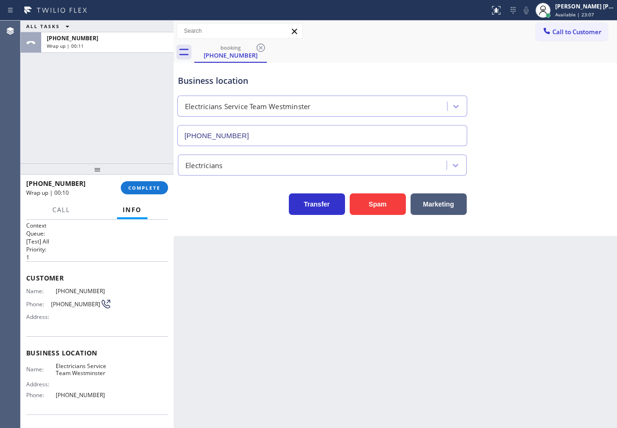
scroll to position [61, 0]
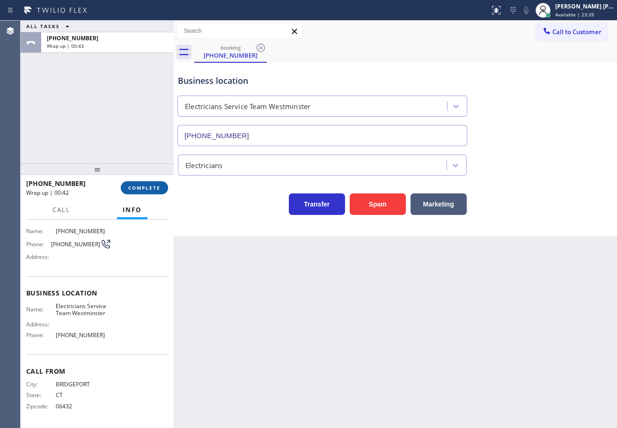
click at [144, 191] on button "COMPLETE" at bounding box center [144, 187] width 47 height 13
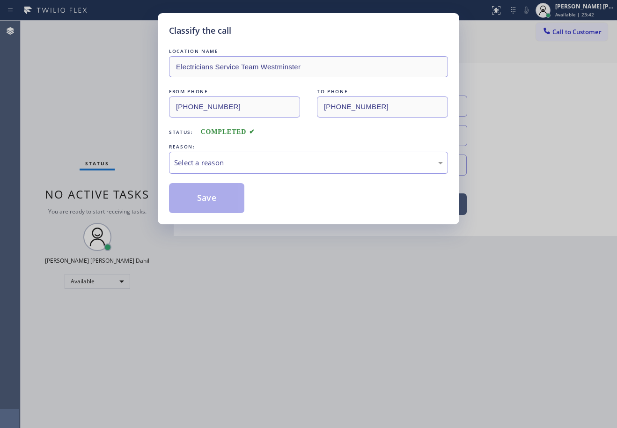
click at [307, 158] on div "Select a reason" at bounding box center [308, 162] width 269 height 11
click at [206, 200] on button "Save" at bounding box center [206, 198] width 75 height 30
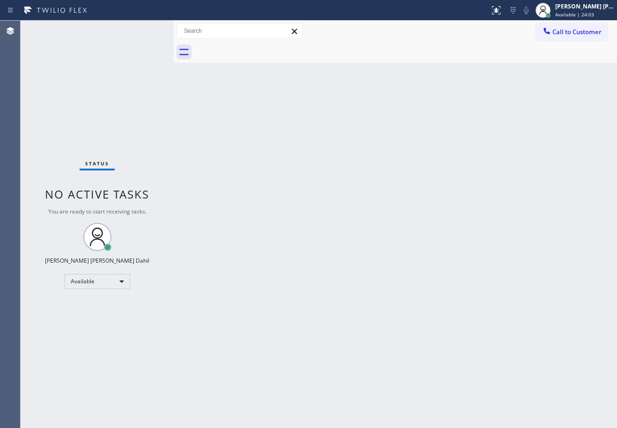
click at [373, 294] on div "Back to Dashboard Change Sender ID Customers Technicians Select a contact Outbo…" at bounding box center [395, 224] width 443 height 407
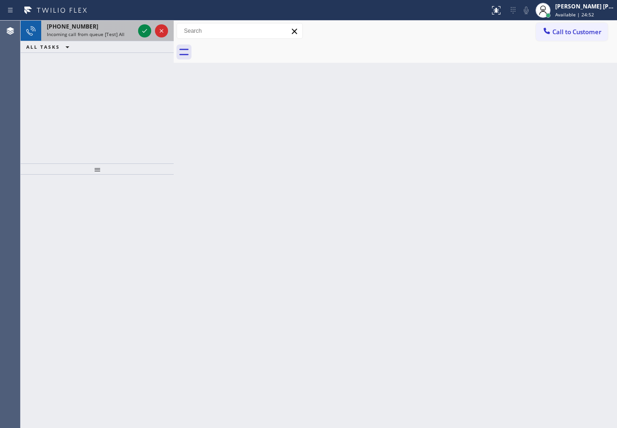
click at [119, 37] on span "Incoming call from queue [Test] All" at bounding box center [86, 34] width 78 height 7
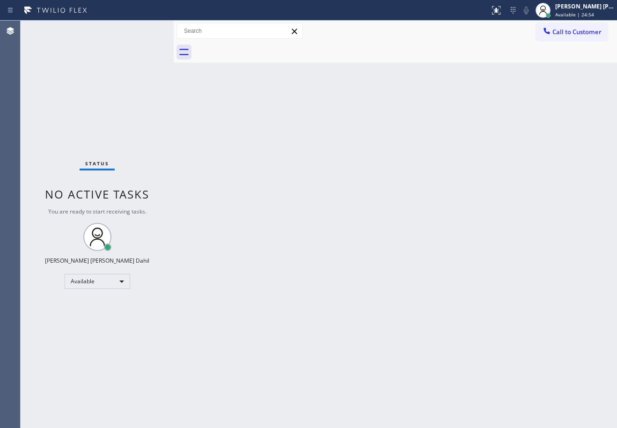
click at [350, 157] on div "Back to Dashboard Change Sender ID Customers Technicians Select a contact Outbo…" at bounding box center [395, 224] width 443 height 407
click at [389, 352] on div "Back to Dashboard Change Sender ID Customers Technicians Select a contact Outbo…" at bounding box center [395, 224] width 443 height 407
click at [374, 59] on div at bounding box center [405, 52] width 423 height 21
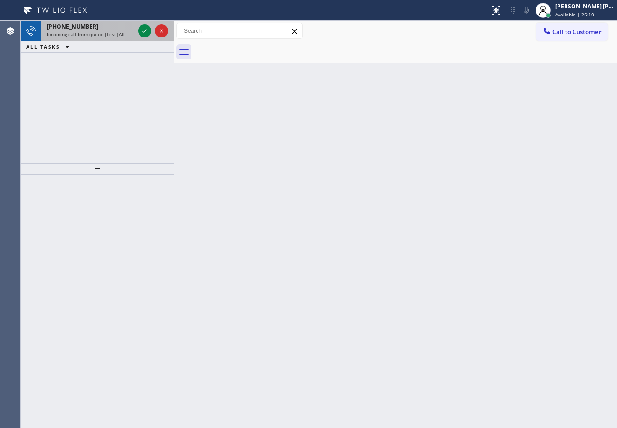
click at [107, 33] on span "Incoming call from queue [Test] All" at bounding box center [86, 34] width 78 height 7
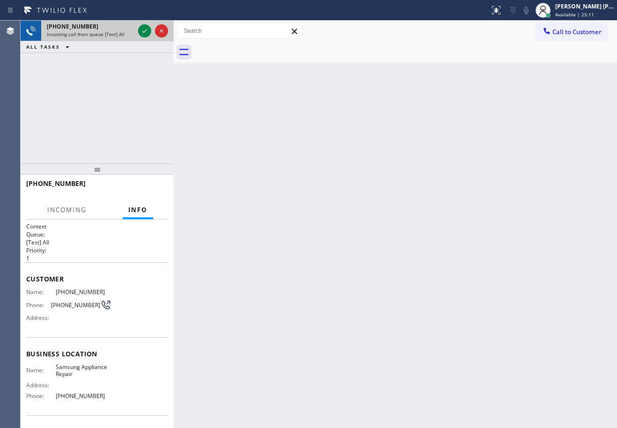
click at [108, 32] on span "Incoming call from queue [Test] All" at bounding box center [86, 34] width 78 height 7
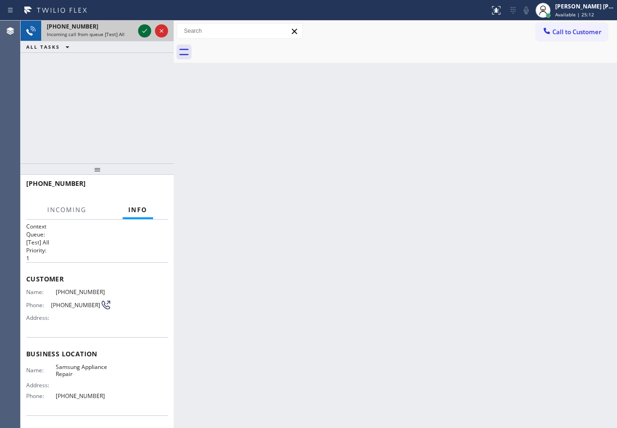
click at [142, 32] on icon at bounding box center [144, 30] width 11 height 11
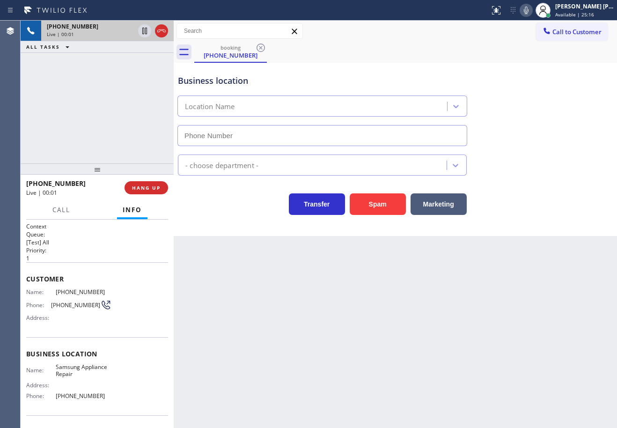
type input "[PHONE_NUMBER]"
click at [246, 301] on div "Back to Dashboard Change Sender ID Customers Technicians Select a contact Outbo…" at bounding box center [395, 224] width 443 height 407
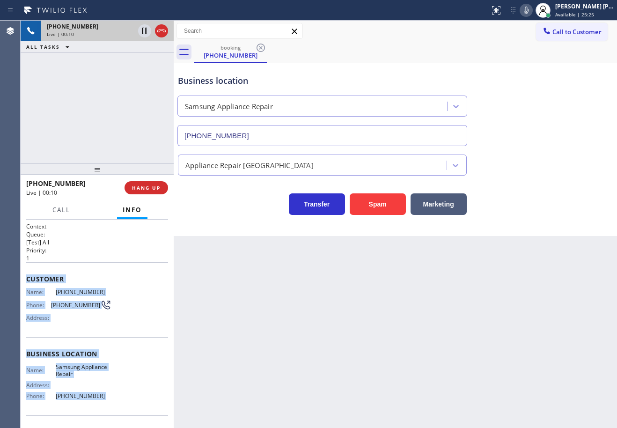
scroll to position [61, 0]
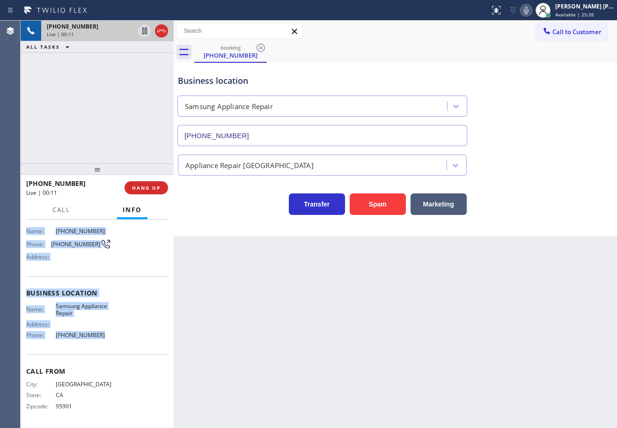
drag, startPoint x: 25, startPoint y: 278, endPoint x: 98, endPoint y: 341, distance: 96.2
click at [98, 341] on div "Context Queue: [Test] All Priority: 1 Customer Name: (530) 701-9761 Phone: (530…" at bounding box center [97, 324] width 153 height 208
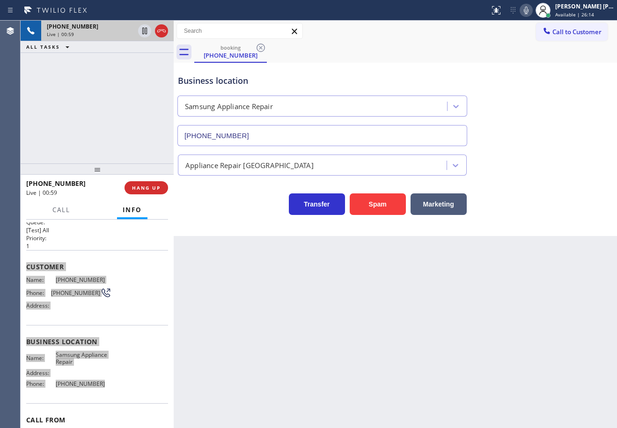
scroll to position [0, 0]
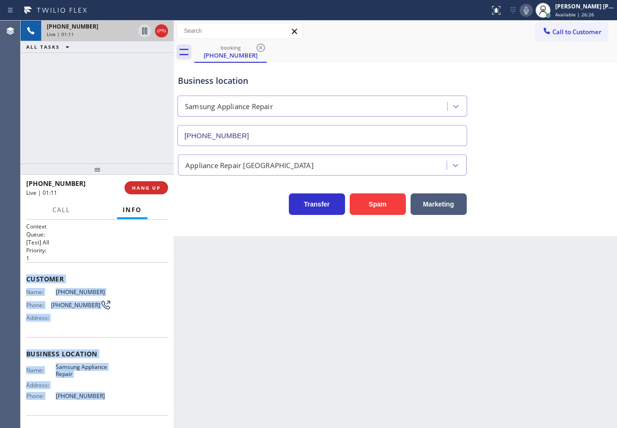
click at [532, 13] on icon at bounding box center [526, 10] width 11 height 11
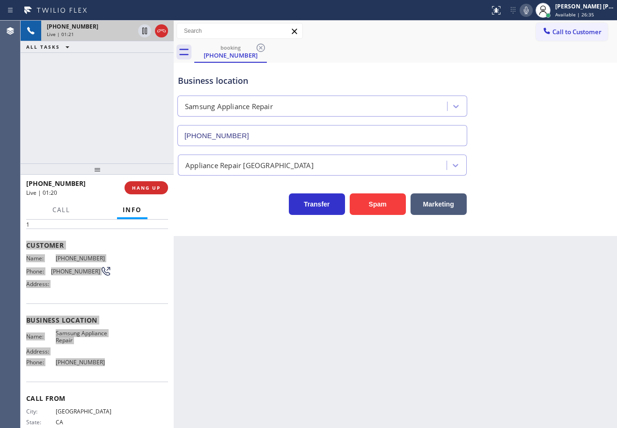
scroll to position [61, 0]
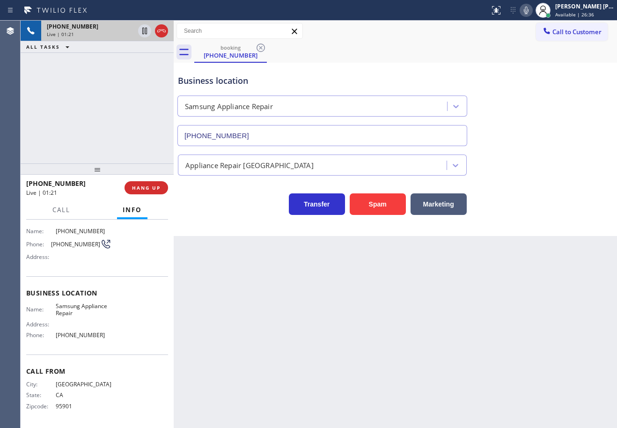
click at [372, 363] on div "Back to Dashboard Change Sender ID Customers Technicians Select a contact Outbo…" at bounding box center [395, 224] width 443 height 407
drag, startPoint x: 82, startPoint y: 405, endPoint x: 56, endPoint y: 409, distance: 26.9
click at [56, 409] on span "95901" at bounding box center [84, 406] width 56 height 7
drag, startPoint x: 538, startPoint y: 10, endPoint x: 425, endPoint y: 13, distance: 113.3
click at [532, 12] on icon at bounding box center [526, 10] width 11 height 11
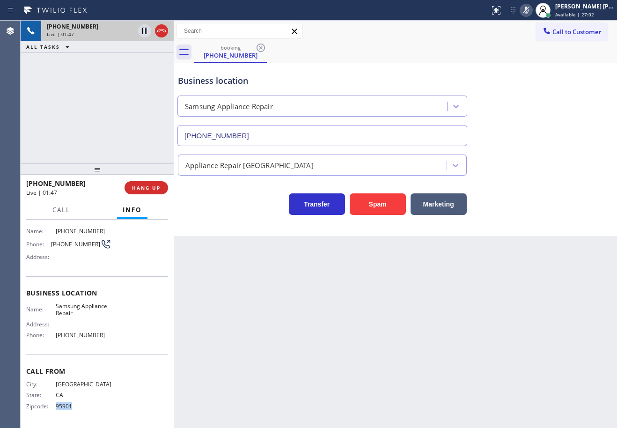
click at [532, 11] on icon at bounding box center [526, 10] width 11 height 11
click at [569, 163] on div "Appliance Repair [GEOGRAPHIC_DATA]" at bounding box center [395, 163] width 439 height 25
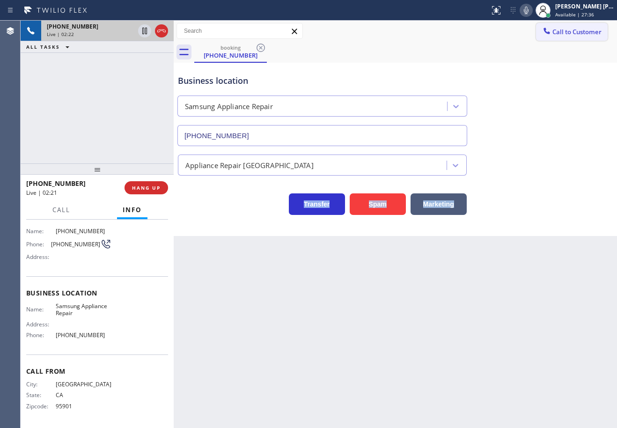
click at [532, 12] on icon at bounding box center [526, 10] width 11 height 11
drag, startPoint x: 544, startPoint y: 66, endPoint x: 526, endPoint y: 81, distance: 24.3
click at [545, 67] on div "booking (530) 701-9761 Call to Customer Outbound call Location Synergy Home Ser…" at bounding box center [395, 128] width 443 height 215
drag, startPoint x: 128, startPoint y: 77, endPoint x: 147, endPoint y: 43, distance: 39.4
click at [132, 72] on div "+15307019761 Live | 02:22 ALL TASKS ALL TASKS ACTIVE TASKS TASKS IN WRAP UP" at bounding box center [97, 92] width 153 height 143
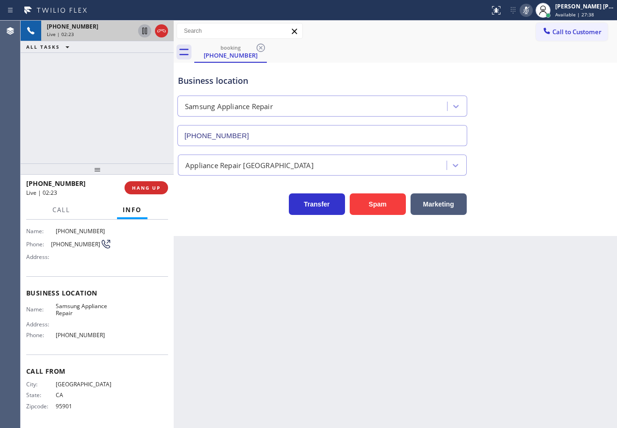
click at [147, 27] on icon at bounding box center [144, 30] width 11 height 11
drag, startPoint x: 536, startPoint y: 331, endPoint x: 603, endPoint y: 298, distance: 73.9
click at [536, 330] on div "Back to Dashboard Change Sender ID Customers Technicians Select a contact Outbo…" at bounding box center [395, 224] width 443 height 407
drag, startPoint x: 75, startPoint y: 95, endPoint x: 91, endPoint y: 77, distance: 24.2
click at [84, 85] on div "+15307019761 Live | 04:13 ALL TASKS ALL TASKS ACTIVE TASKS TASKS IN WRAP UP" at bounding box center [97, 92] width 153 height 143
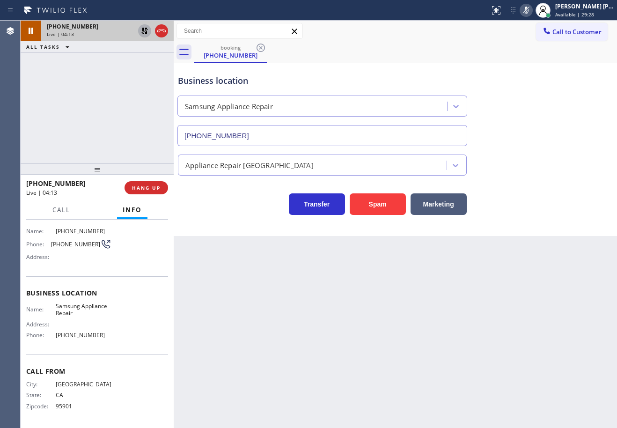
click at [140, 32] on icon at bounding box center [144, 30] width 11 height 11
click at [529, 12] on rect at bounding box center [526, 9] width 7 height 7
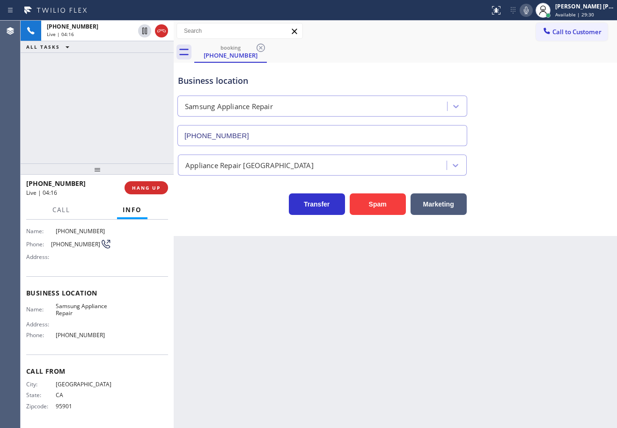
drag, startPoint x: 559, startPoint y: 120, endPoint x: 558, endPoint y: 131, distance: 10.4
click at [559, 121] on div "Business location Samsung Appliance Repair (866) 934-3013" at bounding box center [395, 103] width 439 height 85
click at [57, 213] on button "Call" at bounding box center [61, 210] width 29 height 18
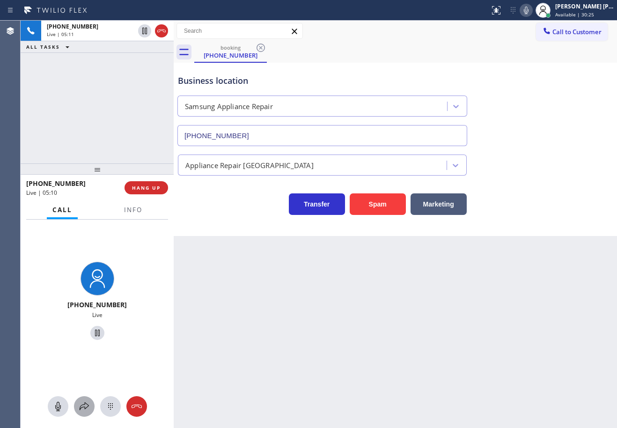
click at [87, 403] on icon at bounding box center [84, 406] width 11 height 11
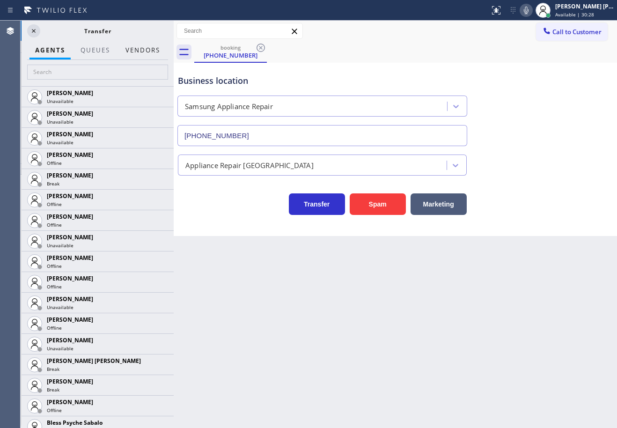
click at [145, 50] on button "Vendors" at bounding box center [143, 50] width 46 height 18
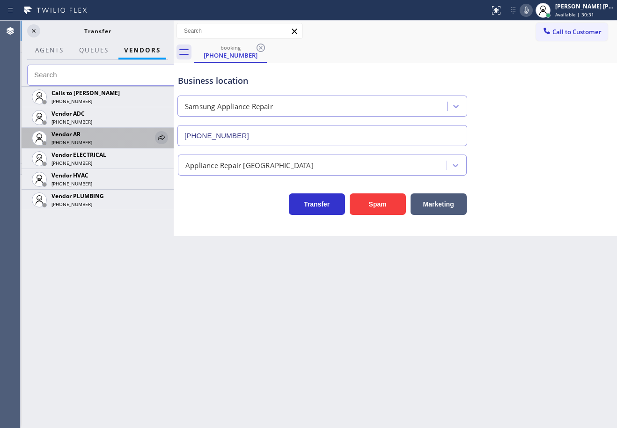
click at [161, 139] on icon at bounding box center [161, 137] width 11 height 11
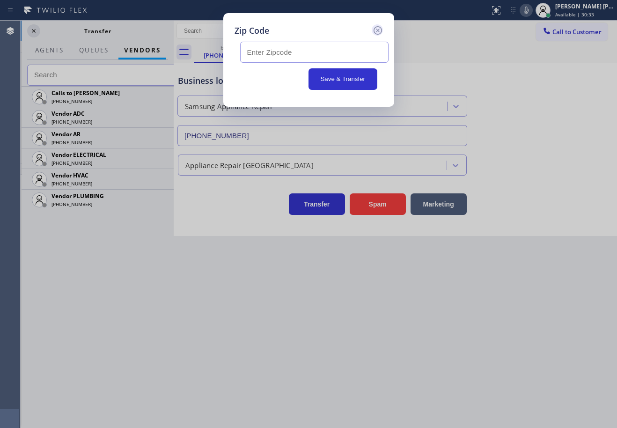
click at [377, 32] on icon at bounding box center [377, 30] width 11 height 11
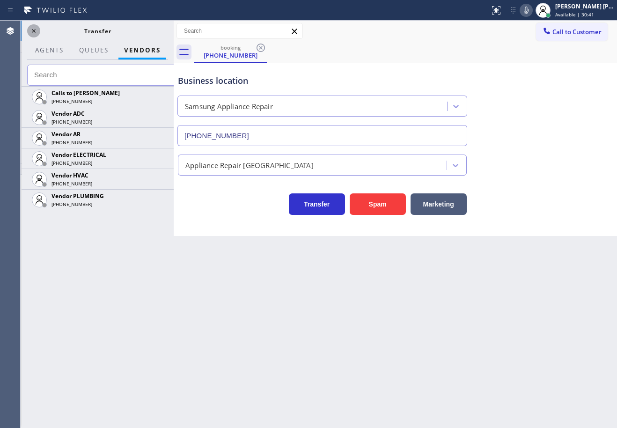
click at [34, 30] on icon at bounding box center [33, 30] width 11 height 11
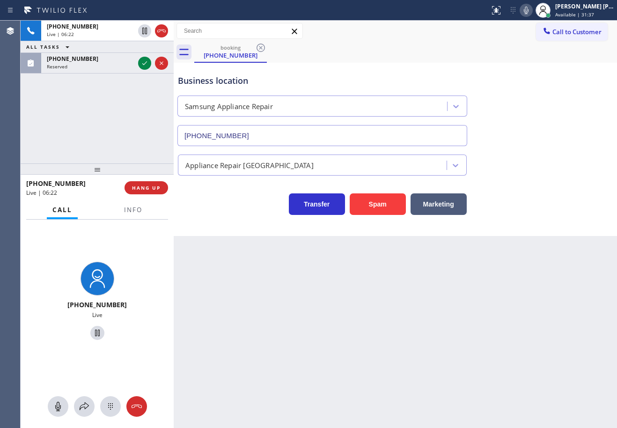
drag, startPoint x: 159, startPoint y: 31, endPoint x: 161, endPoint y: 13, distance: 17.9
click at [160, 31] on icon at bounding box center [161, 30] width 11 height 11
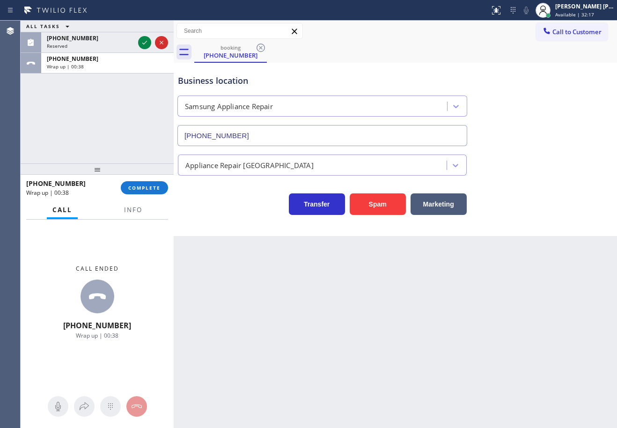
click at [81, 107] on div "ALL TASKS ALL TASKS ACTIVE TASKS TASKS IN WRAP UP (650) 302-7195 Reserved +1530…" at bounding box center [97, 92] width 153 height 143
click at [149, 186] on span "COMPLETE" at bounding box center [144, 187] width 32 height 7
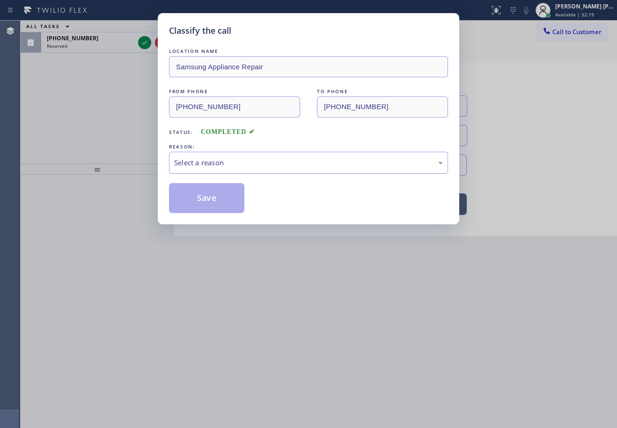
click at [210, 167] on div "Select a reason" at bounding box center [308, 162] width 269 height 11
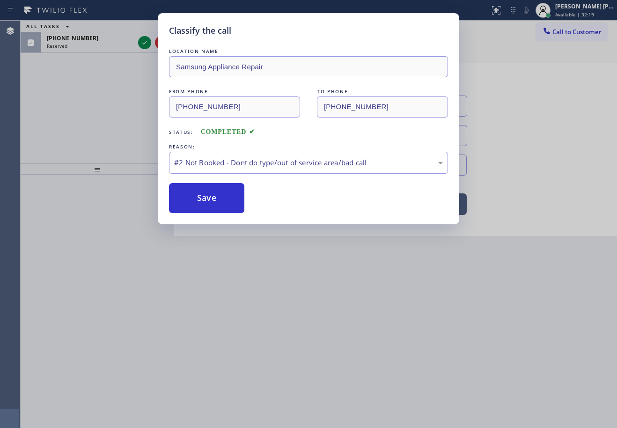
click at [208, 200] on button "Save" at bounding box center [206, 198] width 75 height 30
click at [208, 202] on button "Save" at bounding box center [206, 198] width 75 height 30
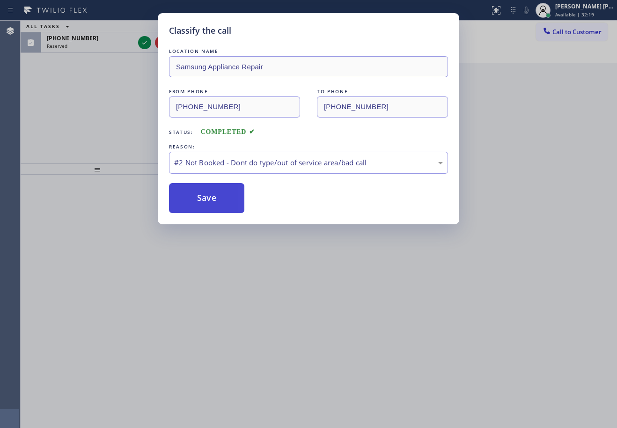
click at [208, 203] on button "Save" at bounding box center [206, 198] width 75 height 30
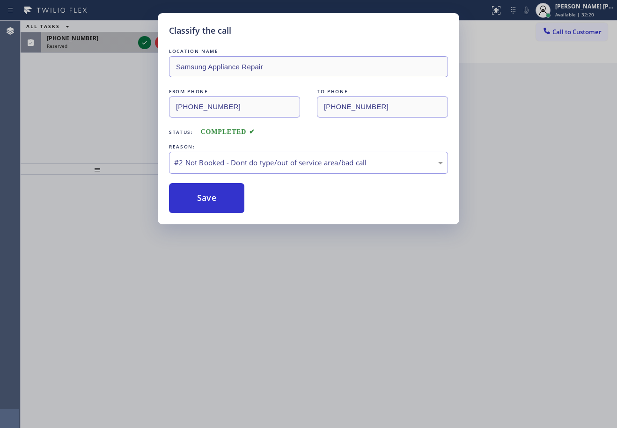
click at [135, 46] on div "(650) 302-7195 Reserved" at bounding box center [88, 42] width 95 height 21
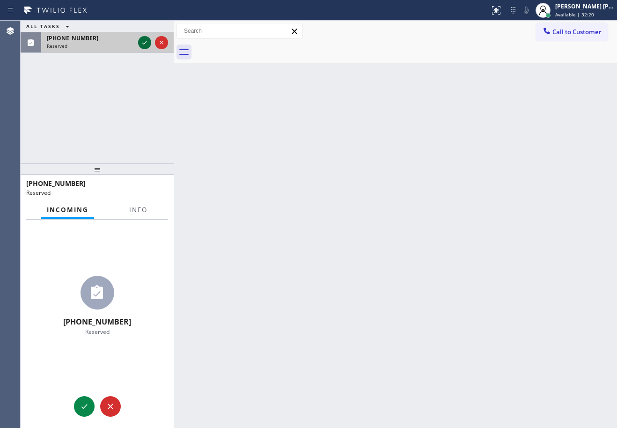
click at [140, 44] on icon at bounding box center [144, 42] width 11 height 11
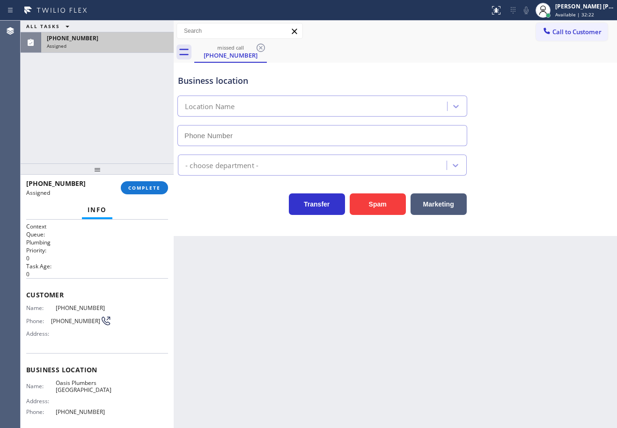
click at [137, 223] on h1 "Context" at bounding box center [97, 226] width 142 height 8
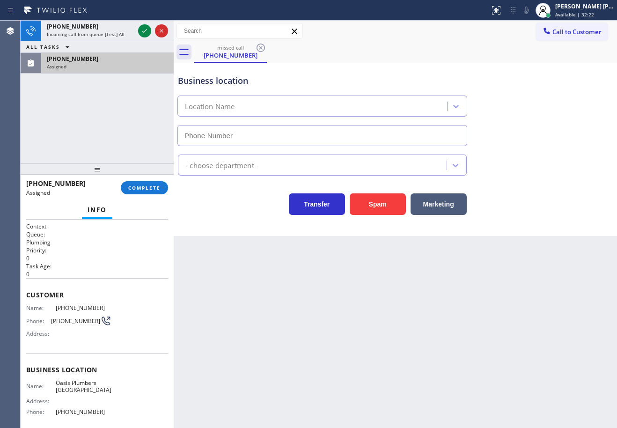
type input "[PHONE_NUMBER]"
drag, startPoint x: 148, startPoint y: 196, endPoint x: 149, endPoint y: 189, distance: 7.2
click at [149, 189] on div "(650) 302-7195 Assigned COMPLETE" at bounding box center [97, 188] width 142 height 24
click at [149, 189] on span "COMPLETE" at bounding box center [144, 187] width 32 height 7
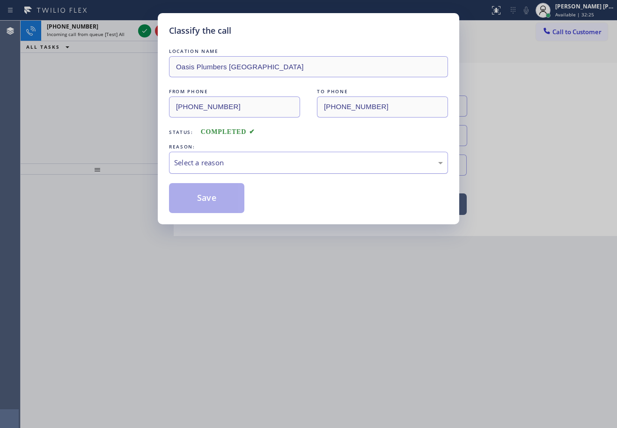
click at [204, 158] on div "Select a reason" at bounding box center [308, 162] width 269 height 11
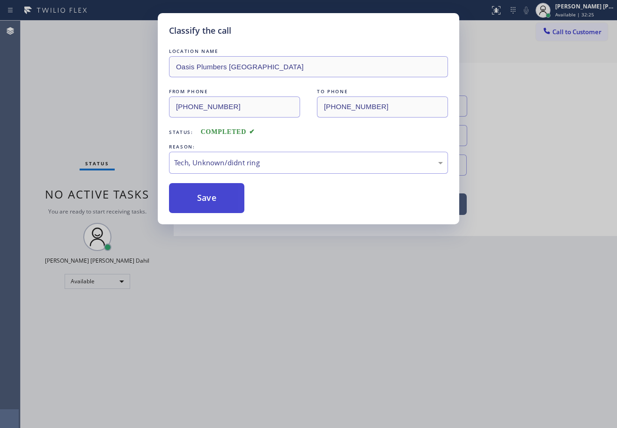
click at [206, 202] on button "Save" at bounding box center [206, 198] width 75 height 30
click at [205, 201] on button "Save" at bounding box center [206, 198] width 75 height 30
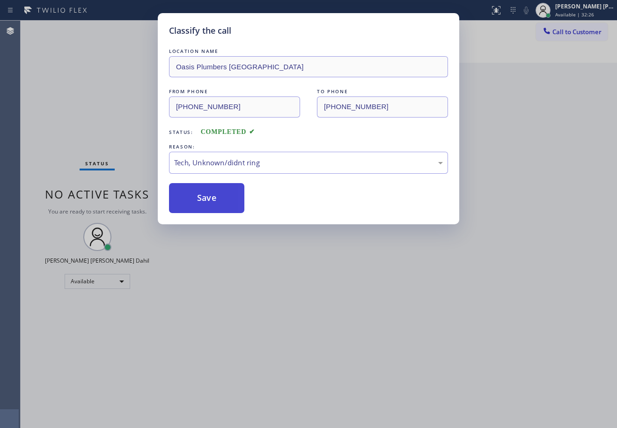
click at [205, 201] on button "Save" at bounding box center [206, 198] width 75 height 30
click at [257, 310] on div "Classify the call LOCATION NAME Oasis Plumbers Daly City FROM PHONE (650) 302-7…" at bounding box center [308, 214] width 617 height 428
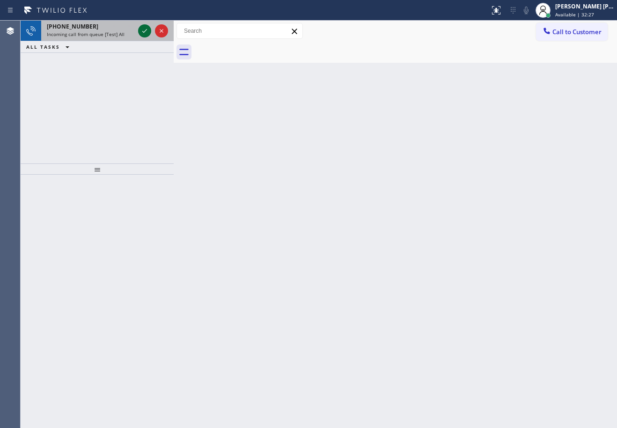
click at [142, 30] on icon at bounding box center [144, 30] width 11 height 11
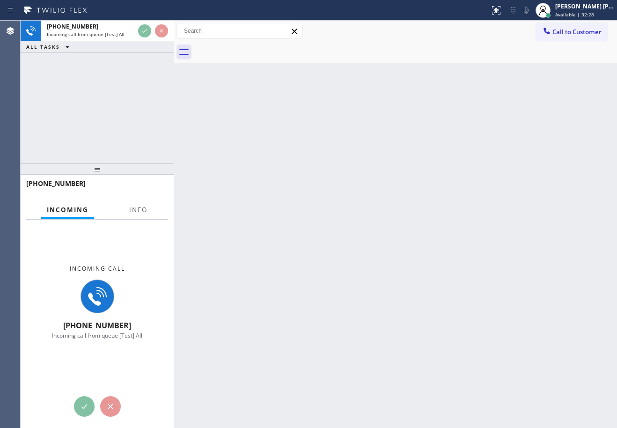
click at [141, 39] on div at bounding box center [153, 31] width 34 height 21
drag, startPoint x: 140, startPoint y: 211, endPoint x: 167, endPoint y: 211, distance: 26.7
click at [140, 211] on span "Info" at bounding box center [138, 210] width 18 height 8
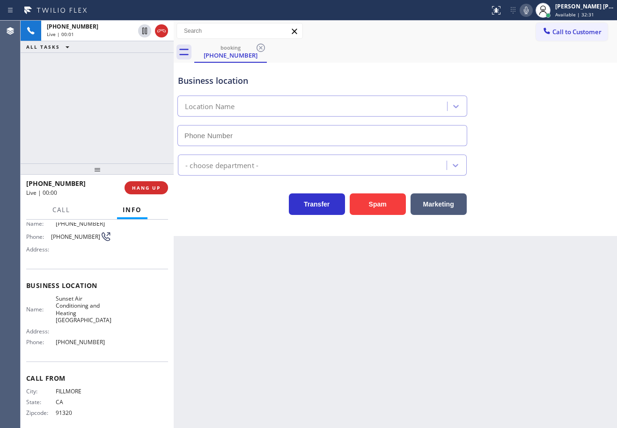
type input "[PHONE_NUMBER]"
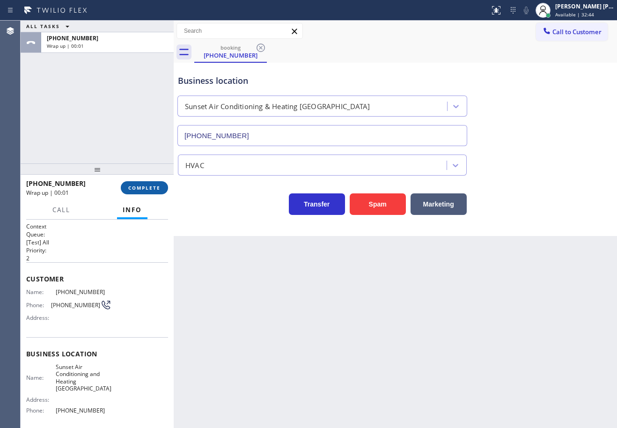
click at [132, 186] on span "COMPLETE" at bounding box center [144, 187] width 32 height 7
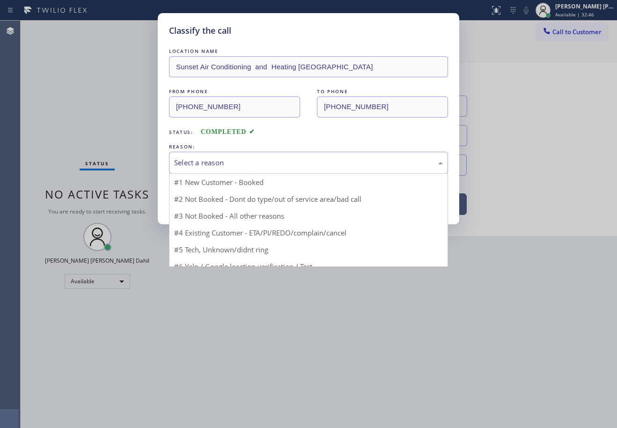
click at [242, 159] on div "Select a reason" at bounding box center [308, 162] width 269 height 11
drag, startPoint x: 248, startPoint y: 234, endPoint x: 236, endPoint y: 208, distance: 28.1
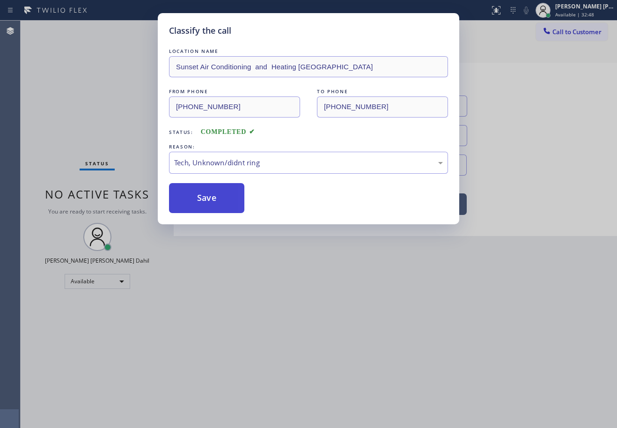
click at [219, 192] on button "Save" at bounding box center [206, 198] width 75 height 30
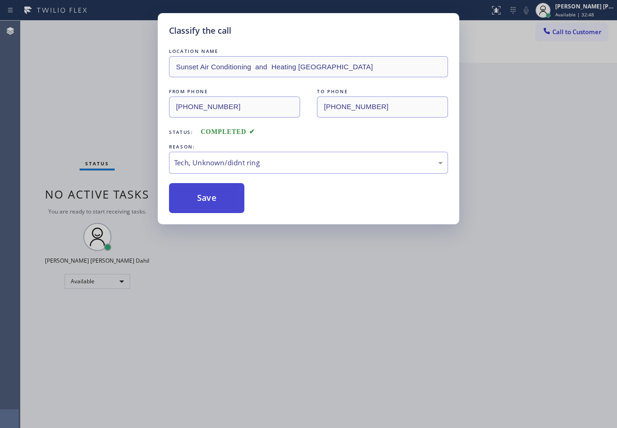
click at [219, 191] on button "Save" at bounding box center [206, 198] width 75 height 30
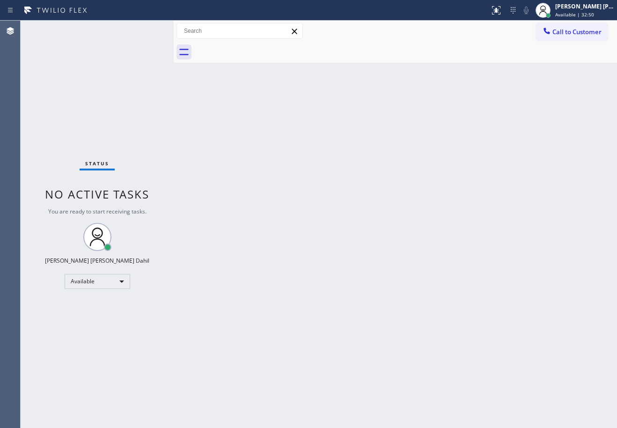
drag, startPoint x: 422, startPoint y: 341, endPoint x: 602, endPoint y: 389, distance: 186.6
click at [446, 338] on div "Back to Dashboard Change Sender ID Customers Technicians Select a contact Outbo…" at bounding box center [395, 224] width 443 height 407
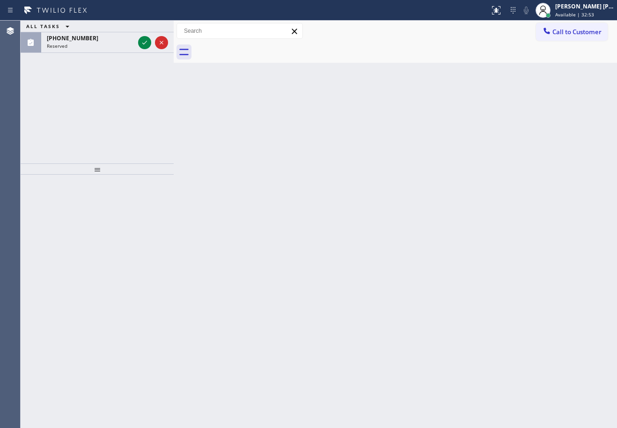
drag, startPoint x: 400, startPoint y: 293, endPoint x: 412, endPoint y: 308, distance: 19.7
click at [409, 301] on div "Back to Dashboard Change Sender ID Customers Technicians Select a contact Outbo…" at bounding box center [395, 224] width 443 height 407
click at [128, 154] on div "ALL TASKS ALL TASKS ACTIVE TASKS TASKS IN WRAP UP (323) 363-8807 Reserved" at bounding box center [97, 92] width 153 height 143
click at [103, 46] on div "Reserved" at bounding box center [91, 46] width 88 height 7
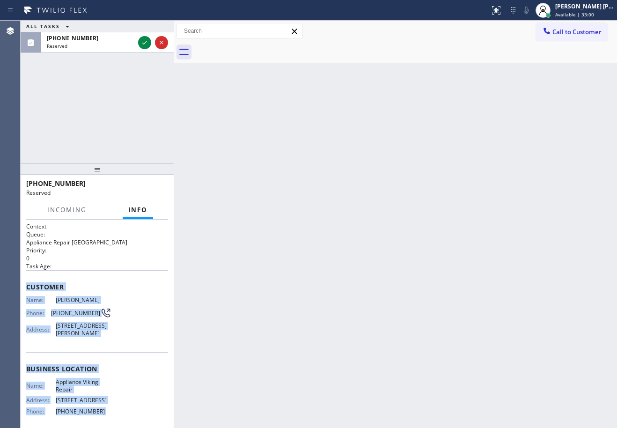
scroll to position [83, 0]
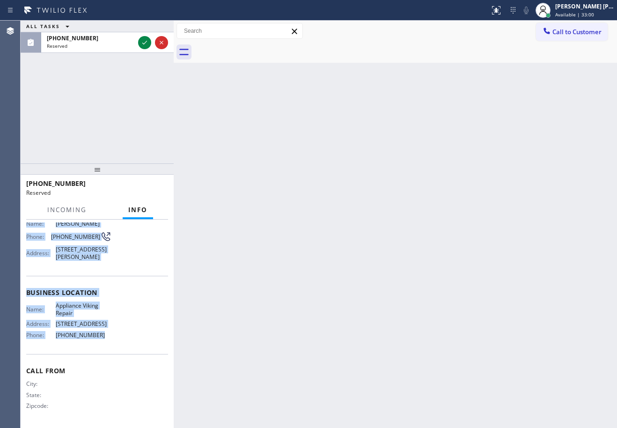
drag, startPoint x: 23, startPoint y: 286, endPoint x: 111, endPoint y: 331, distance: 98.8
click at [111, 331] on div "Context Queue: Appliance Repair High End Priority: 0 Task Age: Customer Name: T…" at bounding box center [97, 324] width 153 height 208
click at [144, 45] on icon at bounding box center [144, 42] width 11 height 11
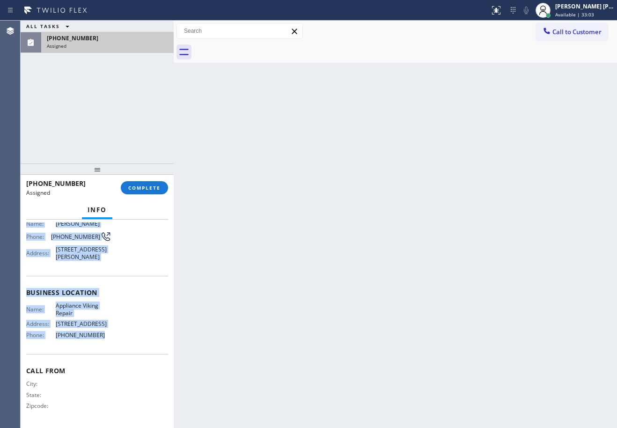
click at [143, 175] on div at bounding box center [97, 168] width 153 height 11
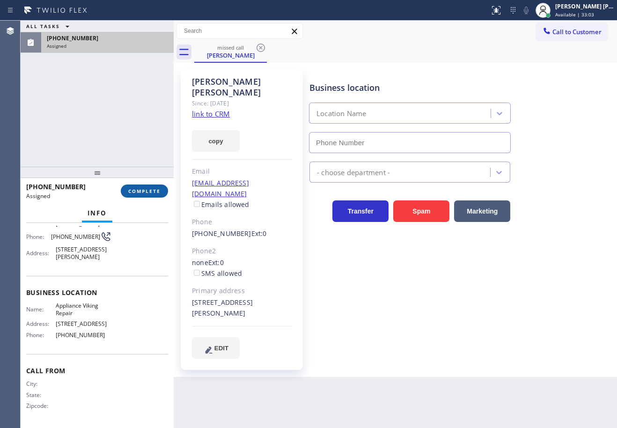
click at [143, 184] on div "(323) 363-8807 Assigned COMPLETE" at bounding box center [97, 191] width 142 height 24
click at [145, 192] on button "COMPLETE" at bounding box center [144, 190] width 47 height 13
type input "[PHONE_NUMBER]"
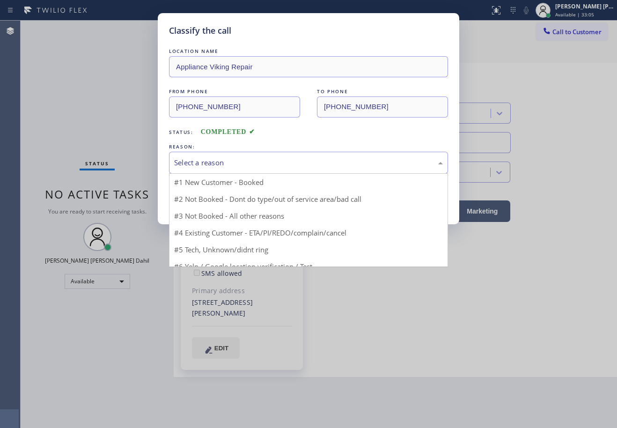
click at [210, 170] on div "Select a reason" at bounding box center [308, 163] width 279 height 22
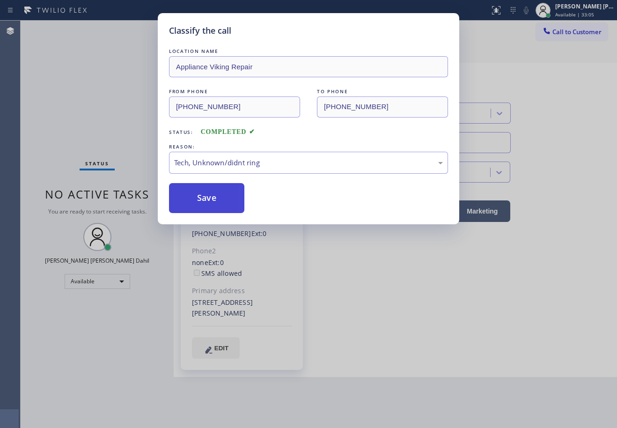
click at [199, 208] on button "Save" at bounding box center [206, 198] width 75 height 30
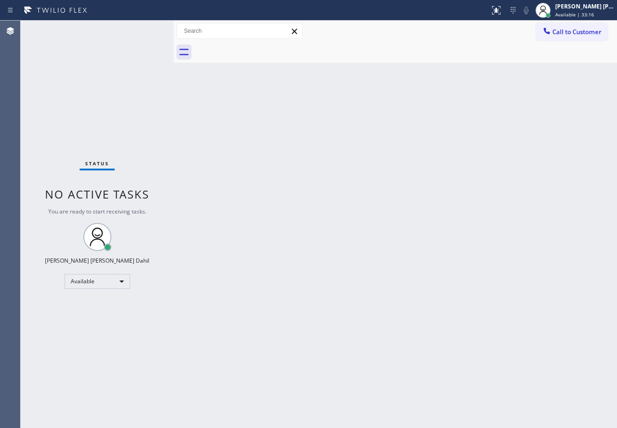
click at [102, 91] on div "Status No active tasks You are ready to start receiving tasks. [PERSON_NAME] [P…" at bounding box center [97, 224] width 153 height 407
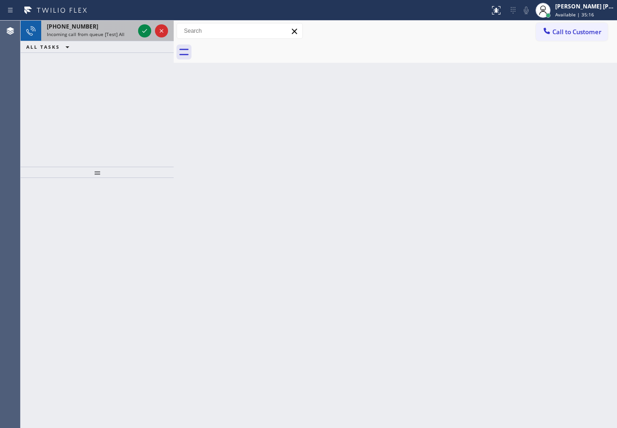
click at [123, 33] on div "Incoming call from queue [Test] All" at bounding box center [91, 34] width 88 height 7
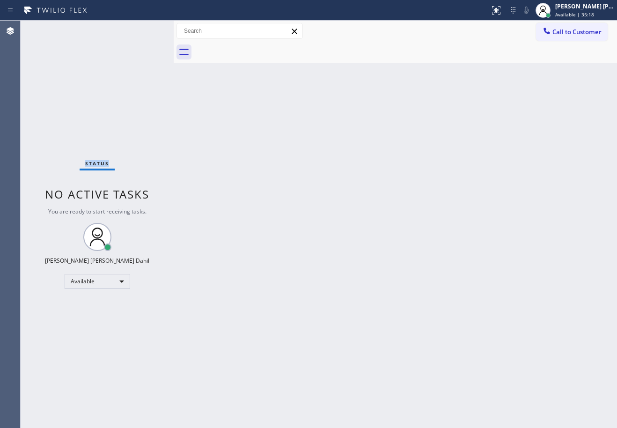
click at [123, 33] on div "Status No active tasks You are ready to start receiving tasks. [PERSON_NAME] [P…" at bounding box center [97, 224] width 153 height 407
click at [516, 318] on div "Back to Dashboard Change Sender ID Customers Technicians Select a contact Outbo…" at bounding box center [395, 224] width 443 height 407
click at [514, 317] on div "Back to Dashboard Change Sender ID Customers Technicians Select a contact Outbo…" at bounding box center [395, 224] width 443 height 407
click at [316, 44] on div at bounding box center [405, 52] width 423 height 21
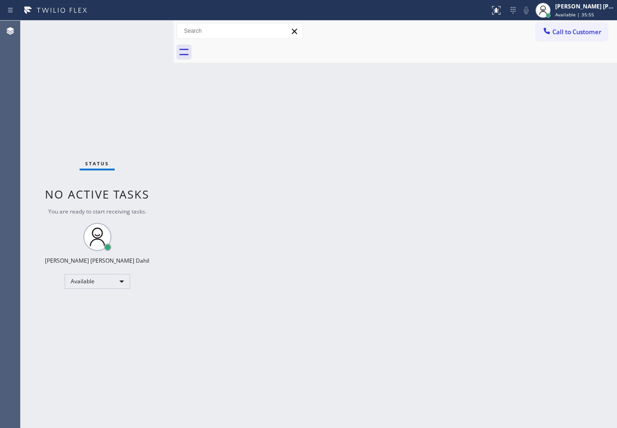
drag, startPoint x: 368, startPoint y: 309, endPoint x: 390, endPoint y: 388, distance: 82.0
click at [368, 309] on div "Back to Dashboard Change Sender ID Customers Technicians Select a contact Outbo…" at bounding box center [395, 224] width 443 height 407
click at [401, 66] on div "Back to Dashboard Change Sender ID Customers Technicians Select a contact Outbo…" at bounding box center [395, 224] width 443 height 407
click at [213, 109] on div "Back to Dashboard Change Sender ID Customers Technicians Select a contact Outbo…" at bounding box center [395, 224] width 443 height 407
click at [142, 30] on div "Status No active tasks You are ready to start receiving tasks. [PERSON_NAME] [P…" at bounding box center [97, 224] width 153 height 407
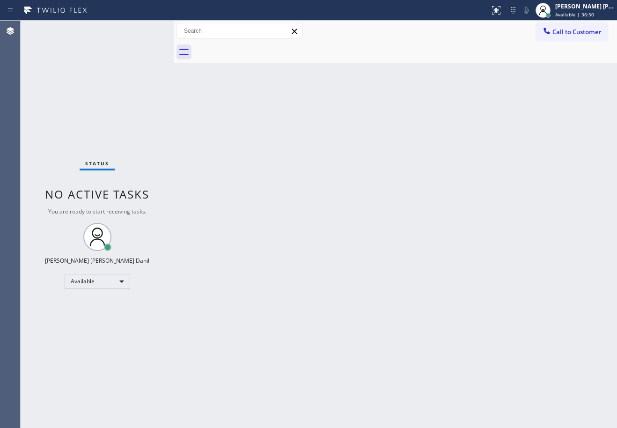
click at [142, 30] on div "Status No active tasks You are ready to start receiving tasks. [PERSON_NAME] [P…" at bounding box center [97, 224] width 153 height 407
click at [475, 231] on div "Back to Dashboard Change Sender ID Customers Technicians Select a contact Outbo…" at bounding box center [395, 224] width 443 height 407
click at [490, 343] on div "Back to Dashboard Change Sender ID Customers Technicians Select a contact Outbo…" at bounding box center [395, 224] width 443 height 407
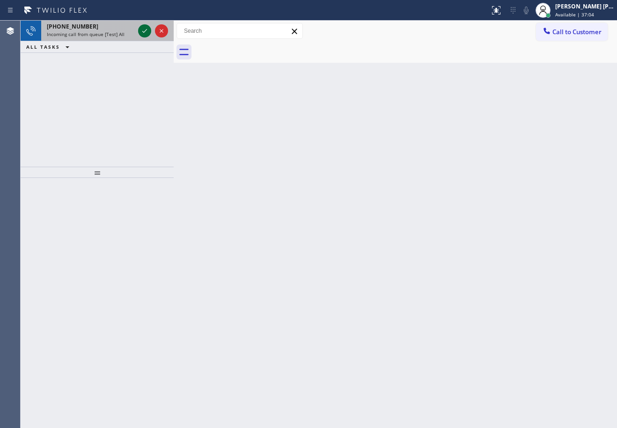
click at [142, 30] on icon at bounding box center [144, 30] width 11 height 11
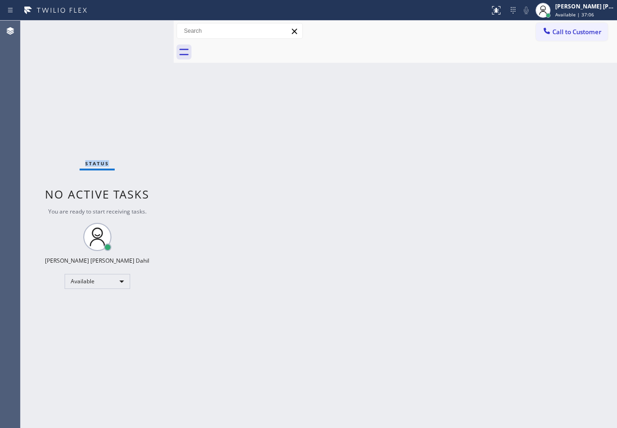
click at [142, 30] on div "Status No active tasks You are ready to start receiving tasks. [PERSON_NAME] [P…" at bounding box center [97, 224] width 153 height 407
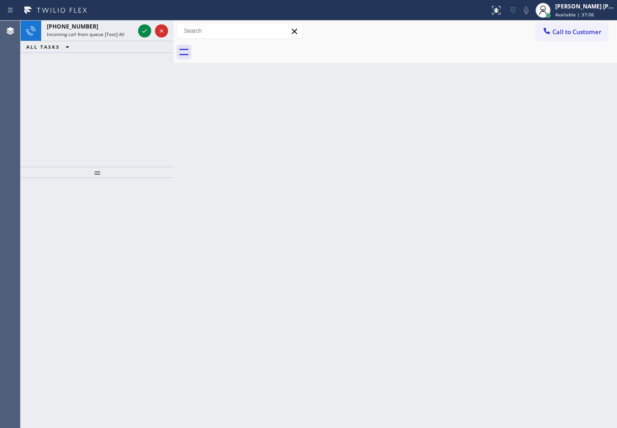
click at [142, 30] on icon at bounding box center [144, 30] width 11 height 11
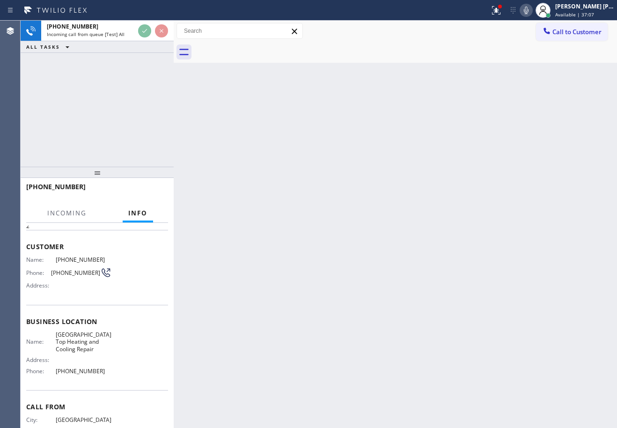
scroll to position [71, 0]
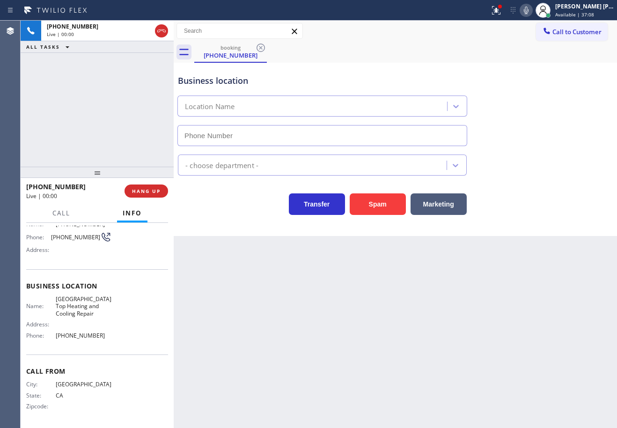
type input "[PHONE_NUMBER]"
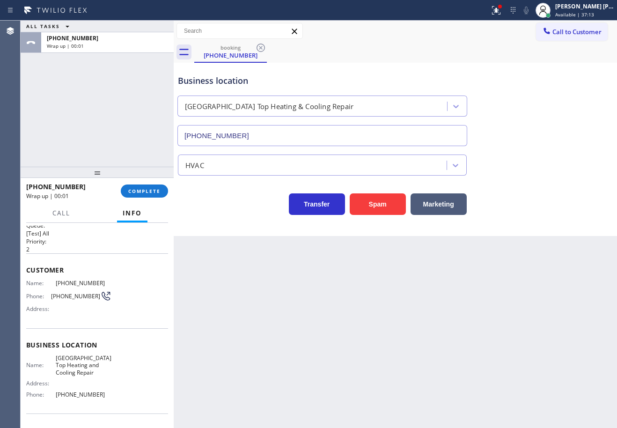
scroll to position [0, 0]
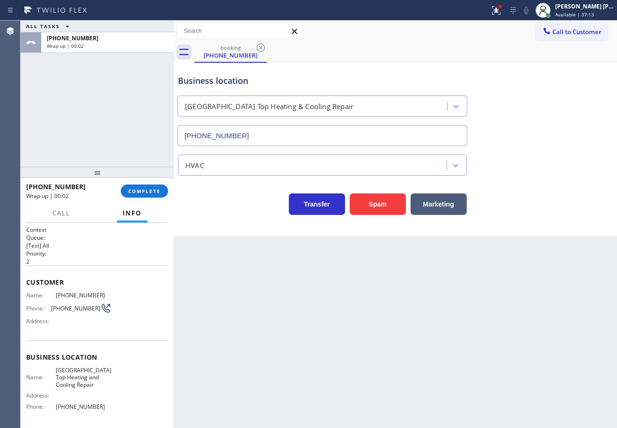
click at [118, 115] on div "ALL TASKS ALL TASKS ACTIVE TASKS TASKS IN WRAP UP +16282009377 Wrap up | 00:02" at bounding box center [97, 94] width 153 height 146
click at [142, 188] on button "COMPLETE" at bounding box center [144, 190] width 47 height 13
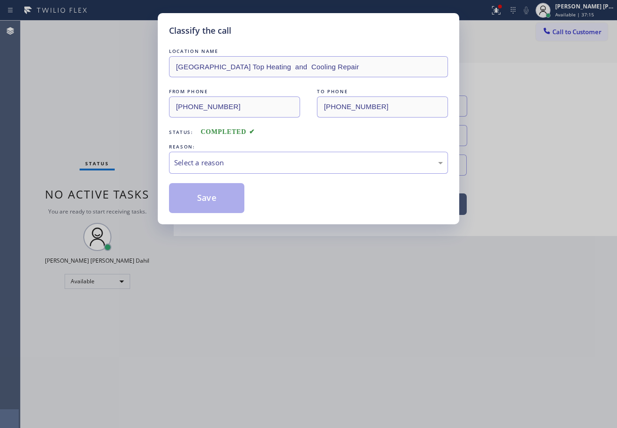
click at [255, 169] on div "Select a reason" at bounding box center [308, 163] width 279 height 22
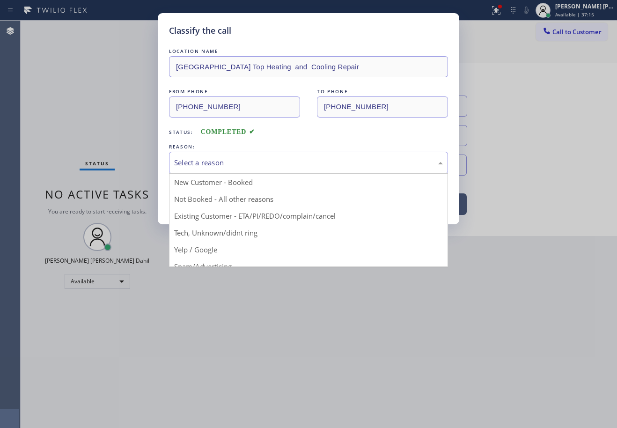
drag, startPoint x: 245, startPoint y: 237, endPoint x: 237, endPoint y: 235, distance: 7.8
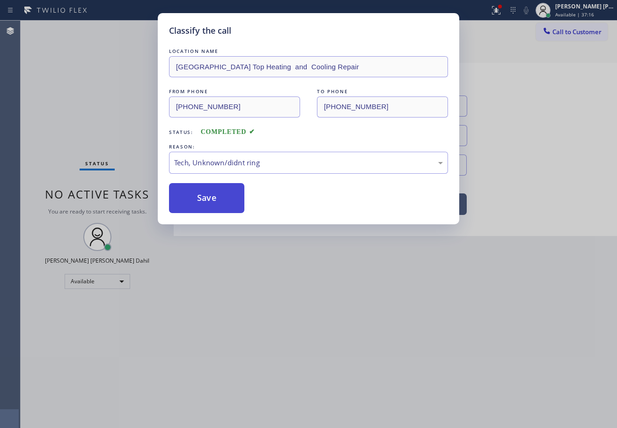
click at [201, 204] on button "Save" at bounding box center [206, 198] width 75 height 30
click at [200, 203] on button "Save" at bounding box center [206, 198] width 75 height 30
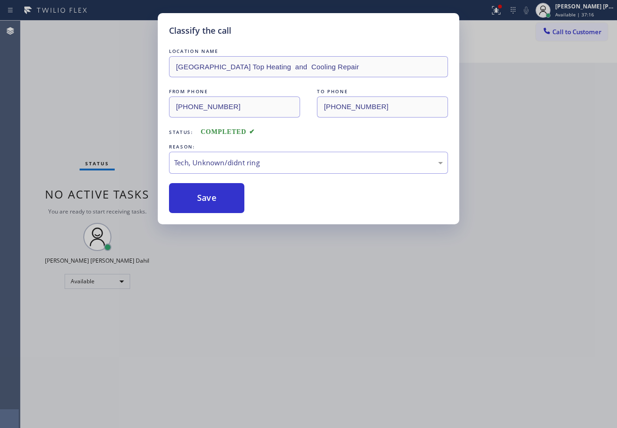
click at [249, 316] on div "Classify the call LOCATION NAME Ashbury Heights Top Heating and Cooling Repair …" at bounding box center [308, 214] width 617 height 428
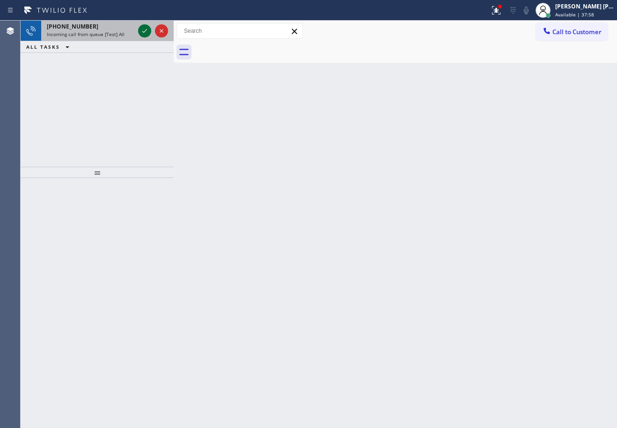
click at [142, 30] on icon at bounding box center [144, 30] width 11 height 11
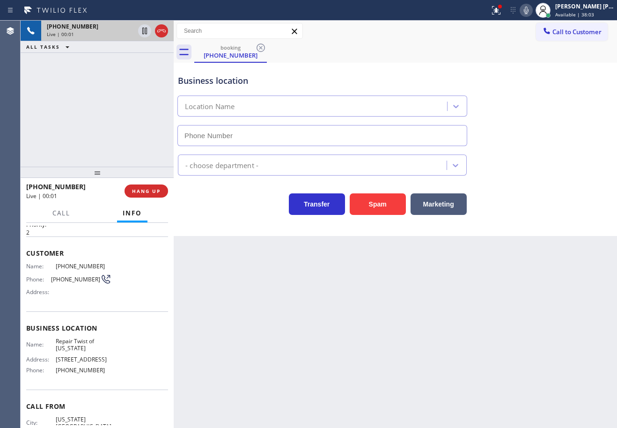
type input "[PHONE_NUMBER]"
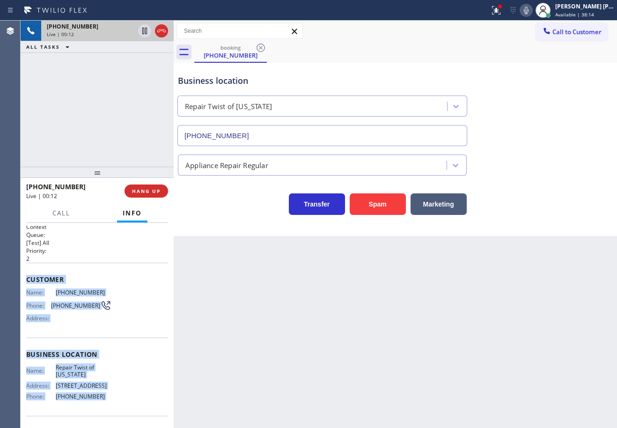
scroll to position [79, 0]
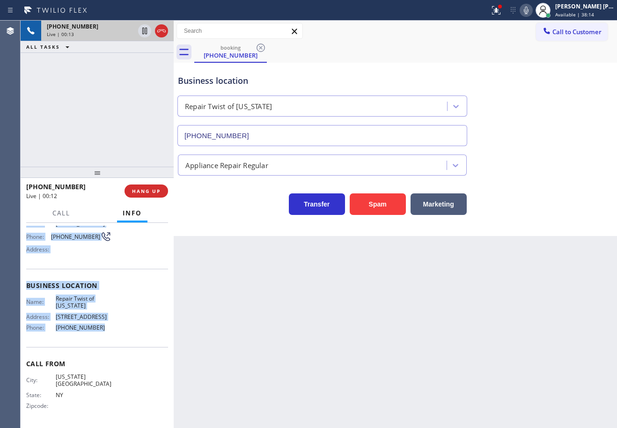
drag, startPoint x: 22, startPoint y: 276, endPoint x: 97, endPoint y: 339, distance: 97.7
click at [97, 339] on div "Context Queue: [Test] All Priority: 2 Customer Name: (929) 413-2317 Phone: (929…" at bounding box center [97, 325] width 153 height 205
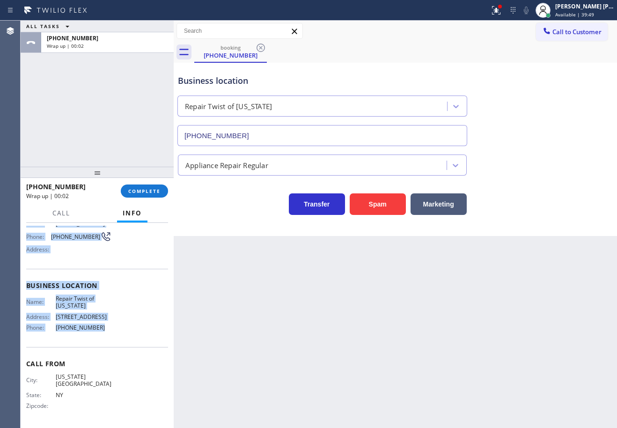
drag, startPoint x: 566, startPoint y: 29, endPoint x: 616, endPoint y: 67, distance: 62.5
click at [566, 29] on span "Call to Customer" at bounding box center [576, 32] width 49 height 8
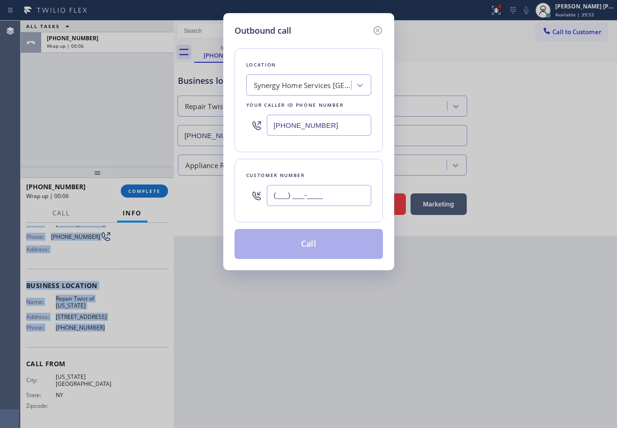
click at [300, 195] on input "(___) ___-____" at bounding box center [319, 195] width 104 height 21
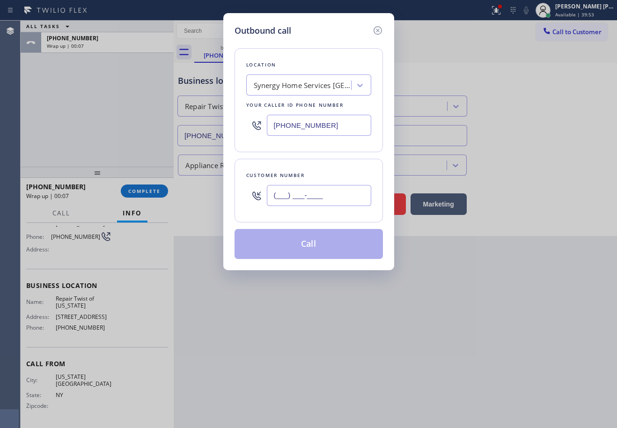
paste input "929) 602-5881"
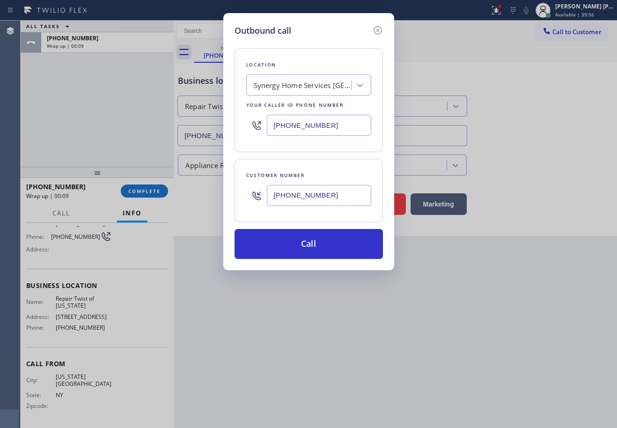
type input "[PHONE_NUMBER]"
click at [341, 120] on input "[PHONE_NUMBER]" at bounding box center [319, 125] width 104 height 21
paste input "347) 284-6179"
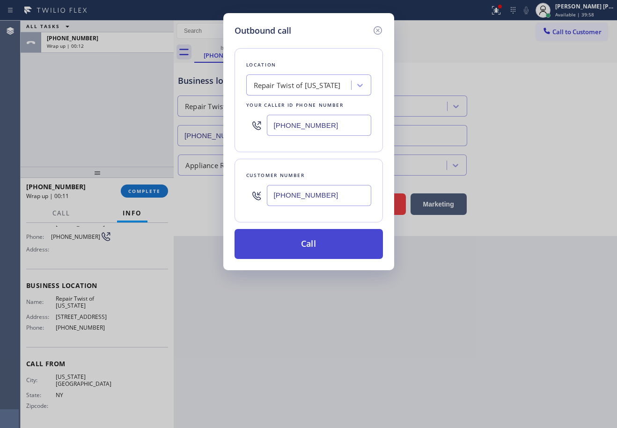
type input "[PHONE_NUMBER]"
click at [304, 249] on button "Call" at bounding box center [309, 244] width 148 height 30
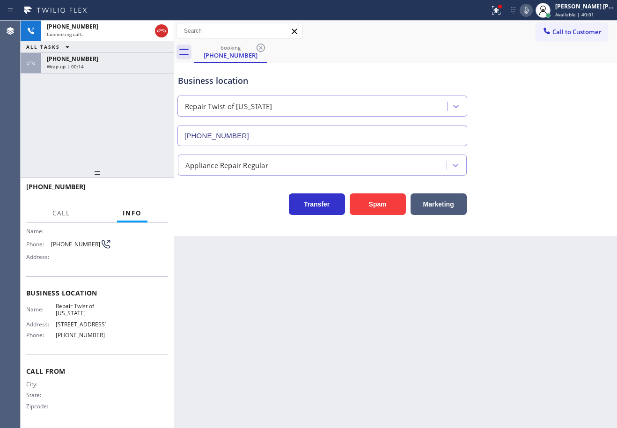
click at [96, 66] on div "Wrap up | 00:14" at bounding box center [107, 66] width 121 height 7
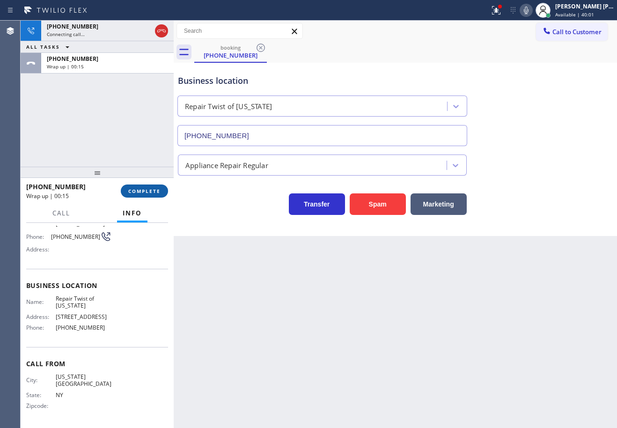
click at [143, 192] on span "COMPLETE" at bounding box center [144, 191] width 32 height 7
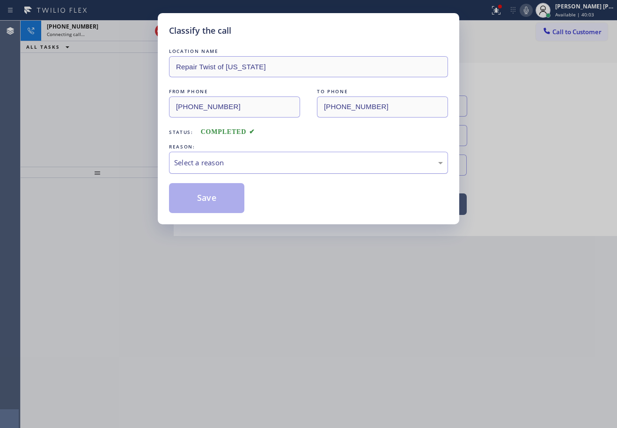
click at [236, 156] on div "Select a reason" at bounding box center [308, 163] width 279 height 22
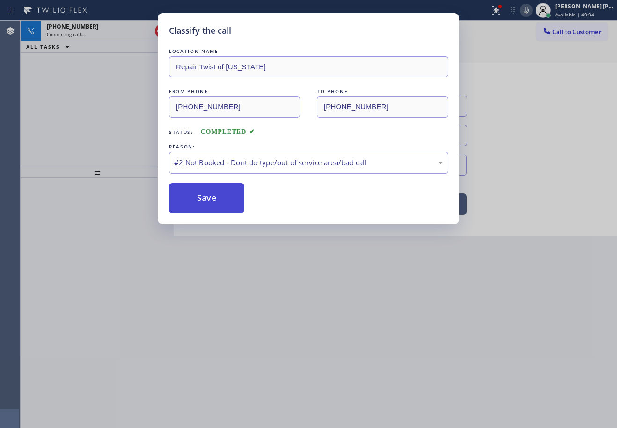
click at [210, 195] on button "Save" at bounding box center [206, 198] width 75 height 30
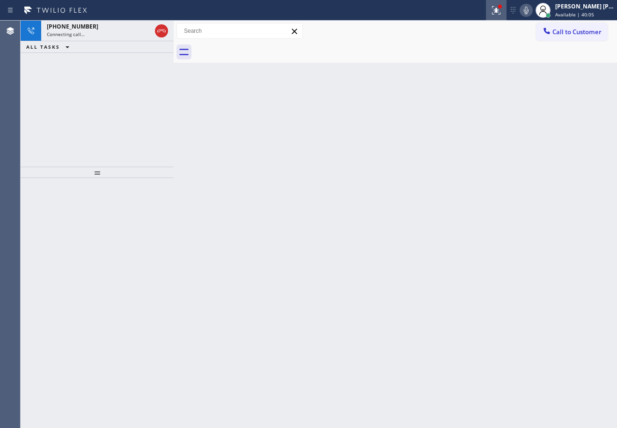
click at [501, 10] on icon at bounding box center [496, 10] width 11 height 11
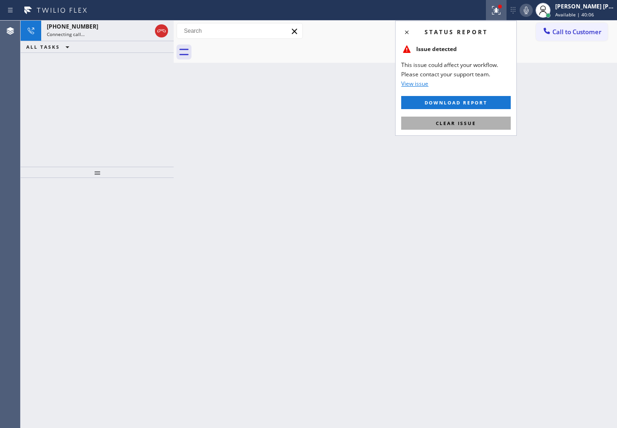
click at [478, 127] on button "Clear issue" at bounding box center [456, 123] width 110 height 13
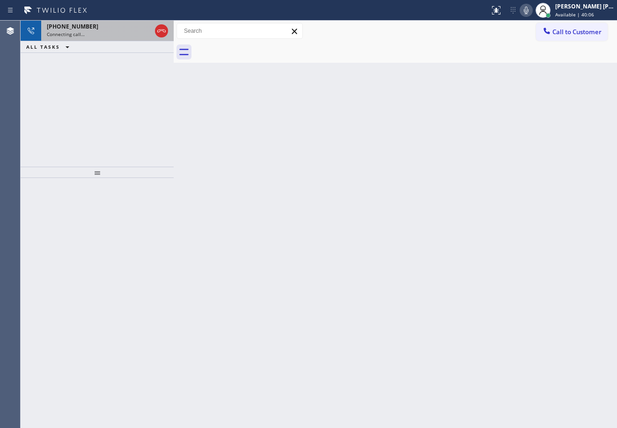
click at [120, 26] on div "+19296025881" at bounding box center [99, 26] width 104 height 8
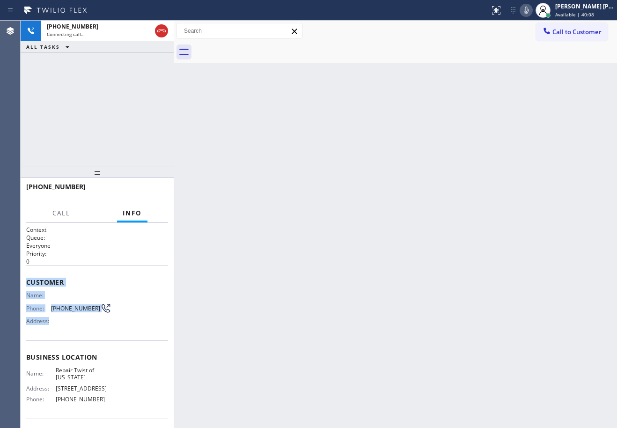
drag, startPoint x: 26, startPoint y: 279, endPoint x: 83, endPoint y: 340, distance: 83.5
click at [79, 339] on div "Context Queue: Everyone Priority: 0 Customer Name: Phone: (929) 602-5881 Addres…" at bounding box center [97, 325] width 153 height 205
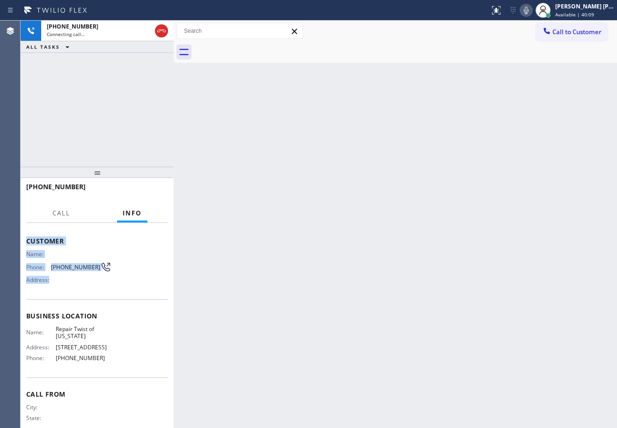
scroll to position [79, 0]
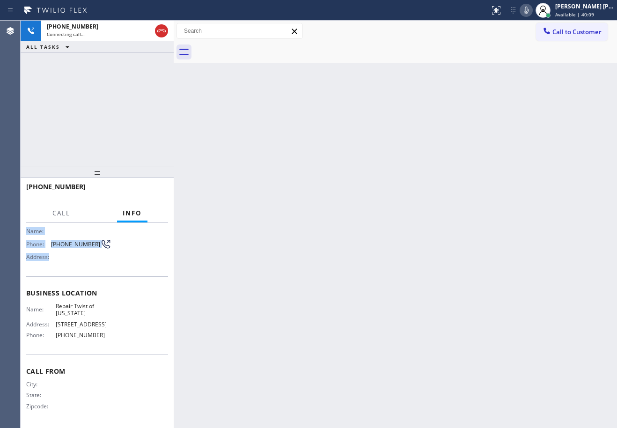
click at [254, 317] on div "Back to Dashboard Change Sender ID Customers Technicians Select a contact Outbo…" at bounding box center [395, 224] width 443 height 407
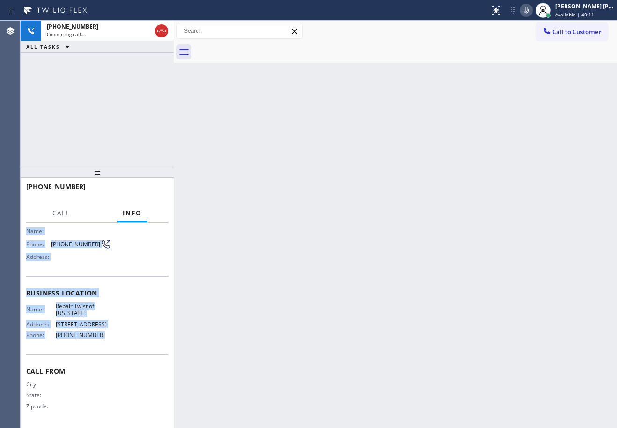
drag, startPoint x: 23, startPoint y: 278, endPoint x: 97, endPoint y: 337, distance: 94.6
click at [97, 337] on div "Context Queue: Everyone Priority: 0 Customer Name: Phone: (929) 602-5881 Addres…" at bounding box center [97, 325] width 153 height 205
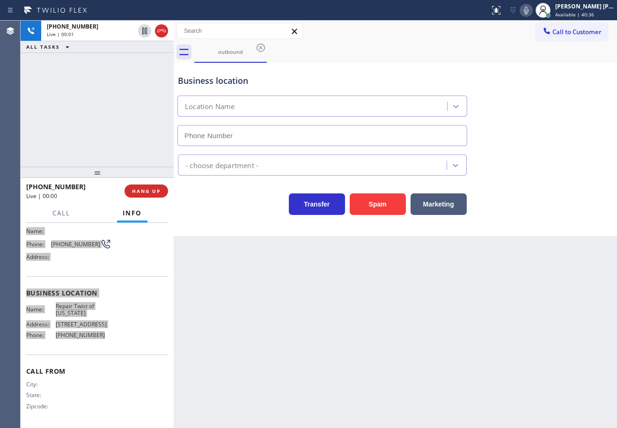
type input "[PHONE_NUMBER]"
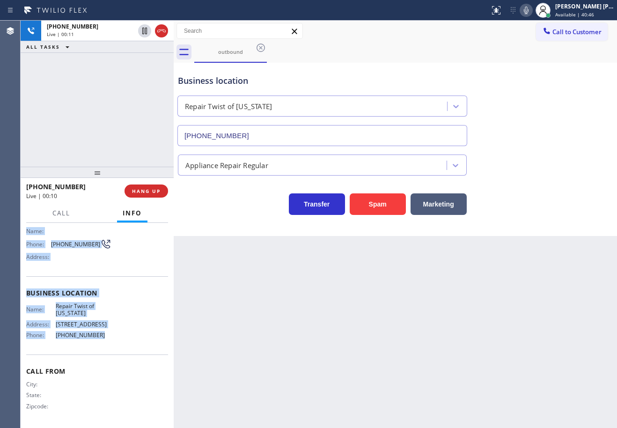
click at [532, 13] on icon at bounding box center [526, 10] width 11 height 11
click at [529, 11] on icon at bounding box center [526, 10] width 5 height 7
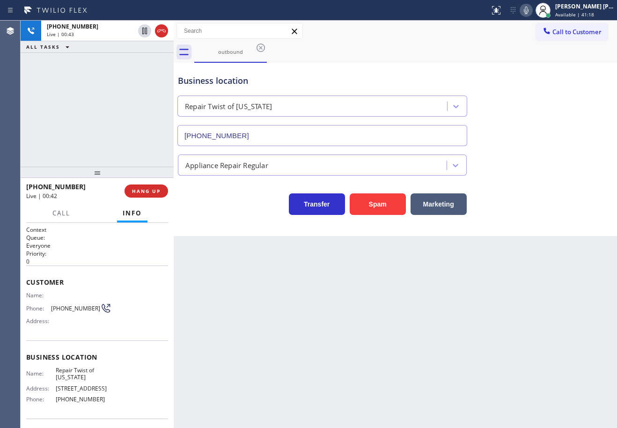
click at [106, 125] on div "+19296025881 Live | 00:43 ALL TASKS ALL TASKS ACTIVE TASKS TASKS IN WRAP UP" at bounding box center [97, 94] width 153 height 146
click at [141, 188] on span "HANG UP" at bounding box center [146, 191] width 29 height 7
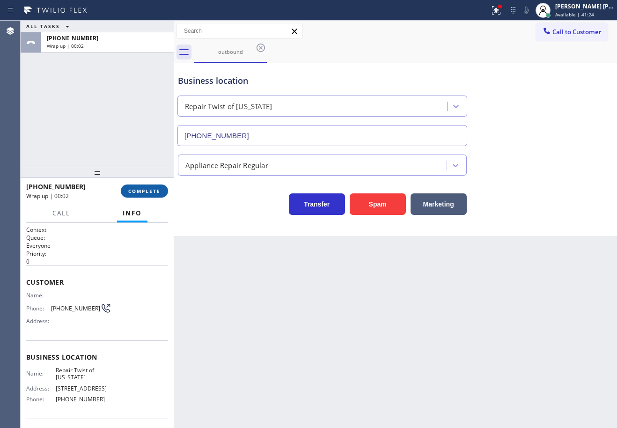
click at [146, 193] on span "COMPLETE" at bounding box center [144, 191] width 32 height 7
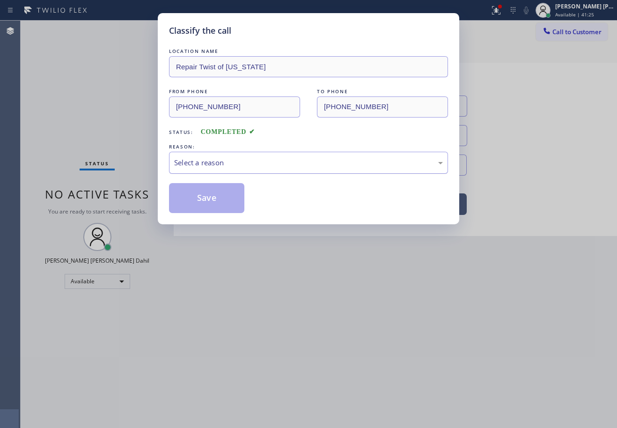
click at [247, 164] on div "Select a reason" at bounding box center [308, 162] width 269 height 11
click at [191, 208] on button "Save" at bounding box center [206, 198] width 75 height 30
click at [191, 207] on button "Save" at bounding box center [206, 198] width 75 height 30
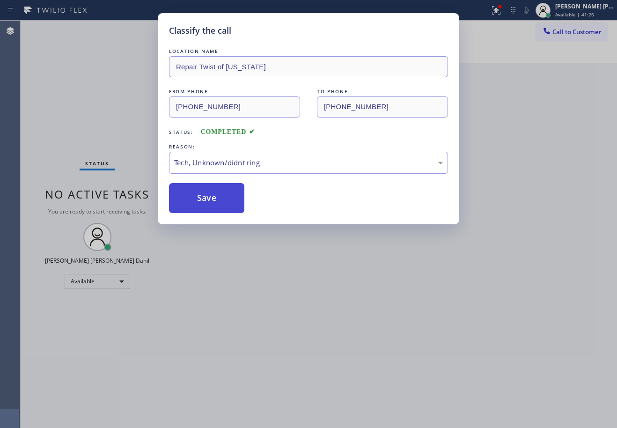
click at [191, 207] on button "Save" at bounding box center [206, 198] width 75 height 30
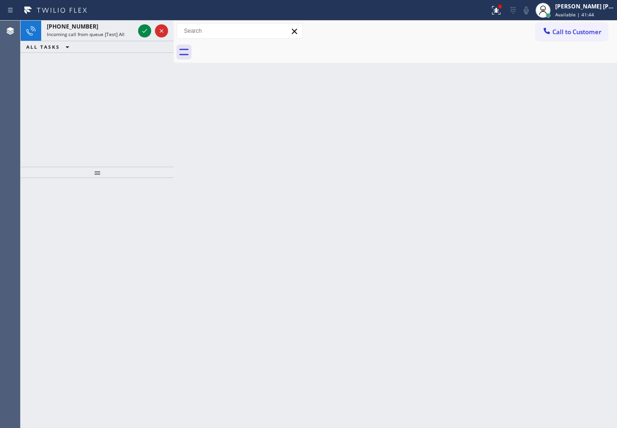
click at [105, 107] on div "+14698693659 Incoming call from queue [Test] All ALL TASKS ALL TASKS ACTIVE TAS…" at bounding box center [97, 94] width 153 height 146
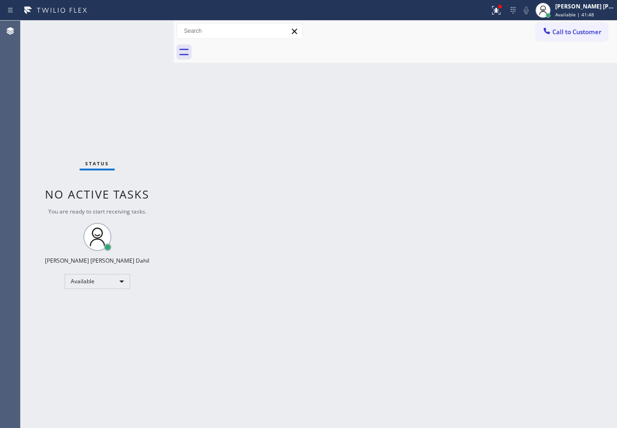
click at [367, 68] on div "Back to Dashboard Change Sender ID Customers Technicians Select a contact Outbo…" at bounding box center [395, 224] width 443 height 407
click at [498, 11] on icon at bounding box center [495, 9] width 6 height 7
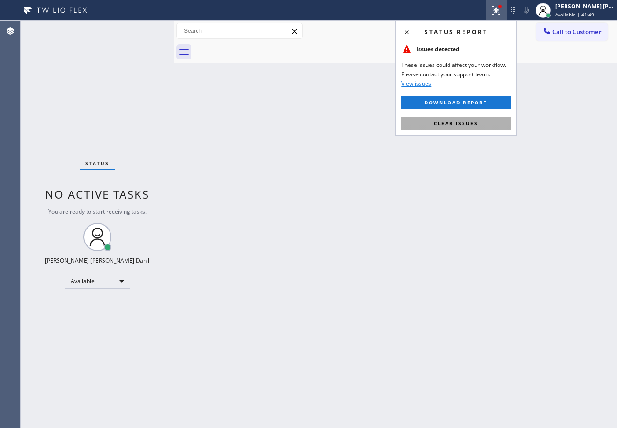
click at [467, 125] on span "Clear issues" at bounding box center [456, 123] width 44 height 7
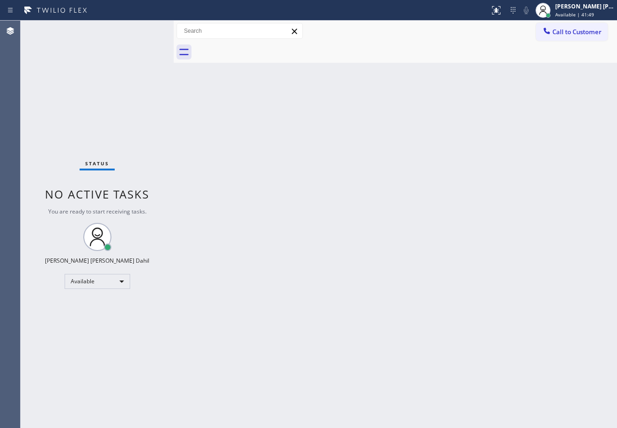
click at [467, 125] on div "Back to Dashboard Change Sender ID Customers Technicians Select a contact Outbo…" at bounding box center [395, 224] width 443 height 407
click at [416, 249] on div "Back to Dashboard Change Sender ID Customers Technicians Select a contact Outbo…" at bounding box center [395, 224] width 443 height 407
click at [358, 286] on div "Back to Dashboard Change Sender ID Customers Technicians Select a contact Outbo…" at bounding box center [395, 224] width 443 height 407
click at [509, 63] on div "Back to Dashboard Change Sender ID Customers Technicians Select a contact Outbo…" at bounding box center [395, 224] width 443 height 407
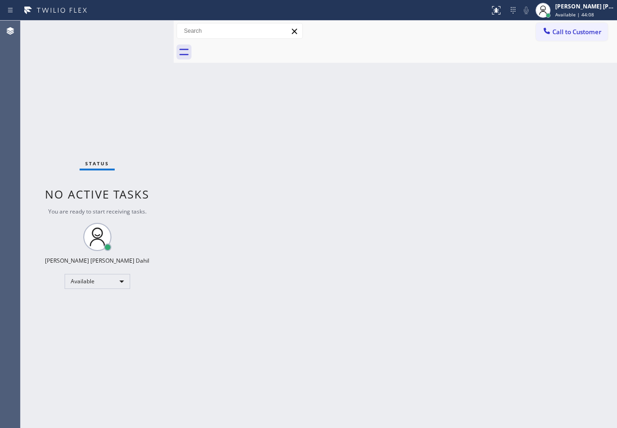
click at [428, 323] on div "Back to Dashboard Change Sender ID Customers Technicians Select a contact Outbo…" at bounding box center [395, 224] width 443 height 407
click at [435, 99] on div "Back to Dashboard Change Sender ID Customers Technicians Select a contact Outbo…" at bounding box center [395, 224] width 443 height 407
click at [142, 30] on div "Status No active tasks You are ready to start receiving tasks. [PERSON_NAME] [P…" at bounding box center [97, 224] width 153 height 407
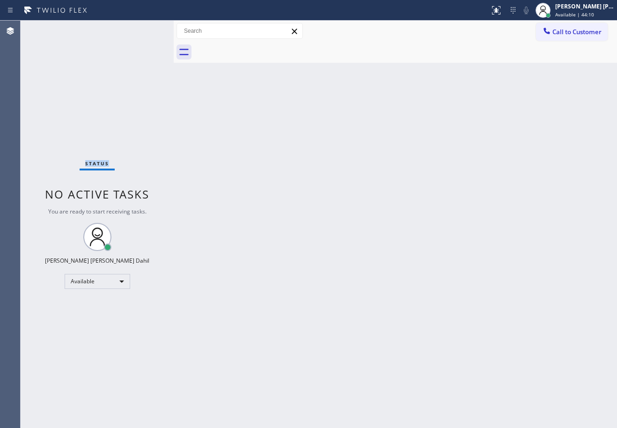
click at [142, 30] on div "Status No active tasks You are ready to start receiving tasks. [PERSON_NAME] [P…" at bounding box center [97, 224] width 153 height 407
click at [142, 31] on div "Status No active tasks You are ready to start receiving tasks. [PERSON_NAME] [P…" at bounding box center [97, 224] width 153 height 407
click at [249, 269] on div "Back to Dashboard Change Sender ID Customers Technicians Select a contact Outbo…" at bounding box center [395, 224] width 443 height 407
click at [369, 216] on div "Back to Dashboard Change Sender ID Customers Technicians Select a contact Outbo…" at bounding box center [395, 224] width 443 height 407
drag, startPoint x: 462, startPoint y: 307, endPoint x: 476, endPoint y: 326, distance: 23.4
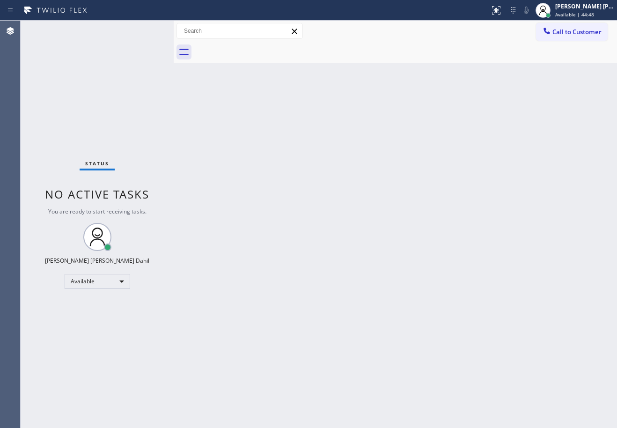
click at [470, 317] on div "Back to Dashboard Change Sender ID Customers Technicians Select a contact Outbo…" at bounding box center [395, 224] width 443 height 407
click at [345, 57] on div at bounding box center [405, 52] width 423 height 21
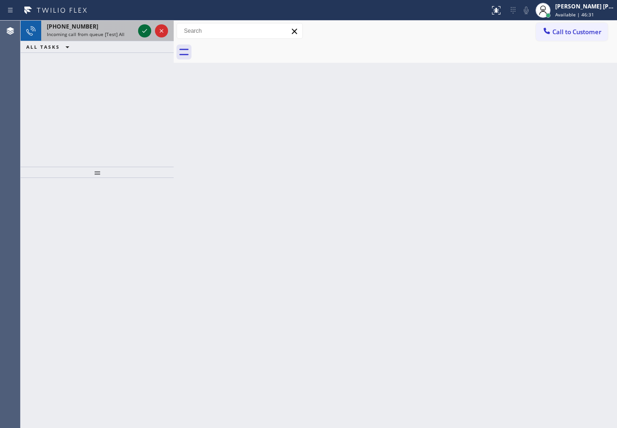
click at [142, 30] on icon at bounding box center [144, 30] width 11 height 11
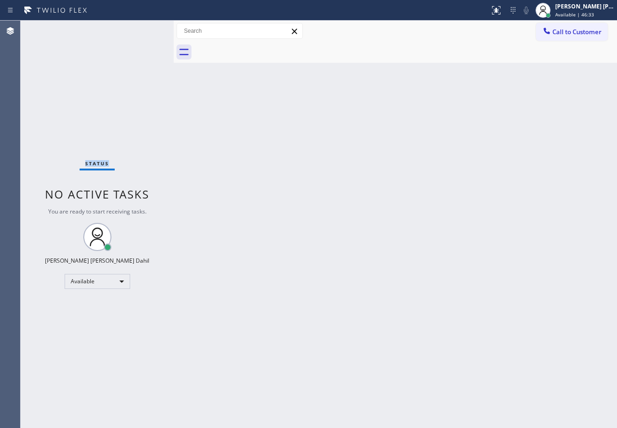
click at [142, 30] on div "Status No active tasks You are ready to start receiving tasks. [PERSON_NAME] [P…" at bounding box center [97, 224] width 153 height 407
click at [486, 240] on div "Back to Dashboard Change Sender ID Customers Technicians Select a contact Outbo…" at bounding box center [395, 224] width 443 height 407
click at [497, 6] on div at bounding box center [496, 10] width 21 height 11
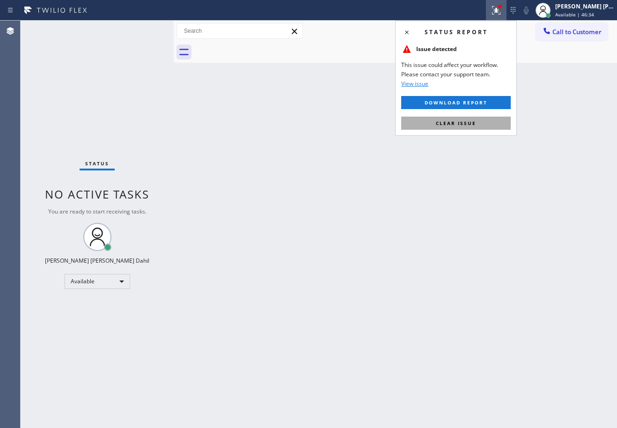
click at [489, 119] on button "Clear issue" at bounding box center [456, 123] width 110 height 13
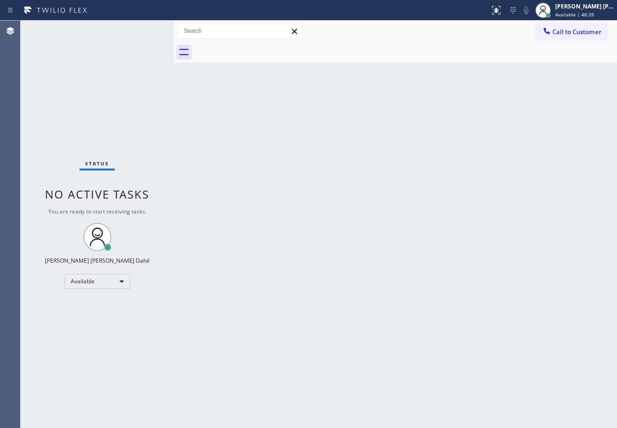
click at [400, 329] on div "Back to Dashboard Change Sender ID Customers Technicians Select a contact Outbo…" at bounding box center [395, 224] width 443 height 407
click at [273, 240] on div "Back to Dashboard Change Sender ID Customers Technicians Select a contact Outbo…" at bounding box center [395, 224] width 443 height 407
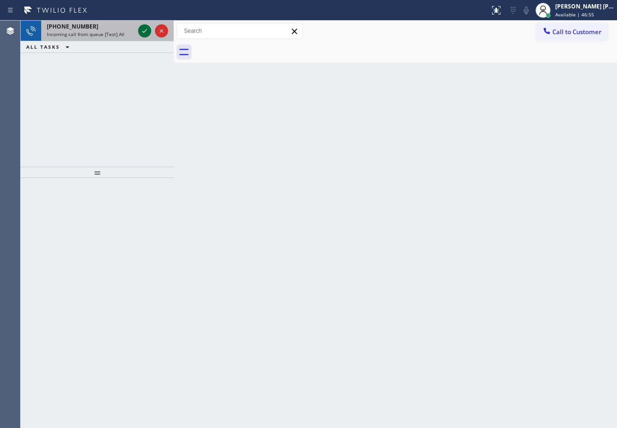
click at [142, 30] on icon at bounding box center [144, 30] width 11 height 11
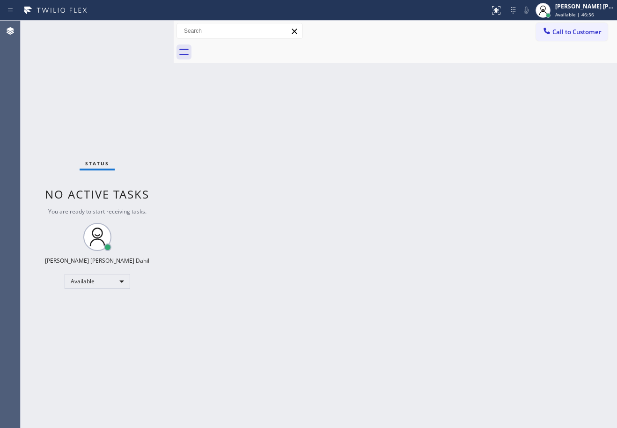
click at [142, 30] on div "Status No active tasks You are ready to start receiving tasks. [PERSON_NAME] [P…" at bounding box center [97, 224] width 153 height 407
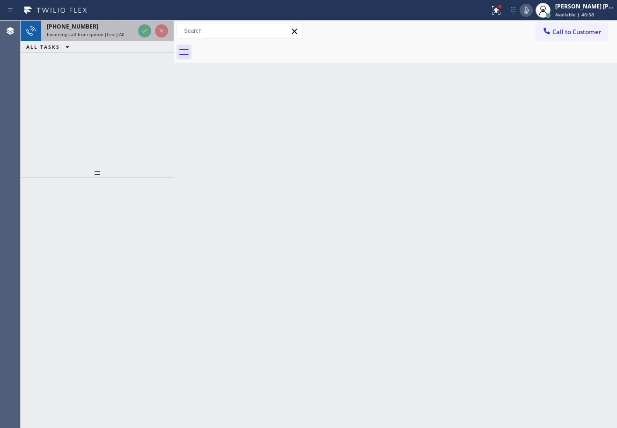
click at [93, 32] on span "Incoming call from queue [Test] All" at bounding box center [86, 34] width 78 height 7
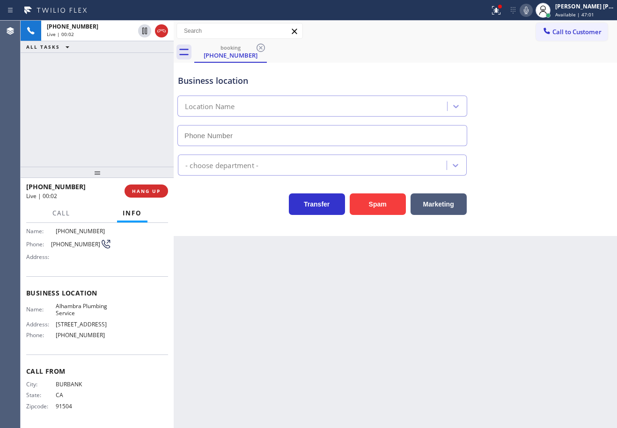
type input "[PHONE_NUMBER]"
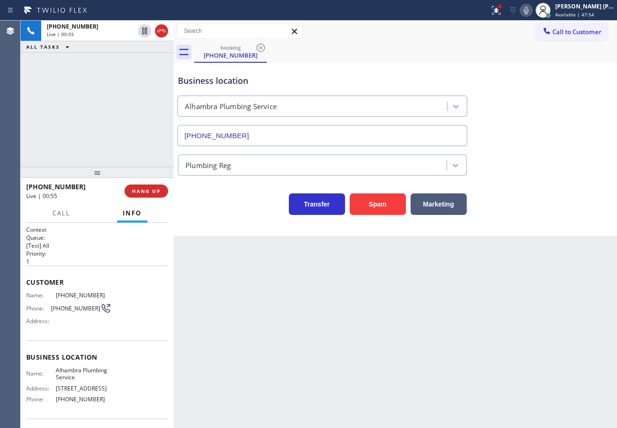
click at [119, 111] on div "+18182098129 Live | 00:55 ALL TASKS ALL TASKS ACTIVE TASKS TASKS IN WRAP UP" at bounding box center [97, 94] width 153 height 146
click at [529, 12] on icon at bounding box center [526, 10] width 5 height 7
drag, startPoint x: 543, startPoint y: 66, endPoint x: 513, endPoint y: 69, distance: 30.6
click at [543, 67] on div "booking (818) 209-8129 Call to Customer Outbound call Location Repair Twist of …" at bounding box center [395, 128] width 443 height 215
click at [65, 88] on div "+18182098129 Live | 00:57 ALL TASKS ALL TASKS ACTIVE TASKS TASKS IN WRAP UP" at bounding box center [97, 94] width 153 height 146
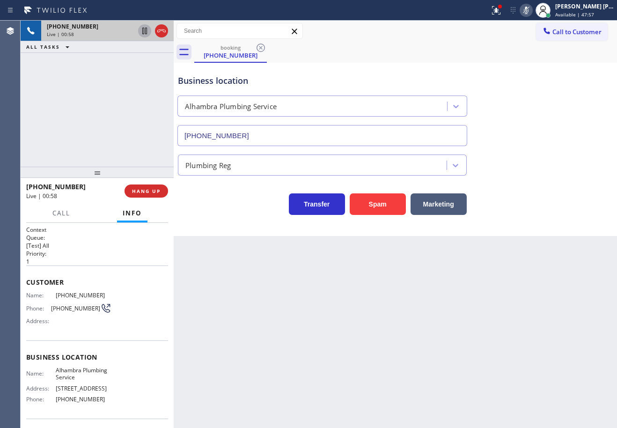
click at [144, 29] on icon at bounding box center [144, 31] width 5 height 7
click at [143, 89] on div "+18182098129 Live | 00:59 ALL TASKS ALL TASKS ACTIVE TASKS TASKS IN WRAP UP" at bounding box center [97, 94] width 153 height 146
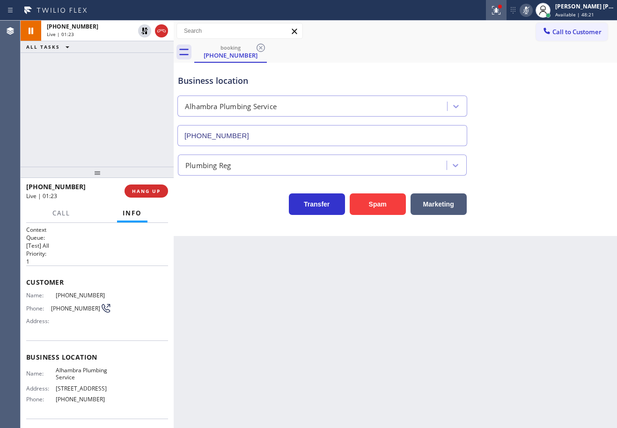
click at [502, 14] on icon at bounding box center [496, 10] width 11 height 11
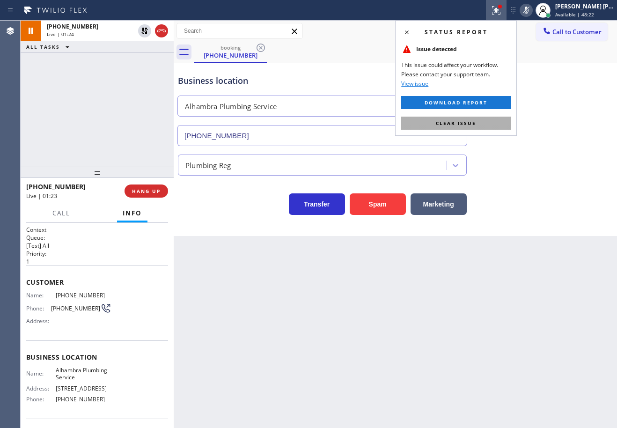
click at [495, 118] on button "Clear issue" at bounding box center [456, 123] width 110 height 13
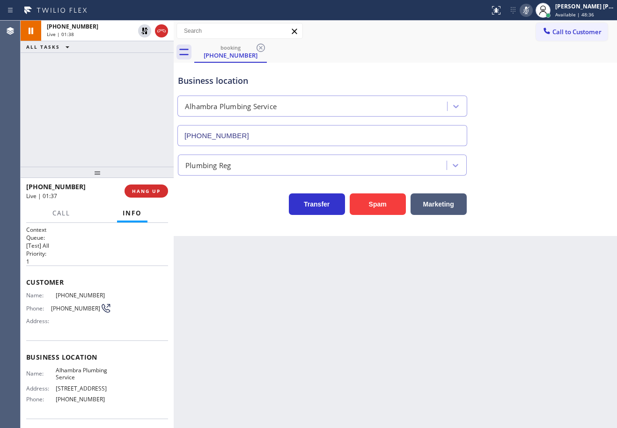
click at [532, 13] on icon at bounding box center [526, 10] width 11 height 11
click at [143, 31] on icon at bounding box center [144, 31] width 7 height 7
click at [123, 70] on div "+18182098129 Live | 01:39 ALL TASKS ALL TASKS ACTIVE TASKS TASKS IN WRAP UP" at bounding box center [97, 94] width 153 height 146
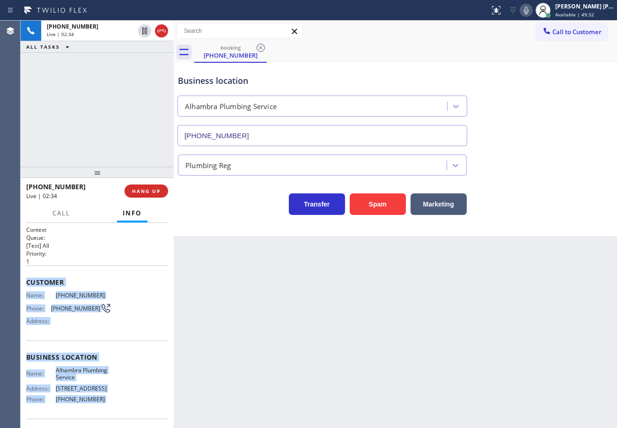
scroll to position [72, 0]
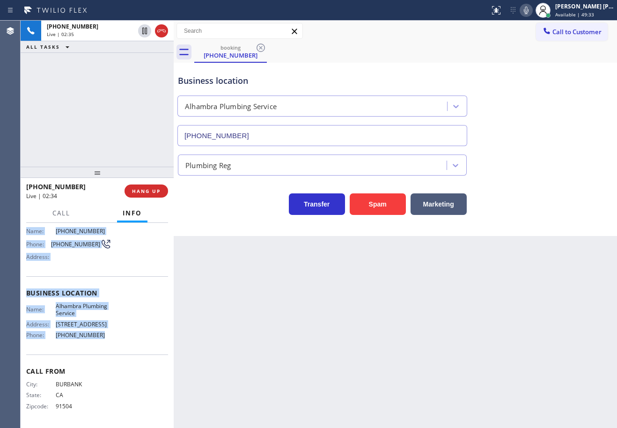
drag, startPoint x: 24, startPoint y: 279, endPoint x: 105, endPoint y: 335, distance: 98.7
click at [105, 335] on div "Context Queue: [Test] All Priority: 1 Customer Name: (818) 209-8129 Phone: (818…" at bounding box center [97, 325] width 153 height 205
click at [521, 59] on div "booking (818) 209-8129" at bounding box center [405, 52] width 423 height 21
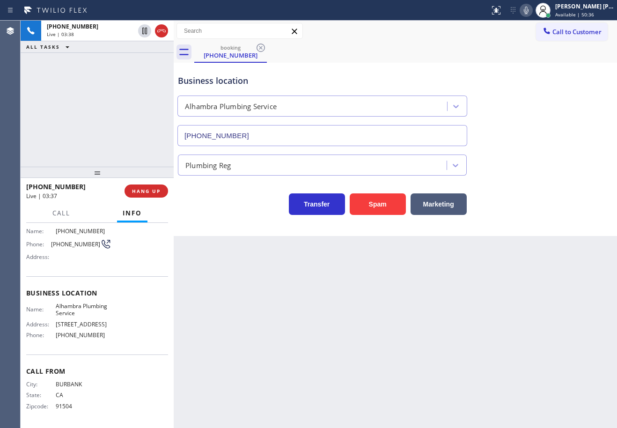
click at [116, 68] on div "+18182098129 Live | 03:38 ALL TASKS ALL TASKS ACTIVE TASKS TASKS IN WRAP UP" at bounding box center [97, 94] width 153 height 146
click at [538, 242] on div "Back to Dashboard Change Sender ID Customers Technicians Select a contact Outbo…" at bounding box center [395, 224] width 443 height 407
click at [524, 212] on div "Transfer Spam Marketing" at bounding box center [395, 200] width 439 height 30
click at [532, 14] on icon at bounding box center [526, 10] width 11 height 11
click at [557, 62] on div "booking (818) 209-8129 Call to Customer Outbound call Location Repair Twist of …" at bounding box center [395, 128] width 443 height 215
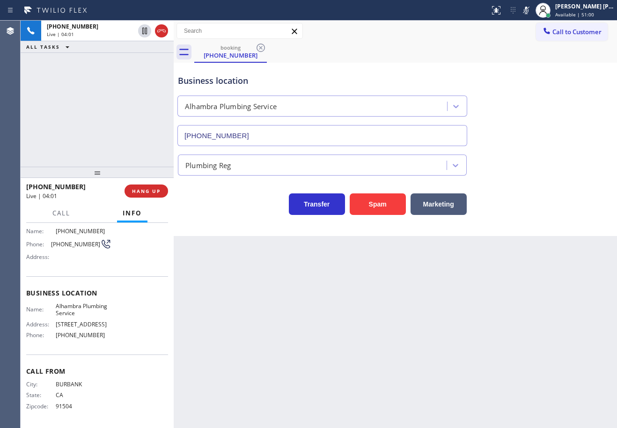
click at [150, 93] on div "+18182098129 Live | 04:01 ALL TASKS ALL TASKS ACTIVE TASKS TASKS IN WRAP UP" at bounding box center [97, 94] width 153 height 146
click at [142, 32] on icon at bounding box center [144, 31] width 5 height 7
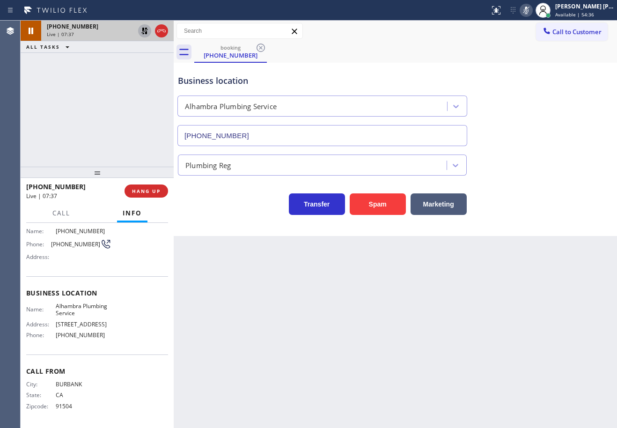
click at [532, 9] on icon at bounding box center [526, 10] width 11 height 11
click at [145, 33] on icon at bounding box center [144, 31] width 7 height 7
click at [464, 41] on div "Call to Customer Outbound call Location Repair Twist of New York Your caller id…" at bounding box center [395, 31] width 443 height 21
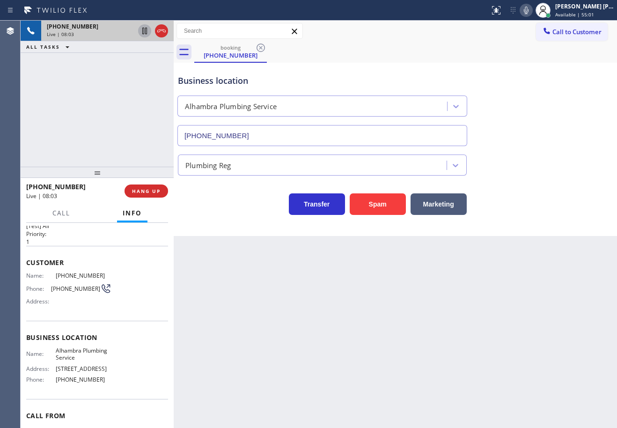
scroll to position [71, 0]
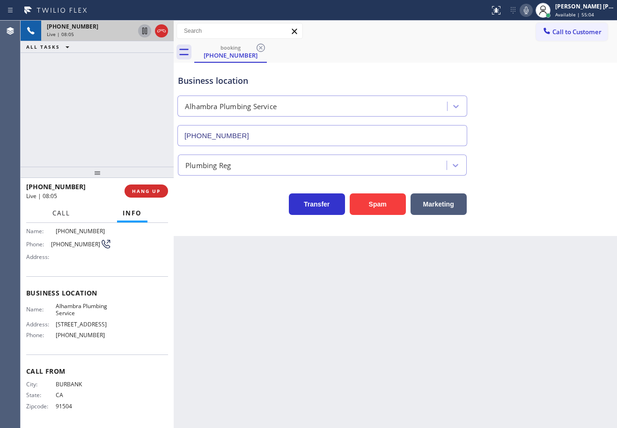
click at [51, 211] on button "Call" at bounding box center [61, 213] width 29 height 18
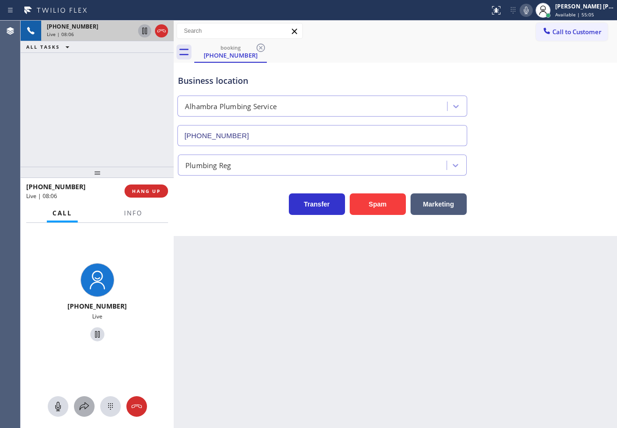
click at [82, 408] on icon at bounding box center [84, 406] width 11 height 11
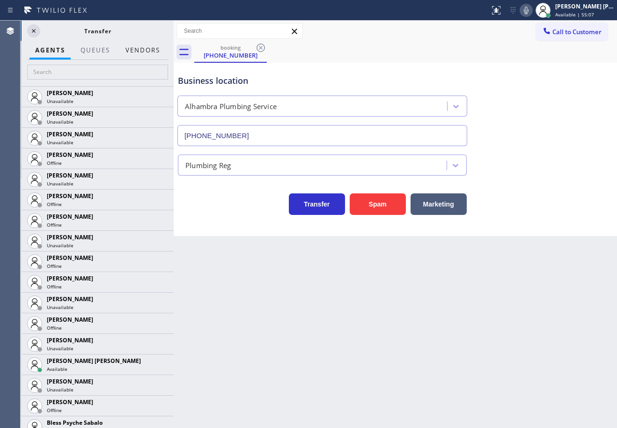
click at [149, 54] on button "Vendors" at bounding box center [143, 50] width 46 height 18
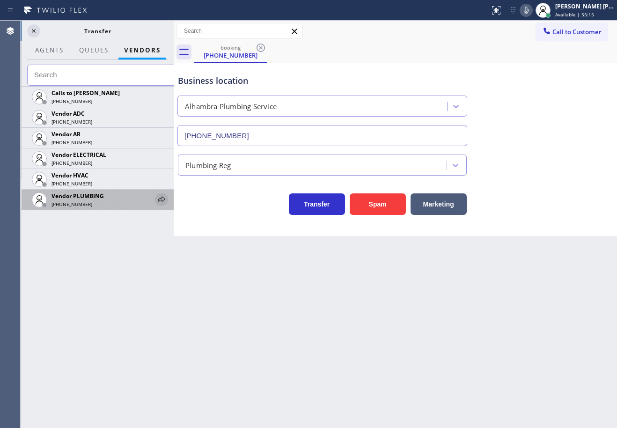
click at [163, 200] on icon at bounding box center [161, 199] width 7 height 6
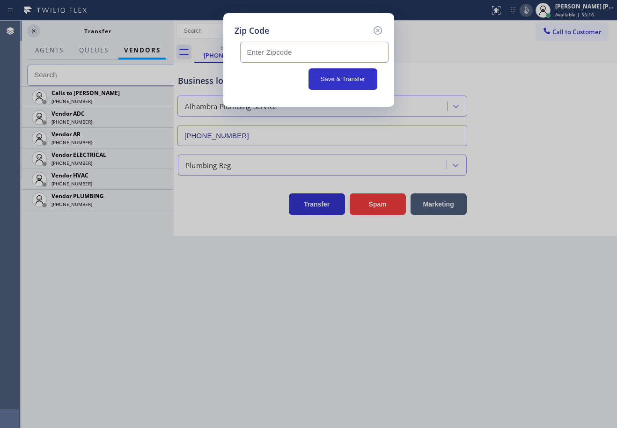
click at [267, 49] on input "text" at bounding box center [314, 52] width 148 height 21
click at [287, 45] on input "text" at bounding box center [314, 52] width 148 height 21
paste input "91030"
type input "91030"
click at [333, 77] on button "Save & Transfer" at bounding box center [343, 79] width 69 height 22
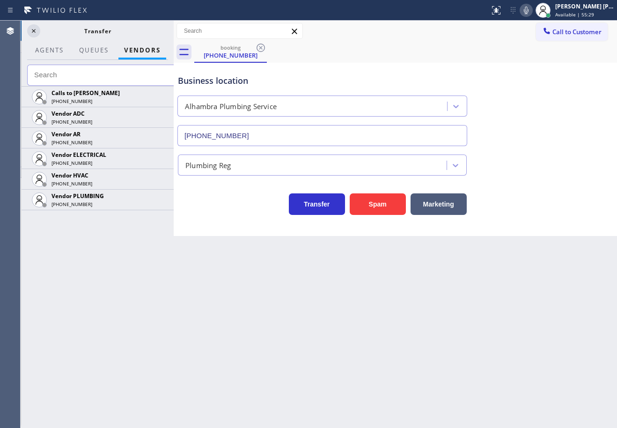
click at [80, 291] on div "+18182098129 Live" at bounding box center [97, 303] width 146 height 81
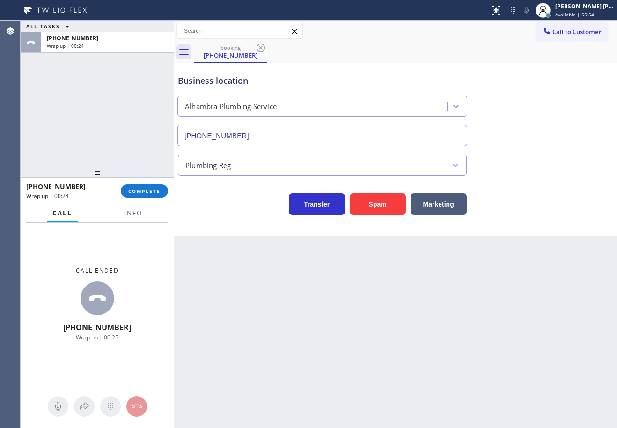
click at [76, 89] on div "ALL TASKS ALL TASKS ACTIVE TASKS TASKS IN WRAP UP +18182098129 Wrap up | 00:24" at bounding box center [97, 94] width 153 height 146
click at [145, 175] on div at bounding box center [97, 172] width 153 height 11
click at [145, 178] on div at bounding box center [97, 172] width 153 height 11
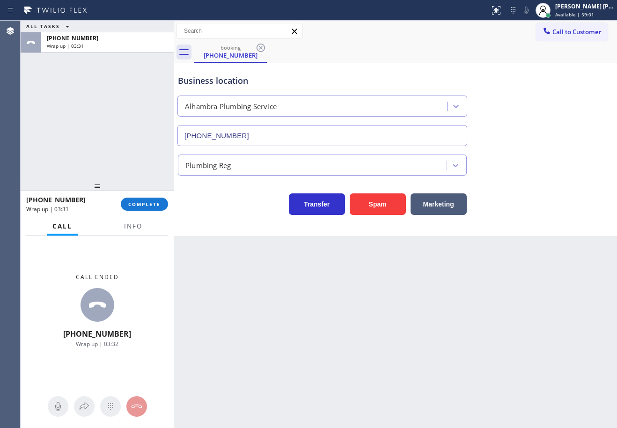
click at [148, 191] on div at bounding box center [97, 185] width 153 height 11
drag, startPoint x: 151, startPoint y: 202, endPoint x: 154, endPoint y: 206, distance: 5.0
click at [152, 203] on button "COMPLETE" at bounding box center [144, 205] width 47 height 13
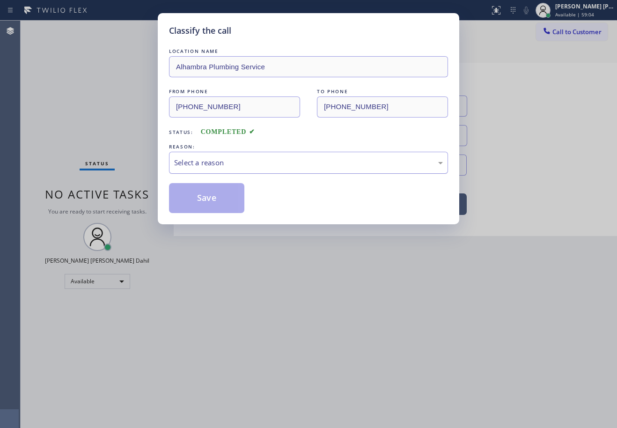
click at [213, 168] on div "Select a reason" at bounding box center [308, 163] width 279 height 22
click at [213, 203] on button "Save" at bounding box center [206, 198] width 75 height 30
click at [213, 206] on button "Save" at bounding box center [206, 198] width 75 height 30
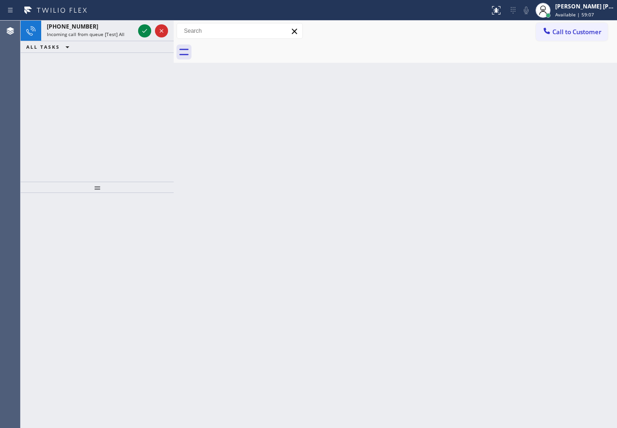
drag, startPoint x: 387, startPoint y: 262, endPoint x: 367, endPoint y: 274, distance: 23.9
click at [387, 262] on div "Back to Dashboard Change Sender ID Customers Technicians Select a contact Outbo…" at bounding box center [395, 224] width 443 height 407
click at [110, 34] on span "Incoming call from queue [Test] All" at bounding box center [86, 34] width 78 height 7
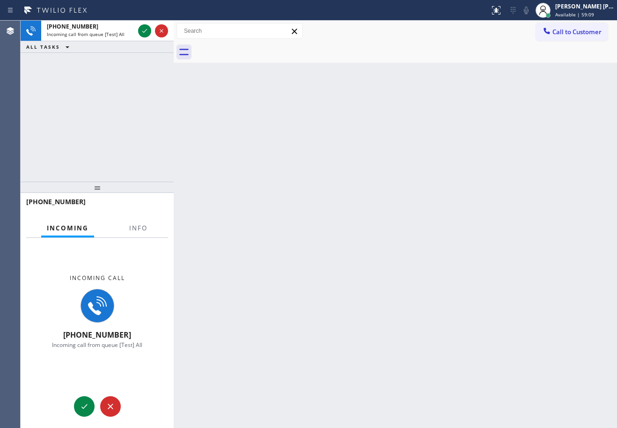
click at [125, 219] on div "+18476503703" at bounding box center [97, 206] width 153 height 26
click at [131, 227] on span "Info" at bounding box center [138, 228] width 18 height 8
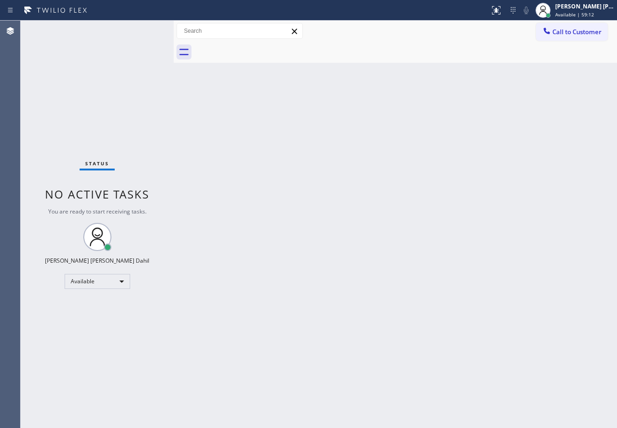
drag, startPoint x: 274, startPoint y: 238, endPoint x: 258, endPoint y: 219, distance: 24.9
click at [275, 232] on div "Back to Dashboard Change Sender ID Customers Technicians Select a contact Outbo…" at bounding box center [395, 224] width 443 height 407
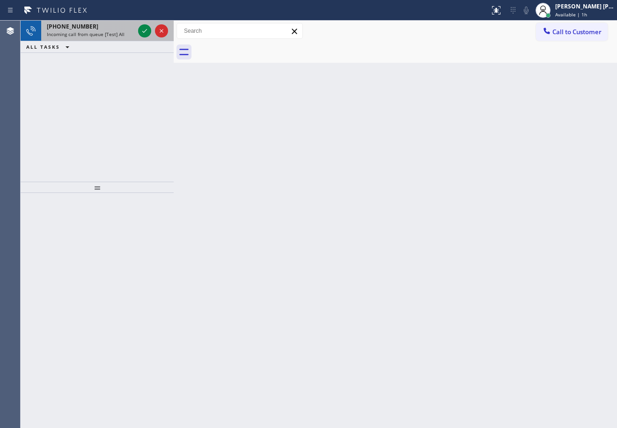
click at [117, 33] on span "Incoming call from queue [Test] All" at bounding box center [86, 34] width 78 height 7
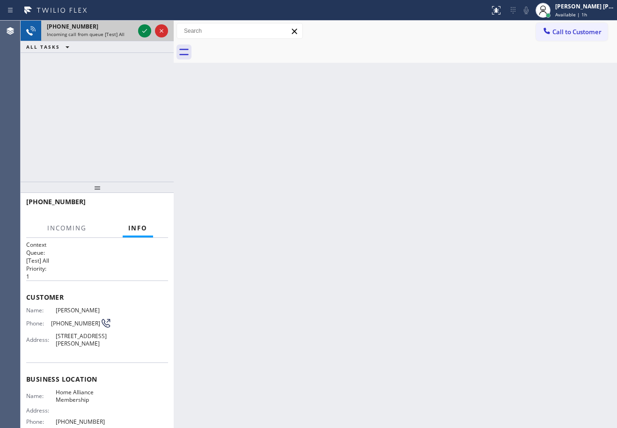
click at [117, 33] on span "Incoming call from queue [Test] All" at bounding box center [86, 34] width 78 height 7
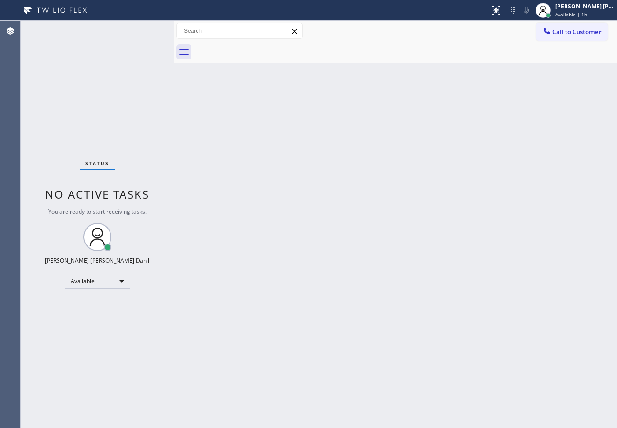
click at [278, 256] on div "Back to Dashboard Change Sender ID Customers Technicians Select a contact Outbo…" at bounding box center [395, 224] width 443 height 407
click at [470, 352] on div "Back to Dashboard Change Sender ID Customers Technicians Select a contact Outbo…" at bounding box center [395, 224] width 443 height 407
click at [360, 390] on div "Back to Dashboard Change Sender ID Customers Technicians Select a contact Outbo…" at bounding box center [395, 224] width 443 height 407
click at [310, 393] on div "Back to Dashboard Change Sender ID Customers Technicians Select a contact Outbo…" at bounding box center [395, 224] width 443 height 407
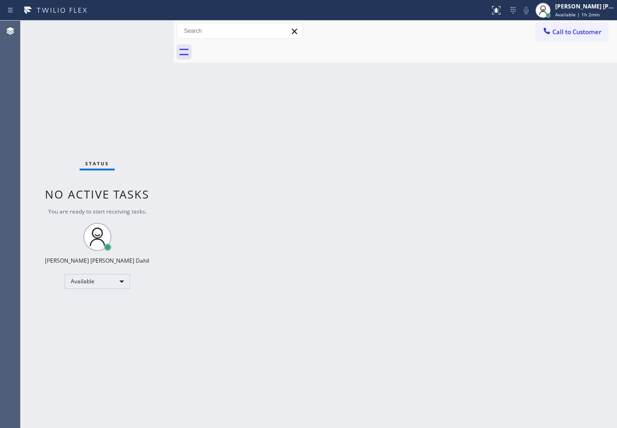
drag, startPoint x: 416, startPoint y: 324, endPoint x: 468, endPoint y: 406, distance: 97.4
click at [419, 331] on div "Back to Dashboard Change Sender ID Customers Technicians Select a contact Outbo…" at bounding box center [395, 224] width 443 height 407
click at [77, 64] on div "Status No active tasks You are ready to start receiving tasks. [PERSON_NAME] [P…" at bounding box center [97, 224] width 153 height 407
click at [425, 277] on div "Back to Dashboard Change Sender ID Customers Technicians Select a contact Outbo…" at bounding box center [395, 224] width 443 height 407
click at [419, 302] on div "Back to Dashboard Change Sender ID Customers Technicians Select a contact Outbo…" at bounding box center [395, 224] width 443 height 407
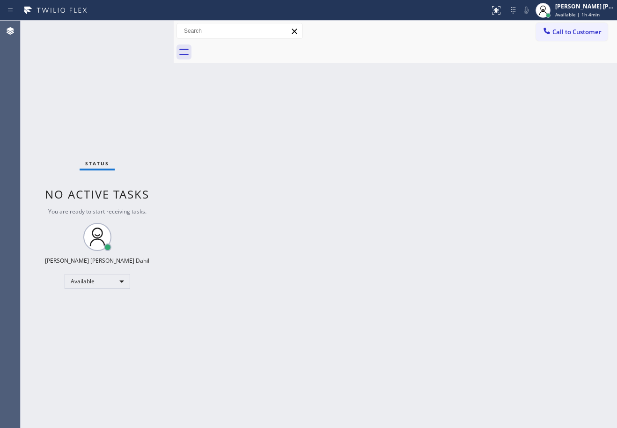
click at [418, 302] on div "Back to Dashboard Change Sender ID Customers Technicians Select a contact Outbo…" at bounding box center [395, 224] width 443 height 407
click at [443, 319] on div "Back to Dashboard Change Sender ID Customers Technicians Select a contact Outbo…" at bounding box center [395, 224] width 443 height 407
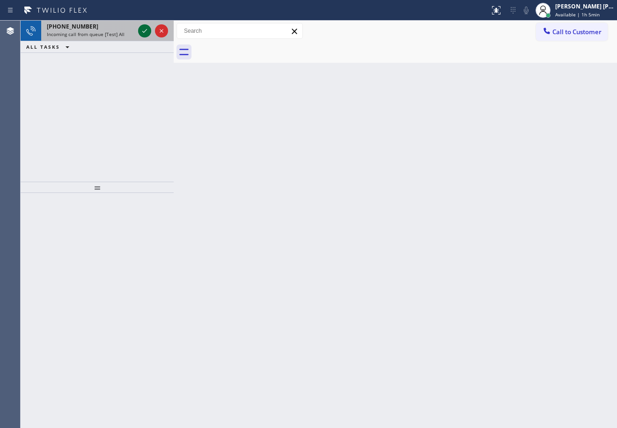
click at [142, 30] on icon at bounding box center [144, 30] width 11 height 11
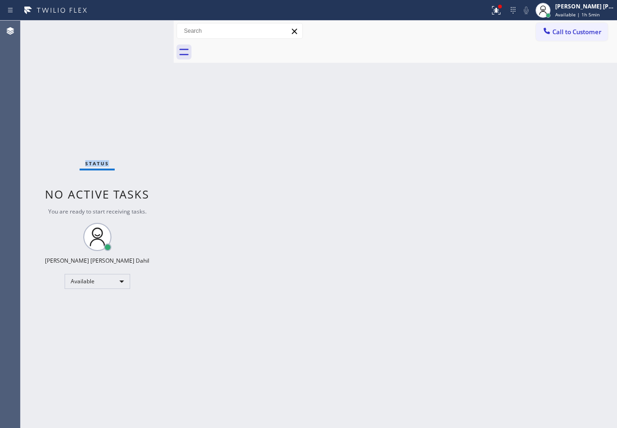
click at [142, 30] on div "Status No active tasks You are ready to start receiving tasks. [PERSON_NAME] [P…" at bounding box center [97, 224] width 153 height 407
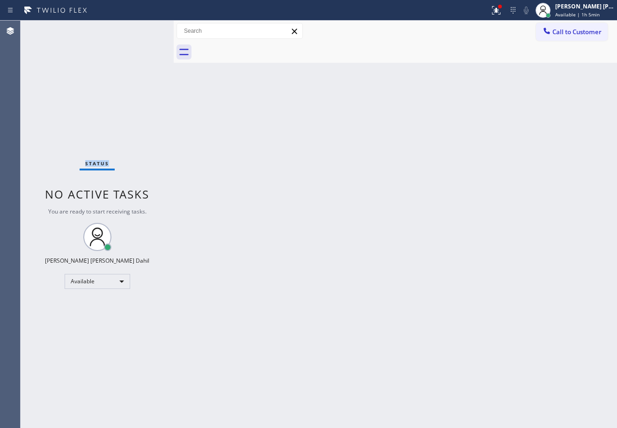
click at [142, 30] on div "Status No active tasks You are ready to start receiving tasks. [PERSON_NAME] [P…" at bounding box center [97, 224] width 153 height 407
click at [502, 12] on icon at bounding box center [496, 10] width 11 height 11
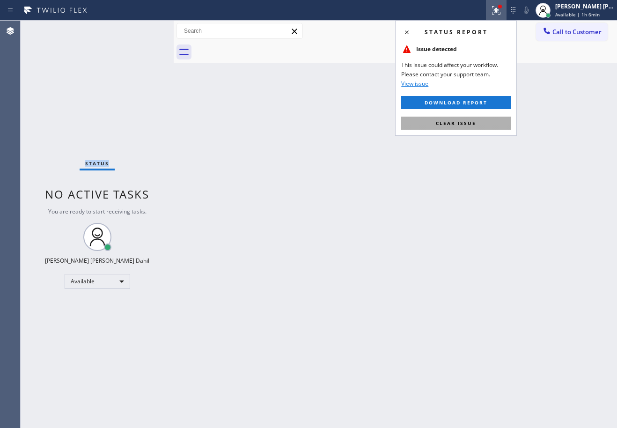
click at [484, 125] on button "Clear issue" at bounding box center [456, 123] width 110 height 13
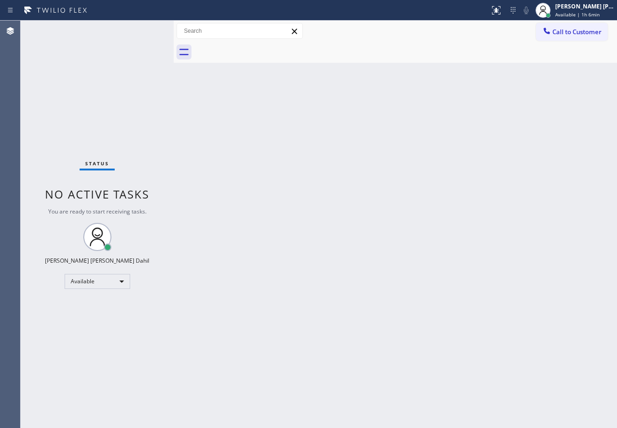
drag, startPoint x: 319, startPoint y: 296, endPoint x: 326, endPoint y: 298, distance: 7.3
click at [326, 298] on div "Back to Dashboard Change Sender ID Customers Technicians Select a contact Outbo…" at bounding box center [395, 224] width 443 height 407
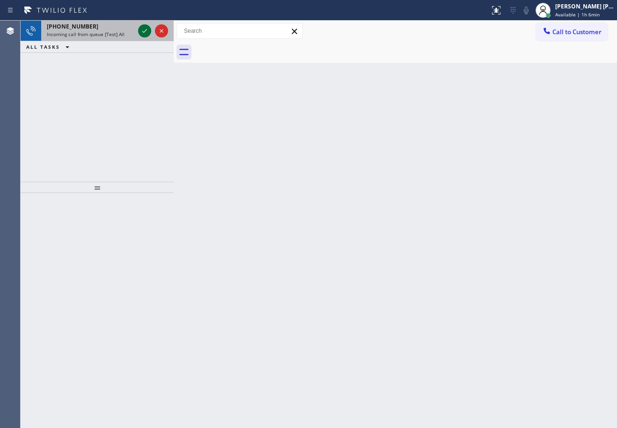
click at [142, 30] on icon at bounding box center [144, 30] width 11 height 11
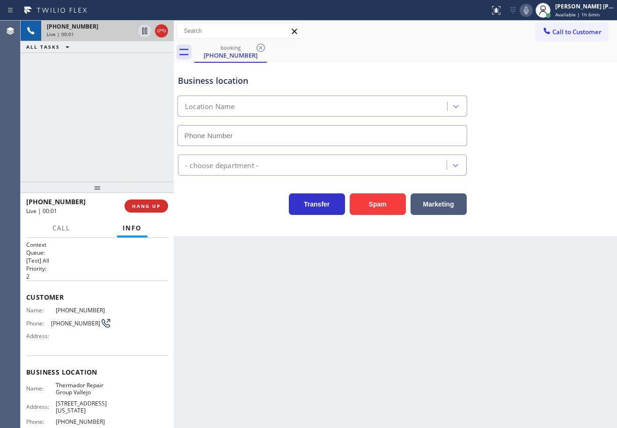
type input "[PHONE_NUMBER]"
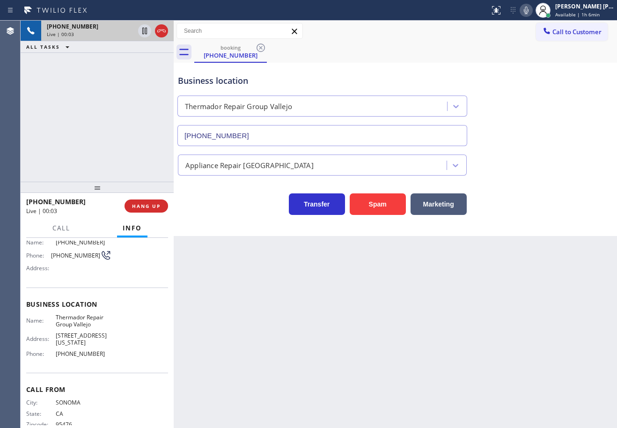
scroll to position [79, 0]
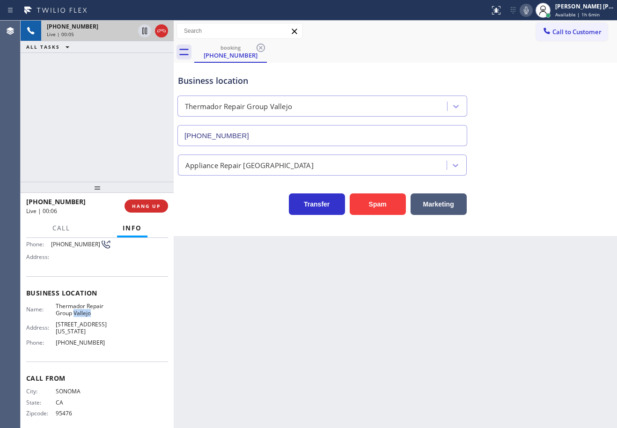
drag, startPoint x: 97, startPoint y: 313, endPoint x: 73, endPoint y: 318, distance: 24.4
click at [73, 318] on div "Name: Thermador Repair Group Vallejo Address: 408 Tennessee St Phone: (707) 504…" at bounding box center [68, 325] width 85 height 47
click at [144, 340] on div "Name: Thermador Repair Group Vallejo Address: 408 Tennessee St Phone: (707) 504…" at bounding box center [97, 325] width 142 height 47
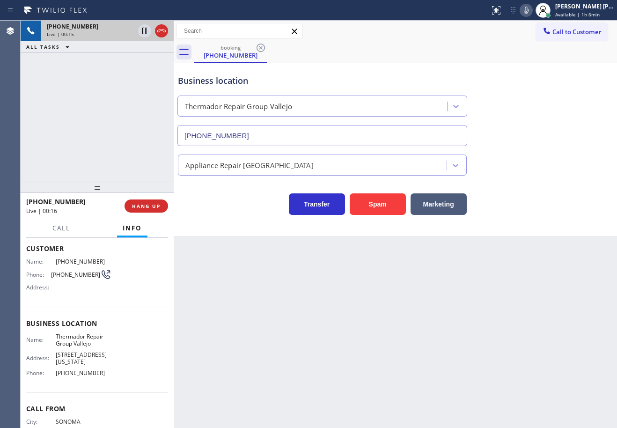
scroll to position [32, 0]
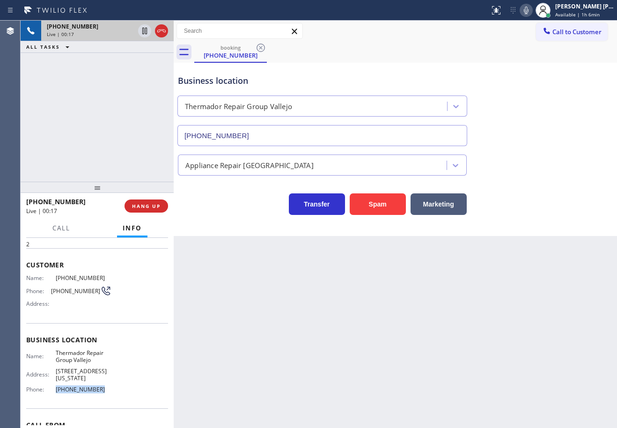
drag, startPoint x: 110, startPoint y: 384, endPoint x: 54, endPoint y: 384, distance: 56.2
click at [54, 384] on div "Name: Thermador Repair Group Vallejo Address: 408 Tennessee St Phone: (707) 504…" at bounding box center [97, 372] width 142 height 47
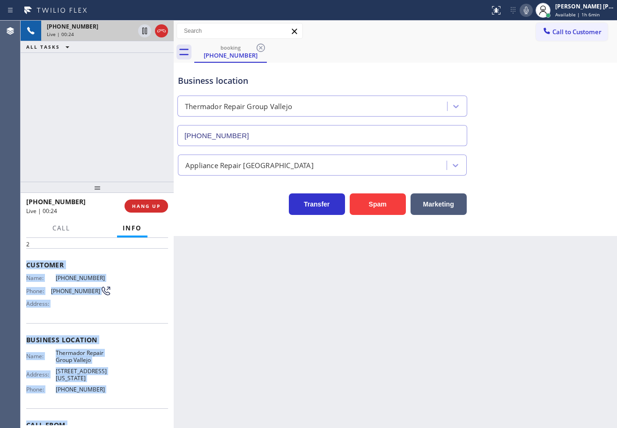
scroll to position [79, 0]
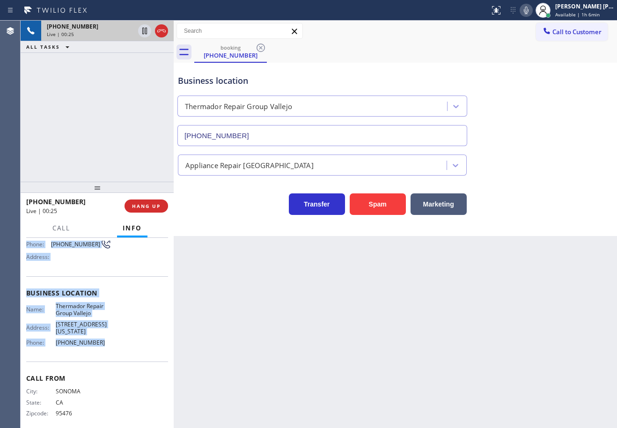
drag, startPoint x: 96, startPoint y: 450, endPoint x: 118, endPoint y: 334, distance: 118.0
click at [116, 335] on div "Context Queue: [Test] All Priority: 2 Customer Name: (707) 304-3835 Phone: (707…" at bounding box center [97, 333] width 153 height 190
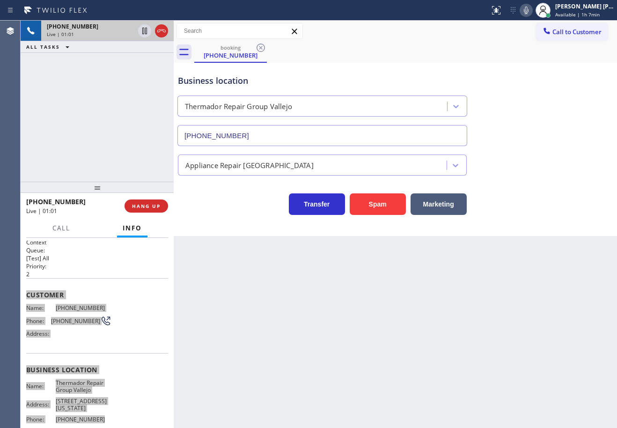
scroll to position [0, 0]
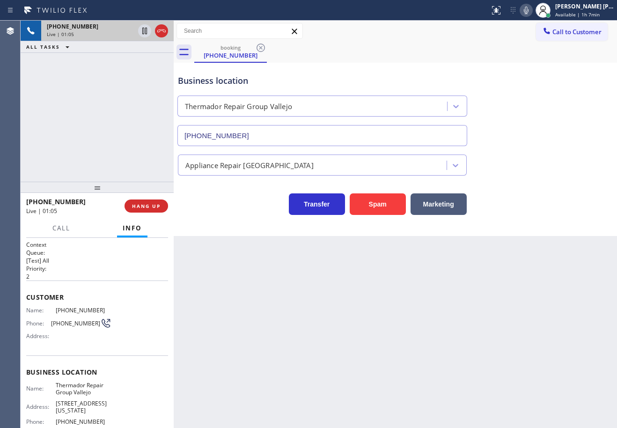
click at [532, 165] on div "Appliance Repair [GEOGRAPHIC_DATA]" at bounding box center [395, 163] width 439 height 25
drag, startPoint x: 539, startPoint y: 8, endPoint x: 565, endPoint y: 89, distance: 84.4
click at [532, 9] on icon at bounding box center [526, 10] width 11 height 11
click at [548, 68] on div "booking (707) 304-3835 Call to Customer Outbound call Location Repair Twist of …" at bounding box center [395, 128] width 443 height 215
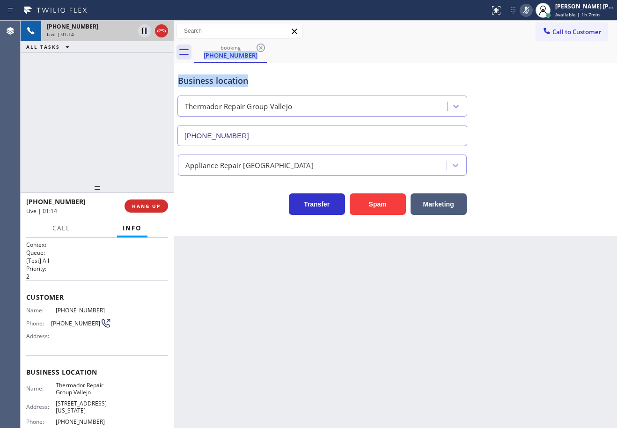
click at [532, 10] on icon at bounding box center [526, 10] width 11 height 11
click at [551, 109] on div "Business location Thermador Repair Group Vallejo (707) 504-3963" at bounding box center [395, 103] width 439 height 85
drag, startPoint x: 455, startPoint y: 63, endPoint x: 465, endPoint y: 107, distance: 45.4
click at [455, 66] on div "Business location Thermador Repair Group Vallejo (707) 504-3963" at bounding box center [395, 103] width 439 height 85
click at [325, 60] on div "booking (707) 304-3835" at bounding box center [405, 52] width 423 height 21
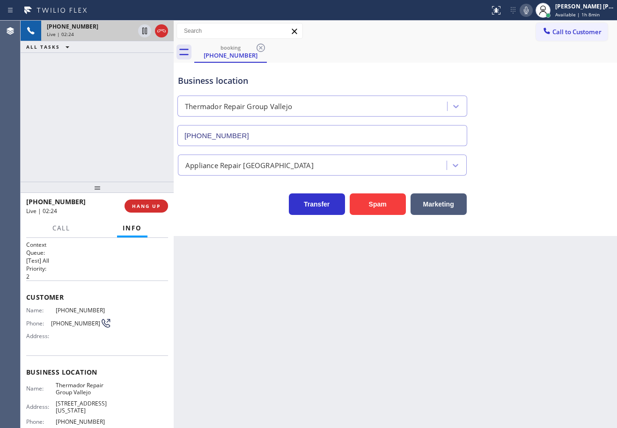
click at [63, 78] on div "+17073043835 Live | 02:24 ALL TASKS ALL TASKS ACTIVE TASKS TASKS IN WRAP UP" at bounding box center [97, 101] width 153 height 161
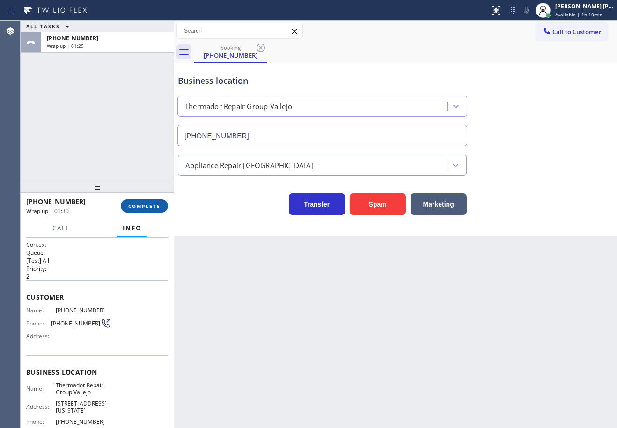
click at [147, 210] on button "COMPLETE" at bounding box center [144, 205] width 47 height 13
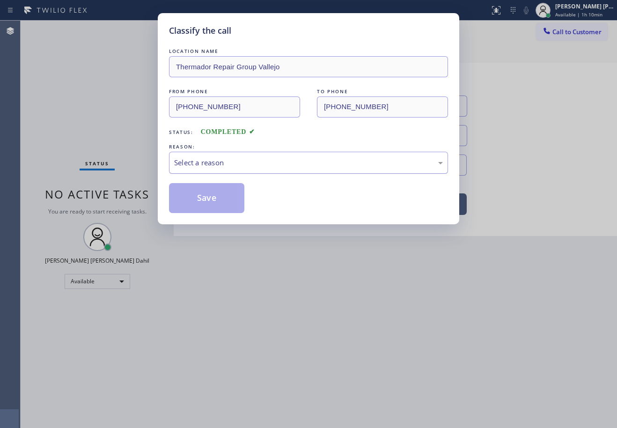
click at [206, 163] on div "Select a reason" at bounding box center [308, 162] width 269 height 11
click at [218, 196] on button "Save" at bounding box center [206, 198] width 75 height 30
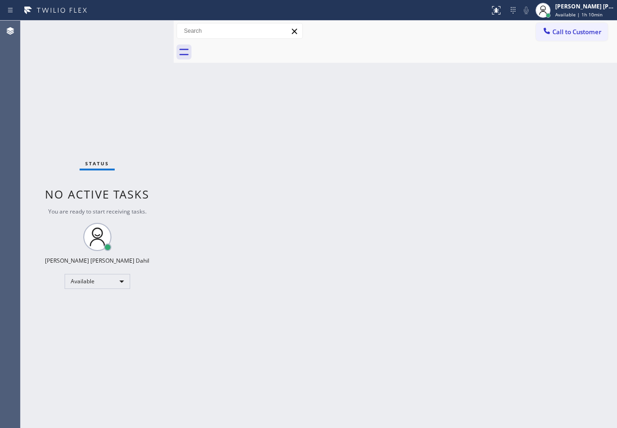
drag, startPoint x: 574, startPoint y: 8, endPoint x: 575, endPoint y: 29, distance: 21.1
click at [575, 8] on div "[PERSON_NAME] [PERSON_NAME] Dahil" at bounding box center [584, 6] width 59 height 8
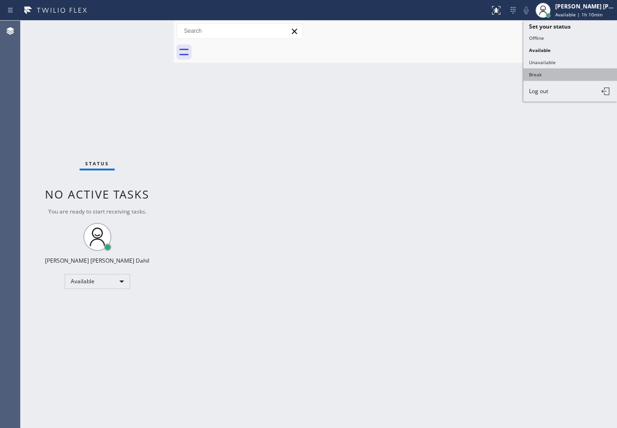
click at [557, 69] on button "Break" at bounding box center [570, 74] width 94 height 12
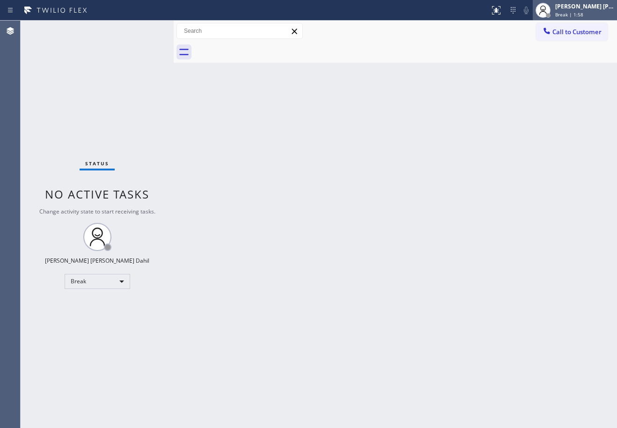
click at [595, 7] on div "[PERSON_NAME] [PERSON_NAME] Dahil" at bounding box center [584, 6] width 59 height 8
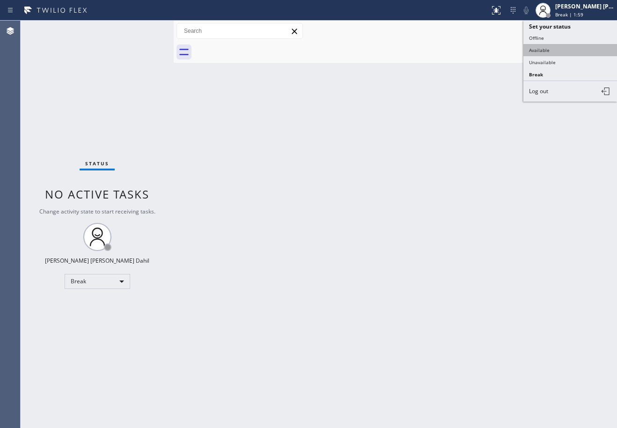
click at [562, 46] on button "Available" at bounding box center [570, 50] width 94 height 12
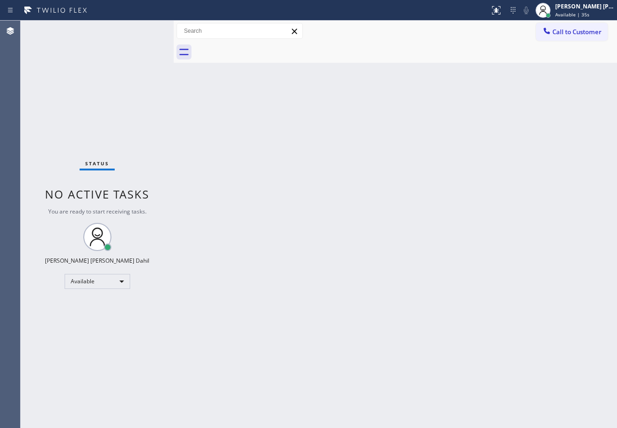
click at [367, 235] on div "Back to Dashboard Change Sender ID Customers Technicians Select a contact Outbo…" at bounding box center [395, 224] width 443 height 407
click at [349, 218] on div "Back to Dashboard Change Sender ID Customers Technicians Select a contact Outbo…" at bounding box center [395, 224] width 443 height 407
click at [391, 238] on div "Back to Dashboard Change Sender ID Customers Technicians Select a contact Outbo…" at bounding box center [395, 224] width 443 height 407
click at [252, 157] on div "Back to Dashboard Change Sender ID Customers Technicians Select a contact Outbo…" at bounding box center [395, 224] width 443 height 407
click at [568, 252] on div "Back to Dashboard Change Sender ID Customers Technicians Select a contact Outbo…" at bounding box center [395, 224] width 443 height 407
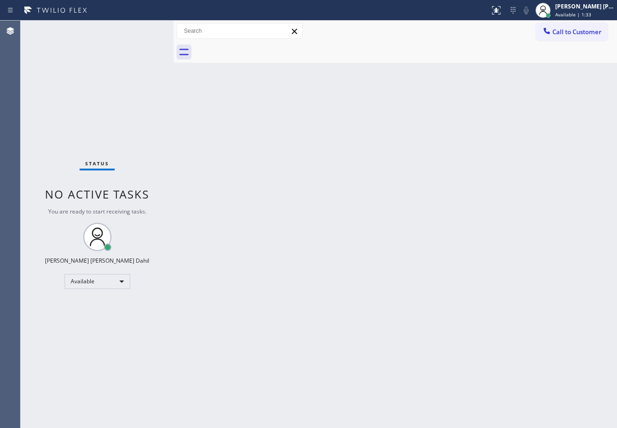
click at [142, 30] on div "Status No active tasks You are ready to start receiving tasks. [PERSON_NAME] [P…" at bounding box center [97, 224] width 153 height 407
click at [475, 305] on div "Back to Dashboard Change Sender ID Customers Technicians Select a contact Outbo…" at bounding box center [395, 224] width 443 height 407
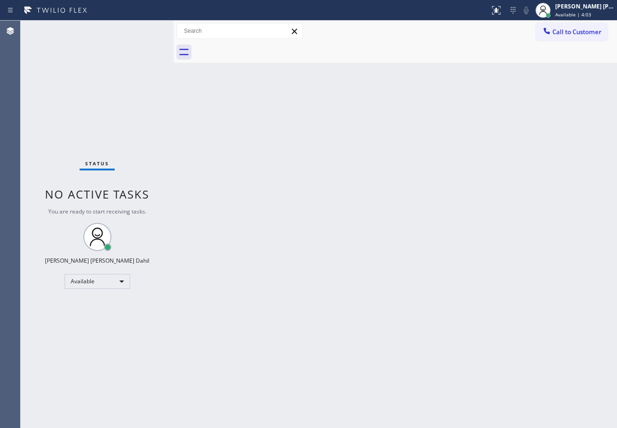
click at [488, 266] on div "Back to Dashboard Change Sender ID Customers Technicians Select a contact Outbo…" at bounding box center [395, 224] width 443 height 407
click at [378, 322] on div "Back to Dashboard Change Sender ID Customers Technicians Select a contact Outbo…" at bounding box center [395, 224] width 443 height 407
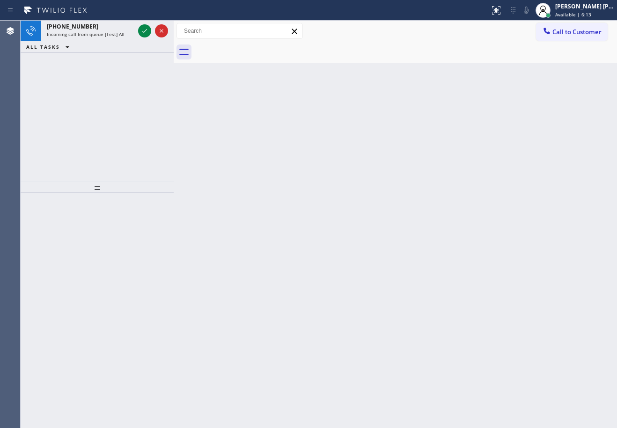
click at [428, 247] on div "Back to Dashboard Change Sender ID Customers Technicians Select a contact Outbo…" at bounding box center [395, 224] width 443 height 407
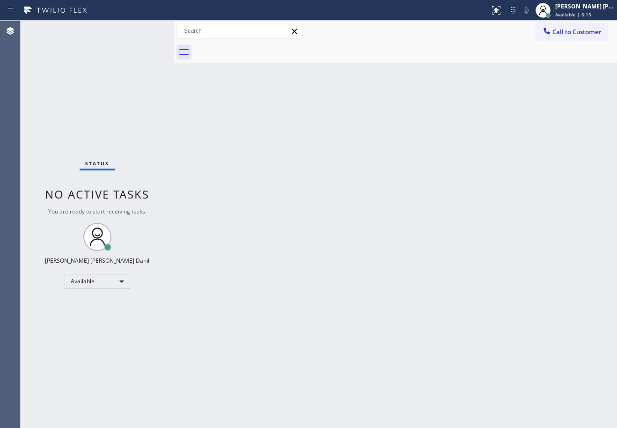
drag, startPoint x: 335, startPoint y: 255, endPoint x: 349, endPoint y: 276, distance: 24.7
click at [337, 254] on div "Back to Dashboard Change Sender ID Customers Technicians Select a contact Outbo…" at bounding box center [395, 224] width 443 height 407
click at [105, 66] on div "Status No active tasks You are ready to start receiving tasks. [PERSON_NAME] [P…" at bounding box center [97, 224] width 153 height 407
click at [471, 273] on div "Back to Dashboard Change Sender ID Customers Technicians Select a contact Outbo…" at bounding box center [395, 224] width 443 height 407
click at [341, 265] on div "Back to Dashboard Change Sender ID Customers Technicians Select a contact Outbo…" at bounding box center [395, 224] width 443 height 407
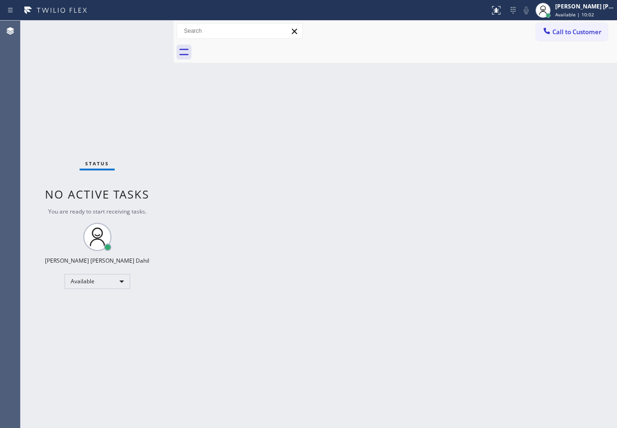
click at [304, 150] on div "Back to Dashboard Change Sender ID Customers Technicians Select a contact Outbo…" at bounding box center [395, 224] width 443 height 407
drag, startPoint x: 303, startPoint y: 152, endPoint x: 307, endPoint y: 157, distance: 6.4
click at [303, 154] on div "Back to Dashboard Change Sender ID Customers Technicians Select a contact Outbo…" at bounding box center [395, 224] width 443 height 407
drag, startPoint x: 307, startPoint y: 157, endPoint x: 316, endPoint y: 161, distance: 10.3
click at [314, 161] on div "Back to Dashboard Change Sender ID Customers Technicians Select a contact Outbo…" at bounding box center [395, 224] width 443 height 407
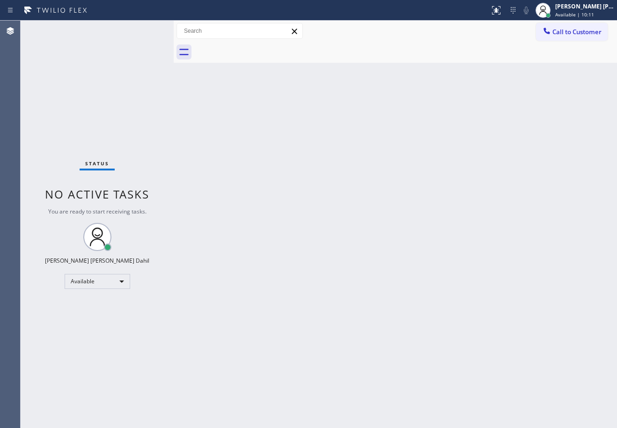
click at [438, 125] on div "Back to Dashboard Change Sender ID Customers Technicians Select a contact Outbo…" at bounding box center [395, 224] width 443 height 407
click at [513, 297] on div "Back to Dashboard Change Sender ID Customers Technicians Select a contact Outbo…" at bounding box center [395, 224] width 443 height 407
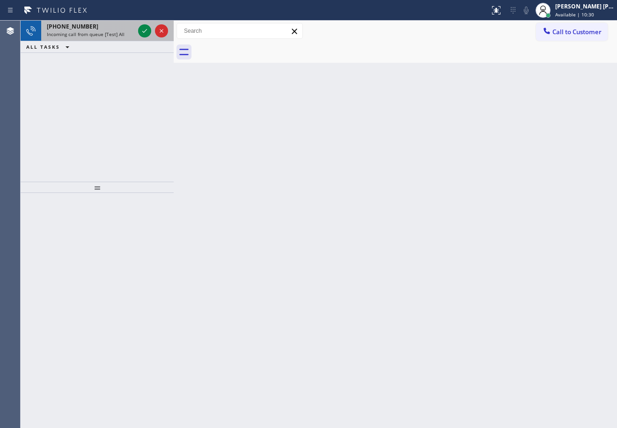
click at [102, 28] on div "[PHONE_NUMBER]" at bounding box center [91, 26] width 88 height 8
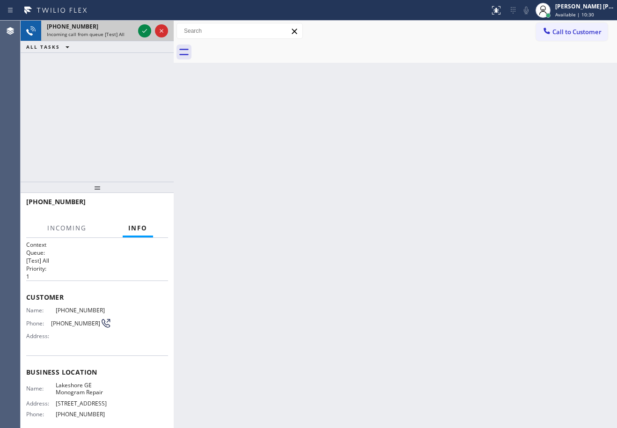
click at [102, 28] on div "[PHONE_NUMBER]" at bounding box center [91, 26] width 88 height 8
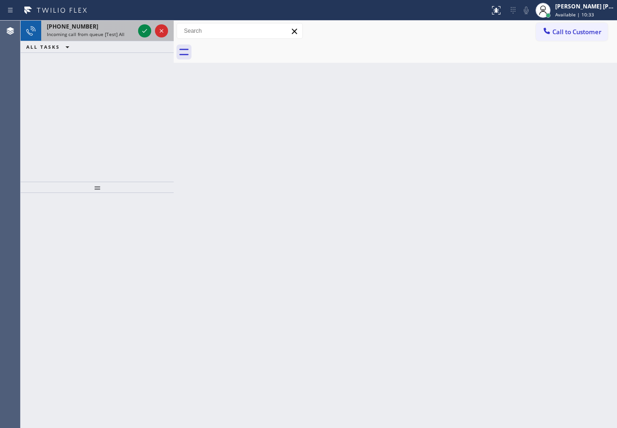
click at [109, 36] on span "Incoming call from queue [Test] All" at bounding box center [86, 34] width 78 height 7
click at [111, 36] on span "Incoming call from queue [Test] All" at bounding box center [86, 34] width 78 height 7
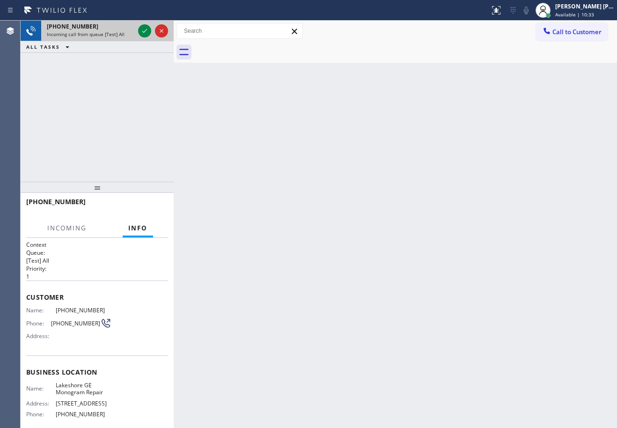
click at [111, 36] on span "Incoming call from queue [Test] All" at bounding box center [86, 34] width 78 height 7
click at [147, 28] on icon at bounding box center [144, 30] width 11 height 11
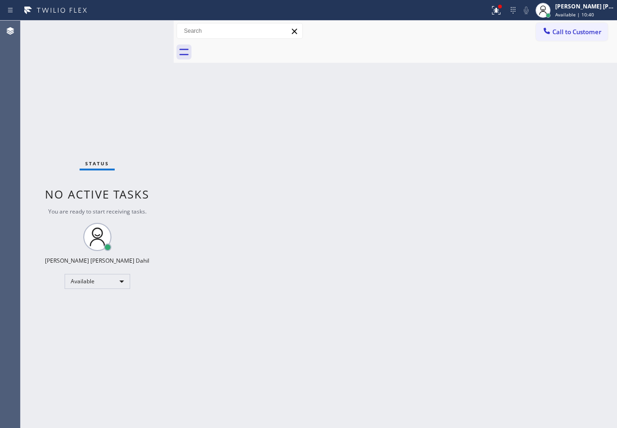
drag, startPoint x: 386, startPoint y: 287, endPoint x: 417, endPoint y: 388, distance: 105.7
click at [386, 287] on div "Back to Dashboard Change Sender ID Customers Technicians Select a contact Outbo…" at bounding box center [395, 224] width 443 height 407
click at [102, 36] on div "Status No active tasks You are ready to start receiving tasks. [PERSON_NAME] [P…" at bounding box center [97, 224] width 153 height 407
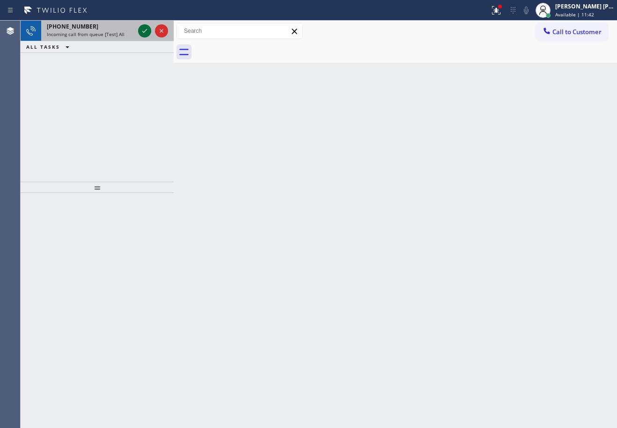
click at [142, 30] on icon at bounding box center [144, 30] width 11 height 11
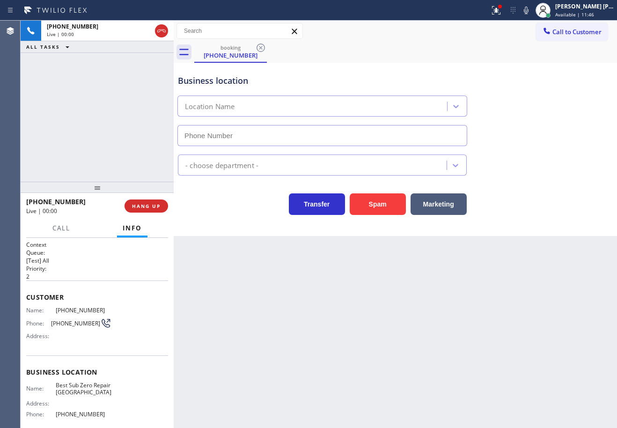
type input "[PHONE_NUMBER]"
click at [99, 101] on div "[PHONE_NUMBER] Live | 00:07 ALL TASKS ALL TASKS ACTIVE TASKS TASKS IN WRAP UP" at bounding box center [97, 101] width 153 height 161
click at [99, 91] on div "[PHONE_NUMBER] Live | 00:20 ALL TASKS ALL TASKS ACTIVE TASKS TASKS IN WRAP UP" at bounding box center [97, 101] width 153 height 161
click at [99, 92] on div "[PHONE_NUMBER] Live | 00:20 ALL TASKS ALL TASKS ACTIVE TASKS TASKS IN WRAP UP" at bounding box center [97, 101] width 153 height 161
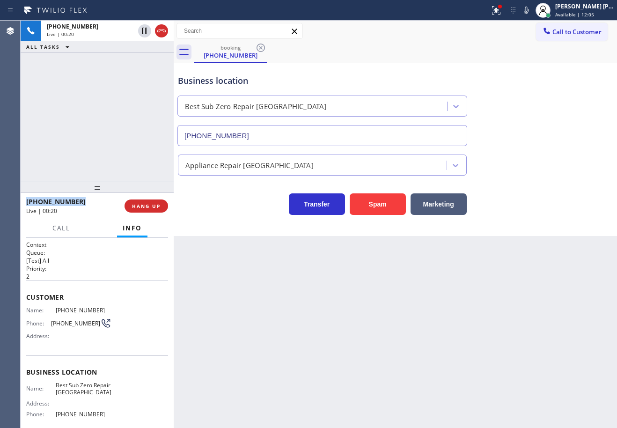
click at [99, 92] on div "[PHONE_NUMBER] Live | 00:20 ALL TASKS ALL TASKS ACTIVE TASKS TASKS IN WRAP UP" at bounding box center [97, 101] width 153 height 161
click at [101, 119] on div "[PHONE_NUMBER] Live | 00:21 ALL TASKS ALL TASKS ACTIVE TASKS TASKS IN WRAP UP" at bounding box center [97, 101] width 153 height 161
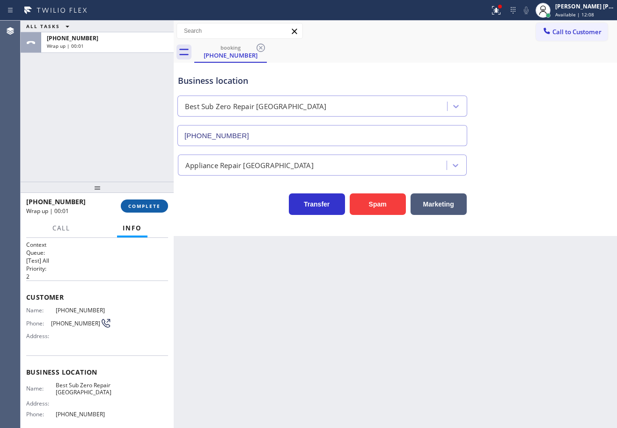
click at [142, 206] on span "COMPLETE" at bounding box center [144, 206] width 32 height 7
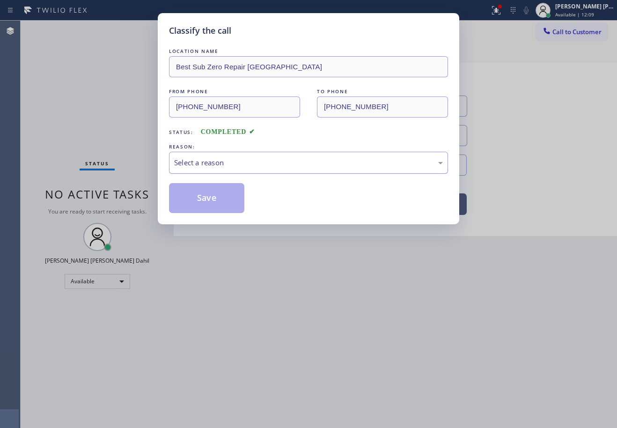
click at [258, 161] on div "Select a reason" at bounding box center [308, 162] width 269 height 11
click at [246, 197] on div "Save" at bounding box center [308, 198] width 279 height 30
drag, startPoint x: 246, startPoint y: 197, endPoint x: 240, endPoint y: 197, distance: 6.1
click at [240, 197] on div "Save" at bounding box center [308, 198] width 279 height 30
drag, startPoint x: 228, startPoint y: 199, endPoint x: 229, endPoint y: 206, distance: 6.1
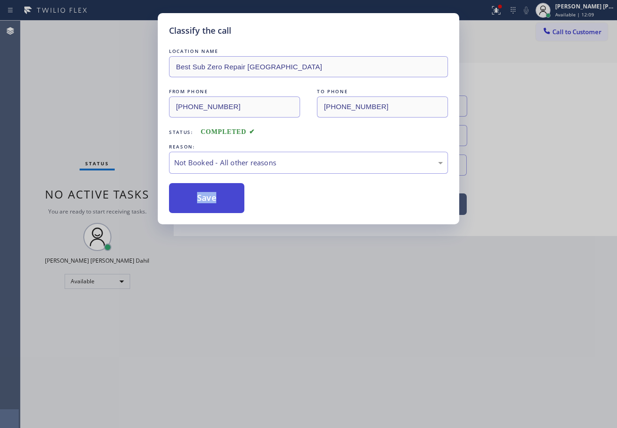
click at [228, 200] on button "Save" at bounding box center [206, 198] width 75 height 30
click at [227, 201] on button "Save" at bounding box center [206, 198] width 75 height 30
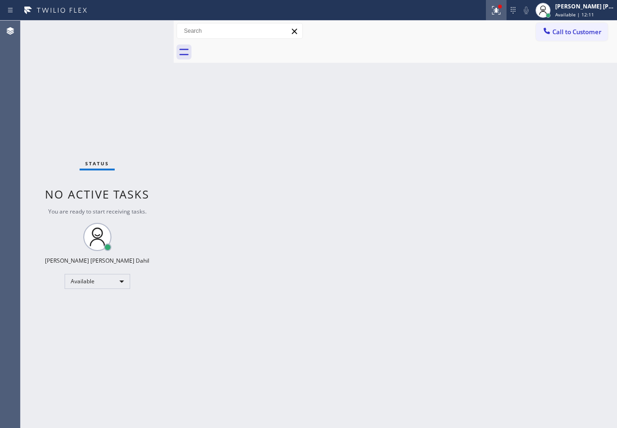
click at [502, 15] on icon at bounding box center [496, 10] width 11 height 11
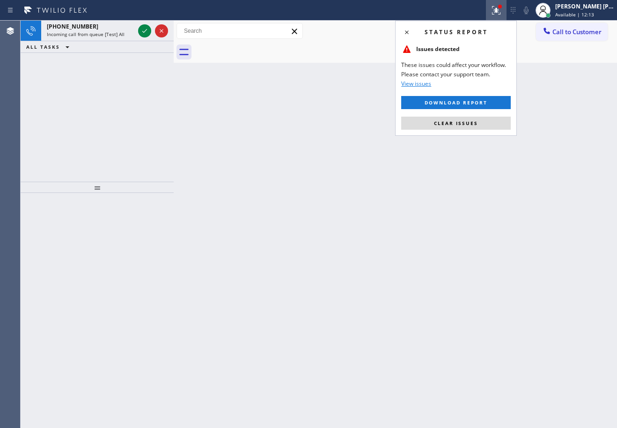
drag, startPoint x: 475, startPoint y: 125, endPoint x: 470, endPoint y: 127, distance: 5.2
click at [475, 125] on span "Clear issues" at bounding box center [456, 123] width 44 height 7
click at [470, 127] on div "Back to Dashboard Change Sender ID Customers Technicians Select a contact Outbo…" at bounding box center [395, 224] width 443 height 407
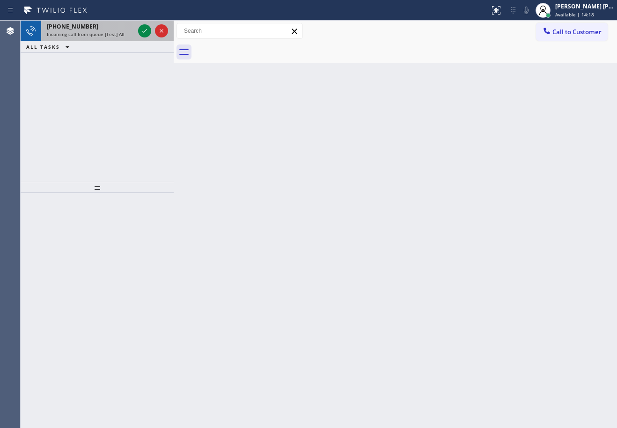
click at [101, 40] on div "[PHONE_NUMBER] Incoming call from queue [Test] All ALL TASKS ALL TASKS ACTIVE T…" at bounding box center [97, 37] width 153 height 32
click at [109, 30] on div "[PHONE_NUMBER]" at bounding box center [91, 26] width 88 height 8
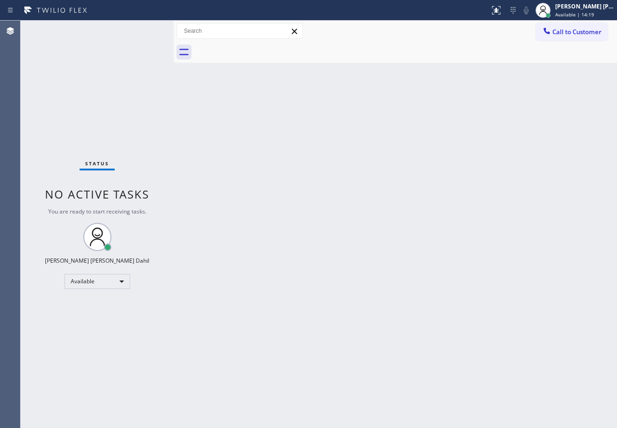
click at [109, 30] on div "Status No active tasks You are ready to start receiving tasks. [PERSON_NAME] [P…" at bounding box center [97, 224] width 153 height 407
click at [412, 307] on div "Back to Dashboard Change Sender ID Customers Technicians Select a contact Outbo…" at bounding box center [395, 224] width 443 height 407
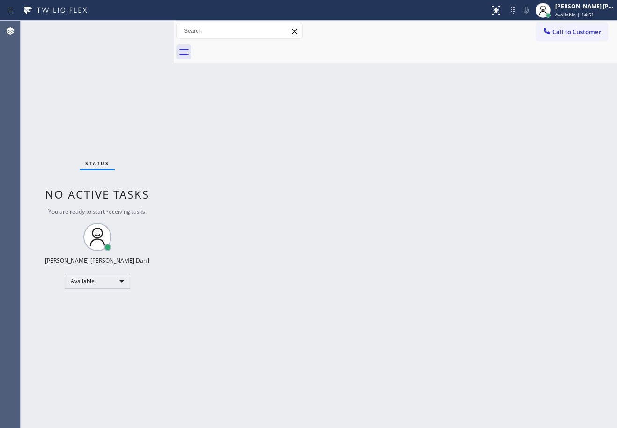
drag, startPoint x: 141, startPoint y: 28, endPoint x: 143, endPoint y: 10, distance: 18.4
click at [141, 27] on div "Status No active tasks You are ready to start receiving tasks. [PERSON_NAME] [P…" at bounding box center [97, 224] width 153 height 407
click at [403, 219] on div "Back to Dashboard Change Sender ID Customers Technicians Select a contact Outbo…" at bounding box center [395, 224] width 443 height 407
drag, startPoint x: 491, startPoint y: 332, endPoint x: 485, endPoint y: 337, distance: 8.3
click at [488, 332] on div "Back to Dashboard Change Sender ID Customers Technicians Select a contact Outbo…" at bounding box center [395, 224] width 443 height 407
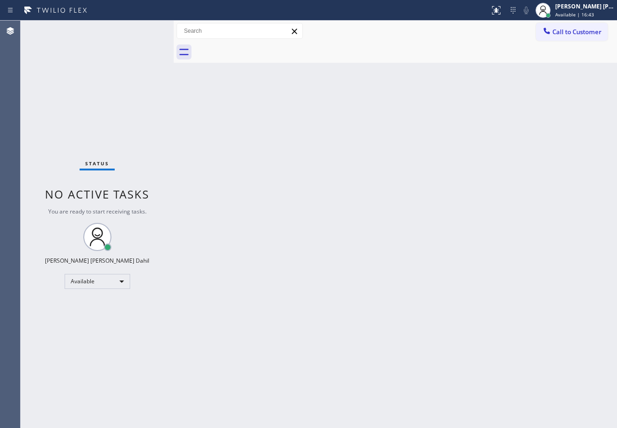
click at [290, 215] on div "Back to Dashboard Change Sender ID Customers Technicians Select a contact Outbo…" at bounding box center [395, 224] width 443 height 407
drag, startPoint x: 266, startPoint y: 147, endPoint x: 296, endPoint y: 170, distance: 38.3
click at [271, 150] on div "Back to Dashboard Change Sender ID Customers Technicians Select a contact Outbo…" at bounding box center [395, 224] width 443 height 407
click at [468, 391] on div "Back to Dashboard Change Sender ID Customers Technicians Select a contact Outbo…" at bounding box center [395, 224] width 443 height 407
click at [145, 44] on div "Status No active tasks You are ready to start receiving tasks. [PERSON_NAME] [P…" at bounding box center [97, 224] width 153 height 407
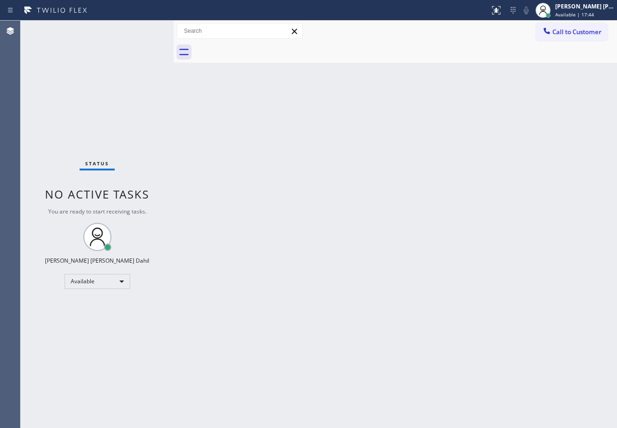
click at [428, 191] on div "Back to Dashboard Change Sender ID Customers Technicians Select a contact Outbo…" at bounding box center [395, 224] width 443 height 407
click at [427, 191] on div "Back to Dashboard Change Sender ID Customers Technicians Select a contact Outbo…" at bounding box center [395, 224] width 443 height 407
click at [588, 11] on span "Available | 17:50" at bounding box center [574, 14] width 39 height 7
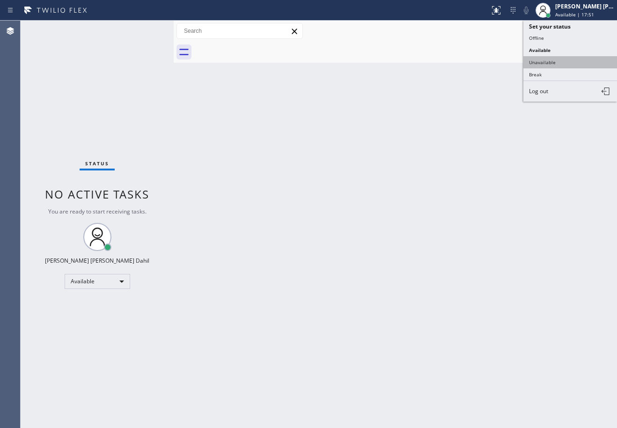
click at [558, 61] on button "Unavailable" at bounding box center [570, 62] width 94 height 12
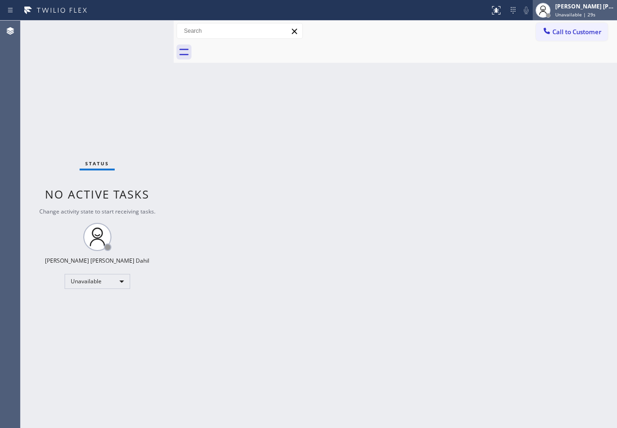
click at [580, 12] on span "Unavailable | 29s" at bounding box center [575, 14] width 40 height 7
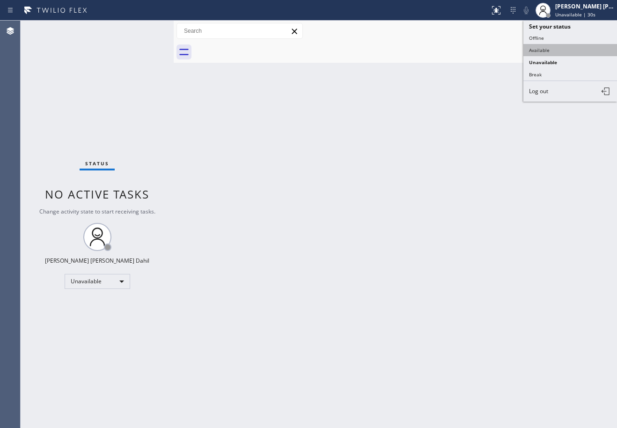
click at [566, 54] on button "Available" at bounding box center [570, 50] width 94 height 12
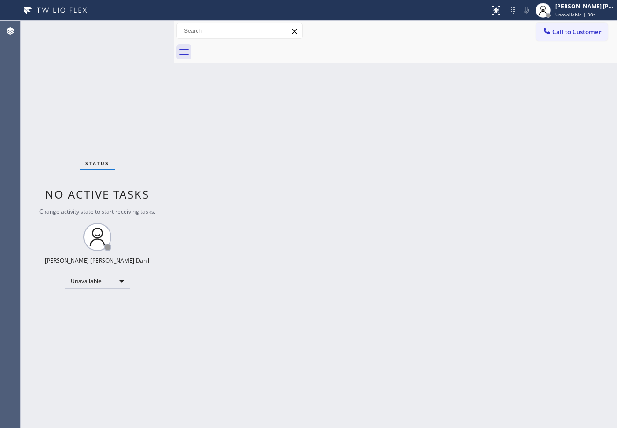
click at [544, 127] on div "Back to Dashboard Change Sender ID Customers Technicians Select a contact Outbo…" at bounding box center [395, 224] width 443 height 407
click at [324, 54] on div at bounding box center [405, 52] width 423 height 21
click at [295, 145] on div "Back to Dashboard Change Sender ID Customers Technicians Select a contact Outbo…" at bounding box center [395, 224] width 443 height 407
click at [142, 30] on div "Status No active tasks You are ready to start receiving tasks. [PERSON_NAME] [P…" at bounding box center [97, 224] width 153 height 407
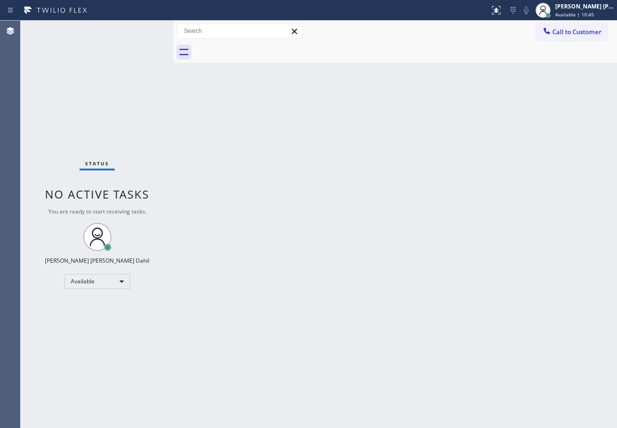
click at [126, 66] on div "Status No active tasks You are ready to start receiving tasks. [PERSON_NAME] [P…" at bounding box center [97, 224] width 153 height 407
drag, startPoint x: 400, startPoint y: 158, endPoint x: 548, endPoint y: 268, distance: 184.7
click at [401, 158] on div "Back to Dashboard Change Sender ID Customers Technicians Select a contact Outbo…" at bounding box center [395, 224] width 443 height 407
click at [460, 366] on div "Back to Dashboard Change Sender ID Customers Technicians Select a contact Outbo…" at bounding box center [395, 224] width 443 height 407
click at [110, 103] on div "Status No active tasks You are ready to start receiving tasks. [PERSON_NAME] [P…" at bounding box center [97, 224] width 153 height 407
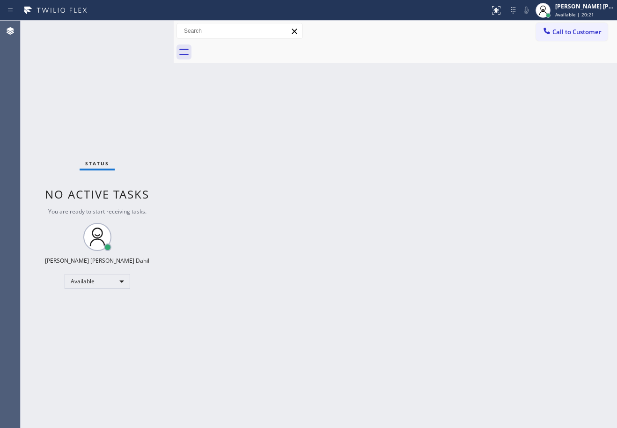
click at [110, 102] on div "Status No active tasks You are ready to start receiving tasks. [PERSON_NAME] [P…" at bounding box center [97, 224] width 153 height 407
click at [359, 237] on div "Back to Dashboard Change Sender ID Customers Technicians Select a contact Outbo…" at bounding box center [395, 224] width 443 height 407
click at [361, 243] on div "Back to Dashboard Change Sender ID Customers Technicians Select a contact Outbo…" at bounding box center [395, 224] width 443 height 407
click at [138, 66] on div "Status No active tasks You are ready to start receiving tasks. [PERSON_NAME] [P…" at bounding box center [97, 224] width 153 height 407
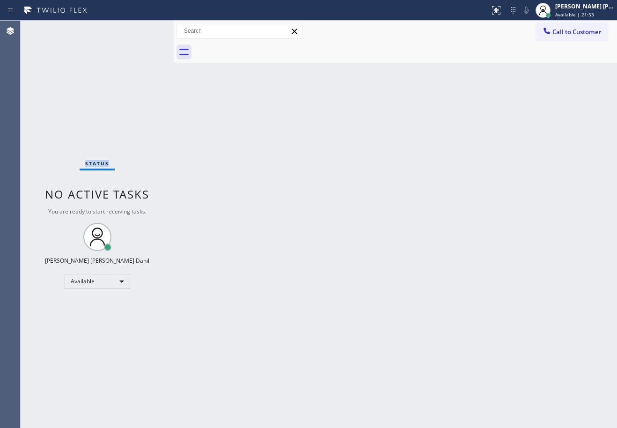
click at [138, 66] on div "Status No active tasks You are ready to start receiving tasks. [PERSON_NAME] [P…" at bounding box center [97, 224] width 153 height 407
click at [348, 321] on div "Back to Dashboard Change Sender ID Customers Technicians Select a contact Outbo…" at bounding box center [395, 224] width 443 height 407
drag, startPoint x: 344, startPoint y: 306, endPoint x: 341, endPoint y: 291, distance: 15.2
click at [344, 304] on div "Back to Dashboard Change Sender ID Customers Technicians Select a contact Outbo…" at bounding box center [395, 224] width 443 height 407
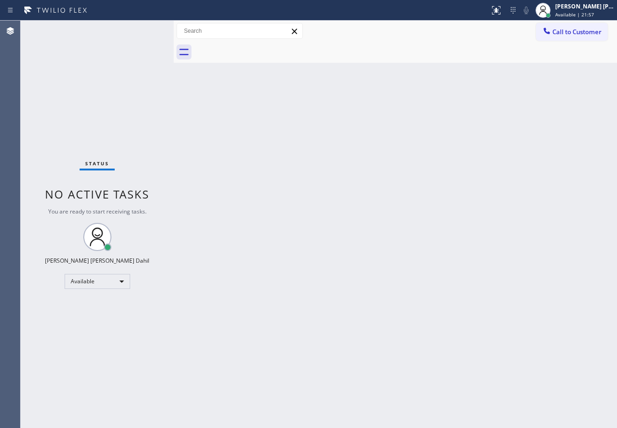
click at [341, 291] on div "Back to Dashboard Change Sender ID Customers Technicians Select a contact Outbo…" at bounding box center [395, 224] width 443 height 407
click at [122, 32] on div "Status No active tasks You are ready to start receiving tasks. [PERSON_NAME] [P…" at bounding box center [97, 224] width 153 height 407
click at [121, 32] on div "Status No active tasks You are ready to start receiving tasks. [PERSON_NAME] [P…" at bounding box center [97, 224] width 153 height 407
drag, startPoint x: 246, startPoint y: 171, endPoint x: 252, endPoint y: 177, distance: 8.3
click at [251, 176] on div "Back to Dashboard Change Sender ID Customers Technicians Select a contact Outbo…" at bounding box center [395, 224] width 443 height 407
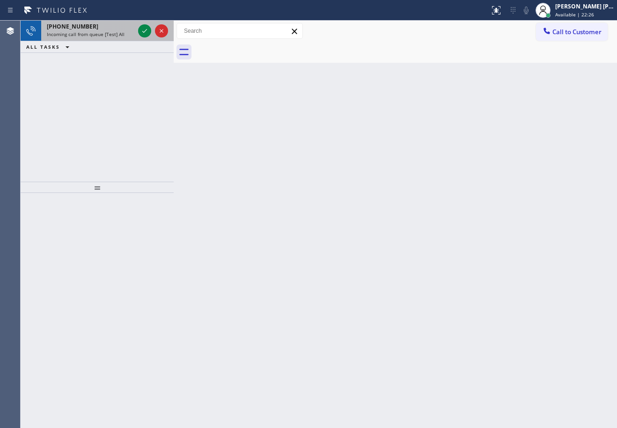
click at [124, 29] on div "[PHONE_NUMBER]" at bounding box center [91, 26] width 88 height 8
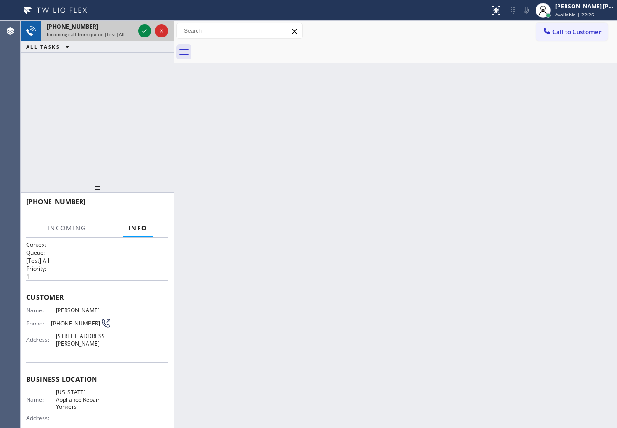
click at [125, 29] on div "[PHONE_NUMBER]" at bounding box center [91, 26] width 88 height 8
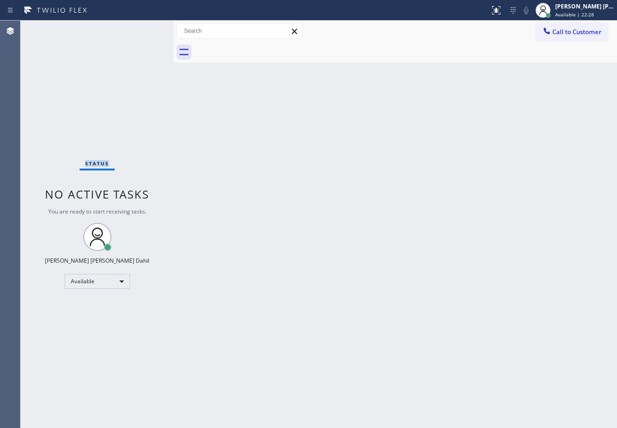
click at [125, 29] on div "Status No active tasks You are ready to start receiving tasks. [PERSON_NAME] [P…" at bounding box center [97, 224] width 153 height 407
click at [125, 30] on div "Status No active tasks You are ready to start receiving tasks. [PERSON_NAME] [P…" at bounding box center [97, 224] width 153 height 407
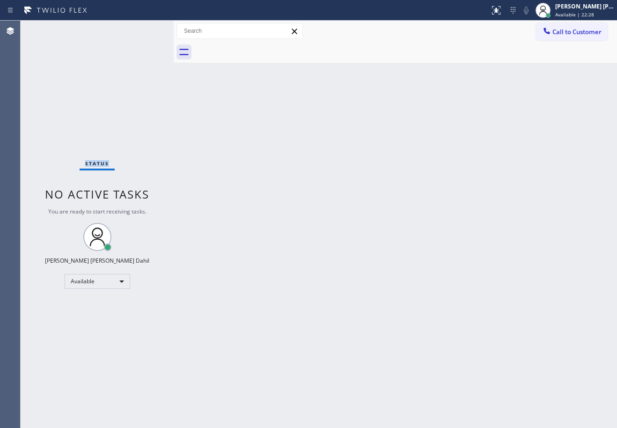
click at [123, 30] on div "Status No active tasks You are ready to start receiving tasks. [PERSON_NAME] [P…" at bounding box center [97, 224] width 153 height 407
drag, startPoint x: 308, startPoint y: 191, endPoint x: 309, endPoint y: 201, distance: 9.5
click at [309, 199] on div "Back to Dashboard Change Sender ID Customers Technicians Select a contact Outbo…" at bounding box center [395, 224] width 443 height 407
click at [142, 30] on div "Status No active tasks You are ready to start receiving tasks. [PERSON_NAME] [P…" at bounding box center [97, 224] width 153 height 407
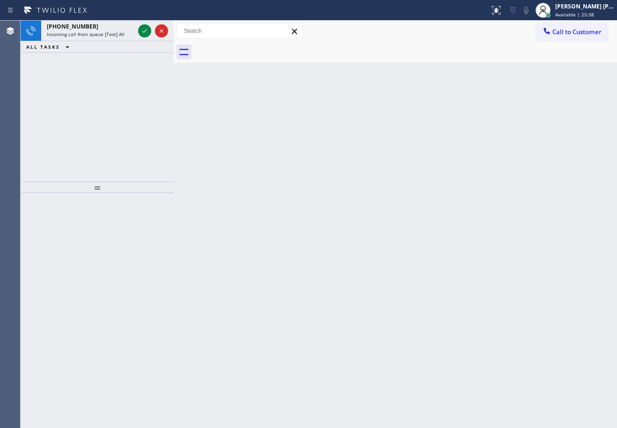
drag, startPoint x: 441, startPoint y: 313, endPoint x: 399, endPoint y: 314, distance: 41.7
click at [441, 313] on div "Back to Dashboard Change Sender ID Customers Technicians Select a contact Outbo…" at bounding box center [395, 224] width 443 height 407
click at [98, 32] on span "Incoming call from queue [Test] All" at bounding box center [86, 34] width 78 height 7
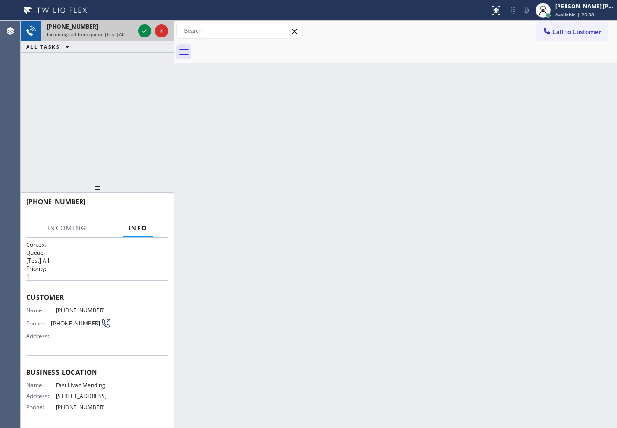
click at [98, 32] on span "Incoming call from queue [Test] All" at bounding box center [86, 34] width 78 height 7
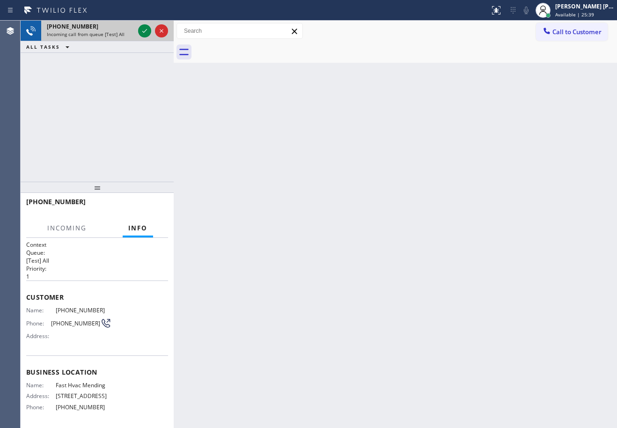
click at [98, 32] on span "Incoming call from queue [Test] All" at bounding box center [86, 34] width 78 height 7
click at [299, 222] on div "Back to Dashboard Change Sender ID Customers Technicians Select a contact Outbo…" at bounding box center [395, 224] width 443 height 407
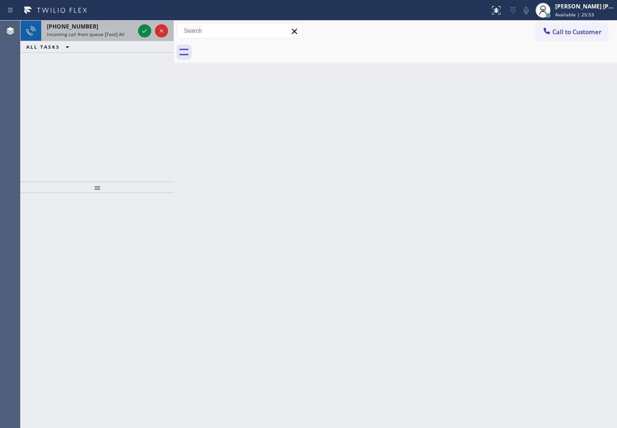
click at [130, 35] on div "Incoming call from queue [Test] All" at bounding box center [91, 34] width 88 height 7
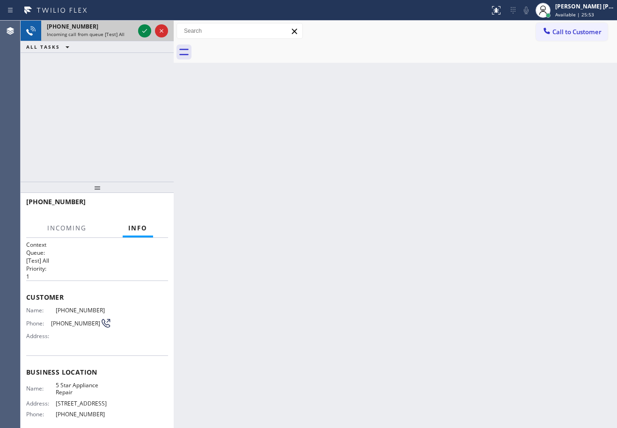
click at [127, 35] on div "Incoming call from queue [Test] All" at bounding box center [91, 34] width 88 height 7
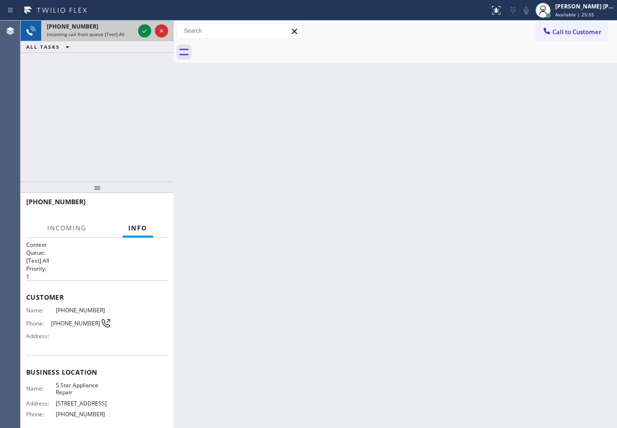
click at [131, 34] on div "Incoming call from queue [Test] All" at bounding box center [91, 34] width 88 height 7
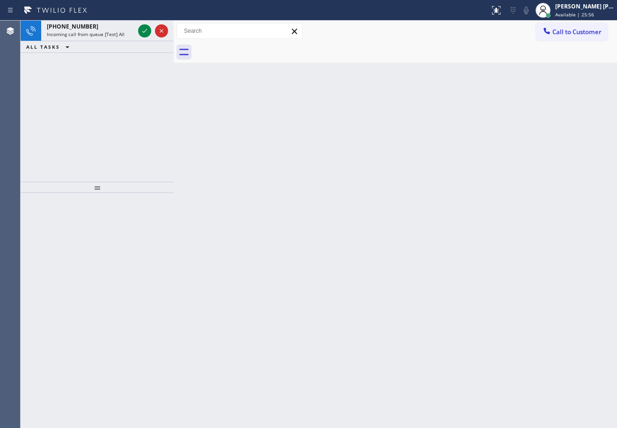
click at [131, 34] on div "Incoming call from queue [Test] All" at bounding box center [91, 34] width 88 height 7
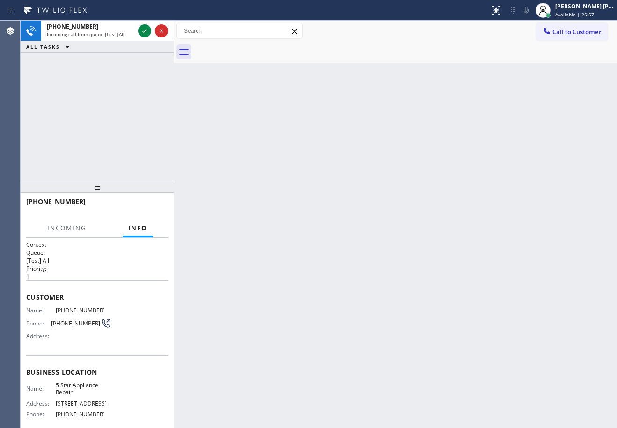
click at [131, 34] on div "Incoming call from queue [Test] All" at bounding box center [91, 34] width 88 height 7
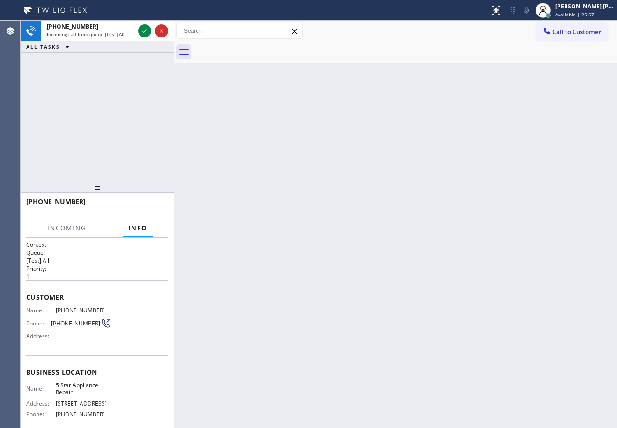
click at [131, 34] on div "Incoming call from queue [Test] All" at bounding box center [91, 34] width 88 height 7
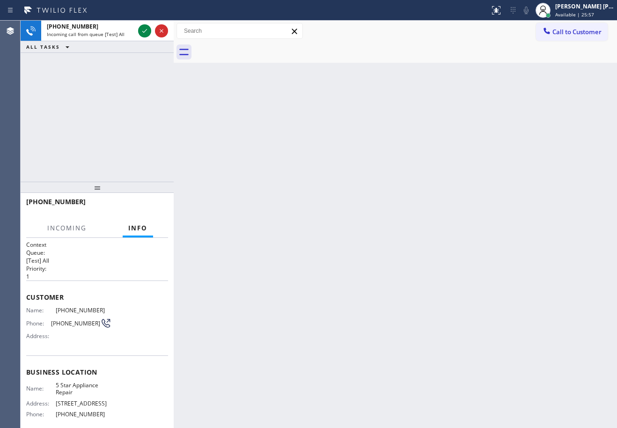
click at [131, 34] on div "Incoming call from queue [Test] All" at bounding box center [91, 34] width 88 height 7
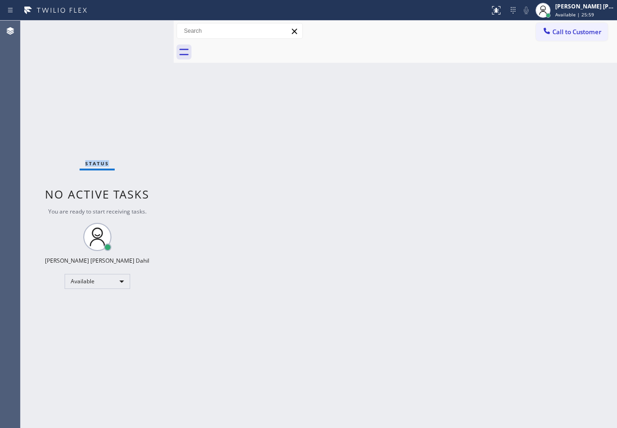
click at [131, 34] on div "Status No active tasks You are ready to start receiving tasks. [PERSON_NAME] [P…" at bounding box center [97, 224] width 153 height 407
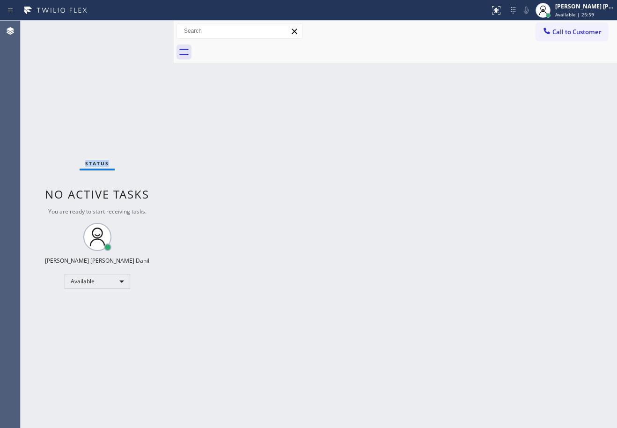
click at [131, 34] on div "Status No active tasks You are ready to start receiving tasks. [PERSON_NAME] [P…" at bounding box center [97, 224] width 153 height 407
click at [287, 186] on div "Back to Dashboard Change Sender ID Customers Technicians Select a contact Outbo…" at bounding box center [395, 224] width 443 height 407
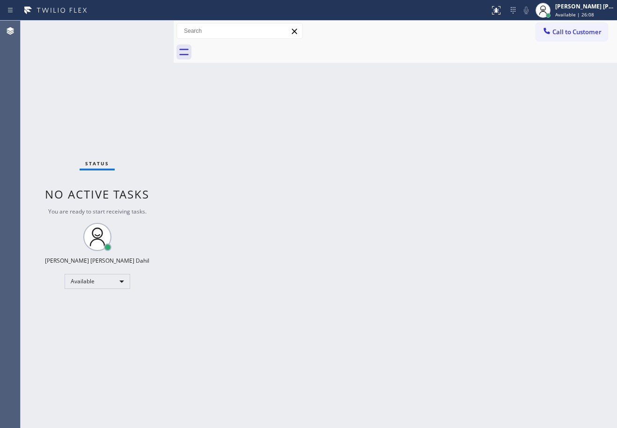
drag, startPoint x: 296, startPoint y: 179, endPoint x: 312, endPoint y: 171, distance: 18.4
click at [305, 174] on div "Back to Dashboard Change Sender ID Customers Technicians Select a contact Outbo…" at bounding box center [395, 224] width 443 height 407
click at [254, 161] on div "Back to Dashboard Change Sender ID Customers Technicians Select a contact Outbo…" at bounding box center [395, 224] width 443 height 407
click at [407, 250] on div "Back to Dashboard Change Sender ID Customers Technicians Select a contact Outbo…" at bounding box center [395, 224] width 443 height 407
click at [345, 251] on div "Back to Dashboard Change Sender ID Customers Technicians Select a contact Outbo…" at bounding box center [395, 224] width 443 height 407
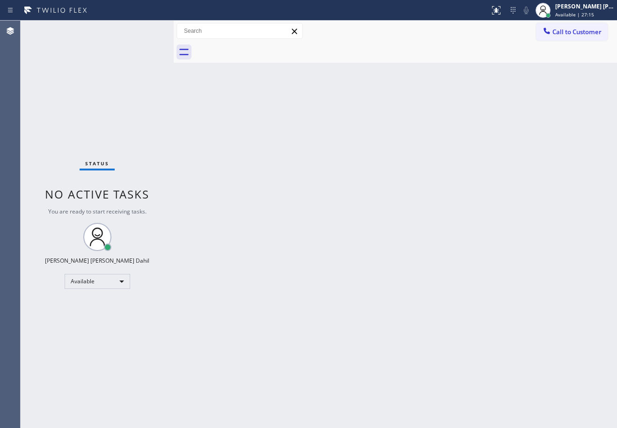
click at [382, 230] on div "Back to Dashboard Change Sender ID Customers Technicians Select a contact Outbo…" at bounding box center [395, 224] width 443 height 407
click at [241, 336] on div "Back to Dashboard Change Sender ID Customers Technicians Select a contact Outbo…" at bounding box center [395, 224] width 443 height 407
click at [242, 342] on div "Back to Dashboard Change Sender ID Customers Technicians Select a contact Outbo…" at bounding box center [395, 224] width 443 height 407
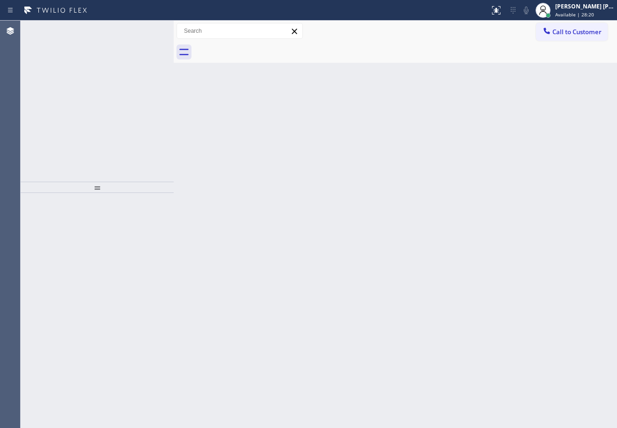
click at [388, 267] on div "Back to Dashboard Change Sender ID Customers Technicians Select a contact Outbo…" at bounding box center [395, 224] width 443 height 407
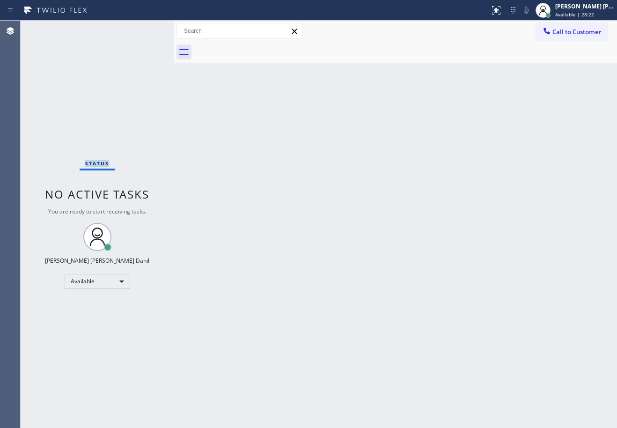
click at [102, 36] on div "Status No active tasks You are ready to start receiving tasks. [PERSON_NAME] [P…" at bounding box center [97, 224] width 153 height 407
click at [102, 35] on div "Status No active tasks You are ready to start receiving tasks. [PERSON_NAME] [P…" at bounding box center [97, 224] width 153 height 407
click at [427, 301] on div "Back to Dashboard Change Sender ID Customers Technicians Select a contact Outbo…" at bounding box center [395, 224] width 443 height 407
click at [250, 142] on div "Back to Dashboard Change Sender ID Customers Technicians Select a contact Outbo…" at bounding box center [395, 224] width 443 height 407
click at [451, 256] on div "Back to Dashboard Change Sender ID Customers Technicians Select a contact Outbo…" at bounding box center [395, 224] width 443 height 407
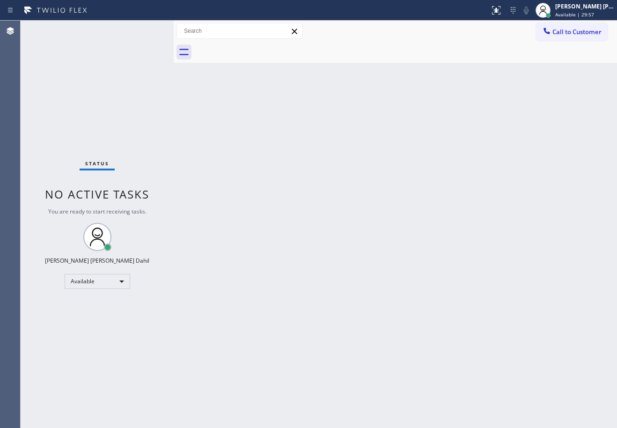
click at [416, 325] on div "Back to Dashboard Change Sender ID Customers Technicians Select a contact Outbo…" at bounding box center [395, 224] width 443 height 407
drag, startPoint x: 248, startPoint y: 181, endPoint x: 360, endPoint y: 246, distance: 129.2
click at [255, 193] on div "Back to Dashboard Change Sender ID Customers Technicians Select a contact Outbo…" at bounding box center [395, 224] width 443 height 407
click at [410, 334] on div "Back to Dashboard Change Sender ID Customers Technicians Select a contact Outbo…" at bounding box center [395, 224] width 443 height 407
click at [286, 243] on div "Back to Dashboard Change Sender ID Customers Technicians Select a contact Outbo…" at bounding box center [395, 224] width 443 height 407
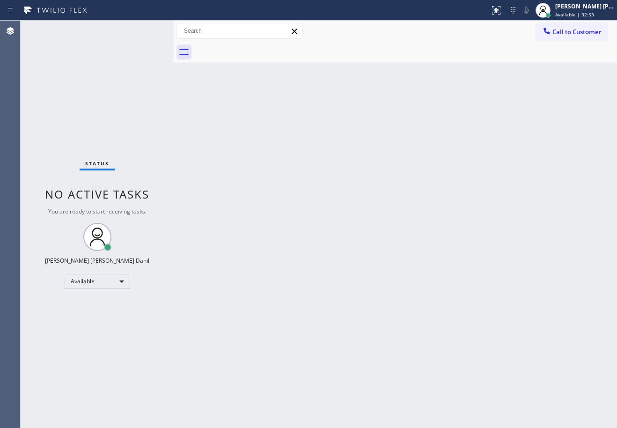
click at [440, 49] on div at bounding box center [405, 52] width 423 height 21
click at [408, 273] on div "Back to Dashboard Change Sender ID Customers Technicians Select a contact Outbo…" at bounding box center [395, 224] width 443 height 407
click at [243, 112] on div "Back to Dashboard Change Sender ID Customers Technicians Select a contact Outbo…" at bounding box center [395, 224] width 443 height 407
drag, startPoint x: 256, startPoint y: 143, endPoint x: 270, endPoint y: 148, distance: 15.2
click at [267, 147] on div "Back to Dashboard Change Sender ID Customers Technicians Select a contact Outbo…" at bounding box center [395, 224] width 443 height 407
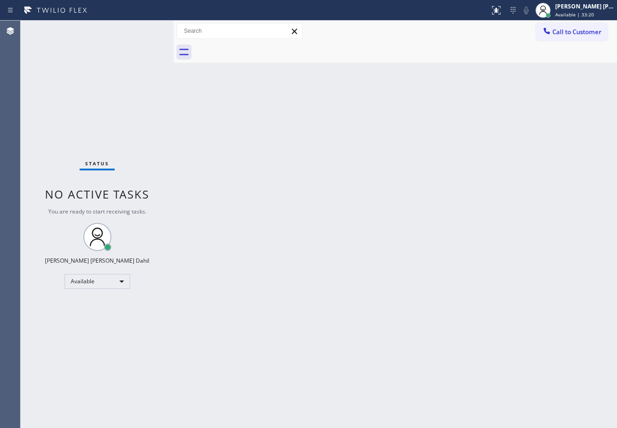
click at [478, 265] on div "Back to Dashboard Change Sender ID Customers Technicians Select a contact Outbo…" at bounding box center [395, 224] width 443 height 407
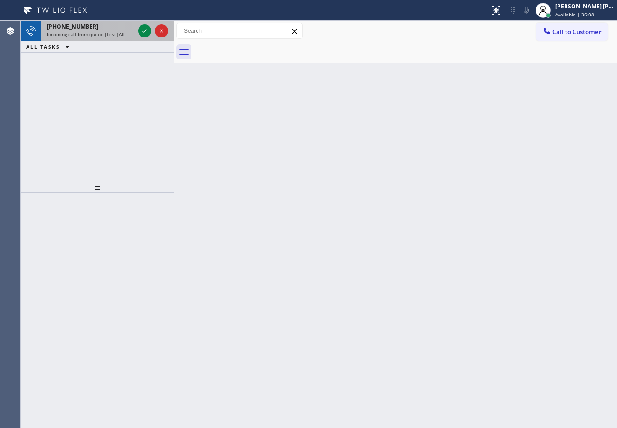
click at [116, 28] on div "[PHONE_NUMBER]" at bounding box center [91, 26] width 88 height 8
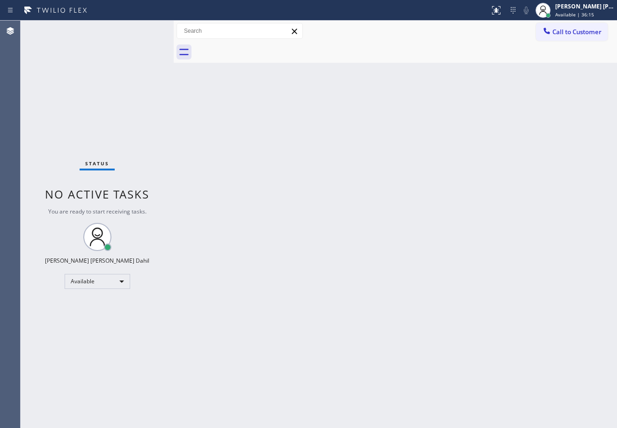
click at [330, 257] on div "Back to Dashboard Change Sender ID Customers Technicians Select a contact Outbo…" at bounding box center [395, 224] width 443 height 407
click at [328, 257] on div "Back to Dashboard Change Sender ID Customers Technicians Select a contact Outbo…" at bounding box center [395, 224] width 443 height 407
click at [326, 257] on div "Back to Dashboard Change Sender ID Customers Technicians Select a contact Outbo…" at bounding box center [395, 224] width 443 height 407
click at [326, 256] on div "Back to Dashboard Change Sender ID Customers Technicians Select a contact Outbo…" at bounding box center [395, 224] width 443 height 407
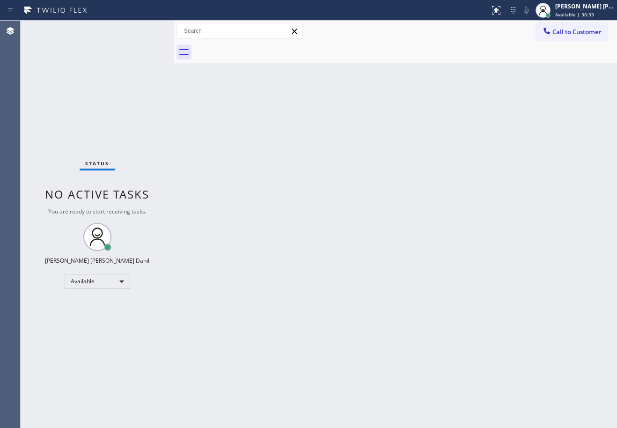
click at [118, 68] on div "Status No active tasks You are ready to start receiving tasks. [PERSON_NAME] [P…" at bounding box center [97, 224] width 153 height 407
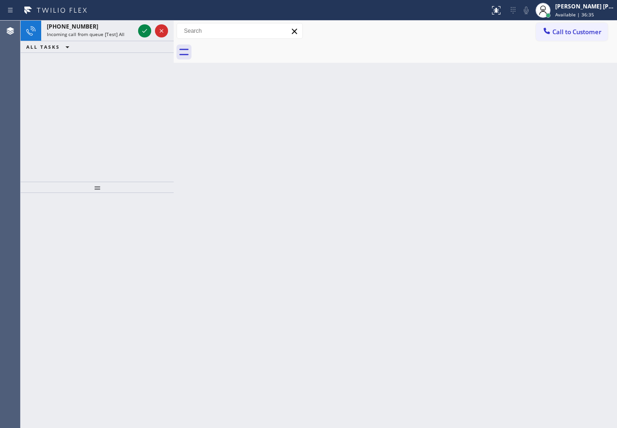
click at [118, 68] on div "[PHONE_NUMBER] Incoming call from queue [Test] All ALL TASKS ALL TASKS ACTIVE T…" at bounding box center [97, 101] width 153 height 161
click at [148, 29] on icon at bounding box center [144, 30] width 11 height 11
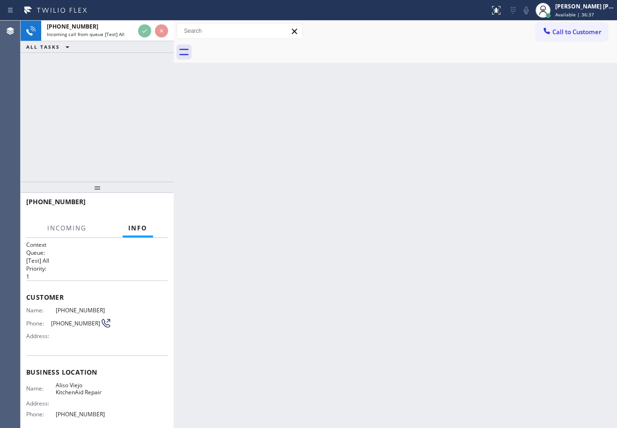
click at [368, 339] on div "Back to Dashboard Change Sender ID Customers Technicians Select a contact Outbo…" at bounding box center [395, 224] width 443 height 407
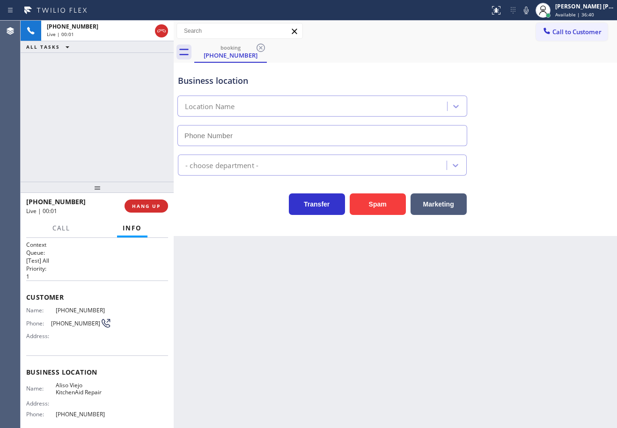
type input "[PHONE_NUMBER]"
click at [143, 136] on div "[PHONE_NUMBER] Live | 00:10 ALL TASKS ALL TASKS ACTIVE TASKS TASKS IN WRAP UP" at bounding box center [97, 101] width 153 height 161
click at [145, 204] on span "HANG UP" at bounding box center [146, 206] width 29 height 7
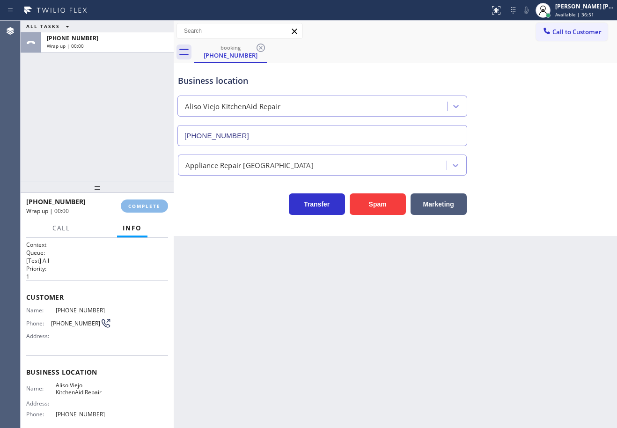
click at [144, 202] on button "COMPLETE" at bounding box center [144, 205] width 47 height 13
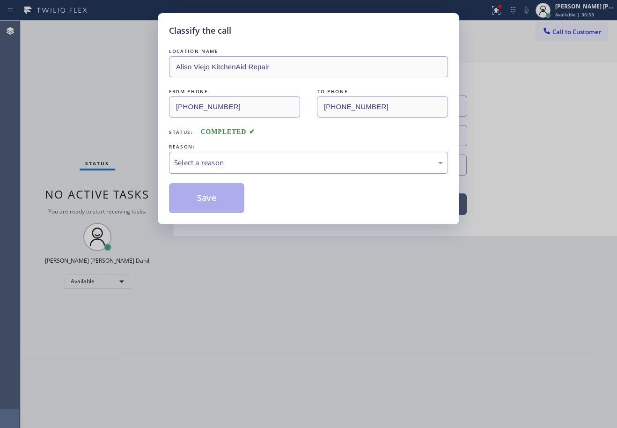
click at [242, 157] on div "Select a reason" at bounding box center [308, 162] width 269 height 11
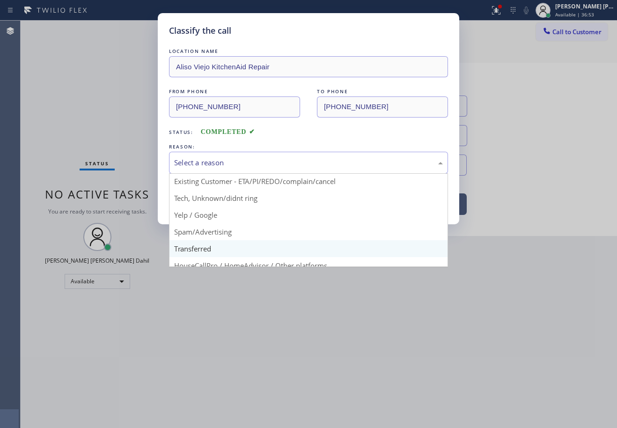
scroll to position [59, 0]
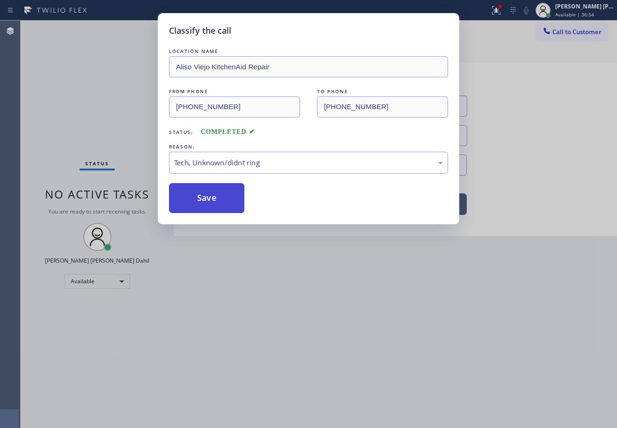
drag, startPoint x: 207, startPoint y: 181, endPoint x: 198, endPoint y: 200, distance: 21.8
click at [206, 181] on div "LOCATION NAME [GEOGRAPHIC_DATA] KitchenAid Repair FROM PHONE [PHONE_NUMBER] TO …" at bounding box center [308, 129] width 279 height 167
click at [198, 200] on button "Save" at bounding box center [206, 198] width 75 height 30
click at [197, 201] on button "Save" at bounding box center [206, 198] width 75 height 30
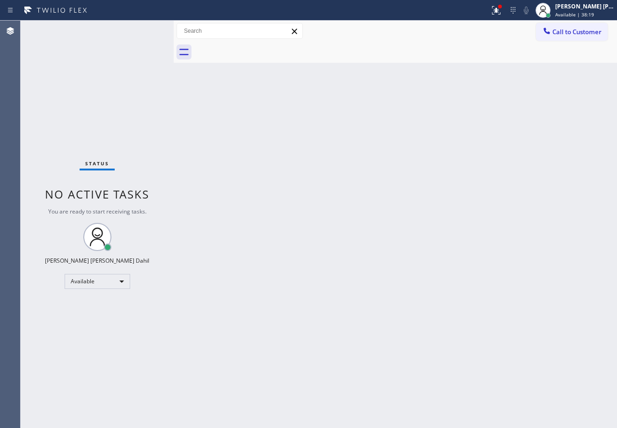
click at [269, 214] on div "Back to Dashboard Change Sender ID Customers Technicians Select a contact Outbo…" at bounding box center [395, 224] width 443 height 407
click at [382, 271] on div "Back to Dashboard Change Sender ID Customers Technicians Select a contact Outbo…" at bounding box center [395, 224] width 443 height 407
click at [168, 105] on div "Status No active tasks You are ready to start receiving tasks. [PERSON_NAME] [P…" at bounding box center [97, 224] width 153 height 407
drag, startPoint x: 400, startPoint y: 53, endPoint x: 518, endPoint y: 302, distance: 275.6
click at [399, 54] on div at bounding box center [405, 52] width 423 height 21
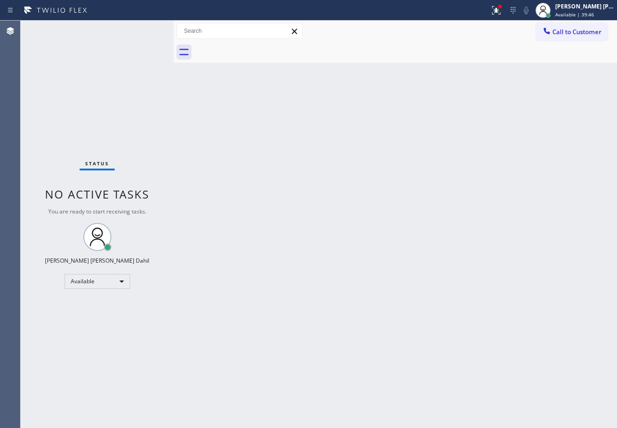
click at [458, 300] on div "Back to Dashboard Change Sender ID Customers Technicians Select a contact Outbo…" at bounding box center [395, 224] width 443 height 407
click at [137, 47] on div "Status No active tasks You are ready to start receiving tasks. [PERSON_NAME] [P…" at bounding box center [97, 224] width 153 height 407
click at [142, 30] on div "Status No active tasks You are ready to start receiving tasks. [PERSON_NAME] [P…" at bounding box center [97, 224] width 153 height 407
drag, startPoint x: 328, startPoint y: 238, endPoint x: 331, endPoint y: 243, distance: 5.9
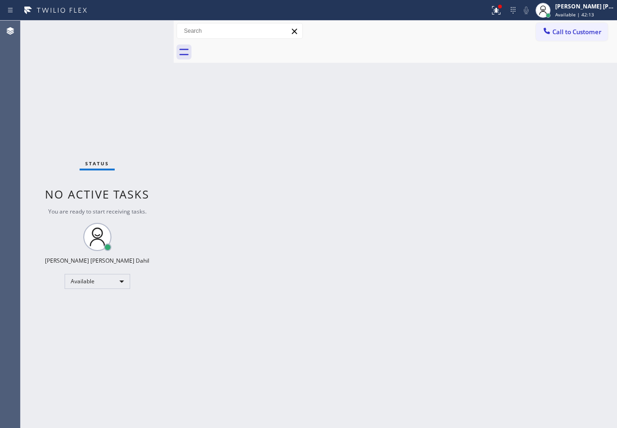
click at [331, 243] on div "Back to Dashboard Change Sender ID Customers Technicians Select a contact Outbo…" at bounding box center [395, 224] width 443 height 407
click at [604, 10] on div "[PERSON_NAME] [PERSON_NAME] Dahil Available | 44:11" at bounding box center [585, 10] width 64 height 16
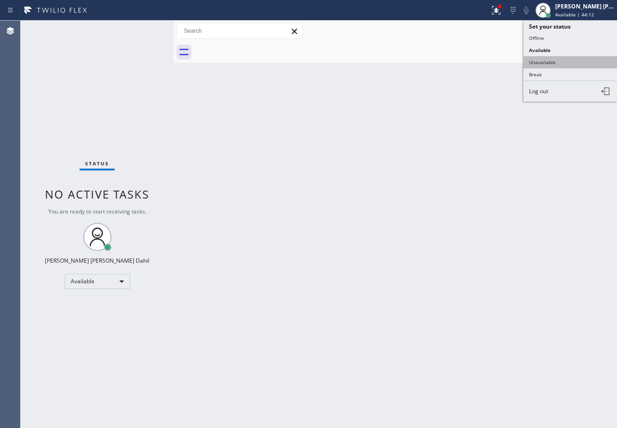
click at [560, 60] on button "Unavailable" at bounding box center [570, 62] width 94 height 12
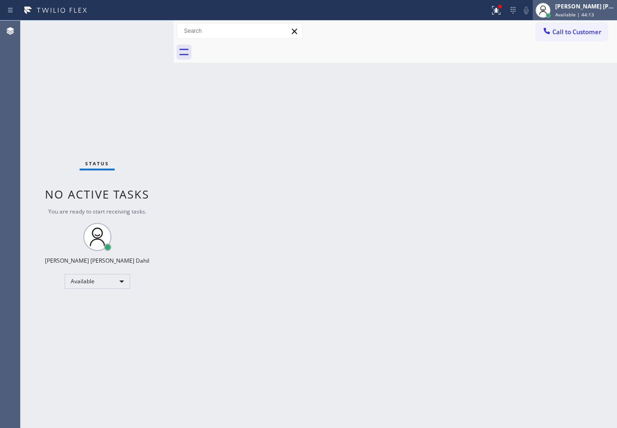
click at [577, 15] on span "Available | 44:13" at bounding box center [574, 14] width 39 height 7
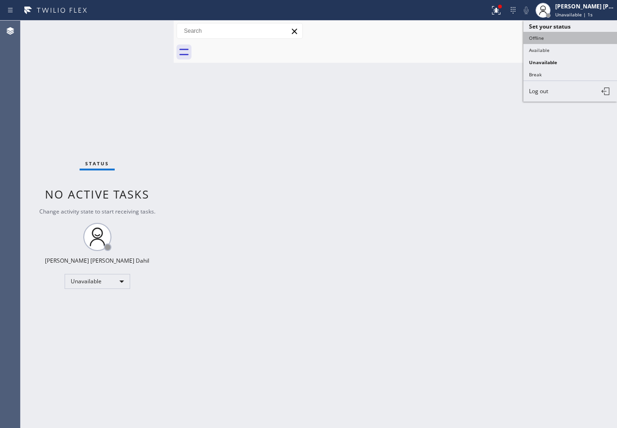
click at [560, 38] on button "Offline" at bounding box center [570, 38] width 94 height 12
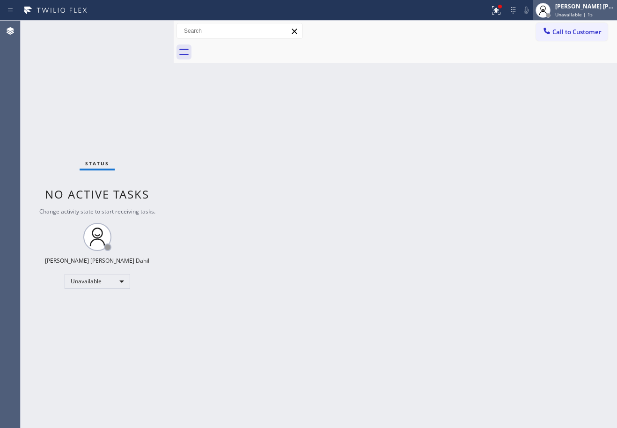
click at [581, 10] on div "[PERSON_NAME] [PERSON_NAME] Dahil" at bounding box center [584, 6] width 59 height 8
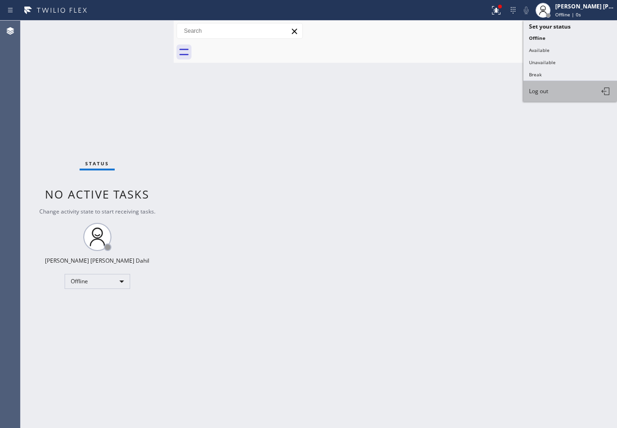
click at [573, 95] on button "Log out" at bounding box center [570, 91] width 94 height 21
